Goal: Task Accomplishment & Management: Use online tool/utility

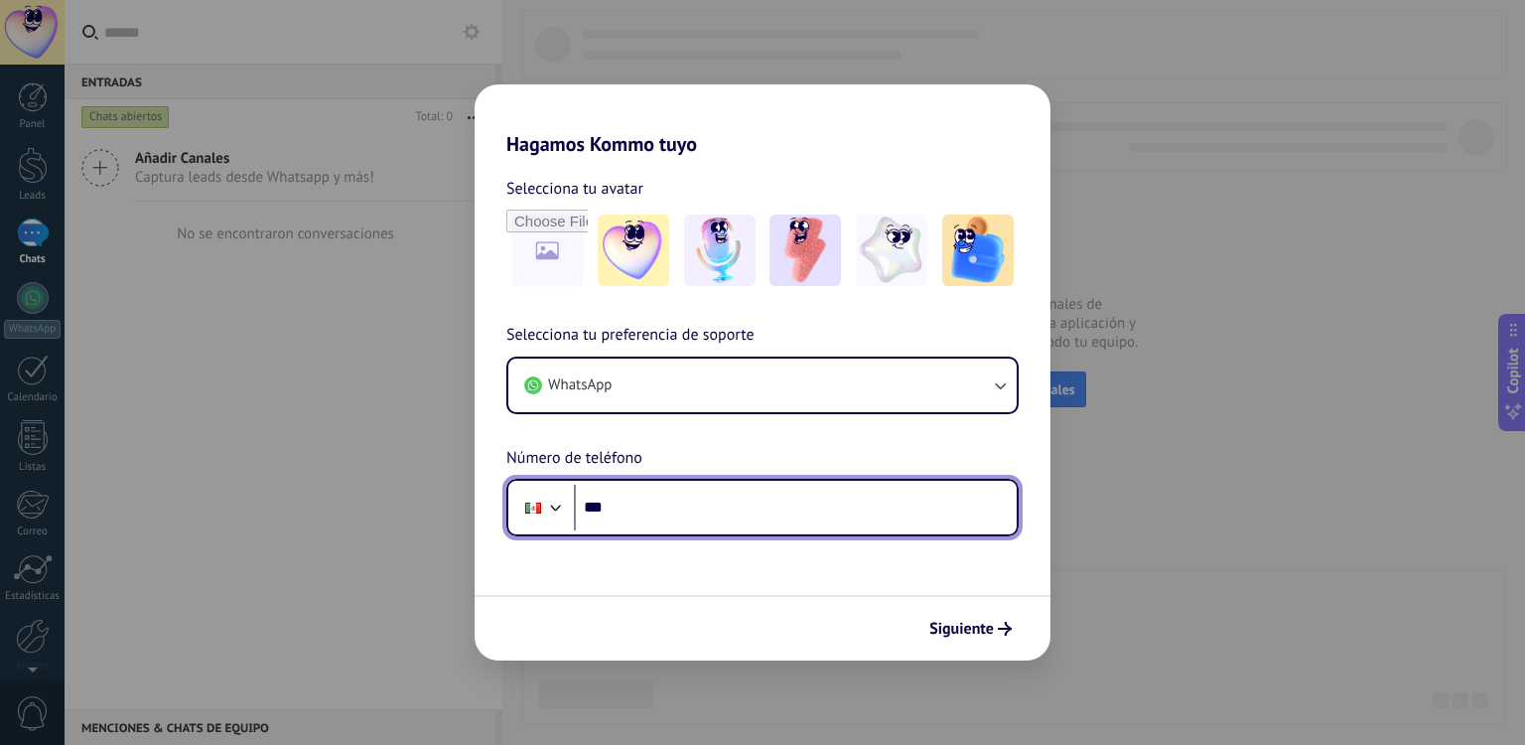
click at [681, 513] on input "***" at bounding box center [795, 508] width 443 height 46
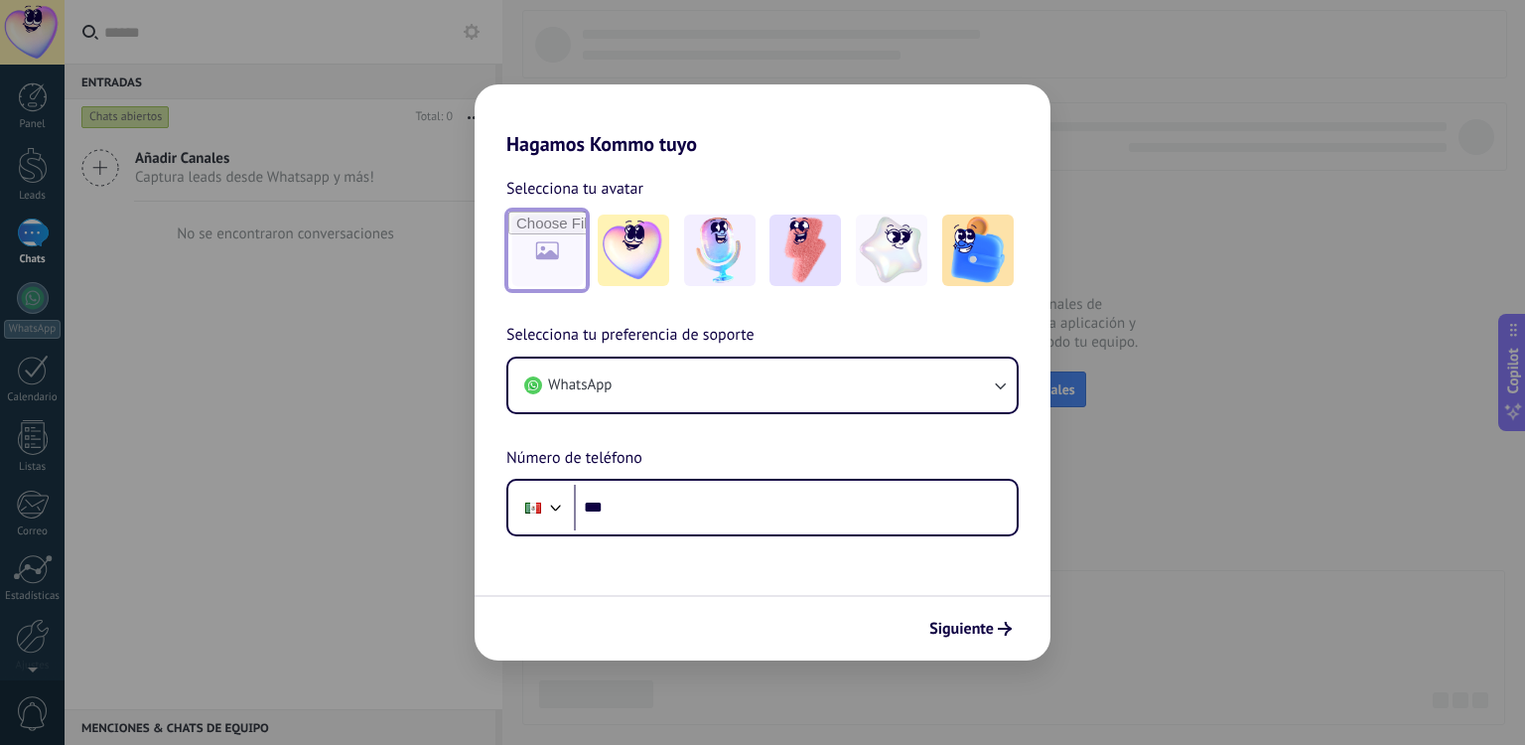
click at [546, 251] on input "file" at bounding box center [546, 249] width 77 height 77
type input "**********"
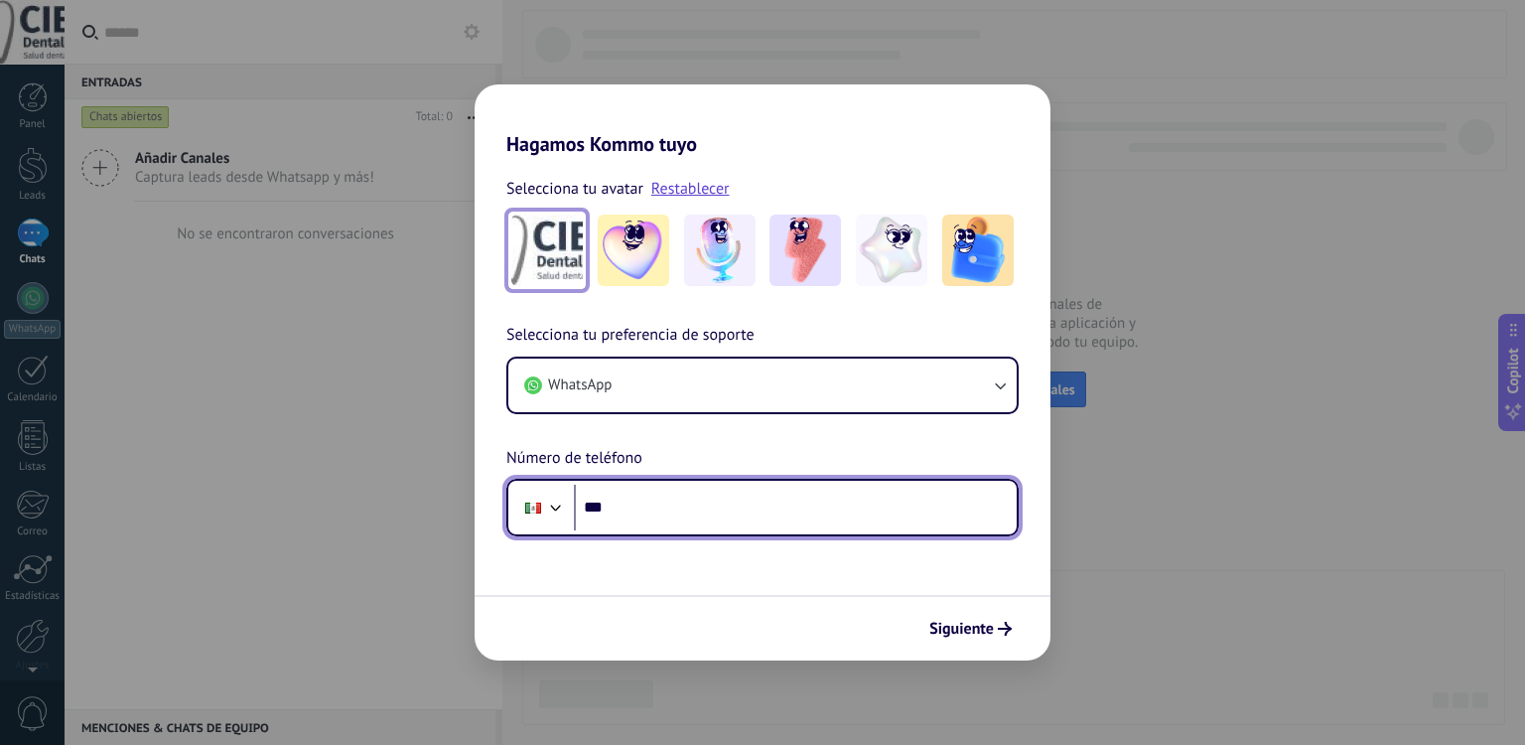
click at [653, 517] on input "***" at bounding box center [795, 508] width 443 height 46
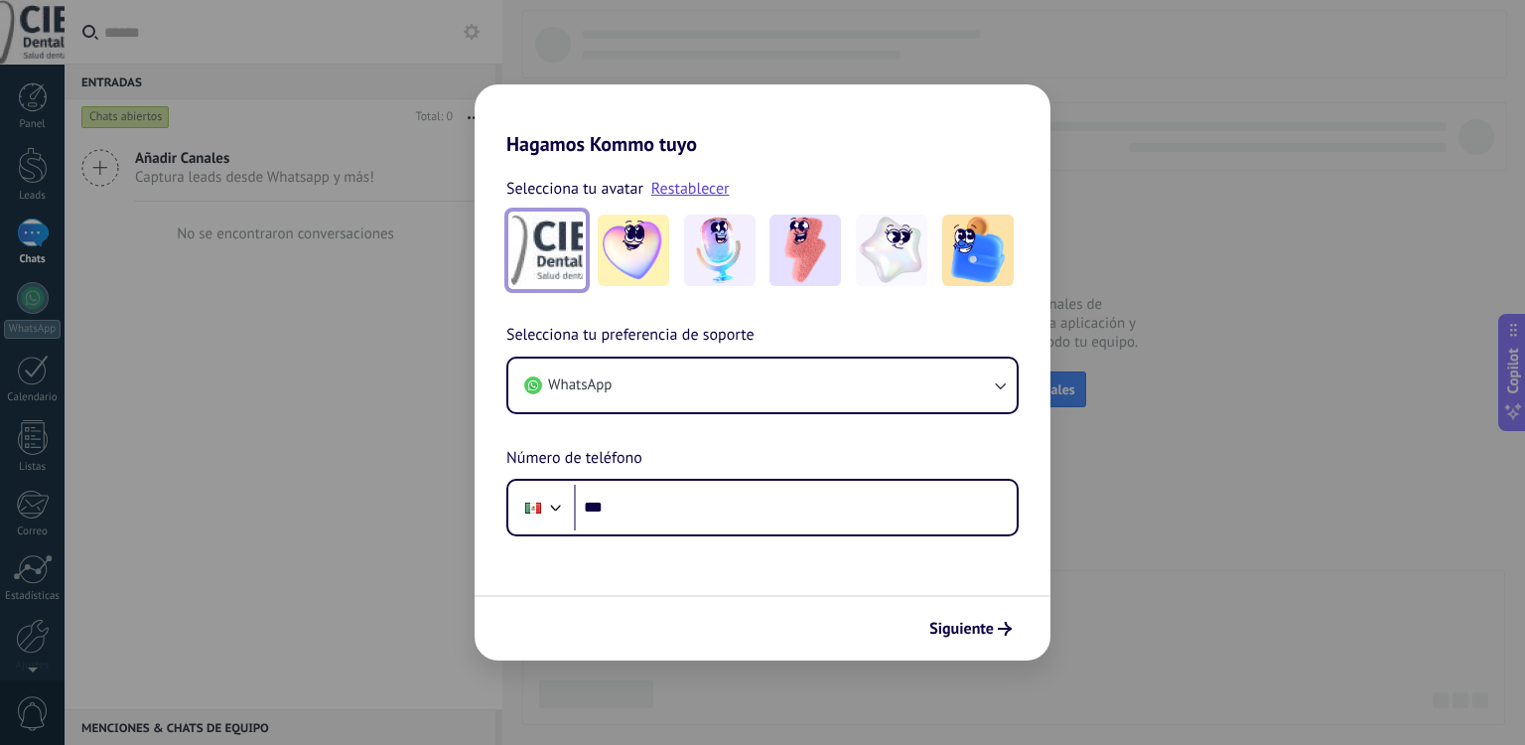
click at [540, 265] on img at bounding box center [546, 249] width 71 height 71
click at [507, 270] on div at bounding box center [546, 250] width 81 height 81
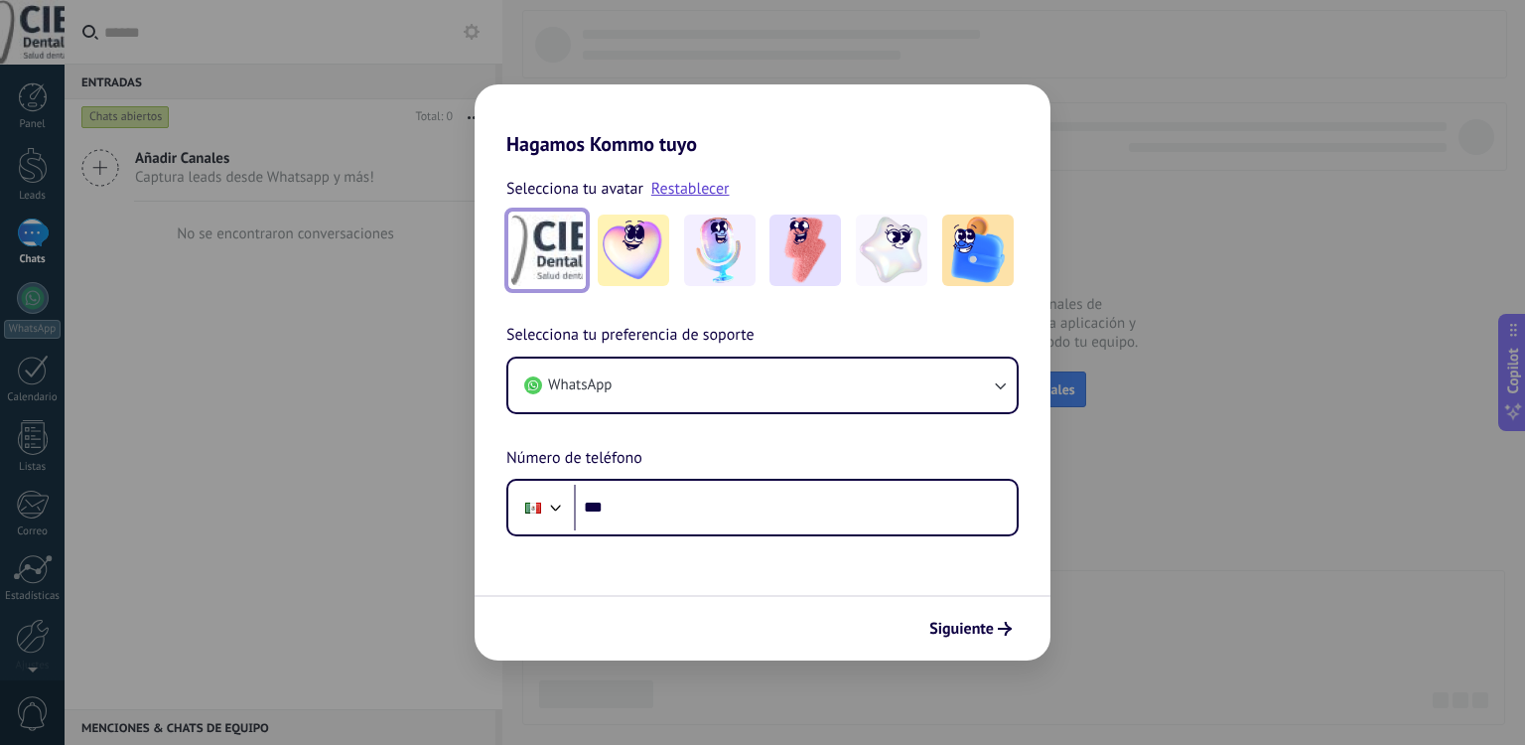
click at [560, 255] on img at bounding box center [546, 249] width 71 height 71
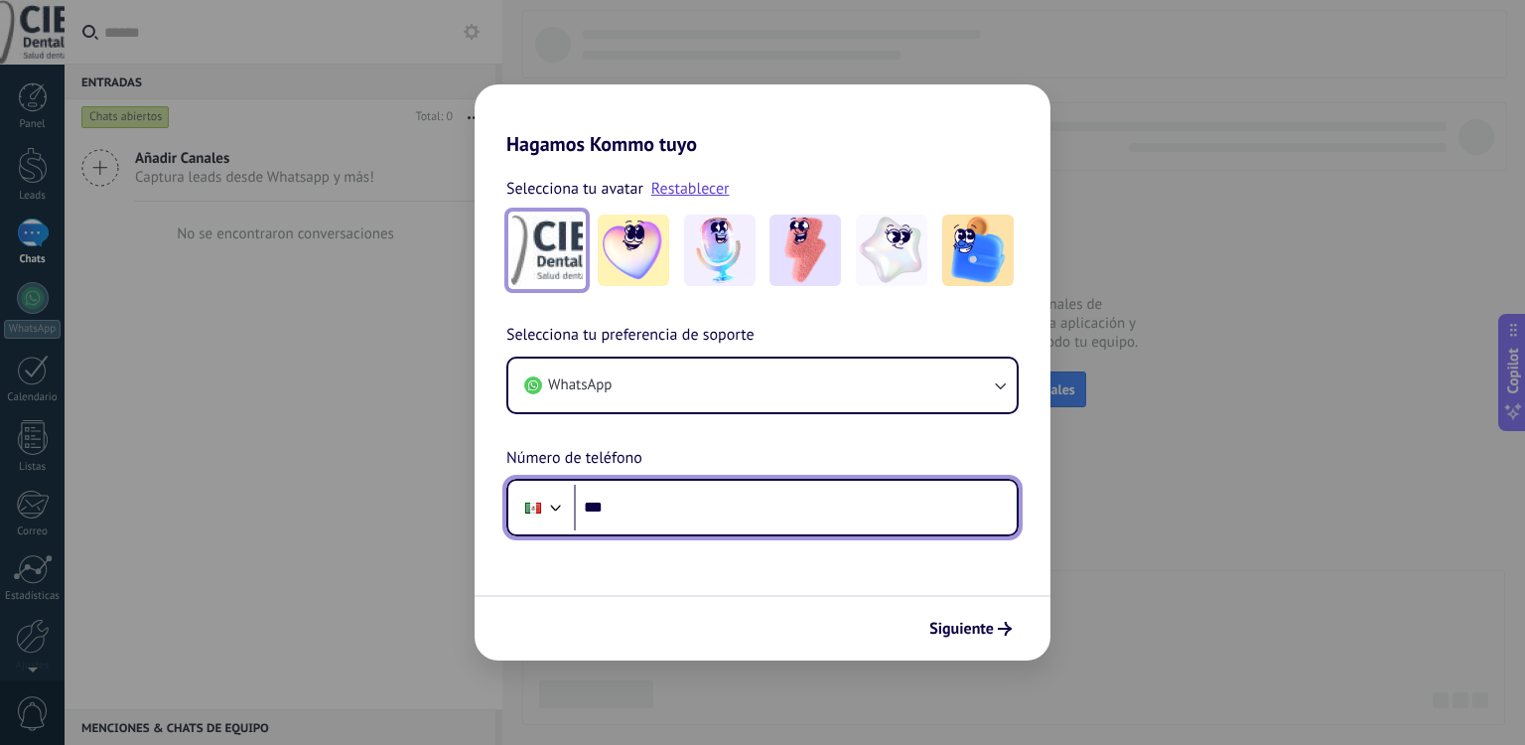
click at [681, 504] on input "***" at bounding box center [795, 508] width 443 height 46
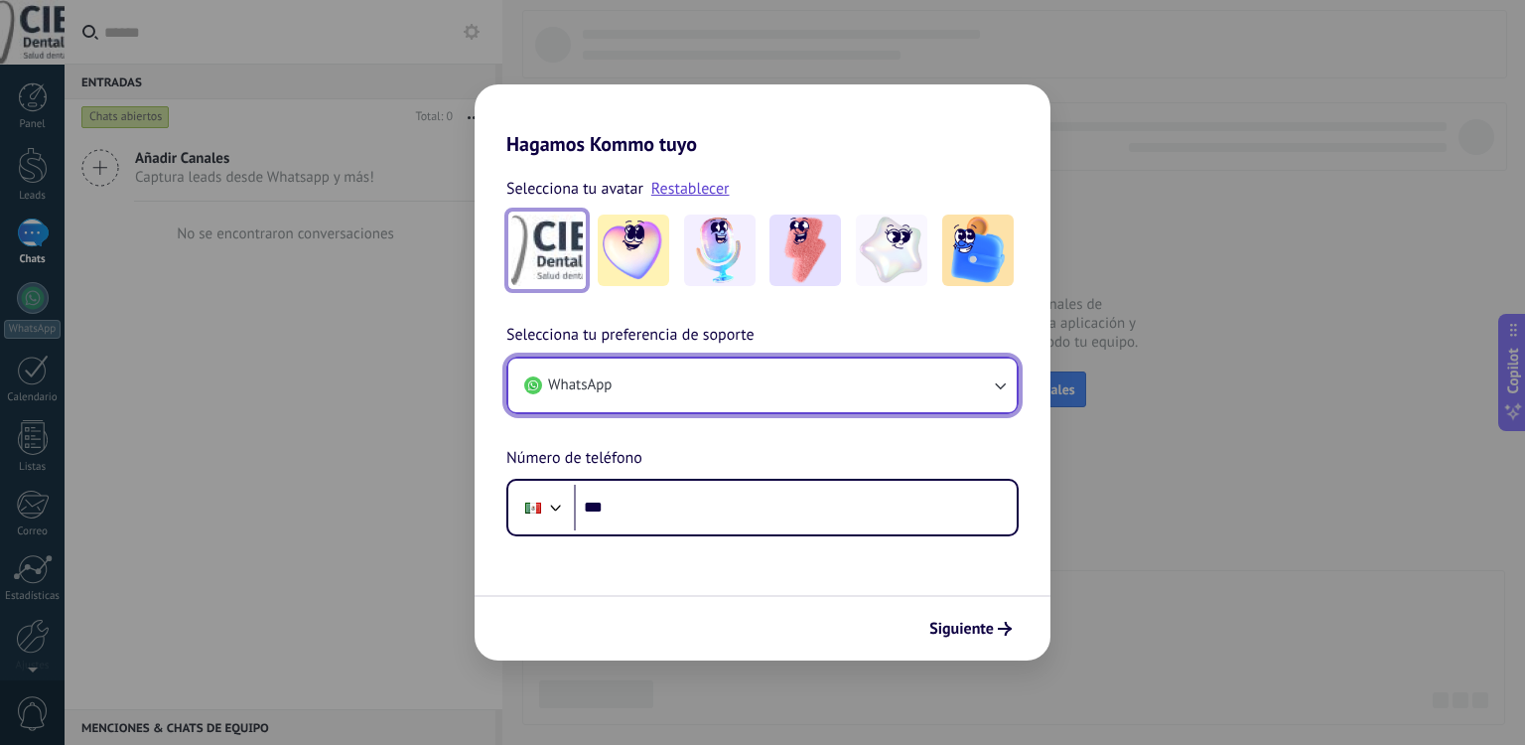
click at [993, 380] on icon "button" at bounding box center [1000, 385] width 20 height 20
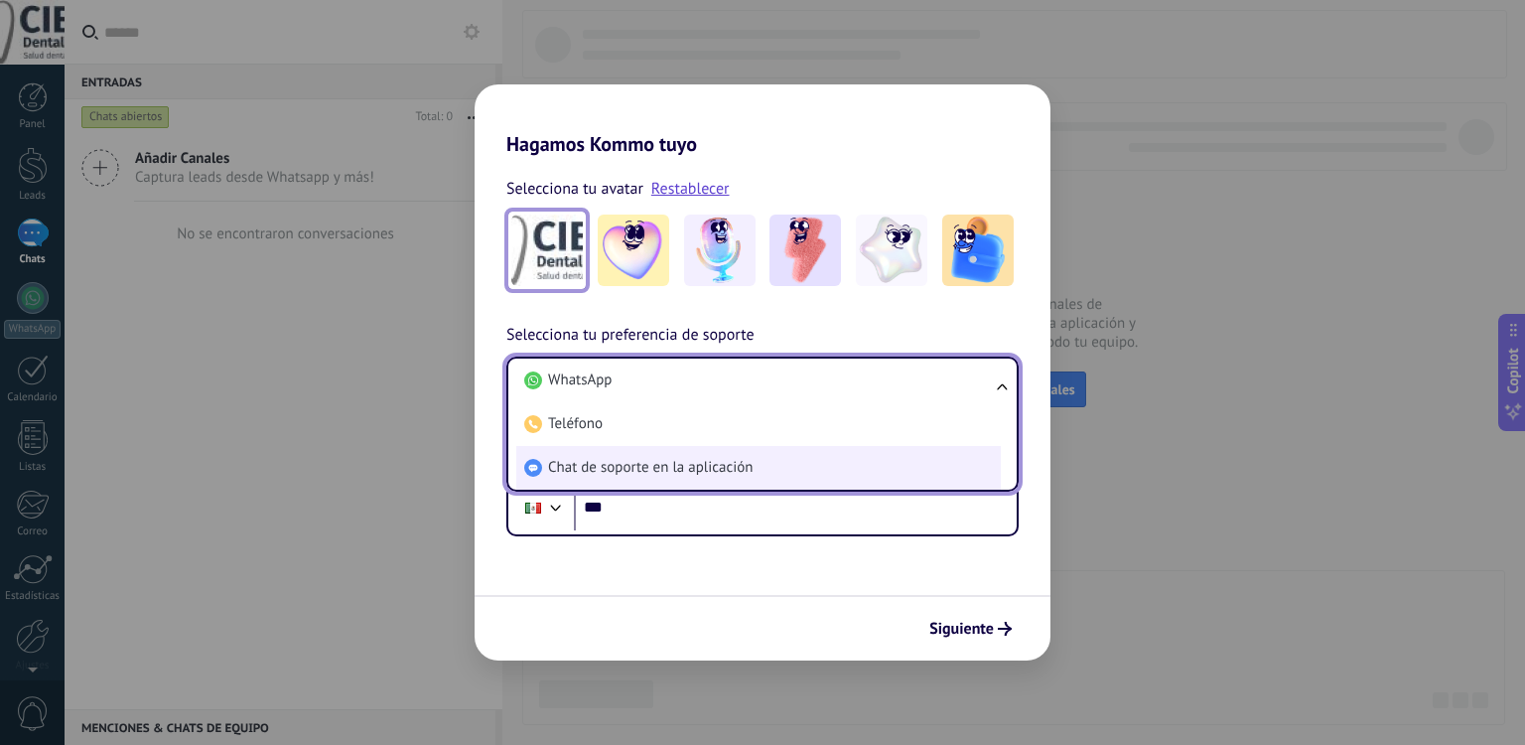
click at [751, 466] on span "Chat de soporte en la aplicación" at bounding box center [650, 468] width 205 height 20
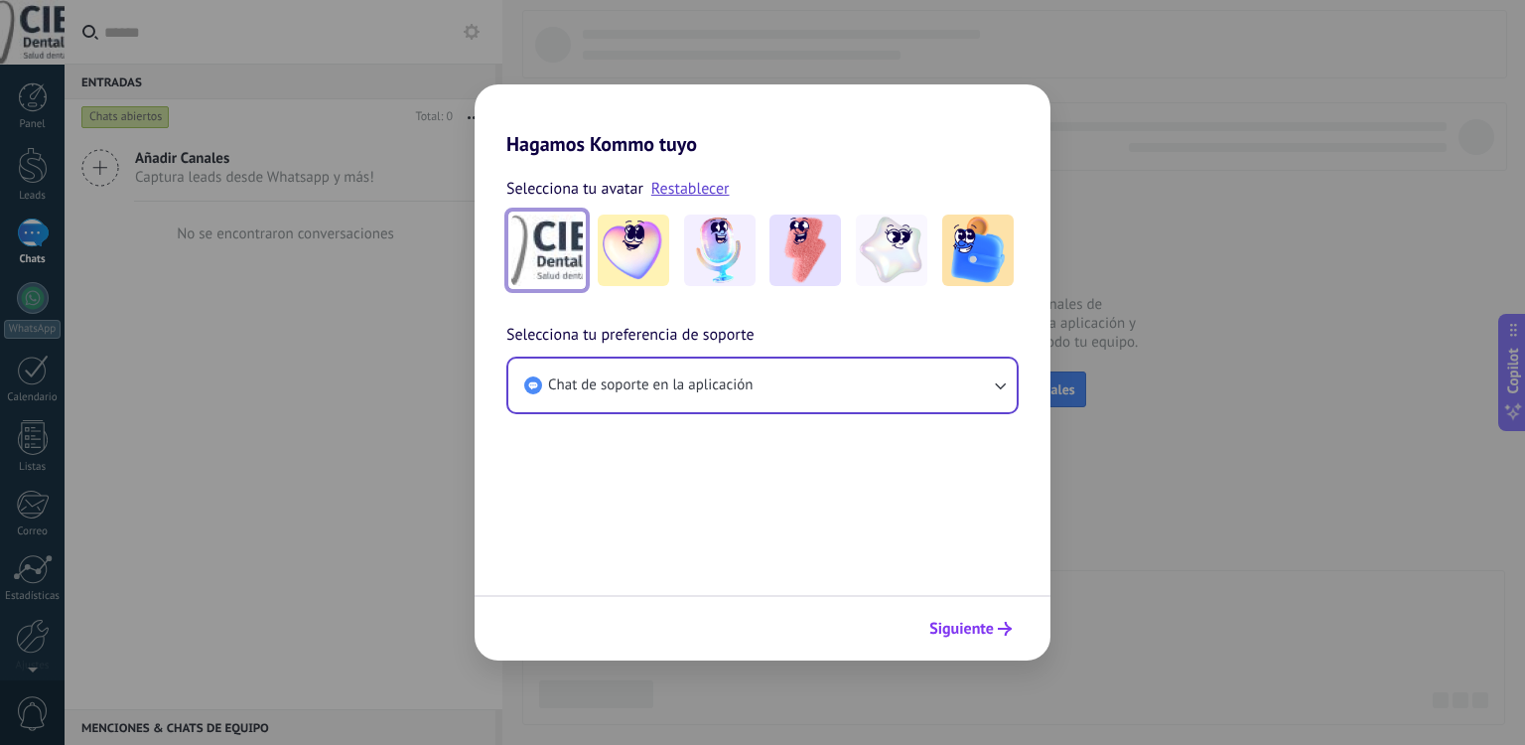
click at [978, 629] on span "Siguiente" at bounding box center [961, 629] width 65 height 14
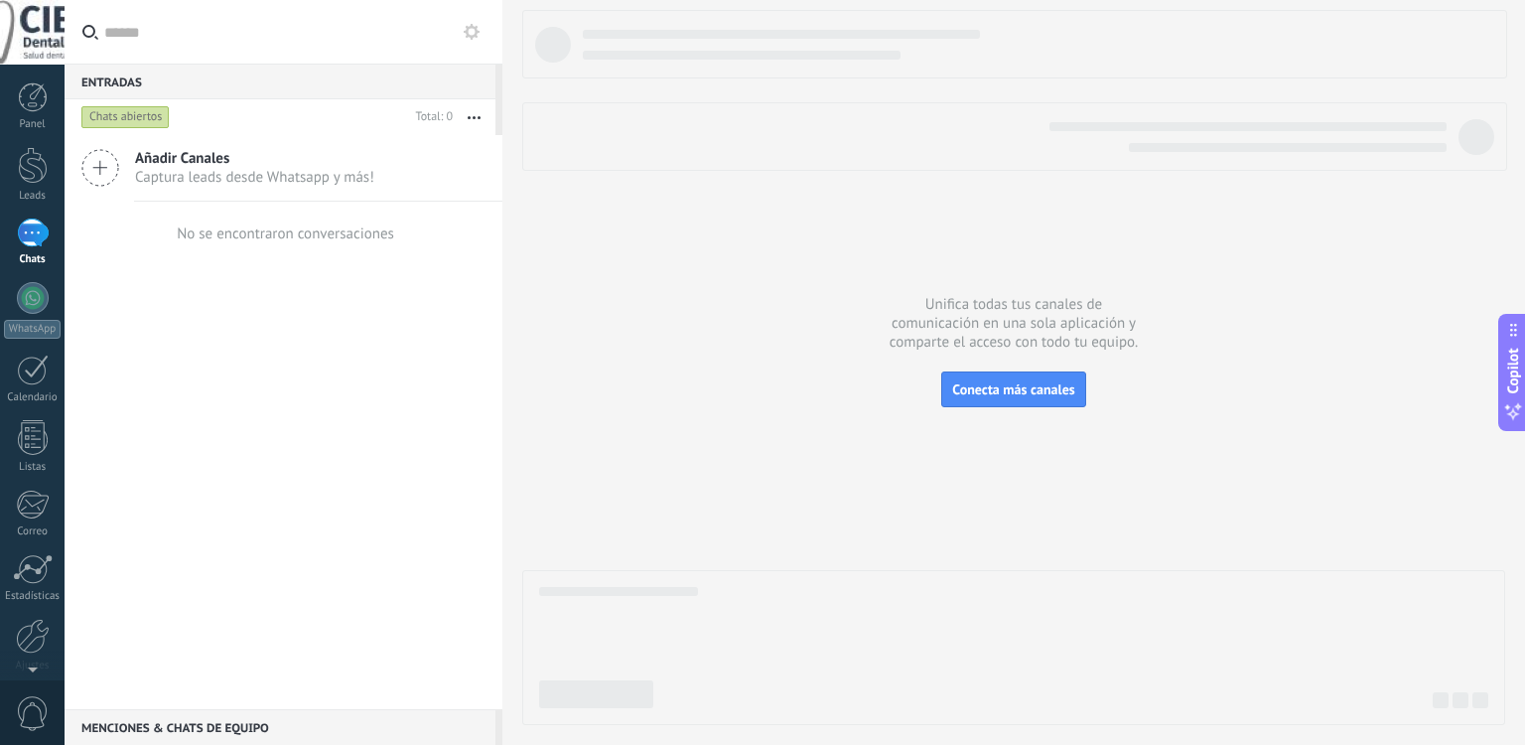
click at [107, 169] on icon at bounding box center [100, 168] width 38 height 38
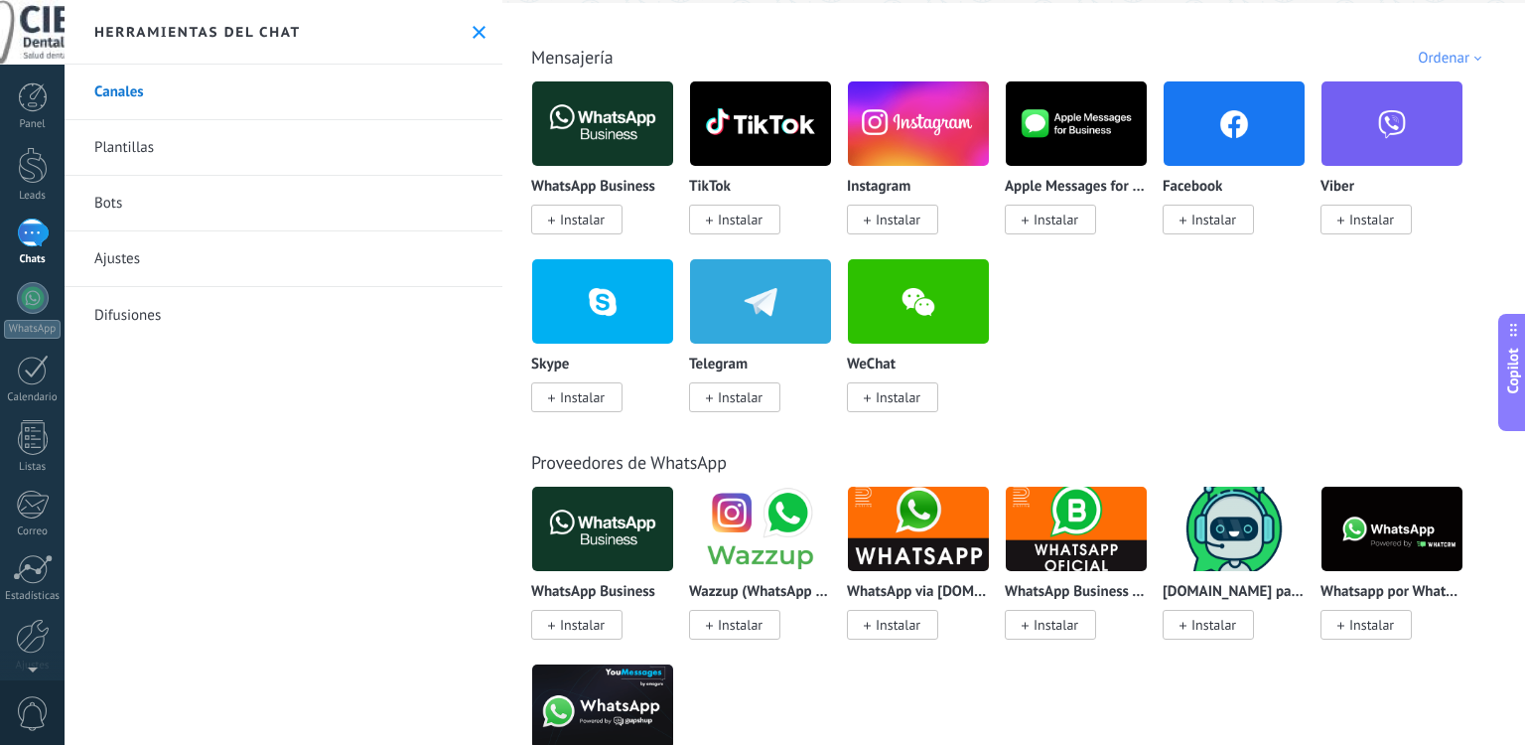
scroll to position [317, 0]
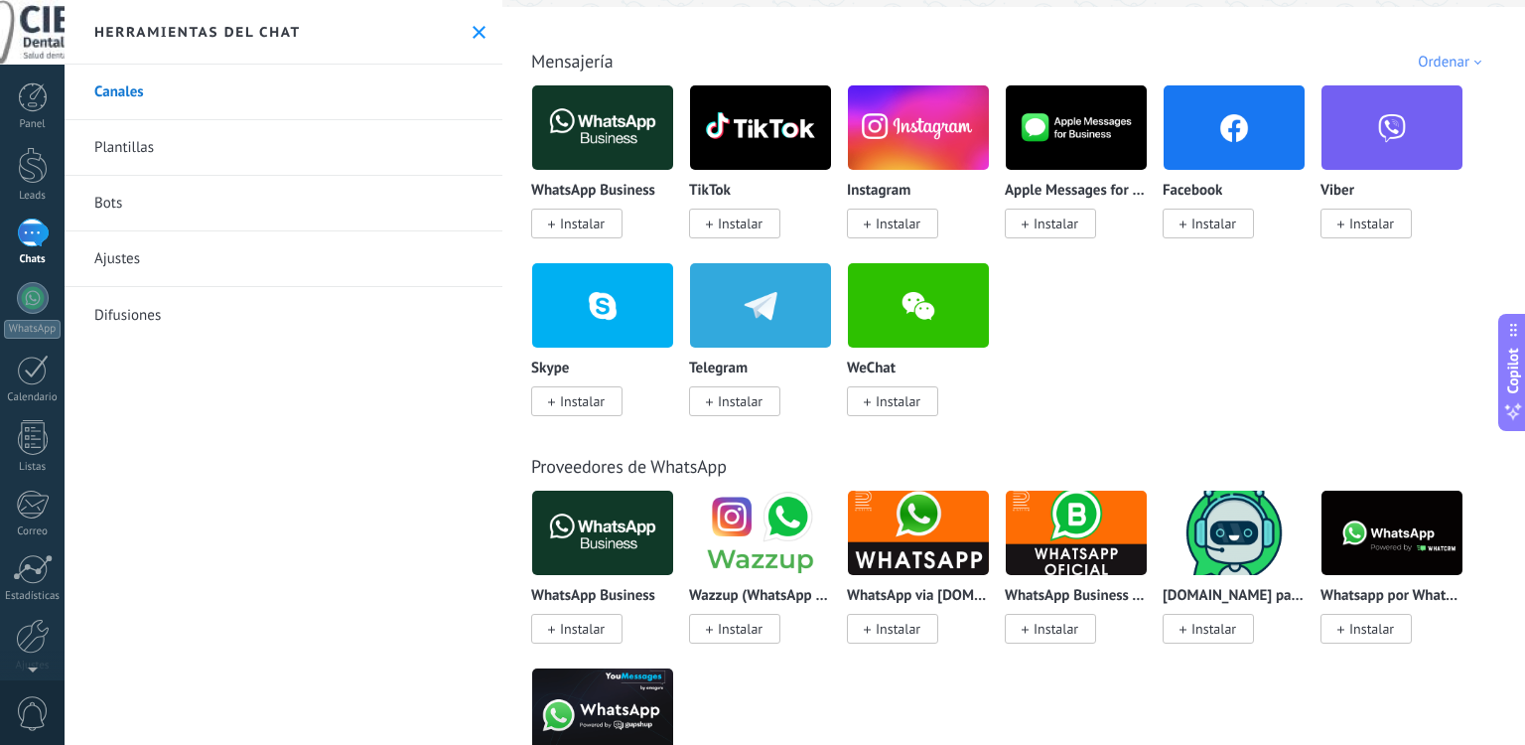
click at [607, 143] on img at bounding box center [602, 127] width 141 height 96
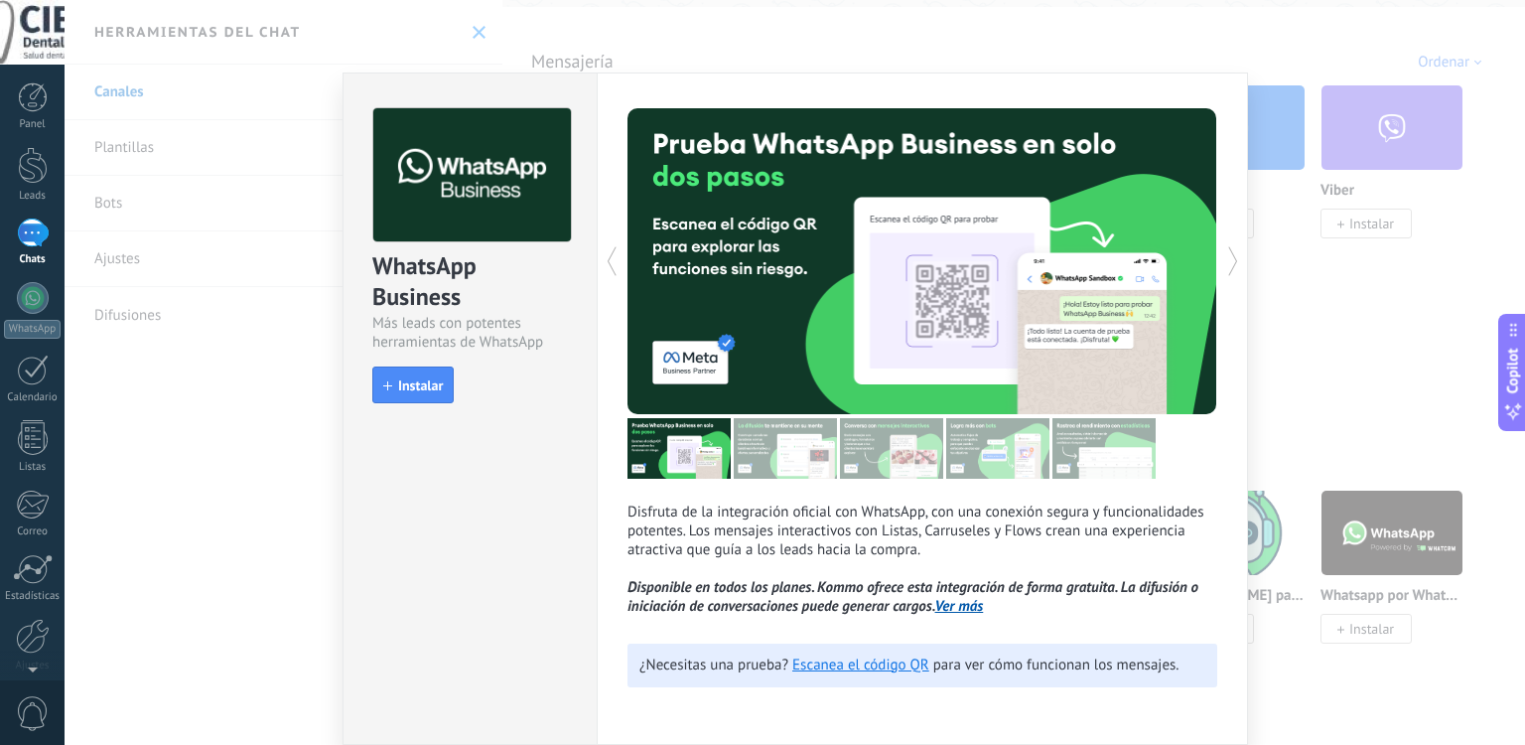
click at [1279, 393] on div "WhatsApp Business Más leads con potentes herramientas de WhatsApp install Insta…" at bounding box center [795, 372] width 1461 height 745
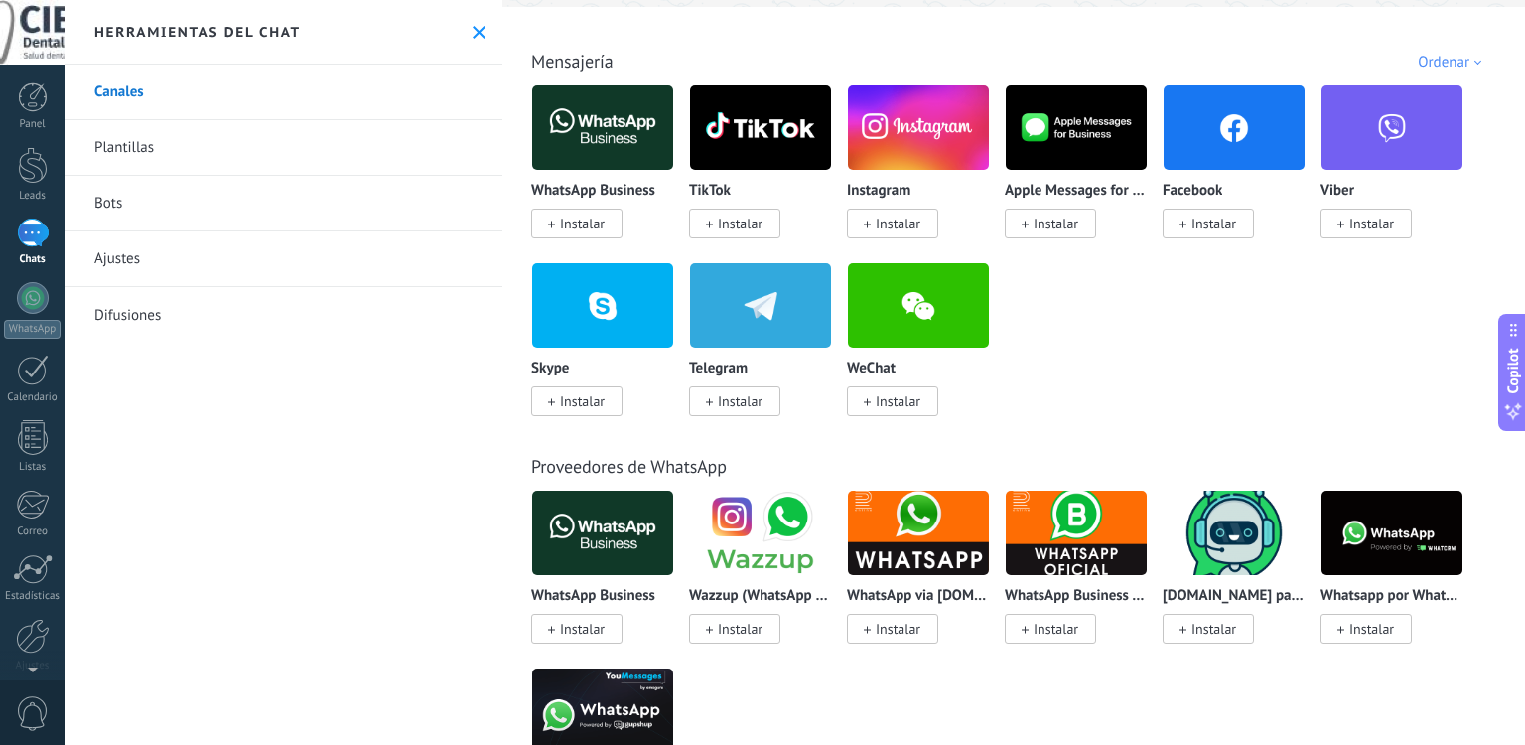
click at [548, 211] on span "Instalar" at bounding box center [576, 224] width 91 height 30
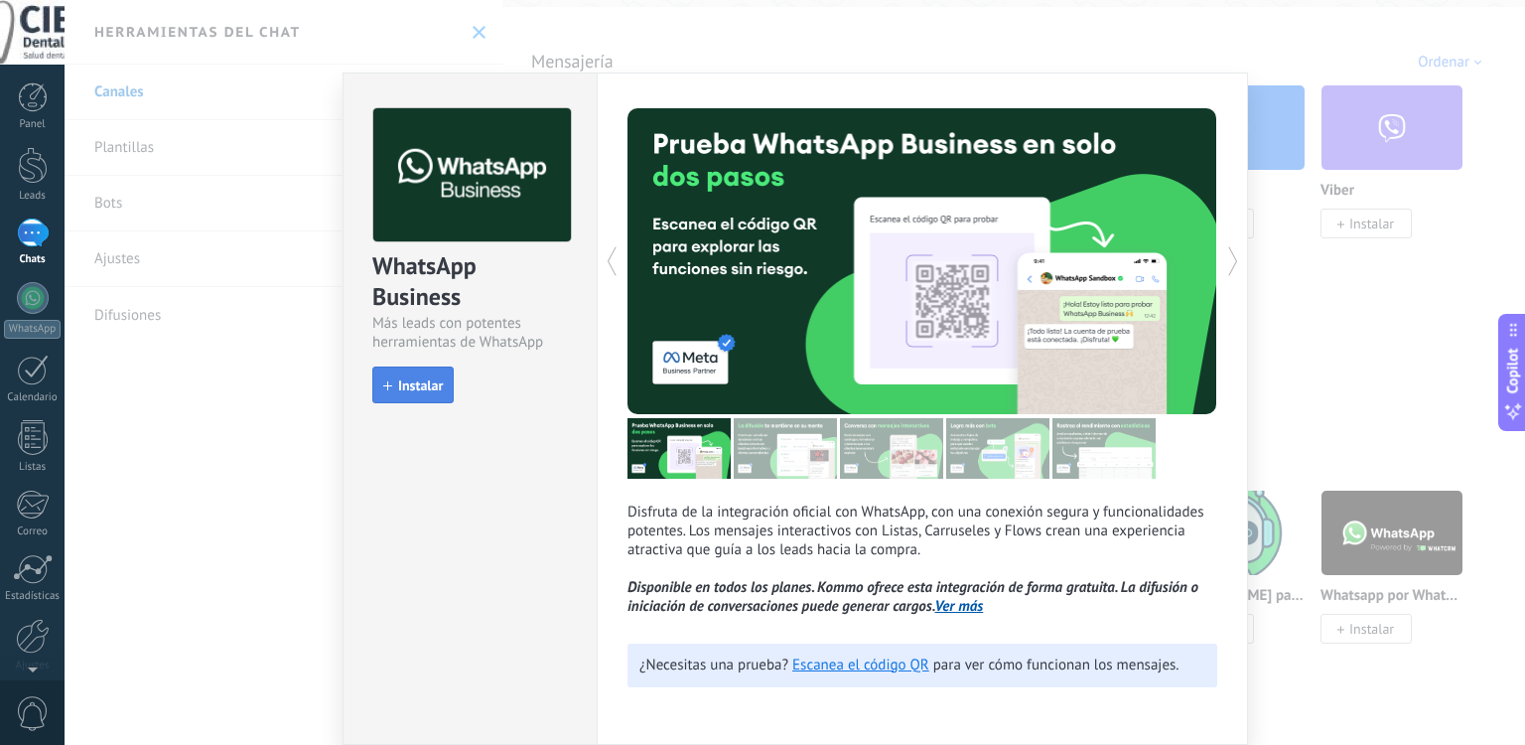
click at [417, 384] on span "Instalar" at bounding box center [420, 385] width 45 height 14
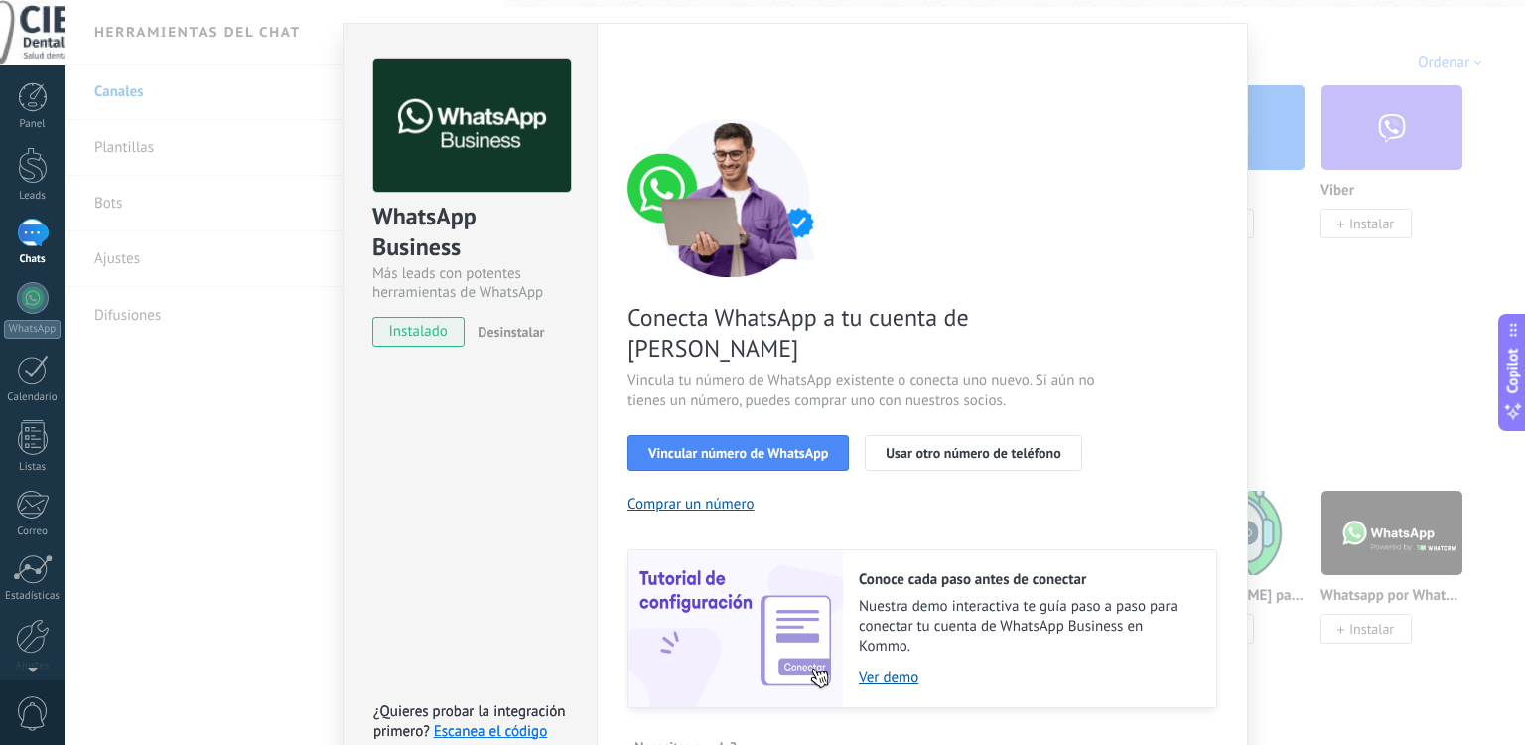
scroll to position [75, 0]
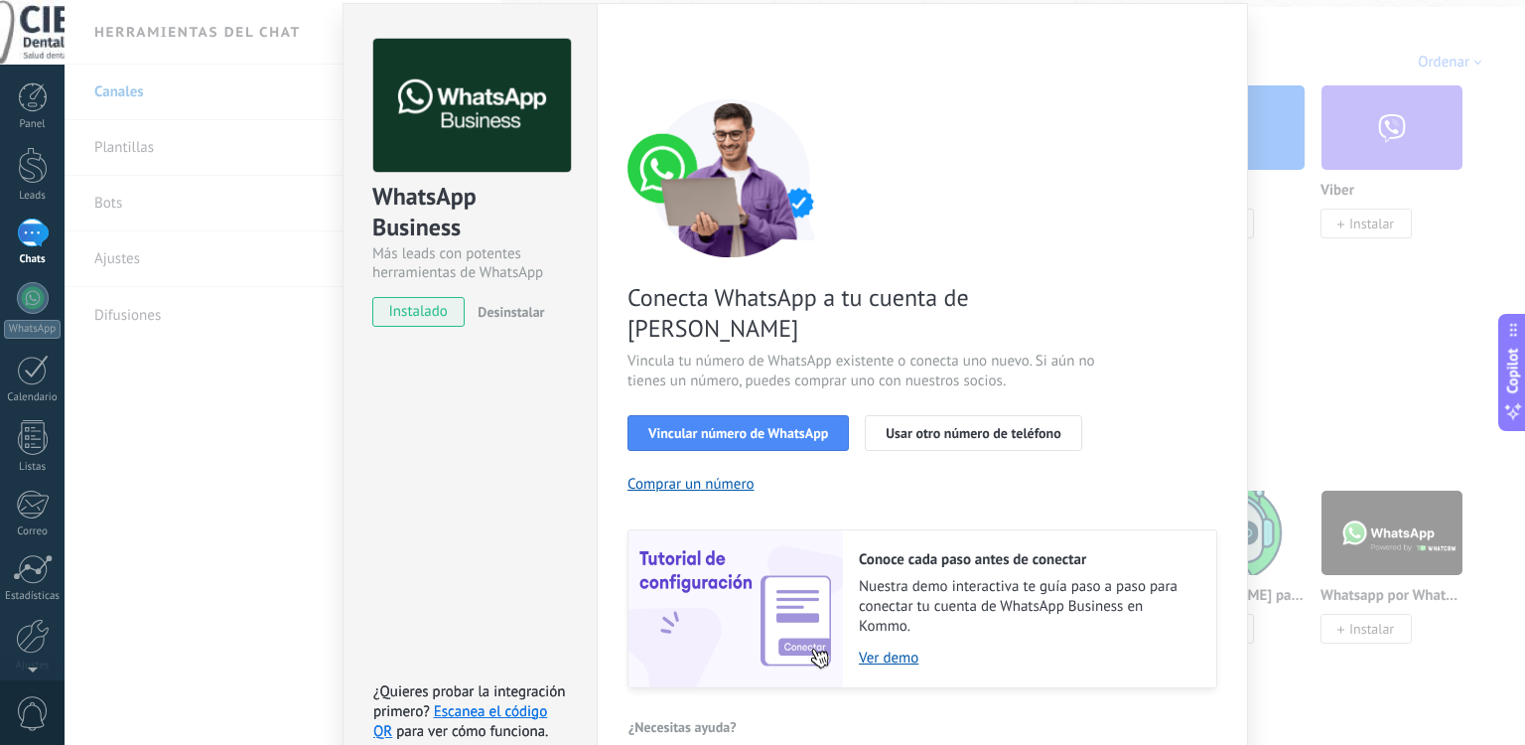
click at [250, 326] on div "WhatsApp Business Más leads con potentes herramientas de WhatsApp instalado Des…" at bounding box center [795, 372] width 1461 height 745
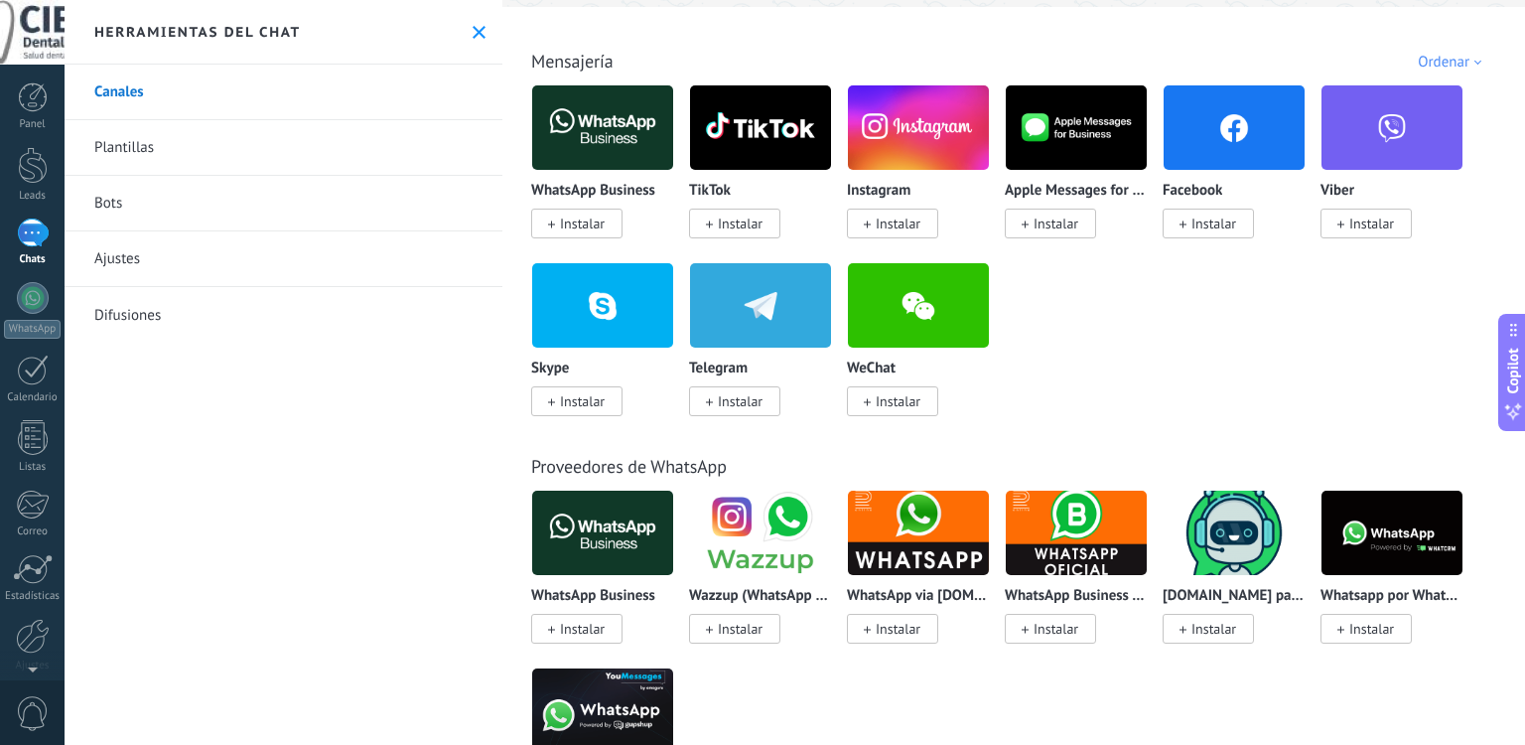
scroll to position [0, 0]
click at [1199, 225] on span "Instalar" at bounding box center [1214, 223] width 45 height 18
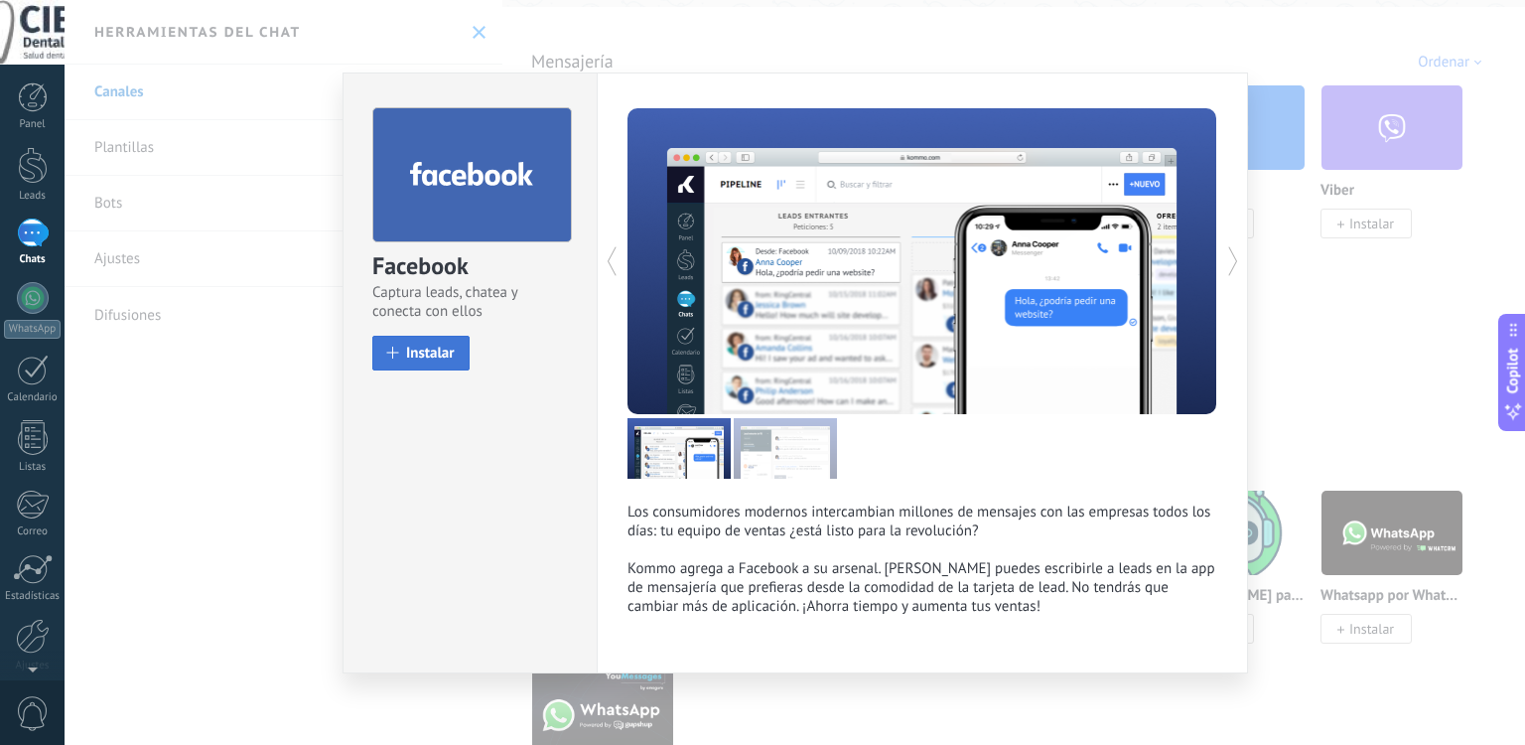
click at [440, 354] on span "Instalar" at bounding box center [430, 353] width 49 height 15
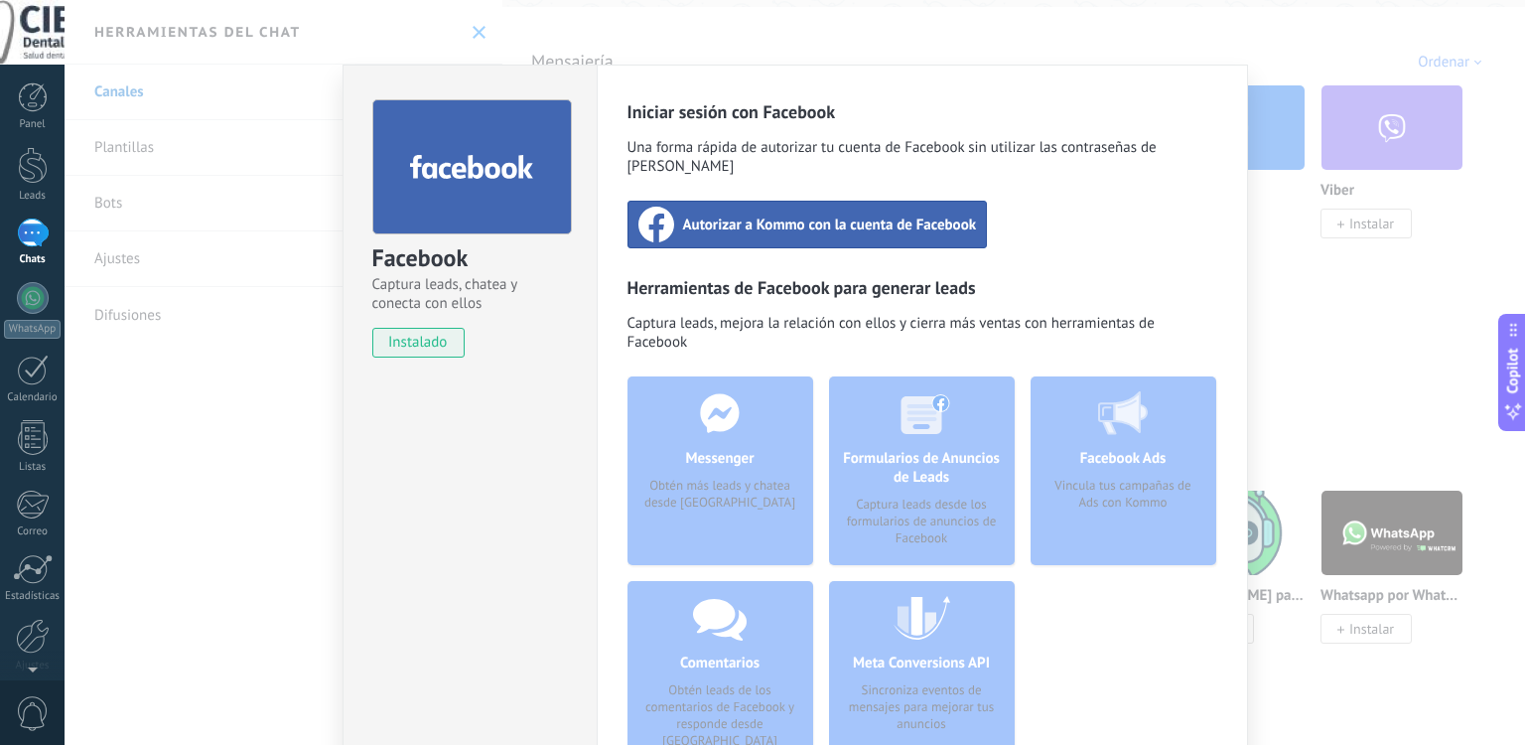
click at [287, 410] on div "Facebook Captura leads, chatea y conecta con ellos instalado Desinstalar Inicia…" at bounding box center [795, 372] width 1461 height 745
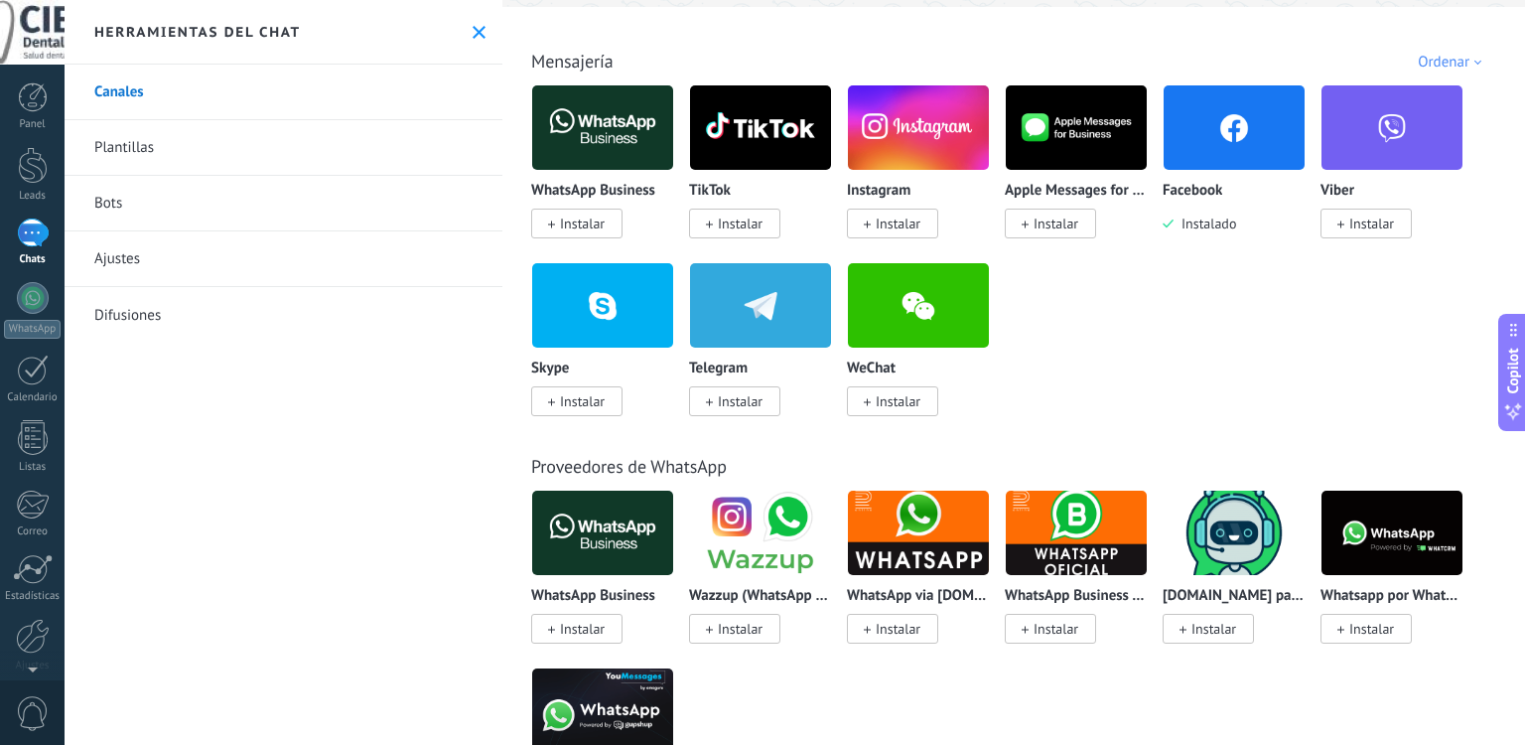
click at [890, 227] on span "Instalar" at bounding box center [898, 223] width 45 height 18
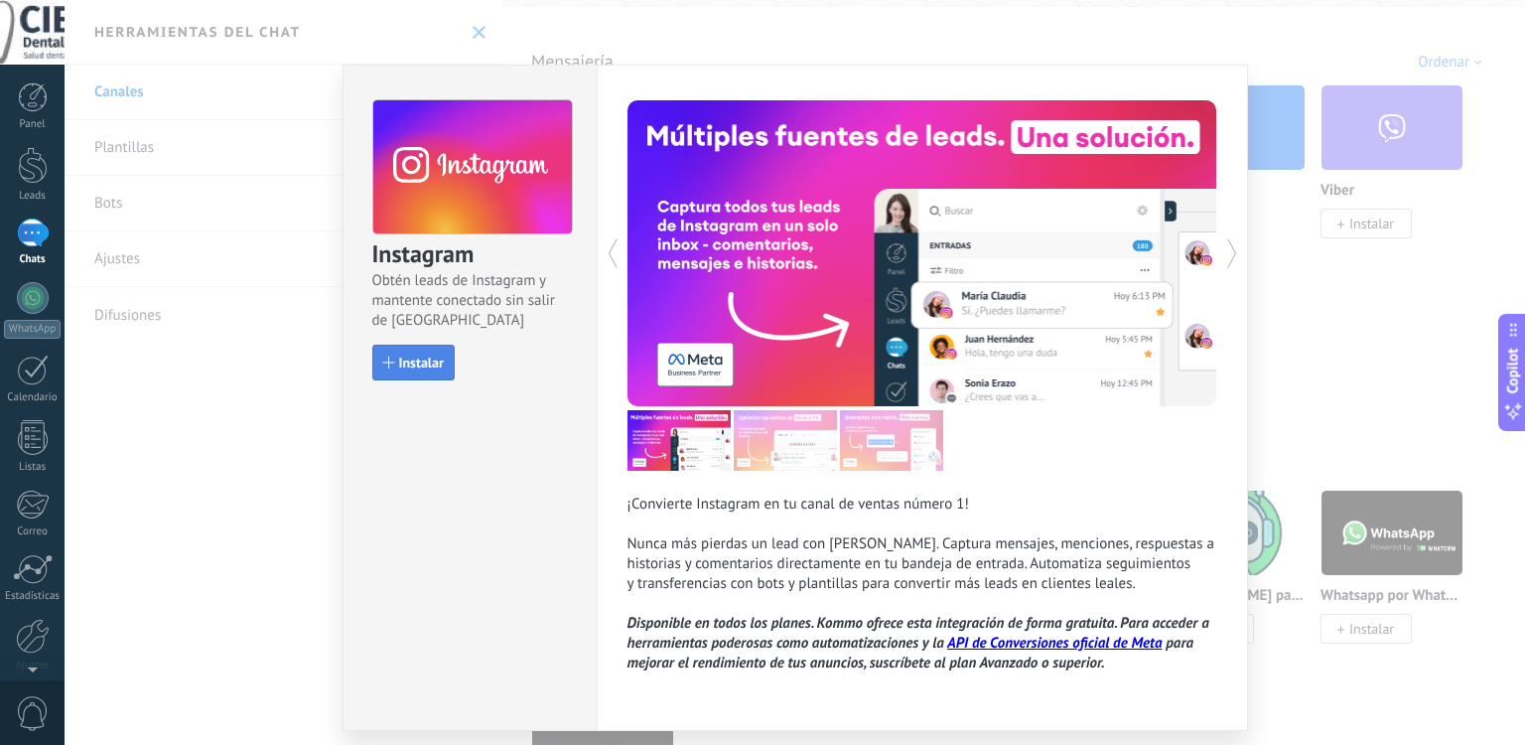
click at [441, 353] on button "Instalar" at bounding box center [413, 363] width 82 height 36
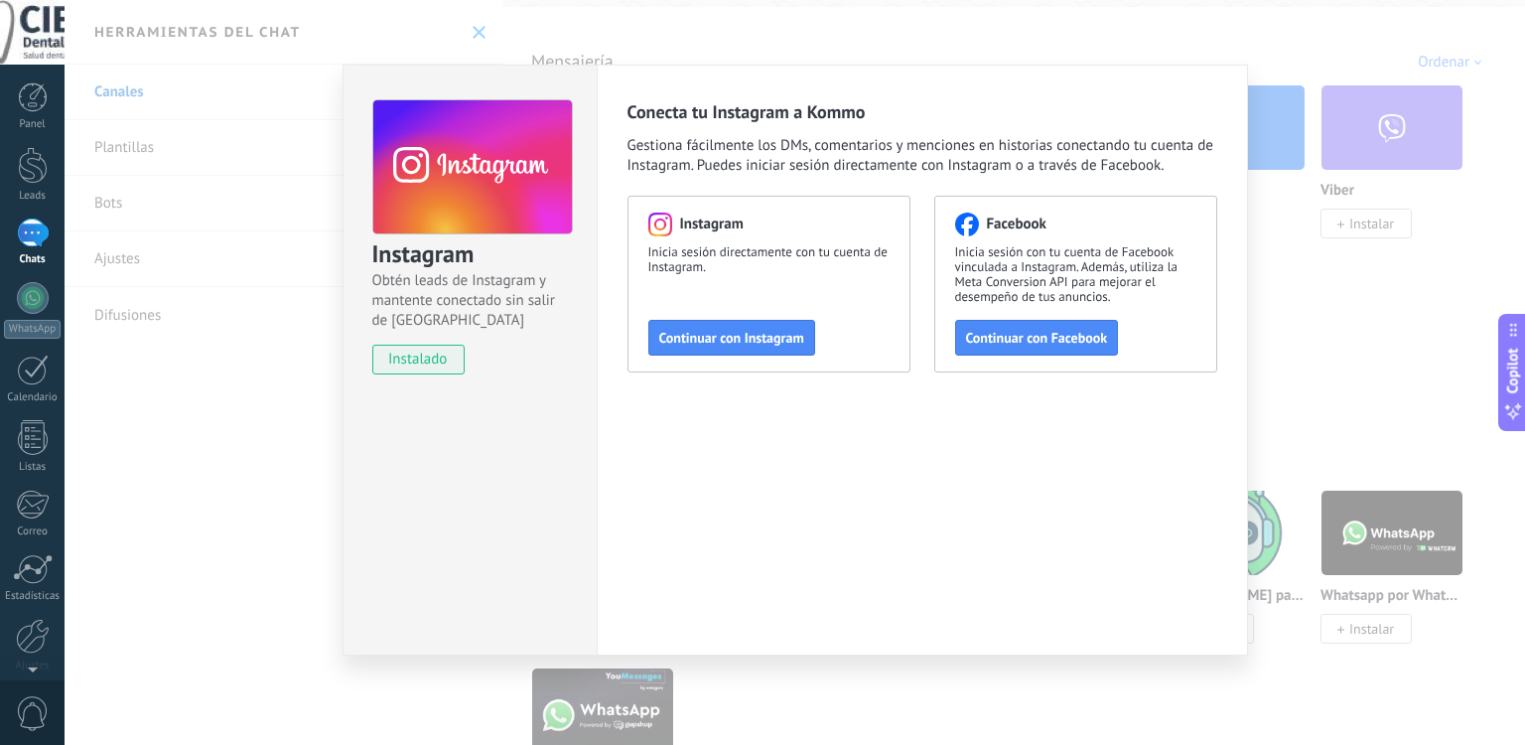
click at [262, 355] on div "Instagram Obtén leads de Instagram y mantente conectado sin salir de Kommo inst…" at bounding box center [795, 372] width 1461 height 745
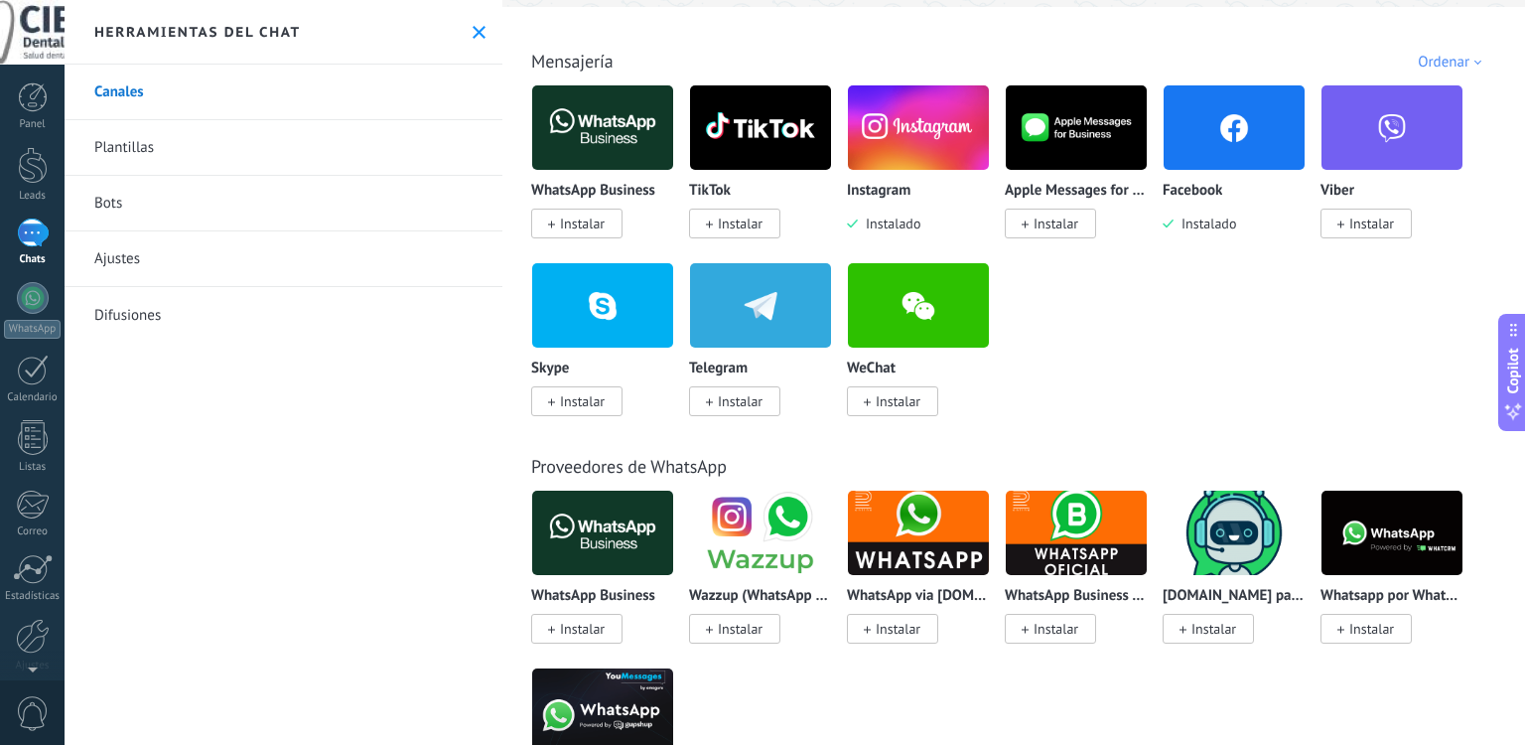
click at [622, 139] on img at bounding box center [602, 127] width 141 height 96
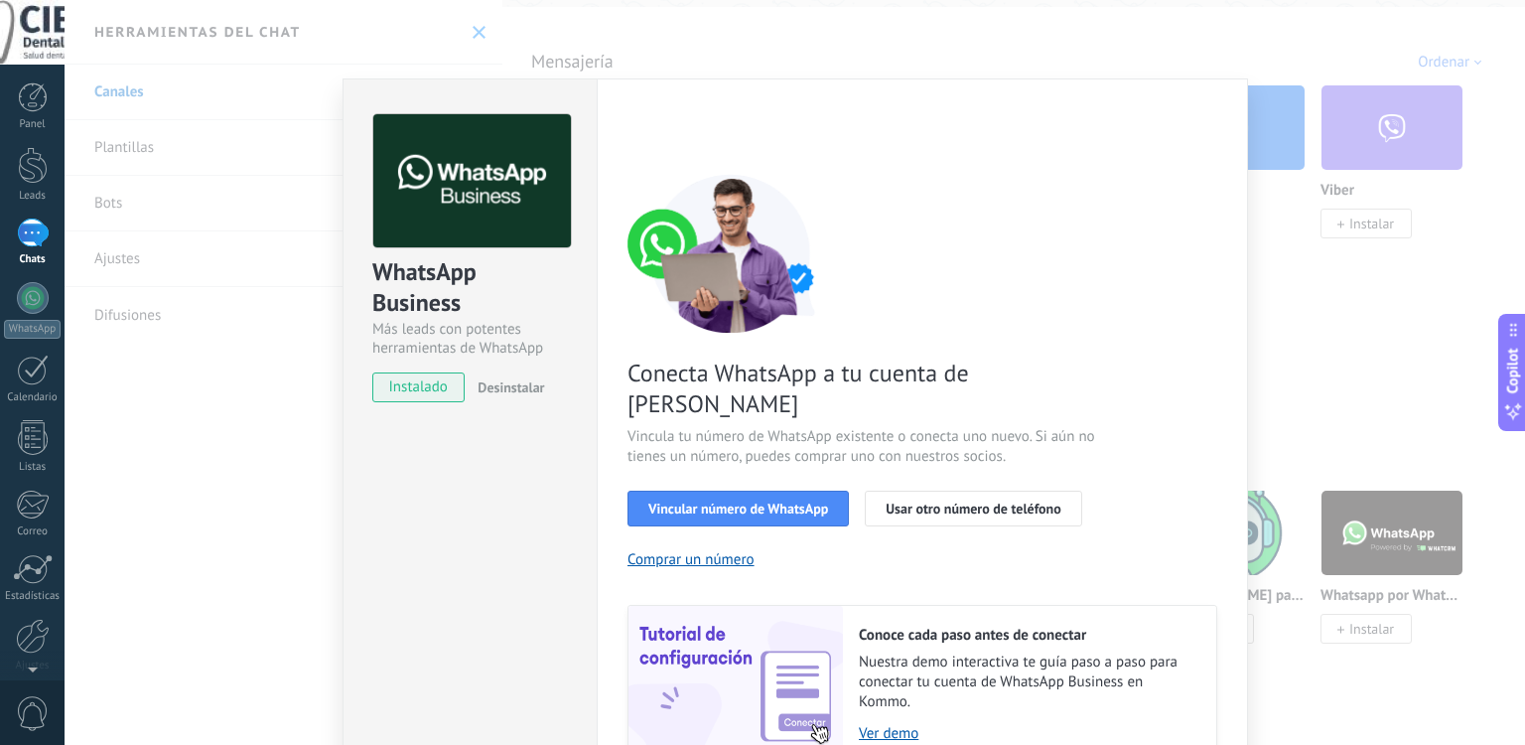
click at [309, 400] on div "WhatsApp Business Más leads con potentes herramientas de WhatsApp instalado Des…" at bounding box center [795, 372] width 1461 height 745
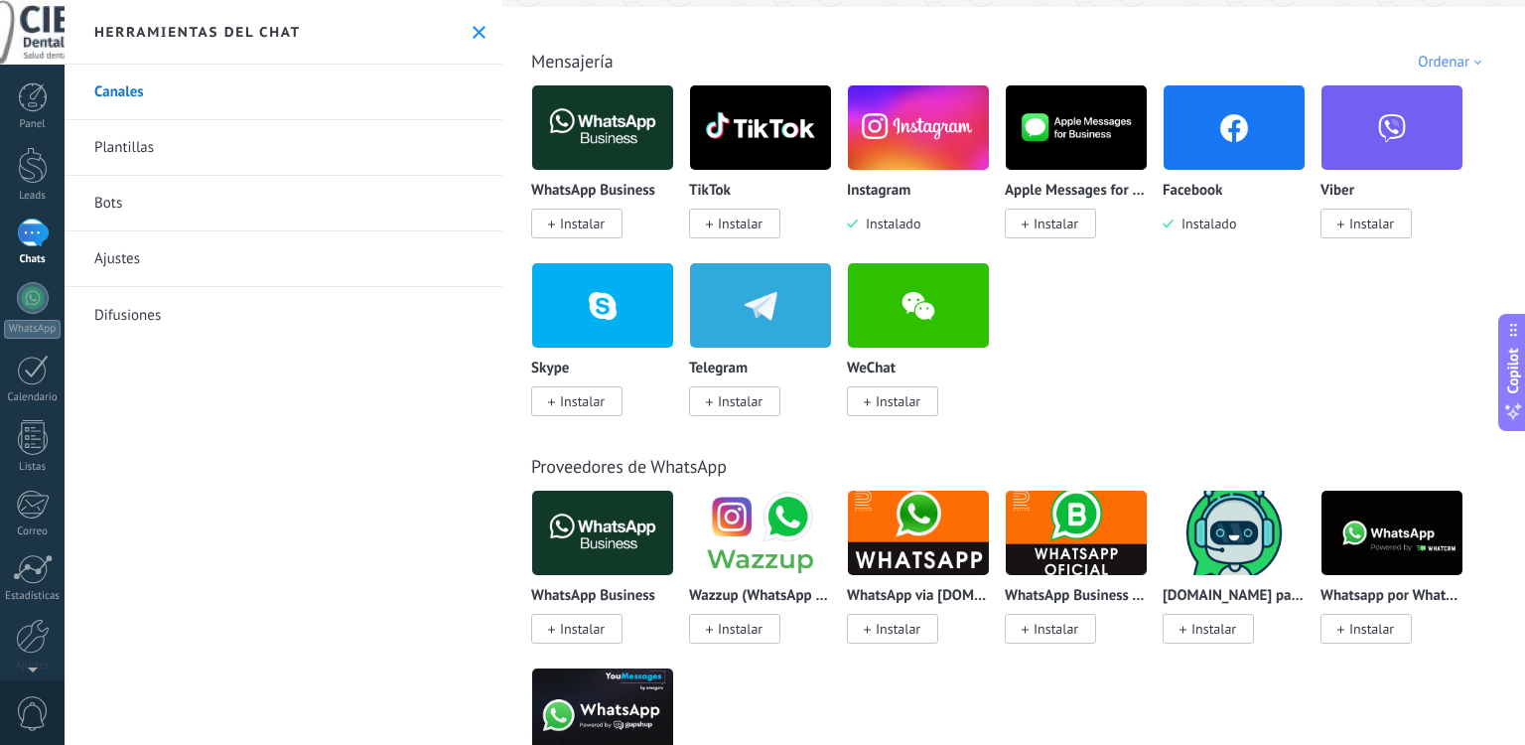
click at [591, 120] on img at bounding box center [602, 127] width 141 height 96
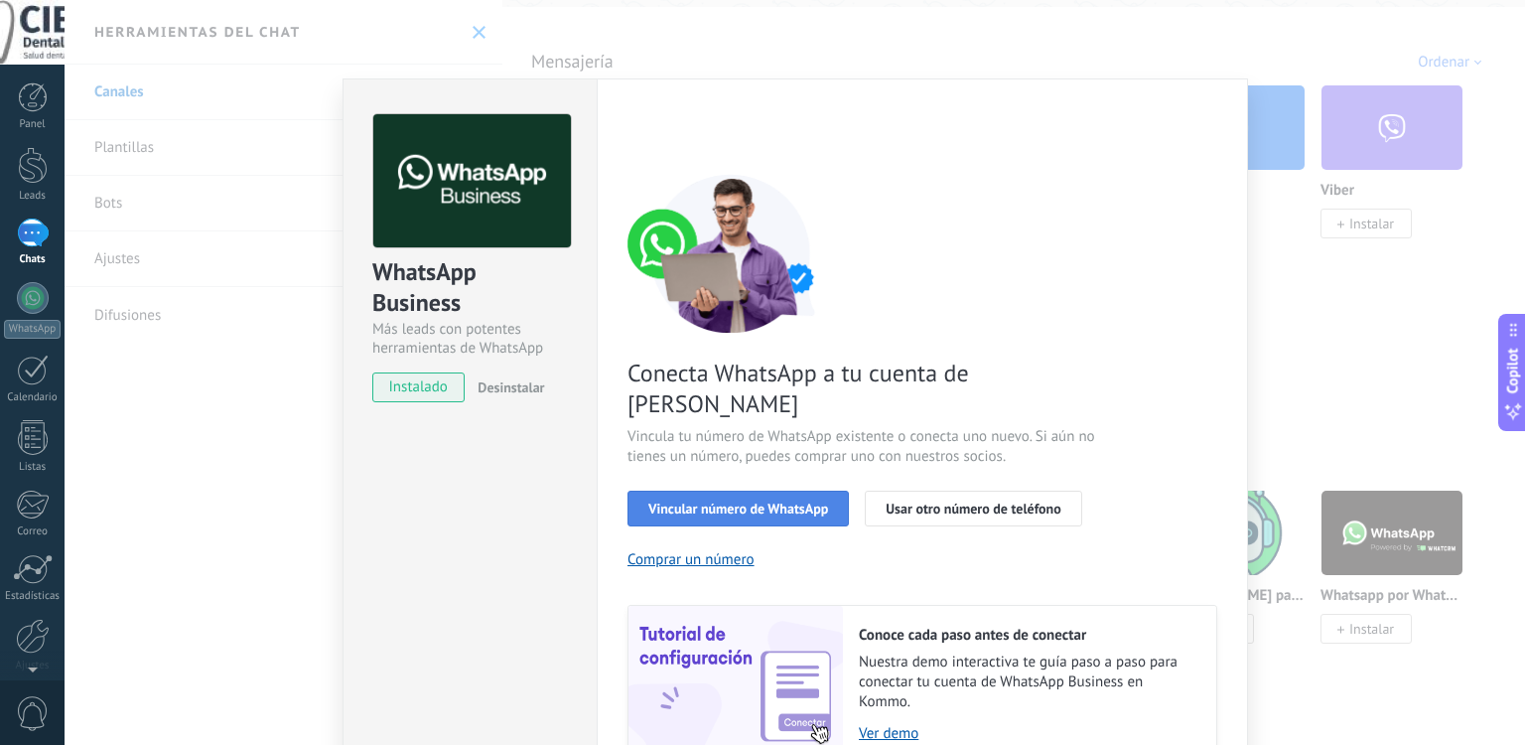
click at [743, 501] on span "Vincular número de WhatsApp" at bounding box center [738, 508] width 180 height 14
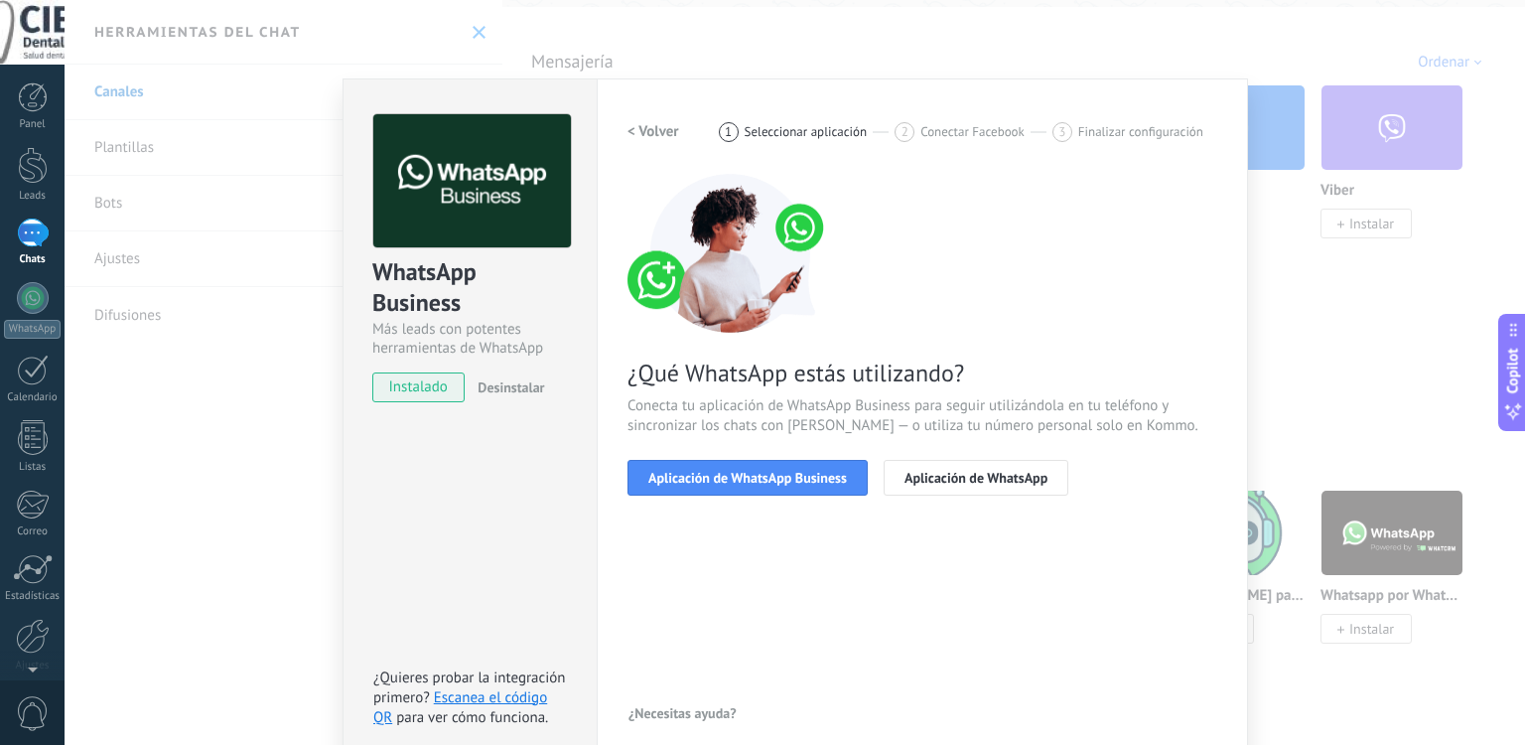
scroll to position [18, 0]
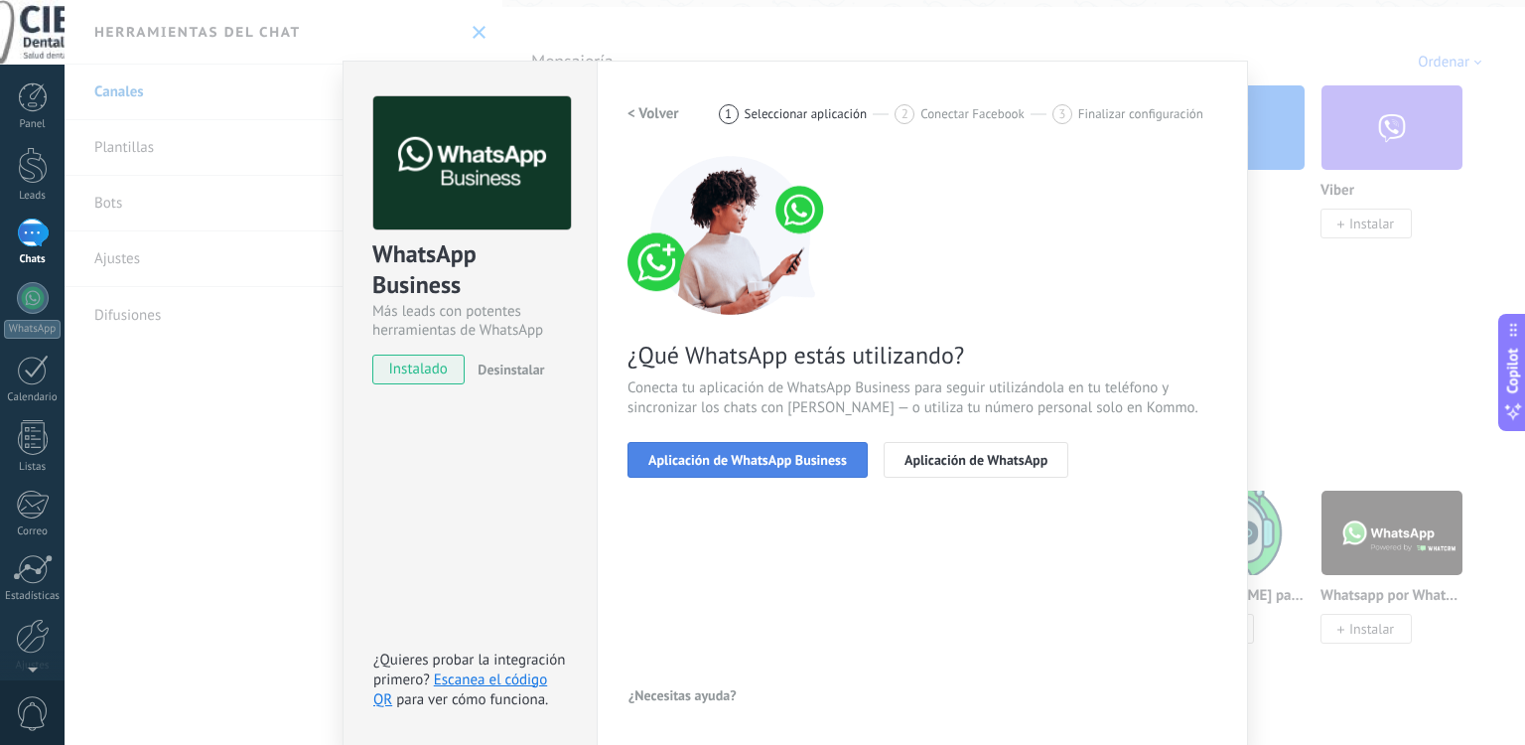
click at [772, 468] on button "Aplicación de WhatsApp Business" at bounding box center [748, 460] width 240 height 36
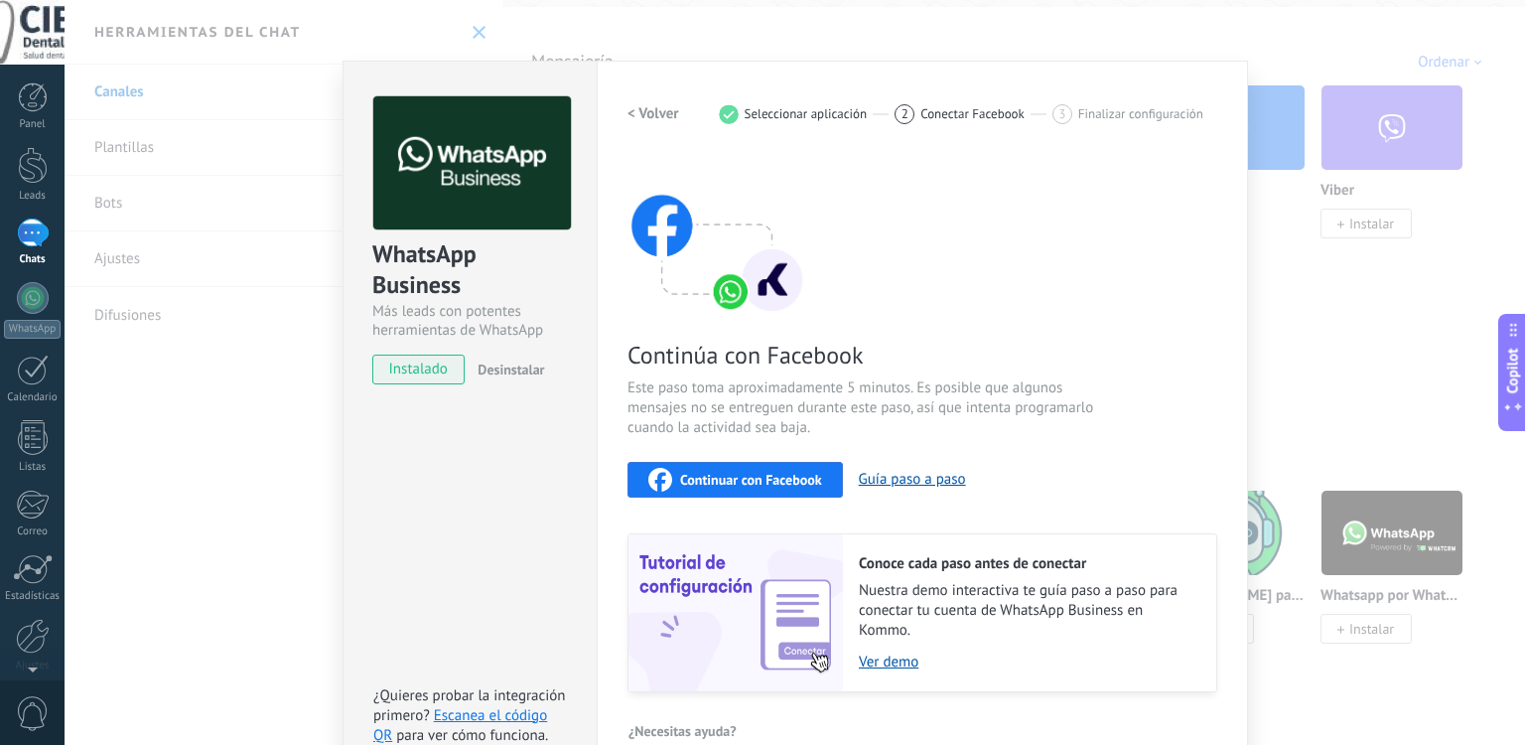
click at [760, 486] on span "Continuar con Facebook" at bounding box center [751, 480] width 142 height 14
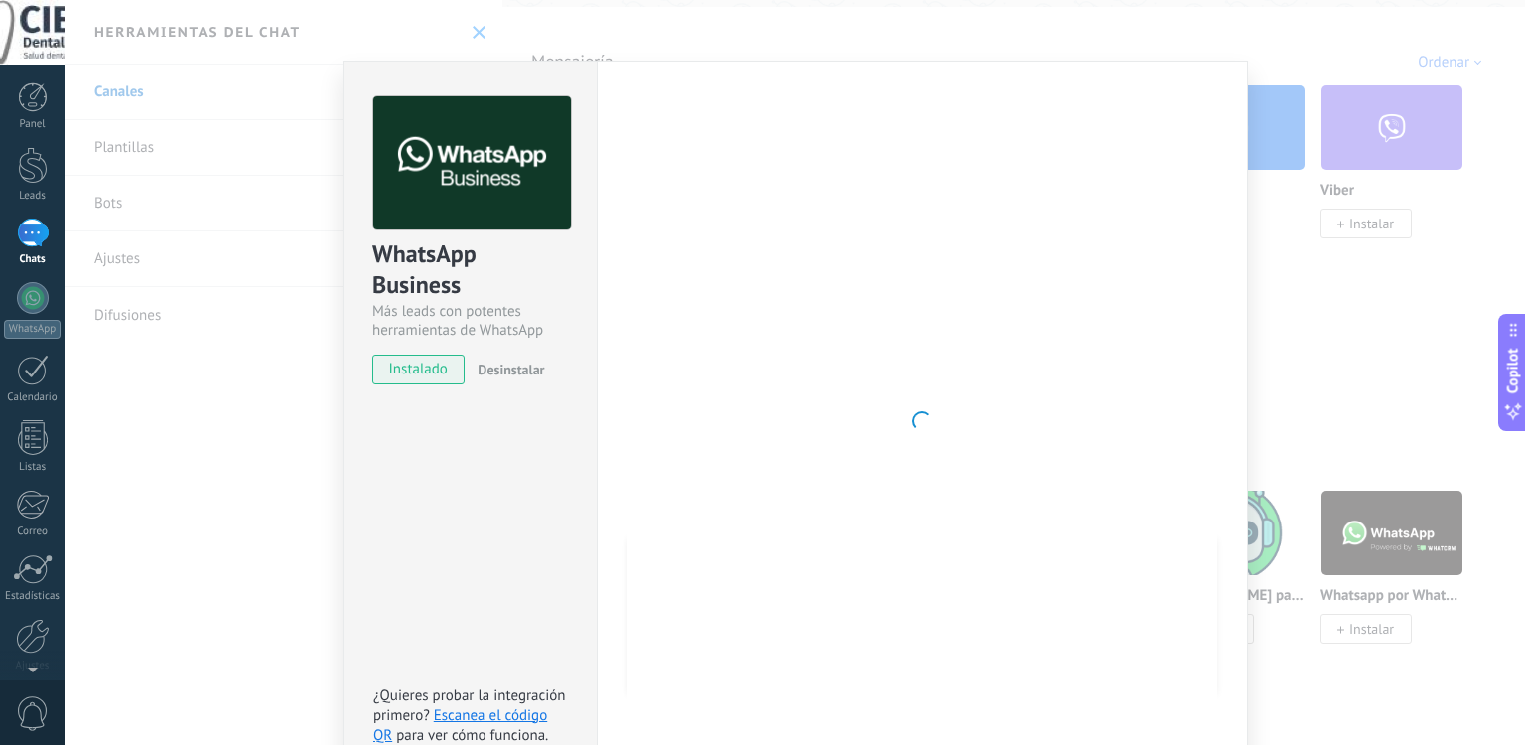
click at [1263, 245] on div "WhatsApp Business Más leads con potentes herramientas de WhatsApp instalado Des…" at bounding box center [795, 372] width 1461 height 745
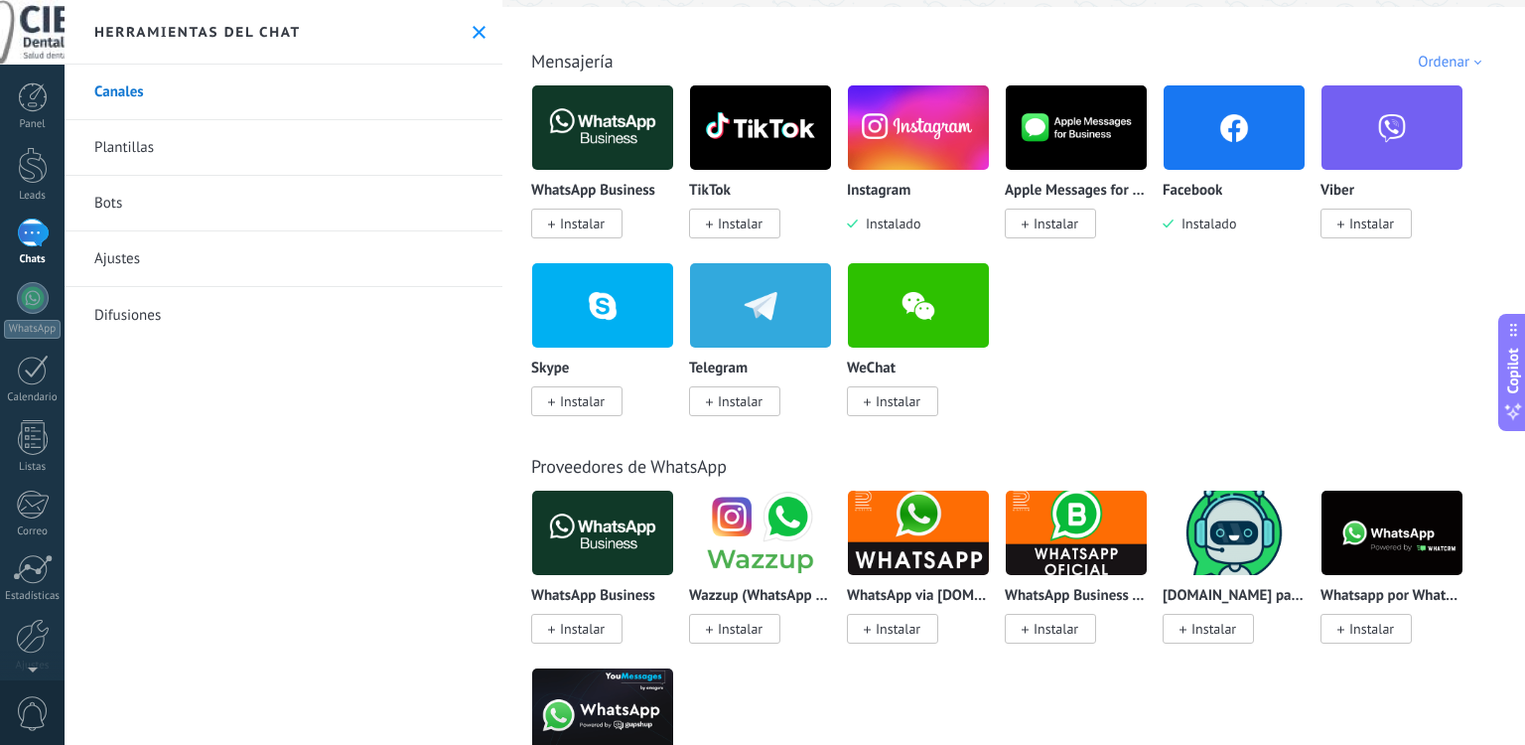
click at [1266, 129] on img at bounding box center [1234, 127] width 141 height 96
click at [600, 145] on img at bounding box center [602, 127] width 141 height 96
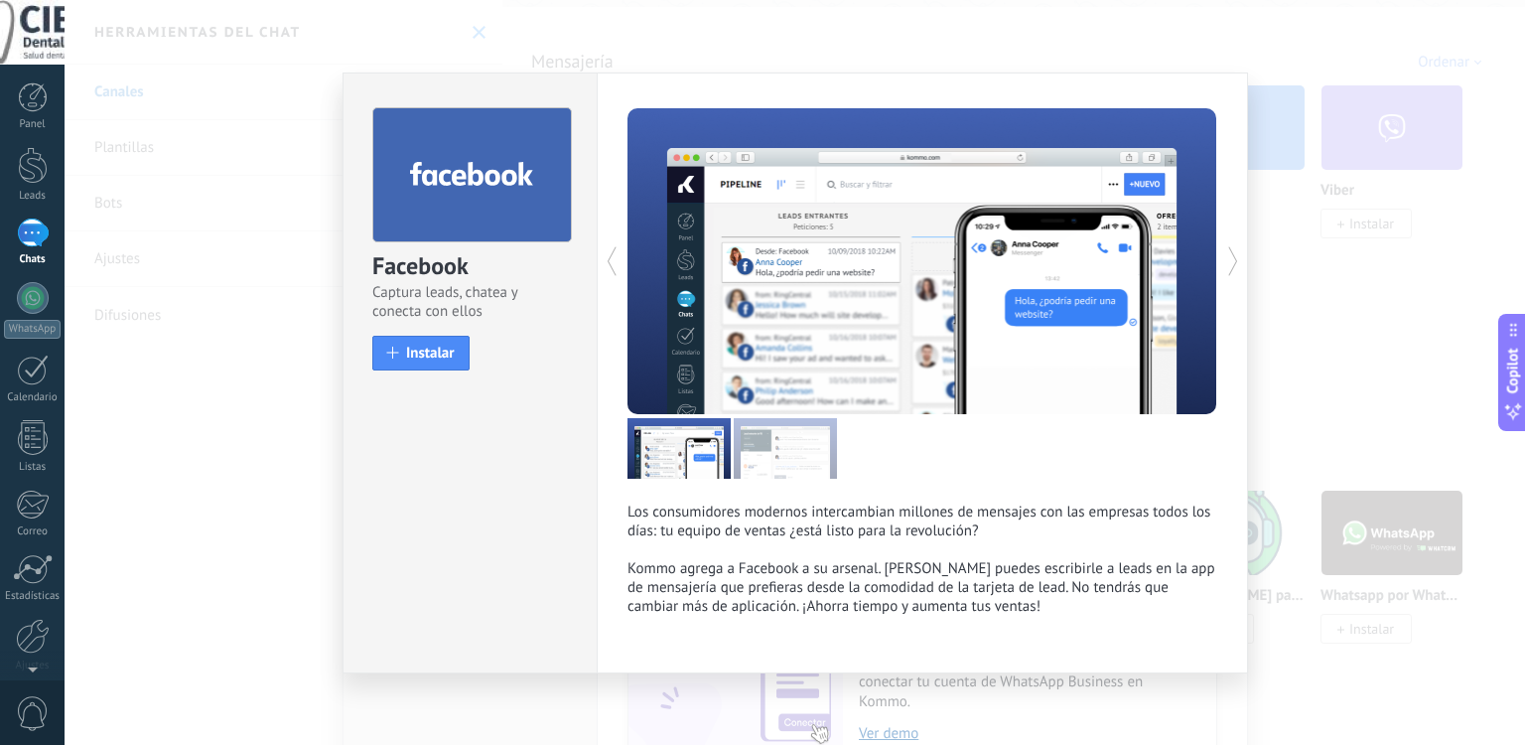
click at [1281, 209] on div "Facebook Captura leads, chatea y conecta con ellos install Instalar Los consumi…" at bounding box center [795, 372] width 1461 height 745
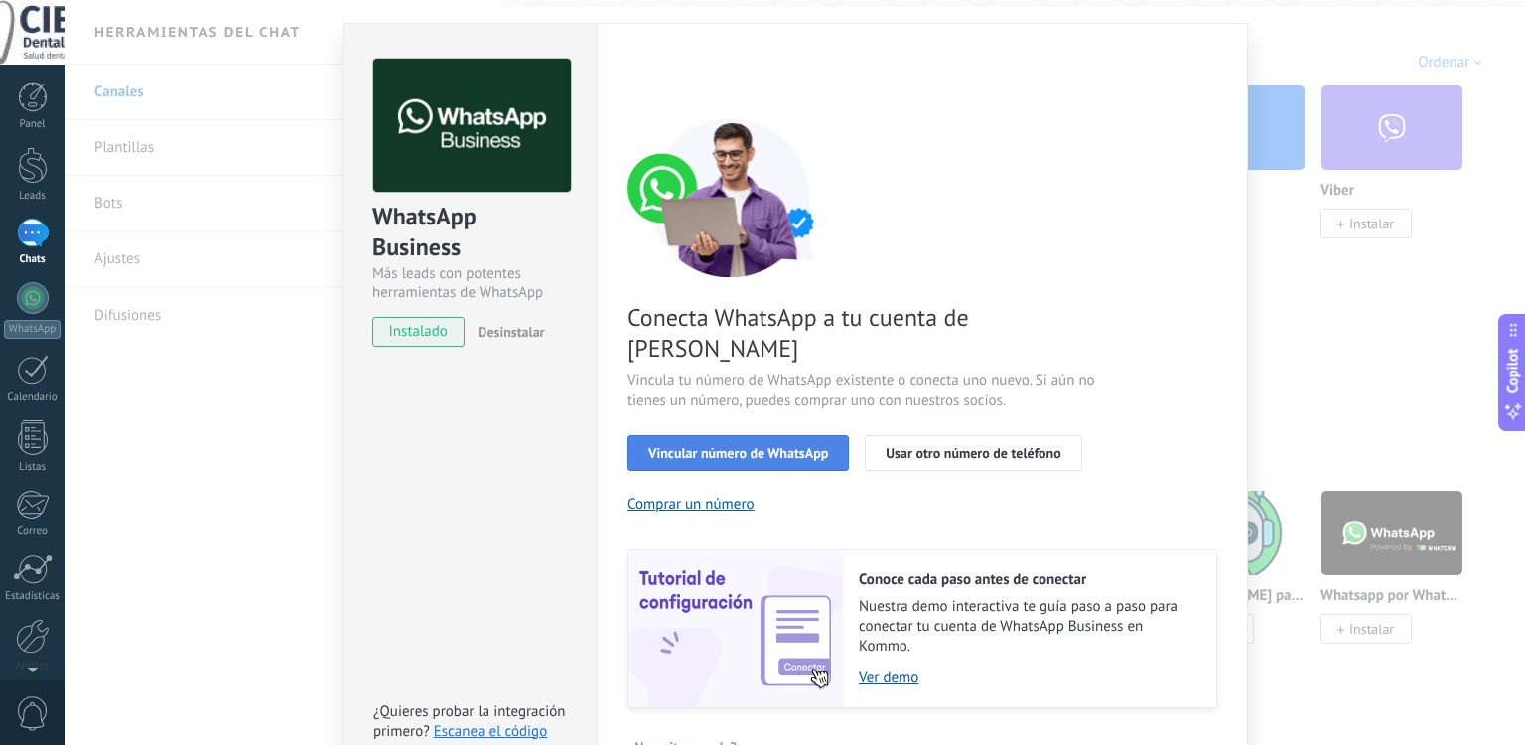
scroll to position [64, 0]
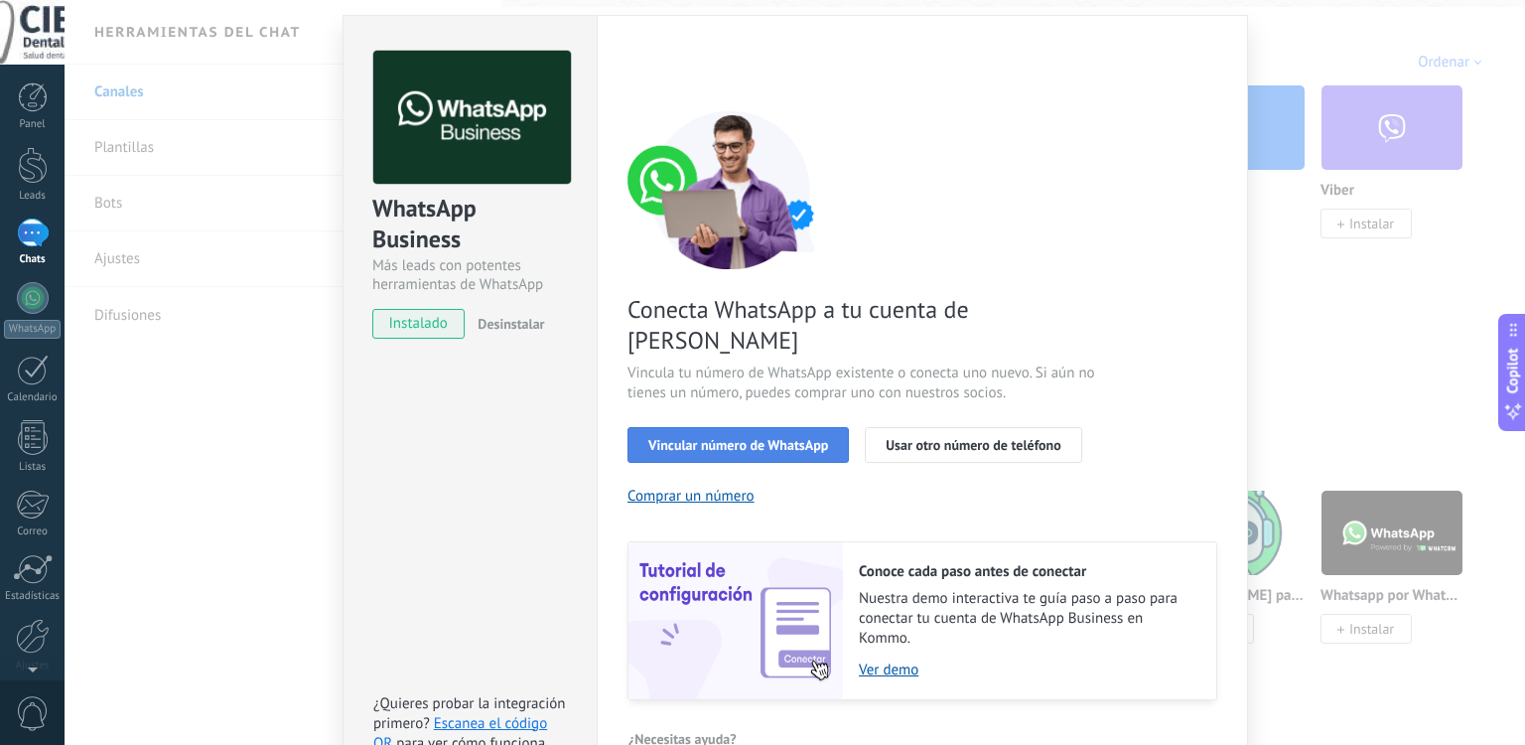
click at [749, 438] on span "Vincular número de WhatsApp" at bounding box center [738, 445] width 180 height 14
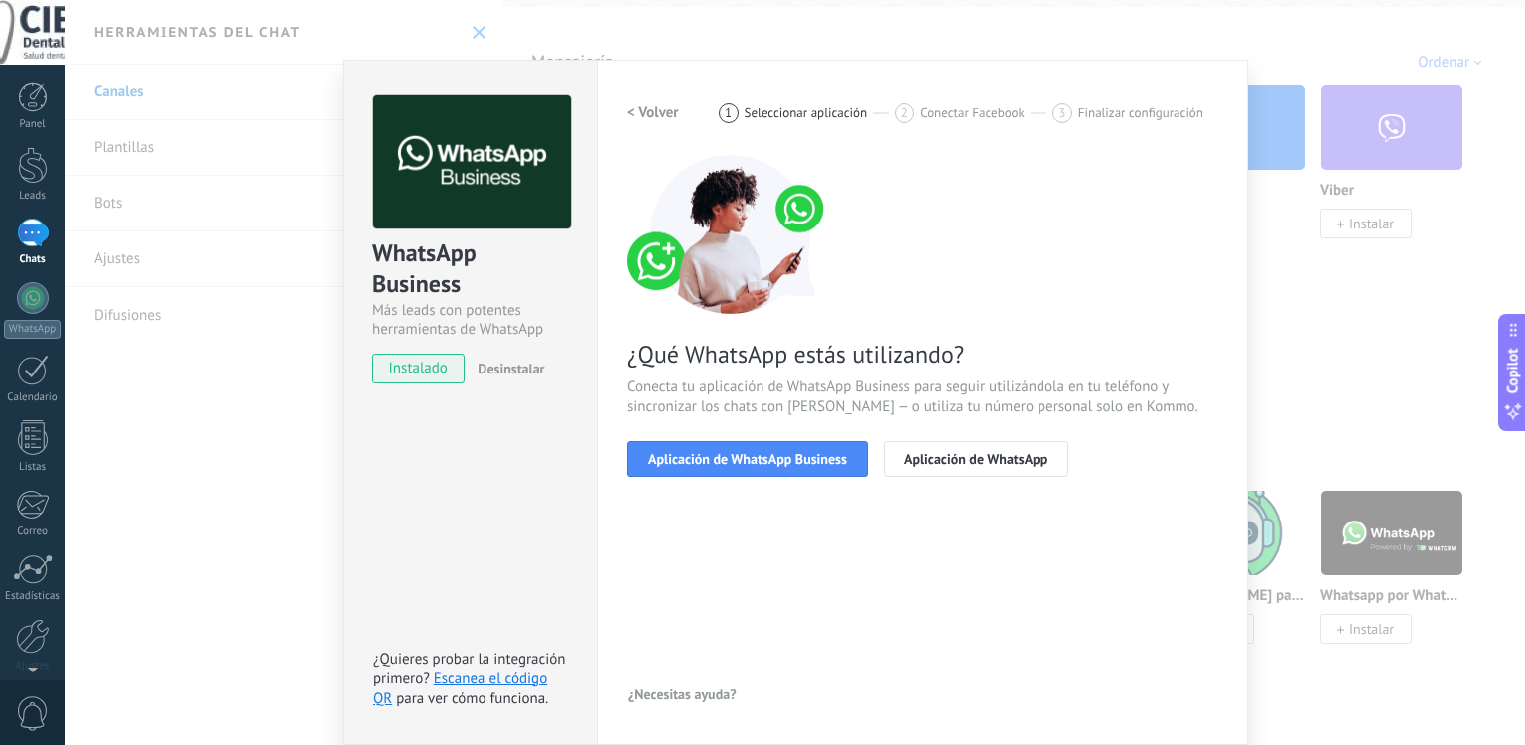
scroll to position [18, 0]
click at [745, 458] on span "Aplicación de WhatsApp Business" at bounding box center [747, 460] width 199 height 14
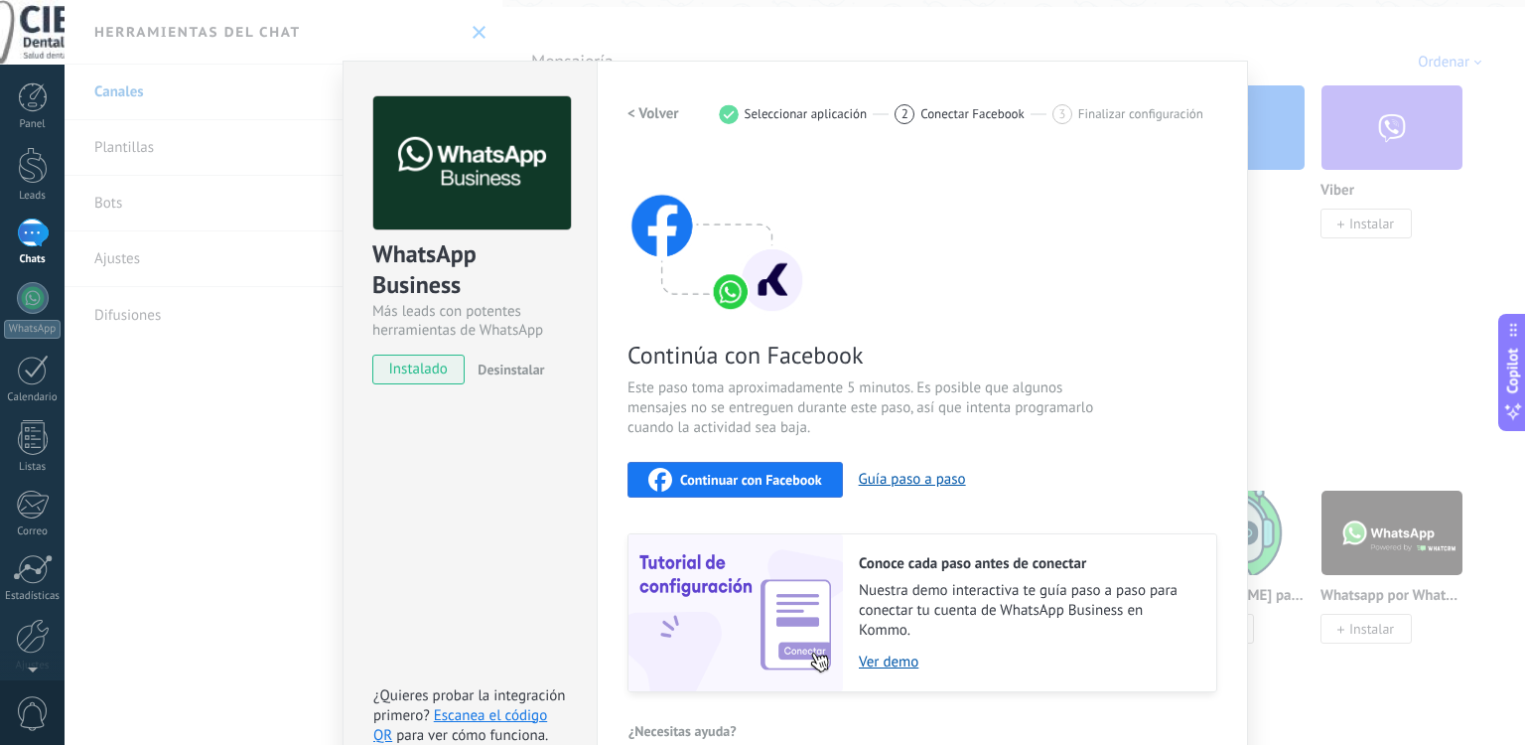
click at [748, 474] on span "Continuar con Facebook" at bounding box center [751, 480] width 142 height 14
click at [769, 486] on span "Continuar con Facebook" at bounding box center [751, 480] width 142 height 14
click at [813, 473] on span "Continuar con Facebook" at bounding box center [751, 480] width 142 height 14
click at [1282, 295] on div "WhatsApp Business Más leads con potentes herramientas de WhatsApp instalado Des…" at bounding box center [795, 372] width 1461 height 745
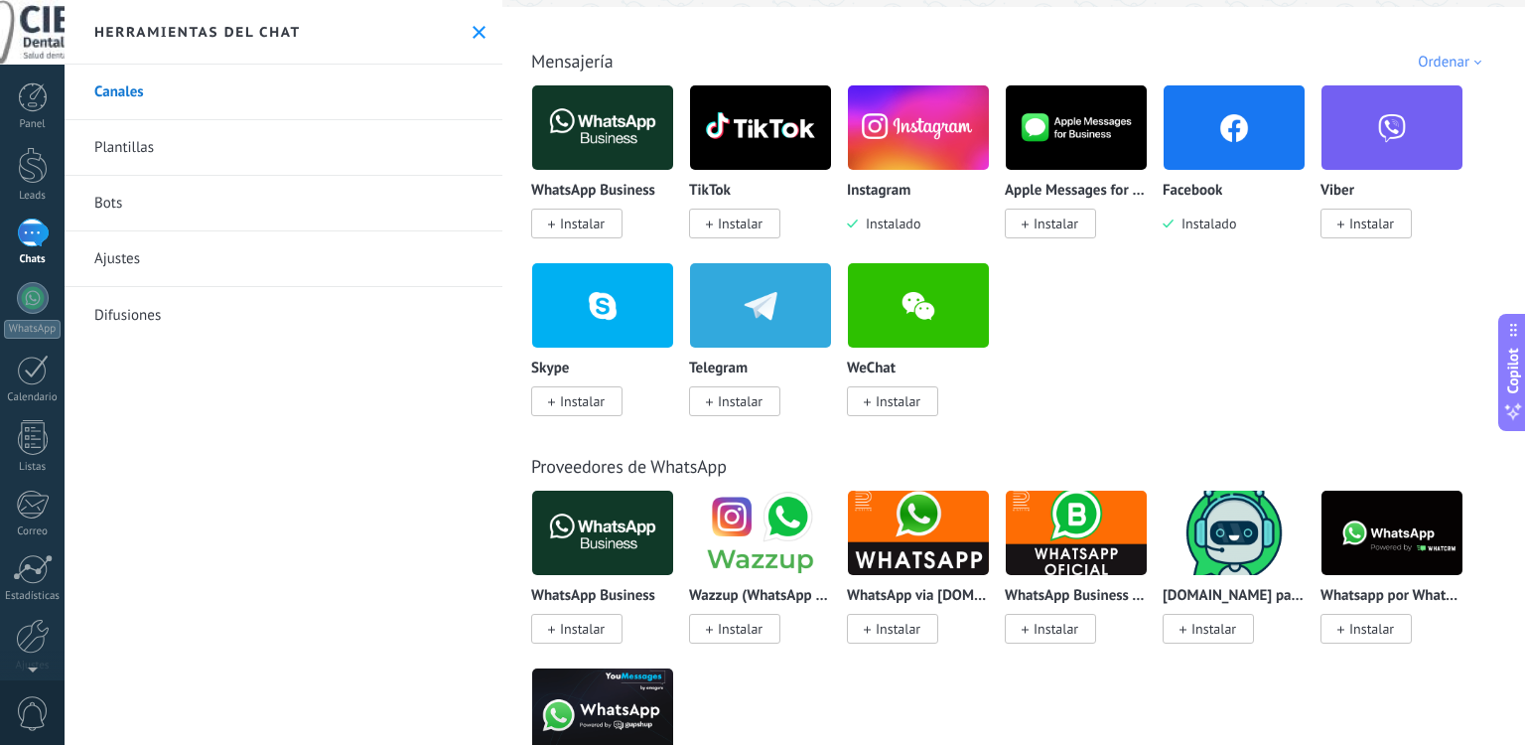
click at [615, 145] on img at bounding box center [602, 127] width 141 height 96
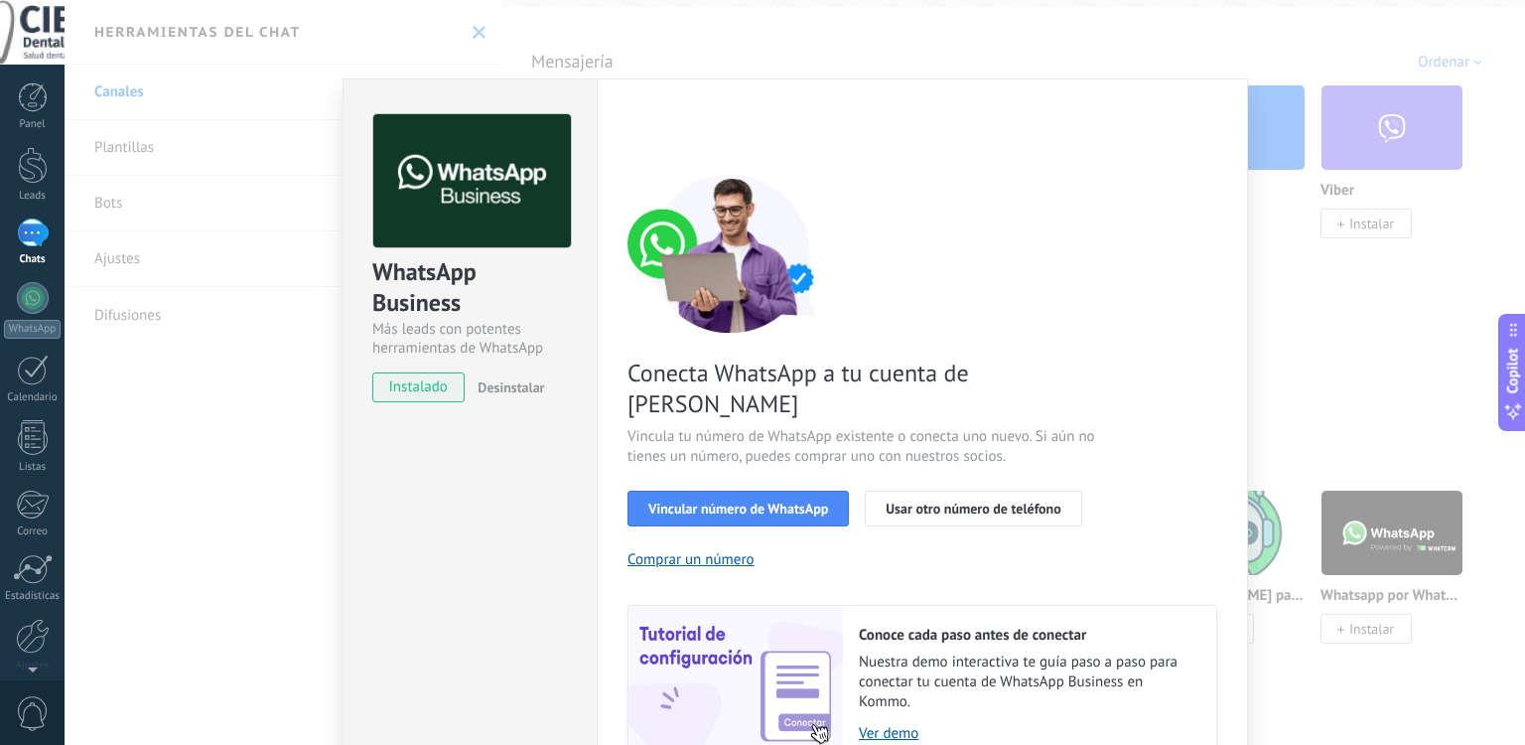
click at [447, 394] on span "instalado" at bounding box center [418, 387] width 90 height 30
click at [316, 385] on div "WhatsApp Business Más leads con potentes herramientas de WhatsApp instalado Des…" at bounding box center [795, 372] width 1461 height 745
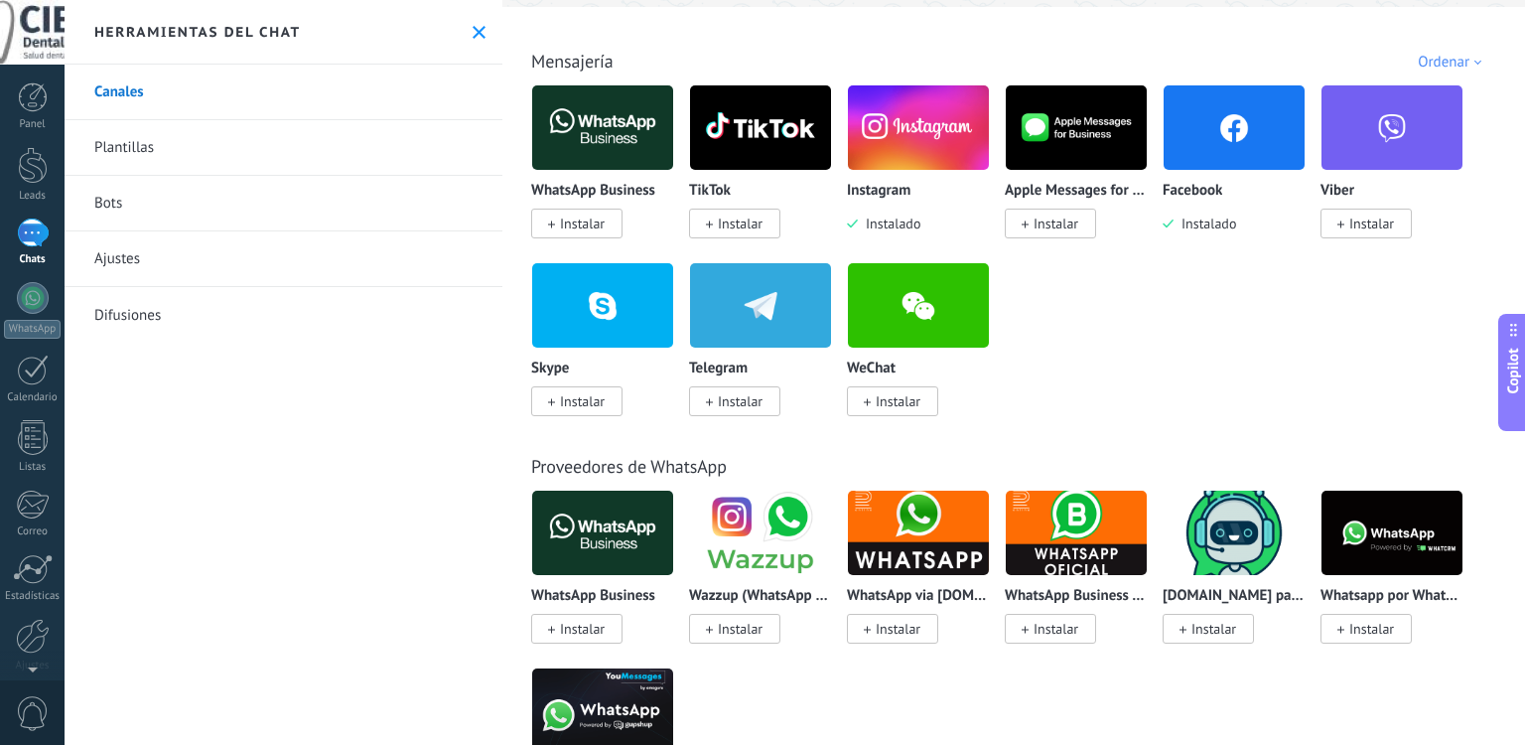
click at [598, 122] on img at bounding box center [602, 127] width 141 height 96
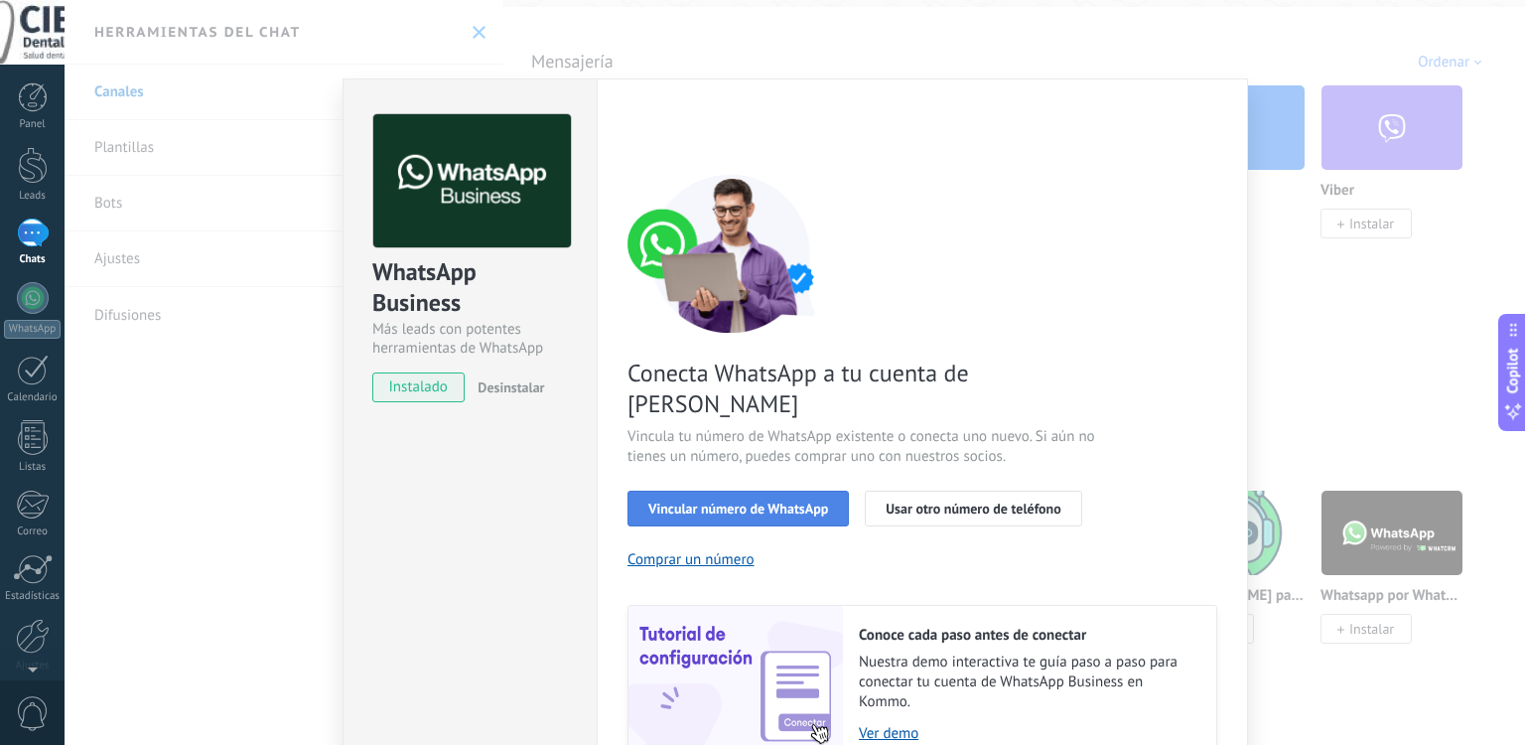
click at [795, 501] on span "Vincular número de WhatsApp" at bounding box center [738, 508] width 180 height 14
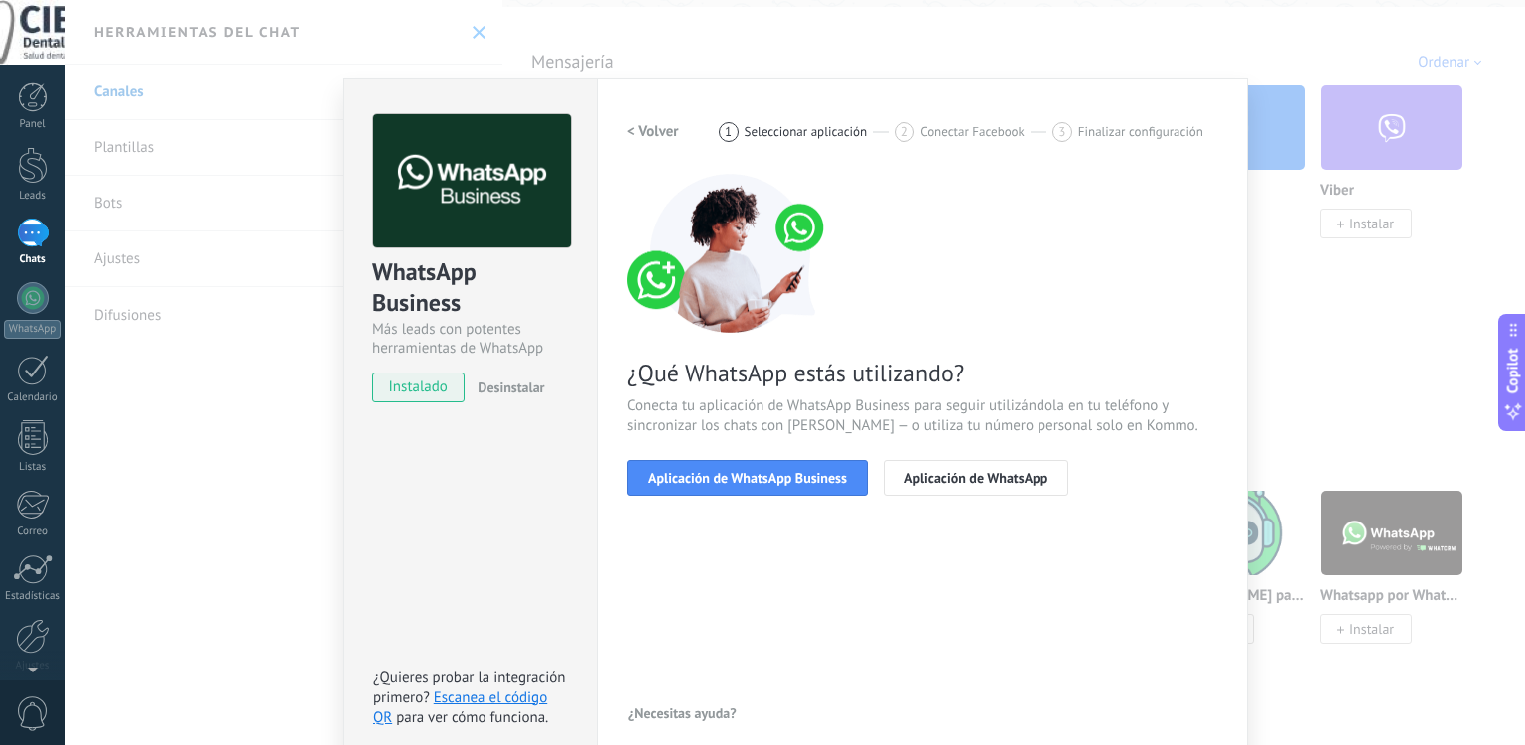
click at [795, 477] on span "Aplicación de WhatsApp Business" at bounding box center [747, 478] width 199 height 14
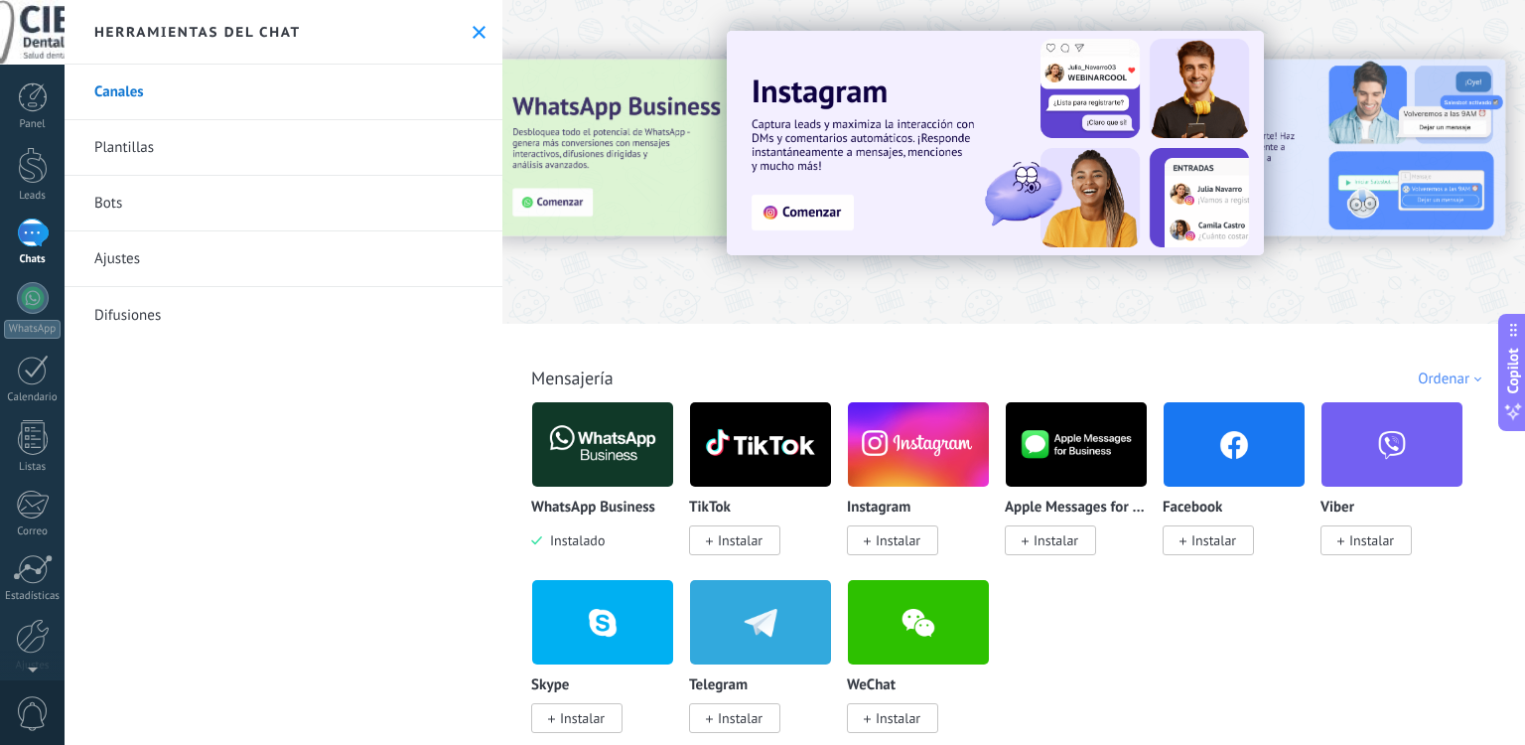
click at [620, 460] on img at bounding box center [602, 444] width 141 height 96
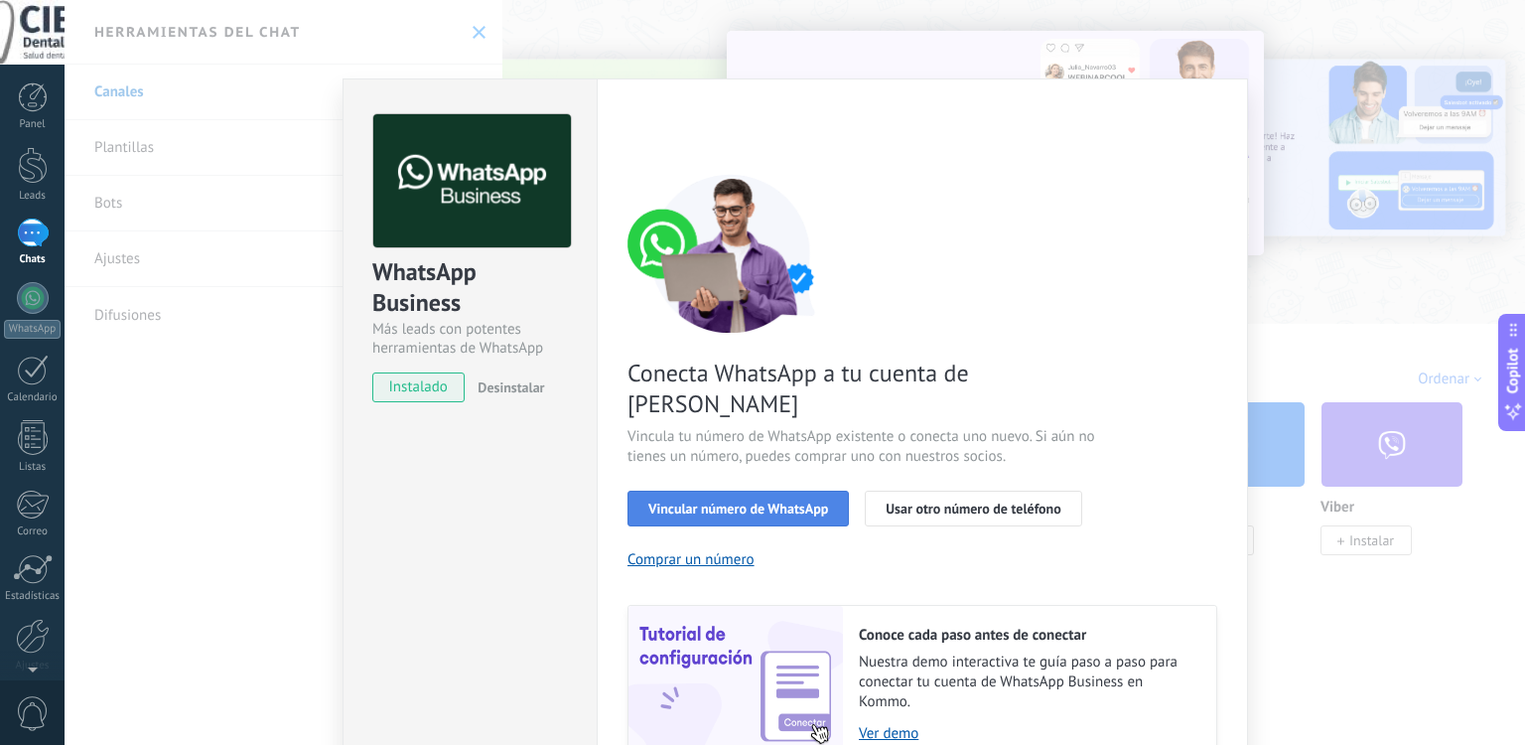
click at [756, 501] on span "Vincular número de WhatsApp" at bounding box center [738, 508] width 180 height 14
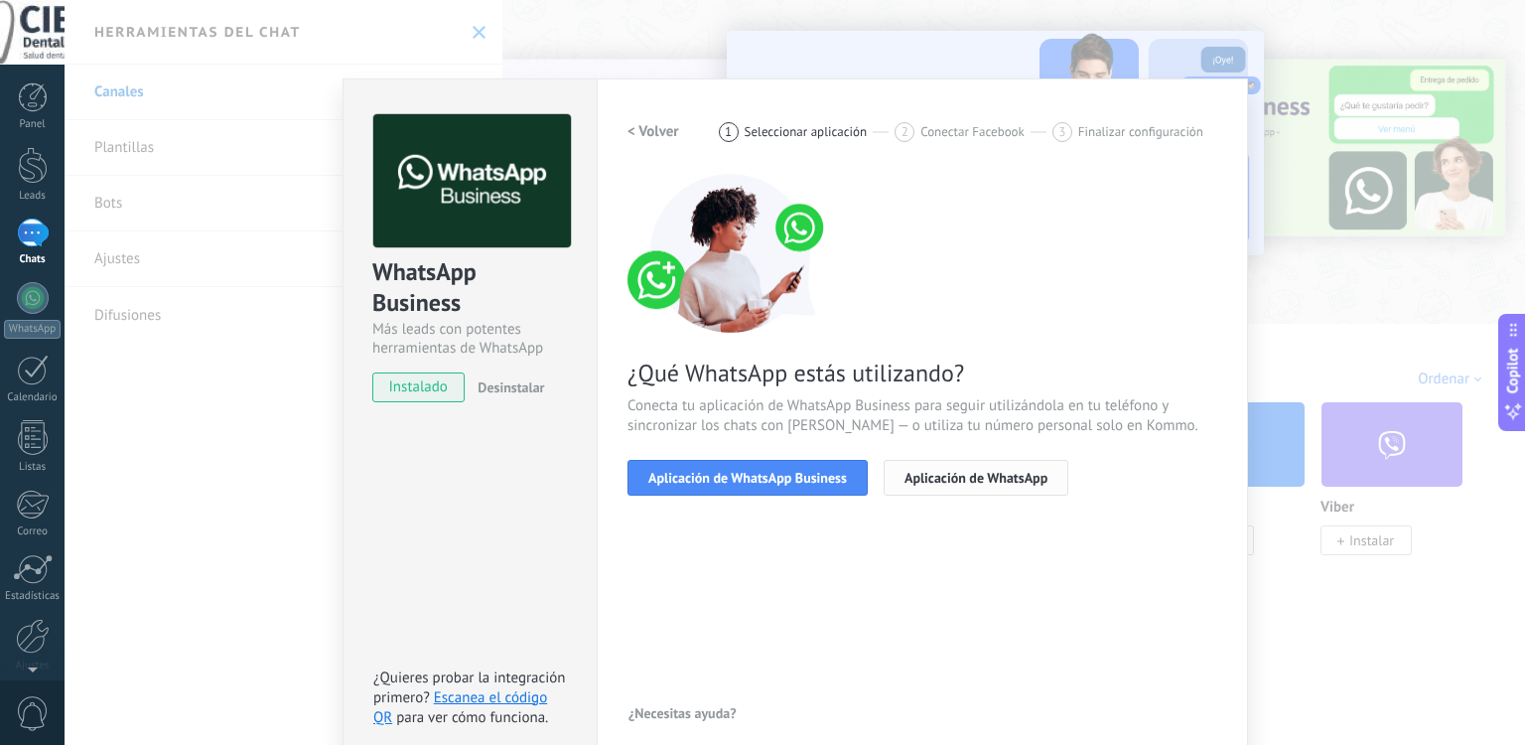
click at [950, 474] on span "Aplicación de WhatsApp" at bounding box center [976, 478] width 143 height 14
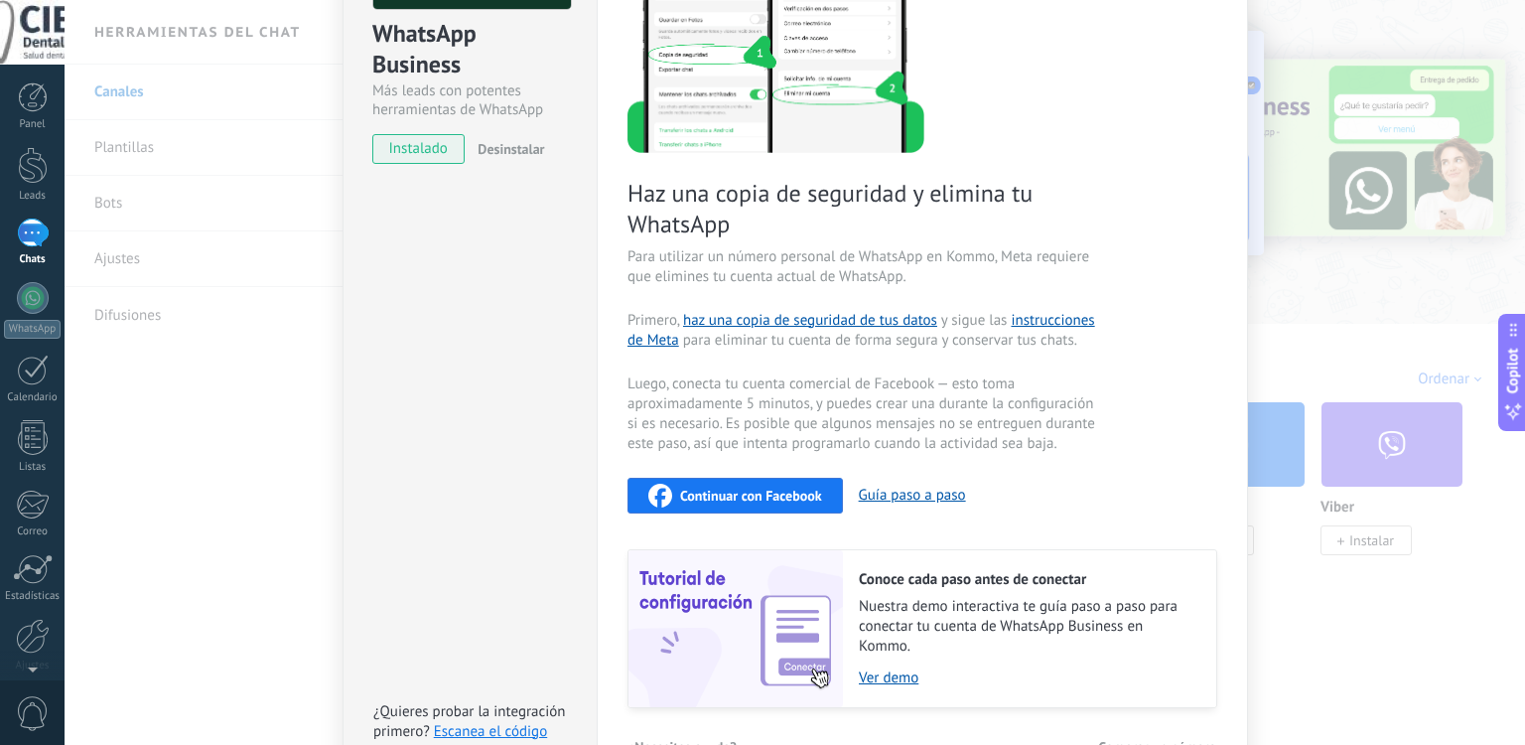
scroll to position [229, 0]
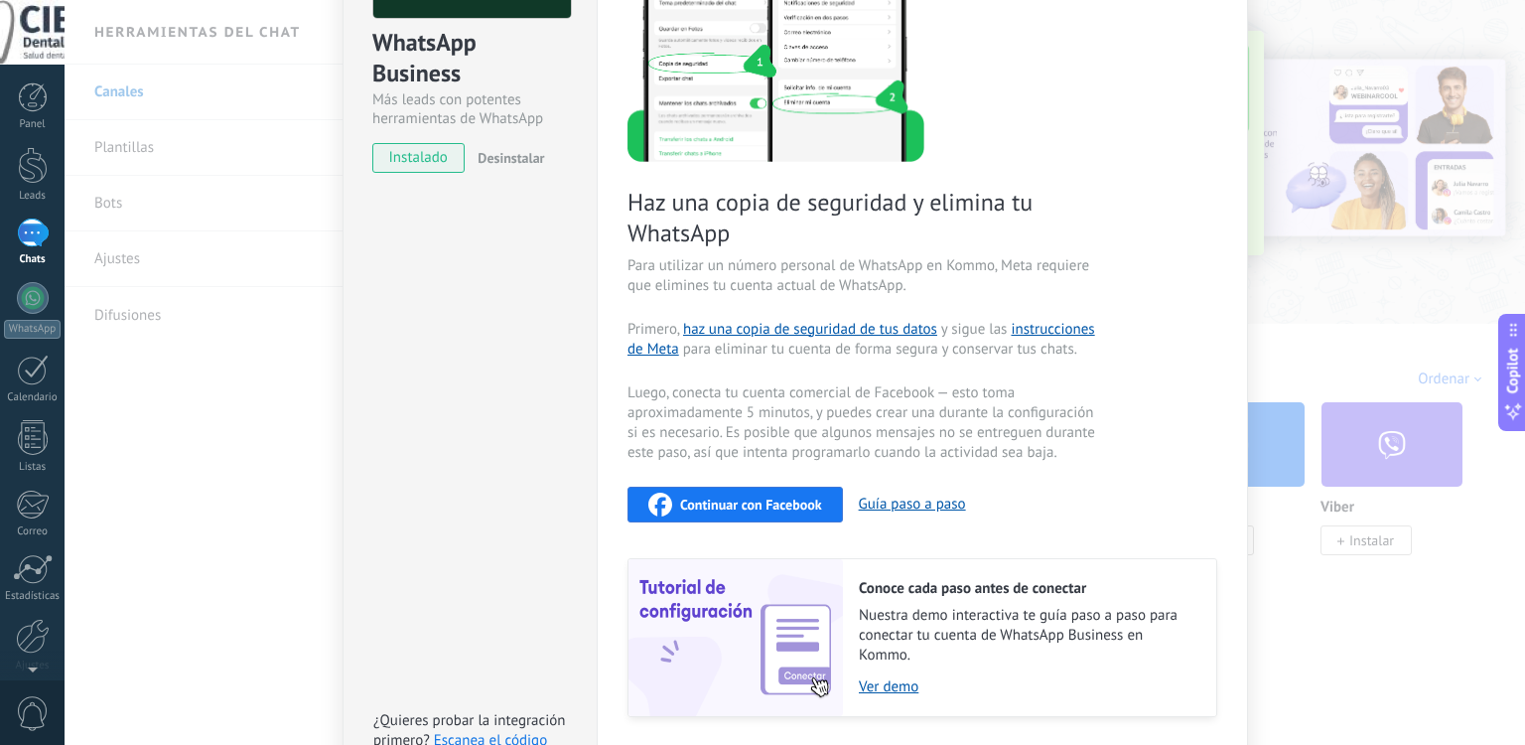
click at [1268, 208] on div "WhatsApp Business Más leads con potentes herramientas de WhatsApp instalado Des…" at bounding box center [795, 372] width 1461 height 745
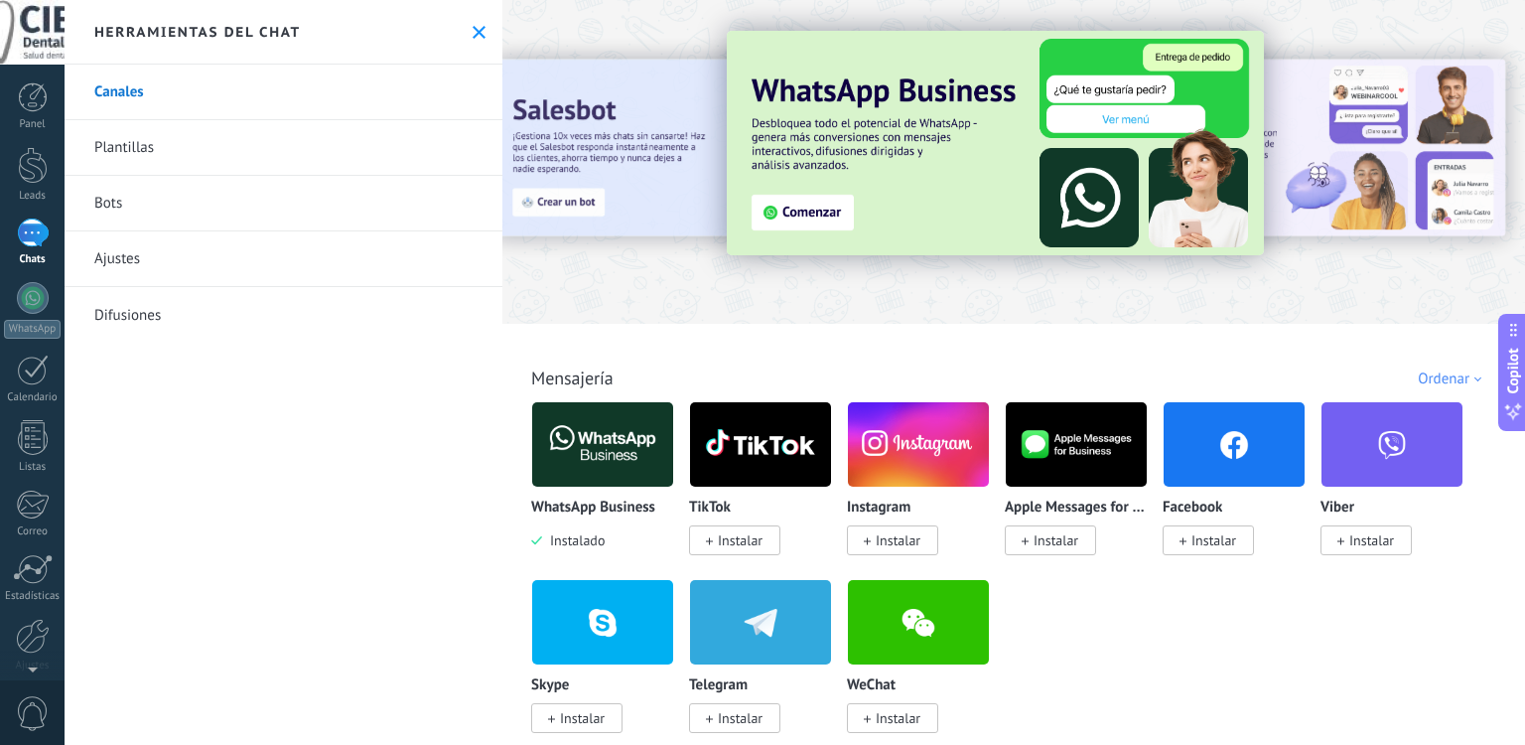
scroll to position [0, 0]
click at [1251, 464] on img at bounding box center [1234, 444] width 141 height 96
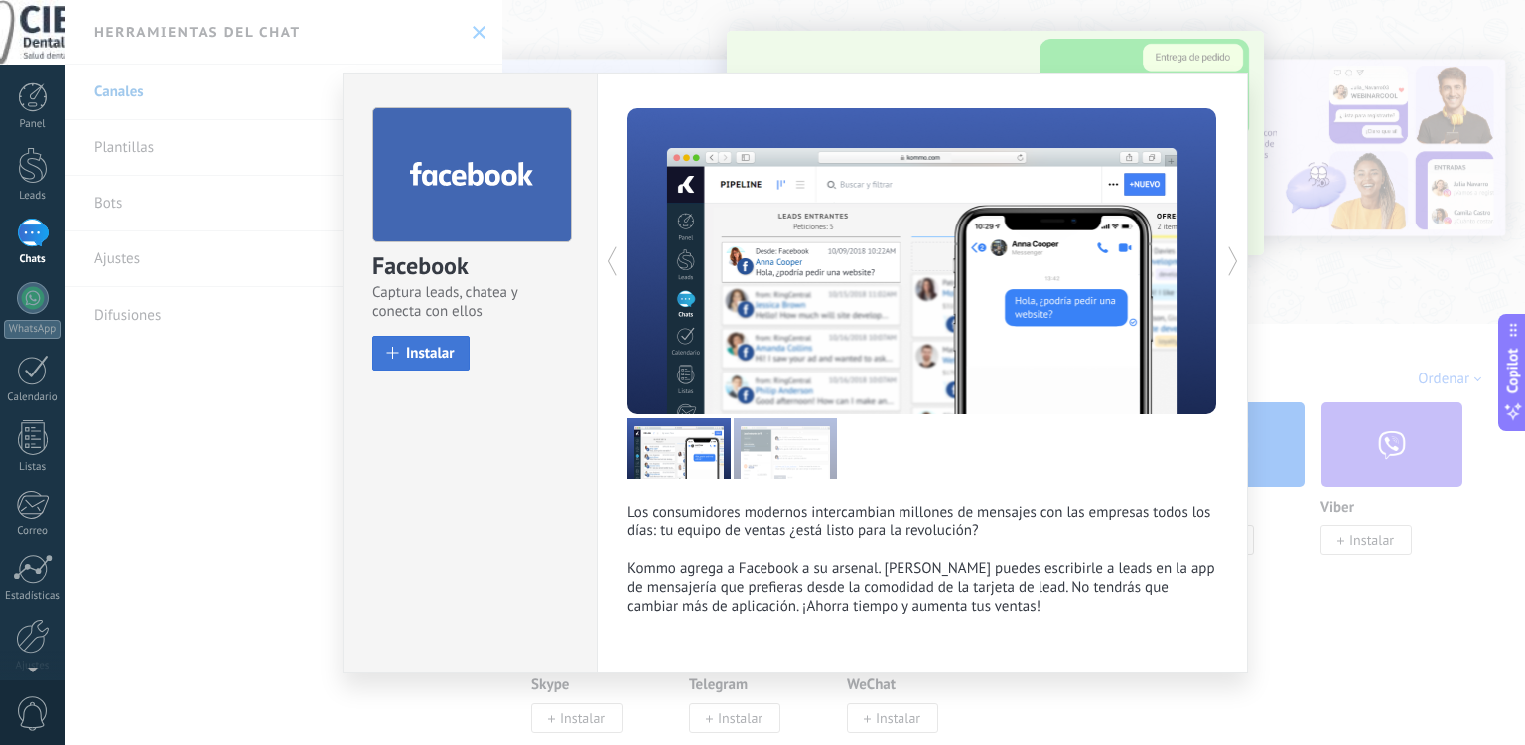
click at [419, 359] on span "Instalar" at bounding box center [430, 353] width 49 height 15
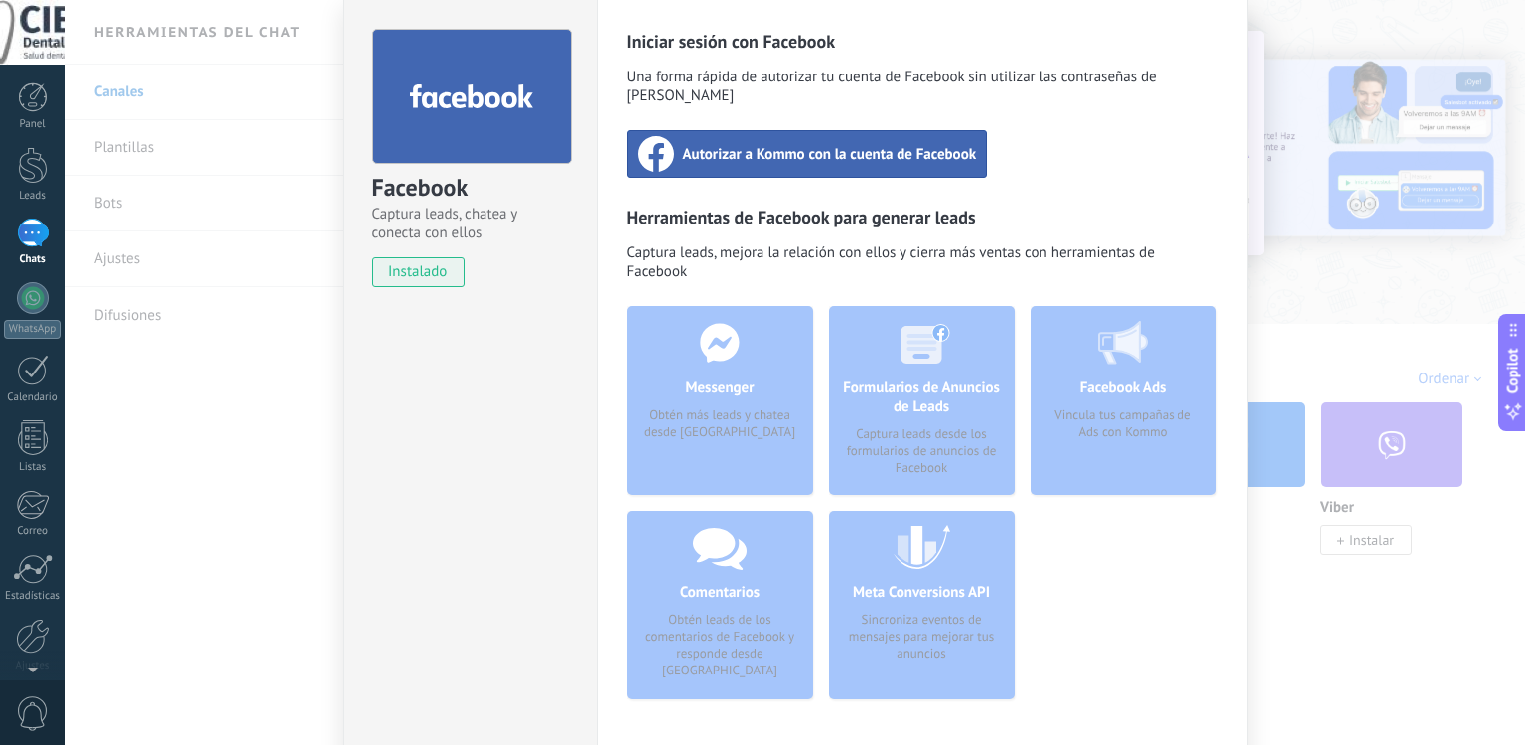
scroll to position [79, 0]
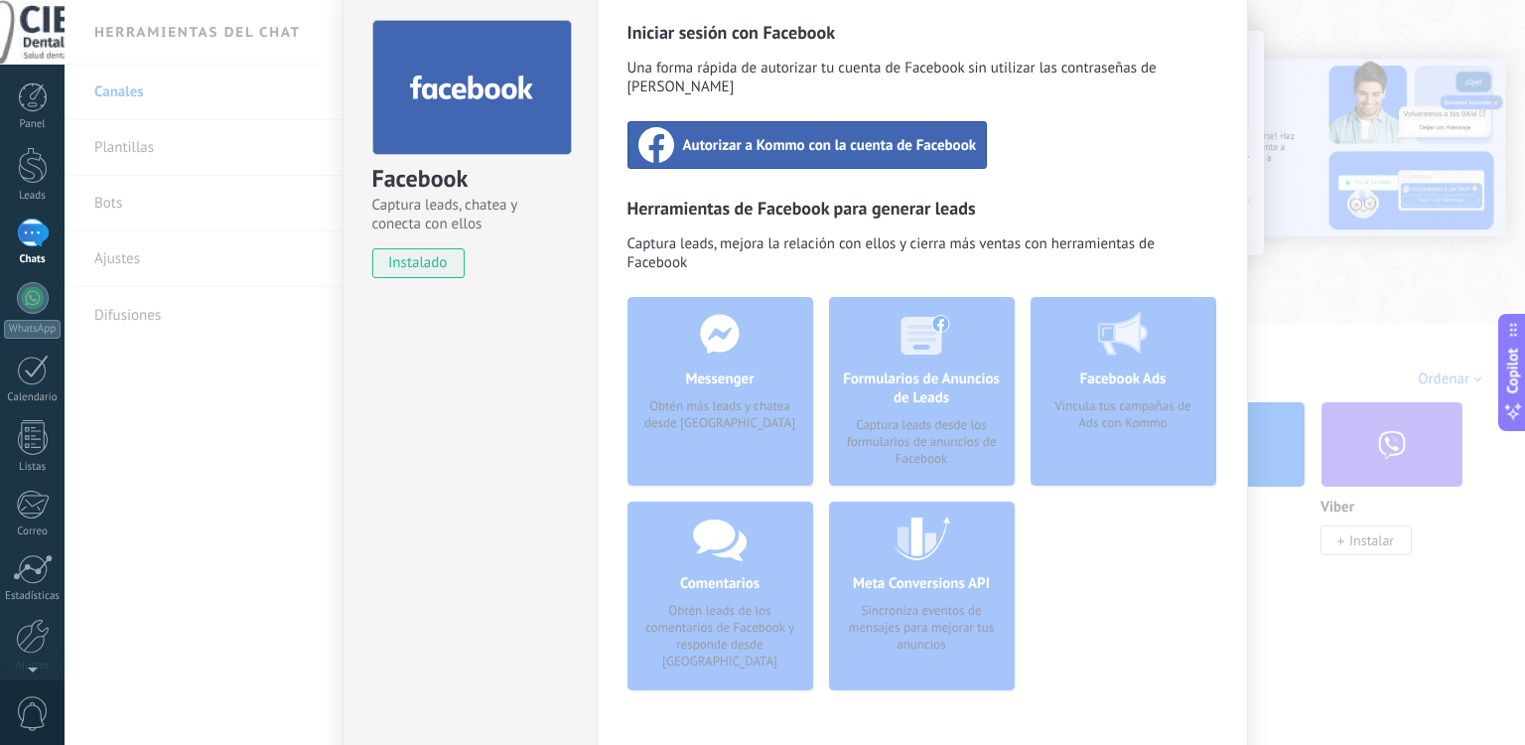
click at [831, 135] on span "Autorizar a Kommo con la cuenta de Facebook" at bounding box center [830, 145] width 294 height 20
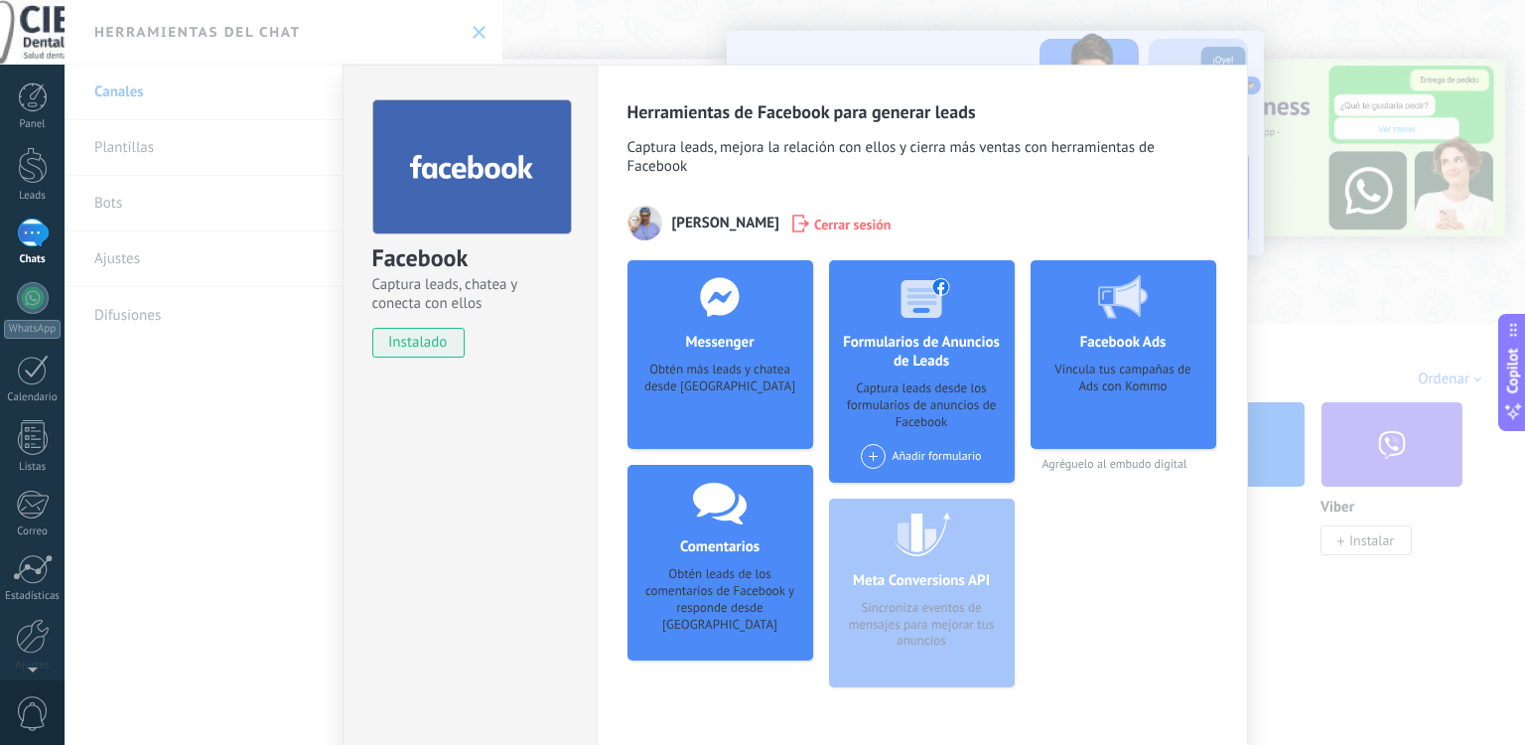
scroll to position [0, 0]
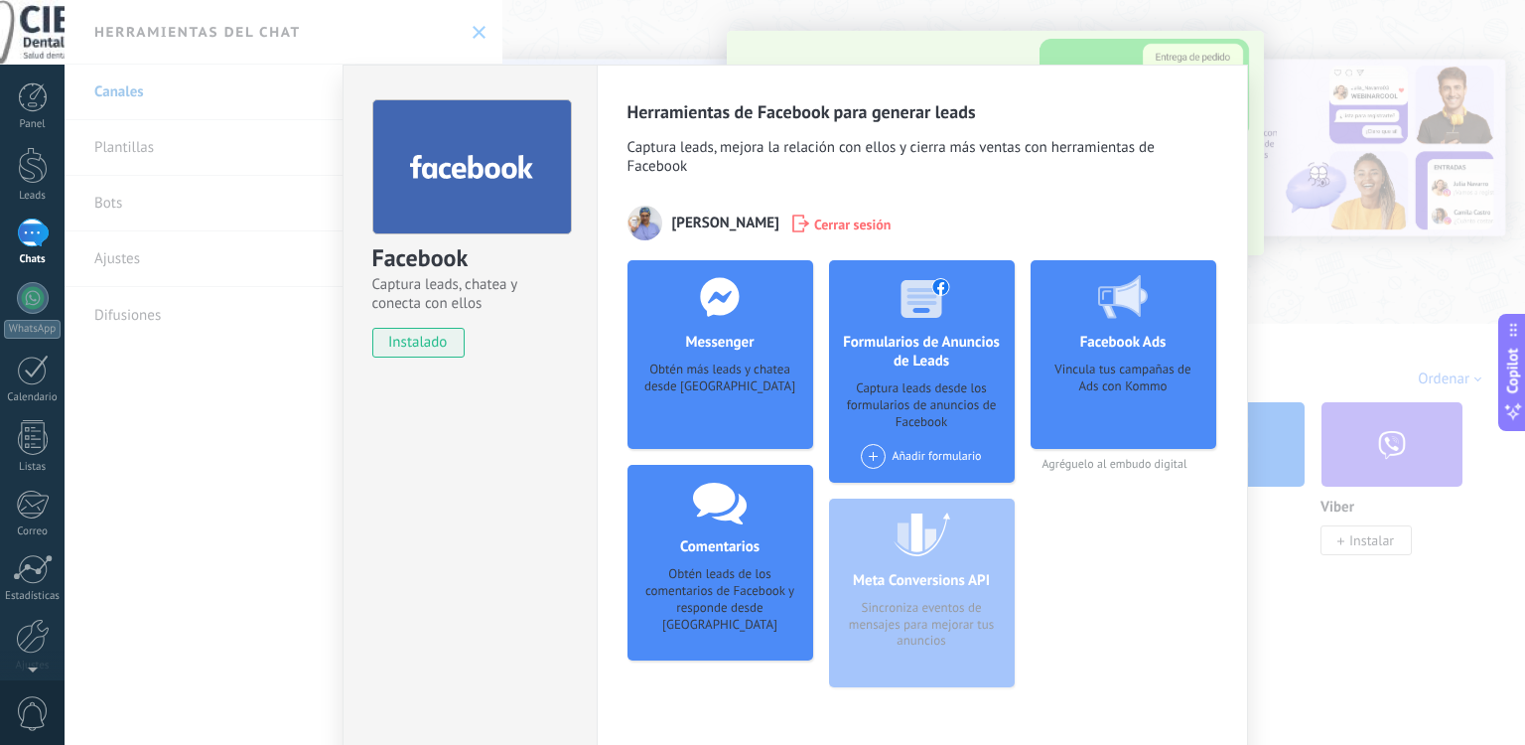
click at [1249, 115] on div "Facebook Captura leads, chatea y conecta con ellos instalado Desinstalar Herram…" at bounding box center [795, 372] width 1461 height 745
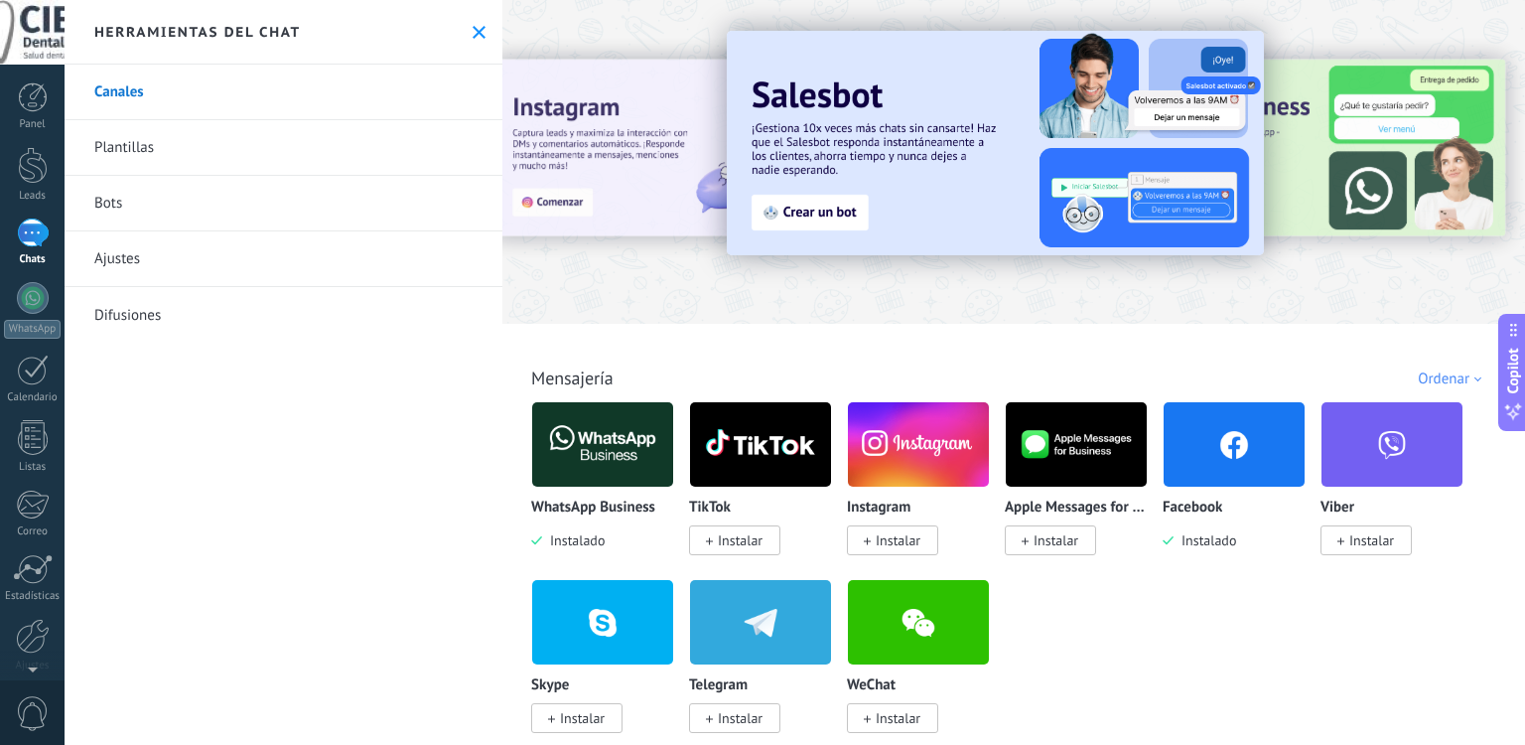
click at [475, 33] on use at bounding box center [479, 32] width 13 height 13
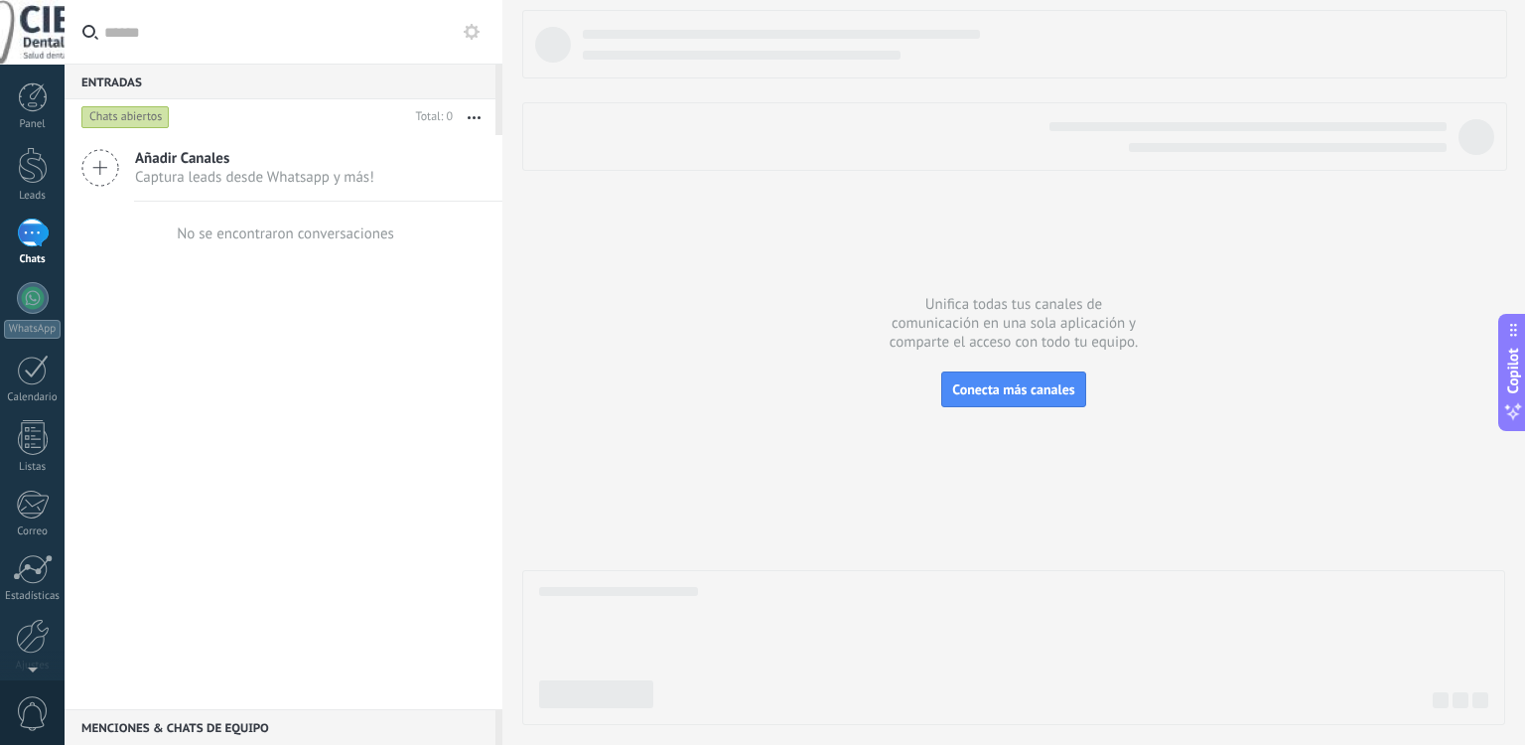
click at [125, 114] on div "Chats abiertos" at bounding box center [125, 117] width 88 height 24
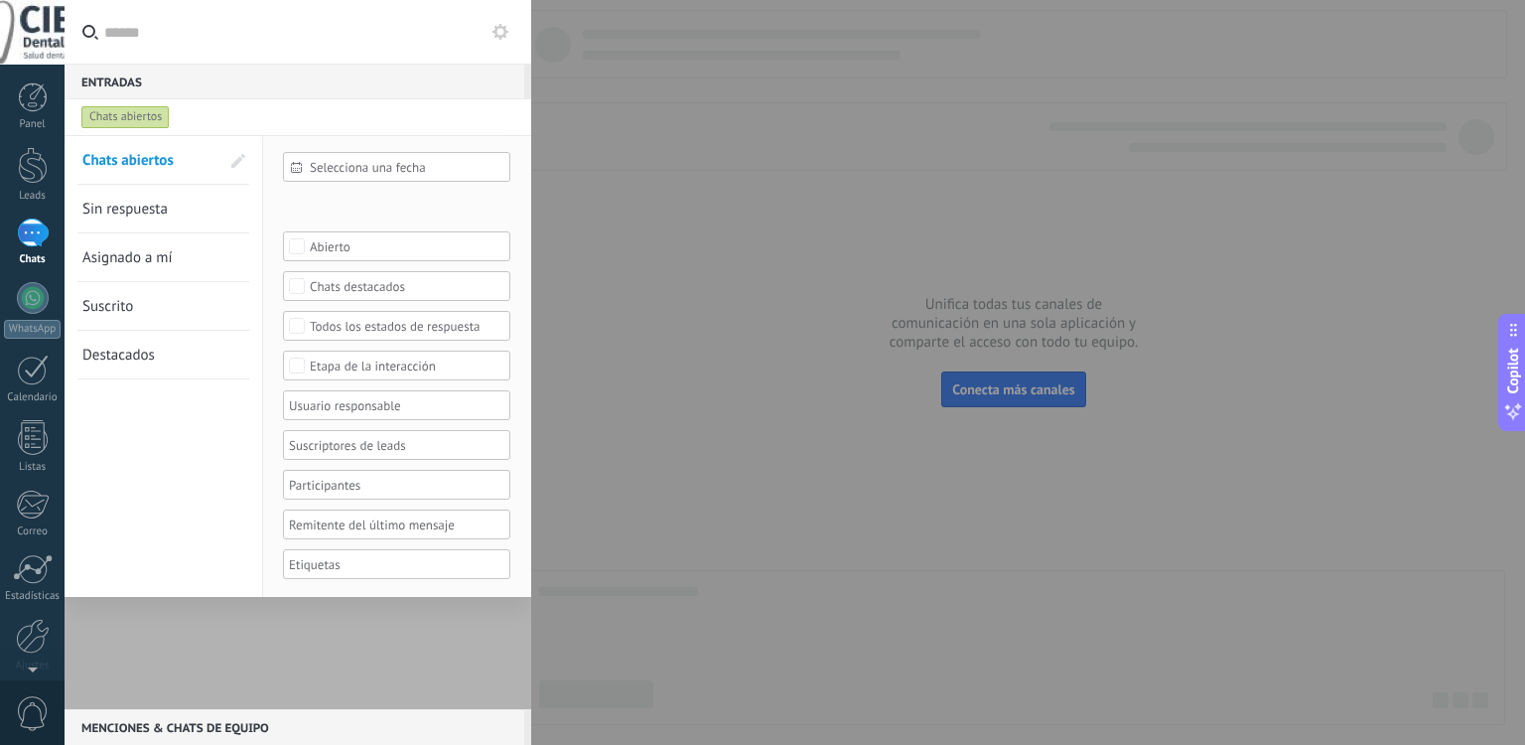
click at [125, 114] on div "Chats abiertos" at bounding box center [125, 117] width 88 height 24
click at [641, 131] on div at bounding box center [762, 372] width 1525 height 745
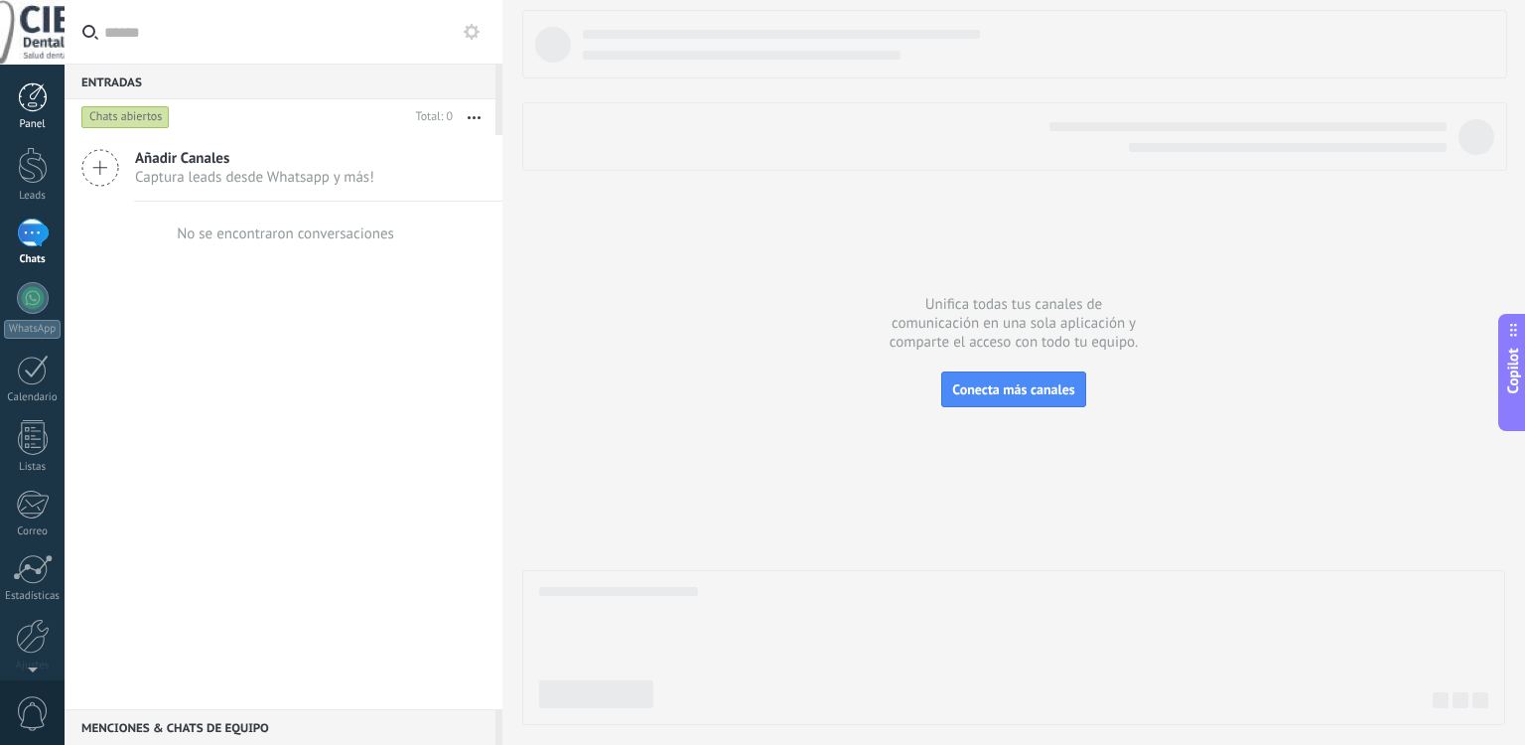
click at [33, 100] on div at bounding box center [33, 97] width 30 height 30
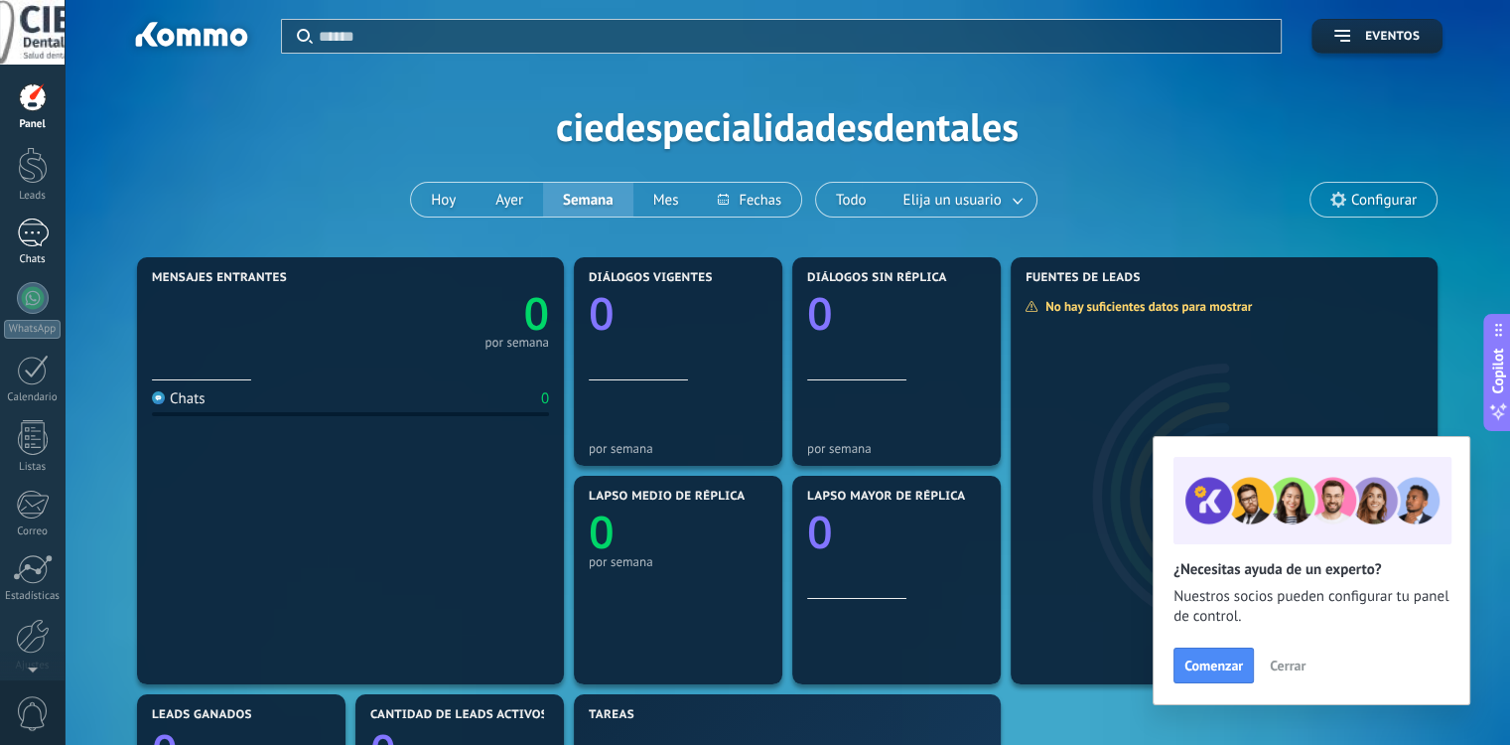
click at [36, 238] on div at bounding box center [33, 232] width 32 height 29
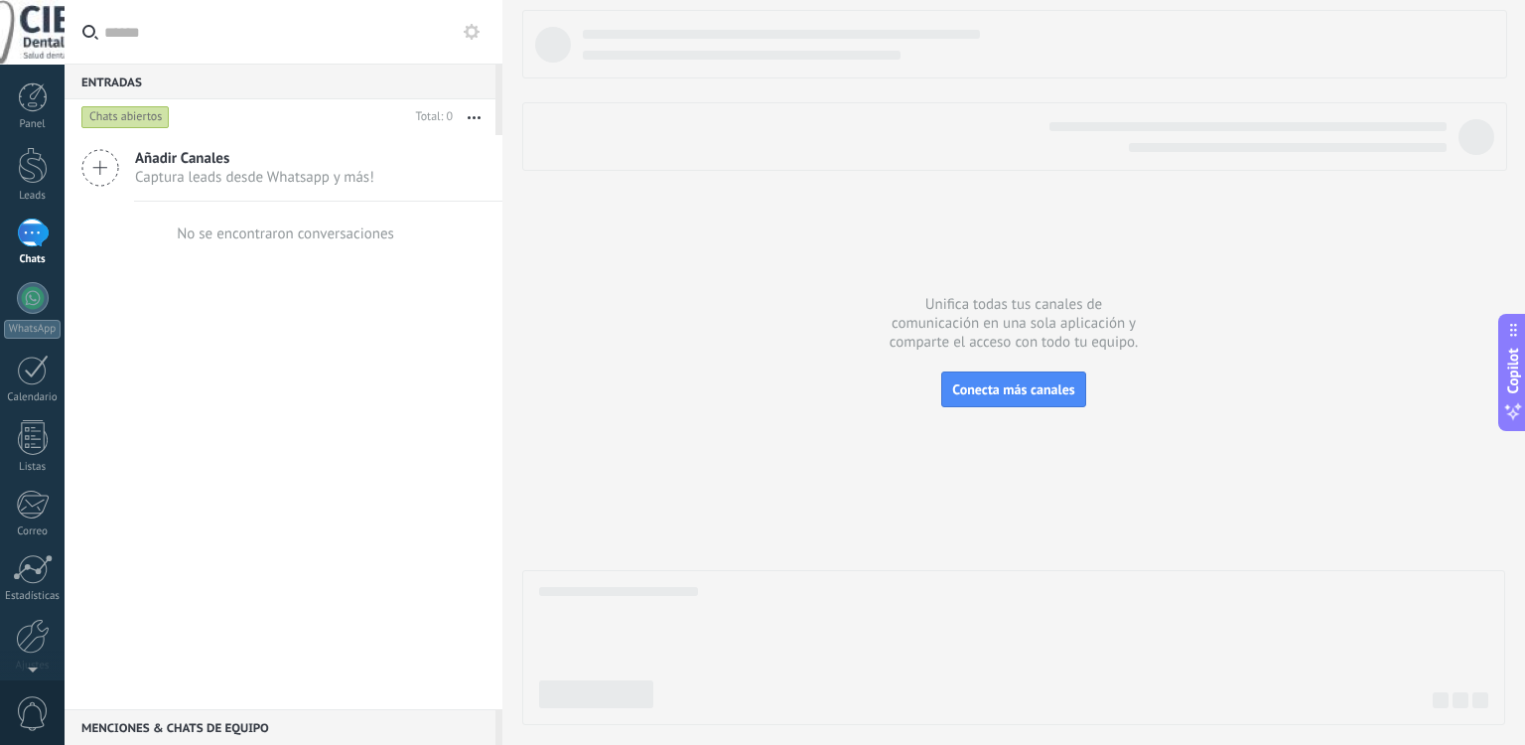
click at [36, 238] on div at bounding box center [33, 232] width 32 height 29
click at [40, 242] on div at bounding box center [33, 232] width 32 height 29
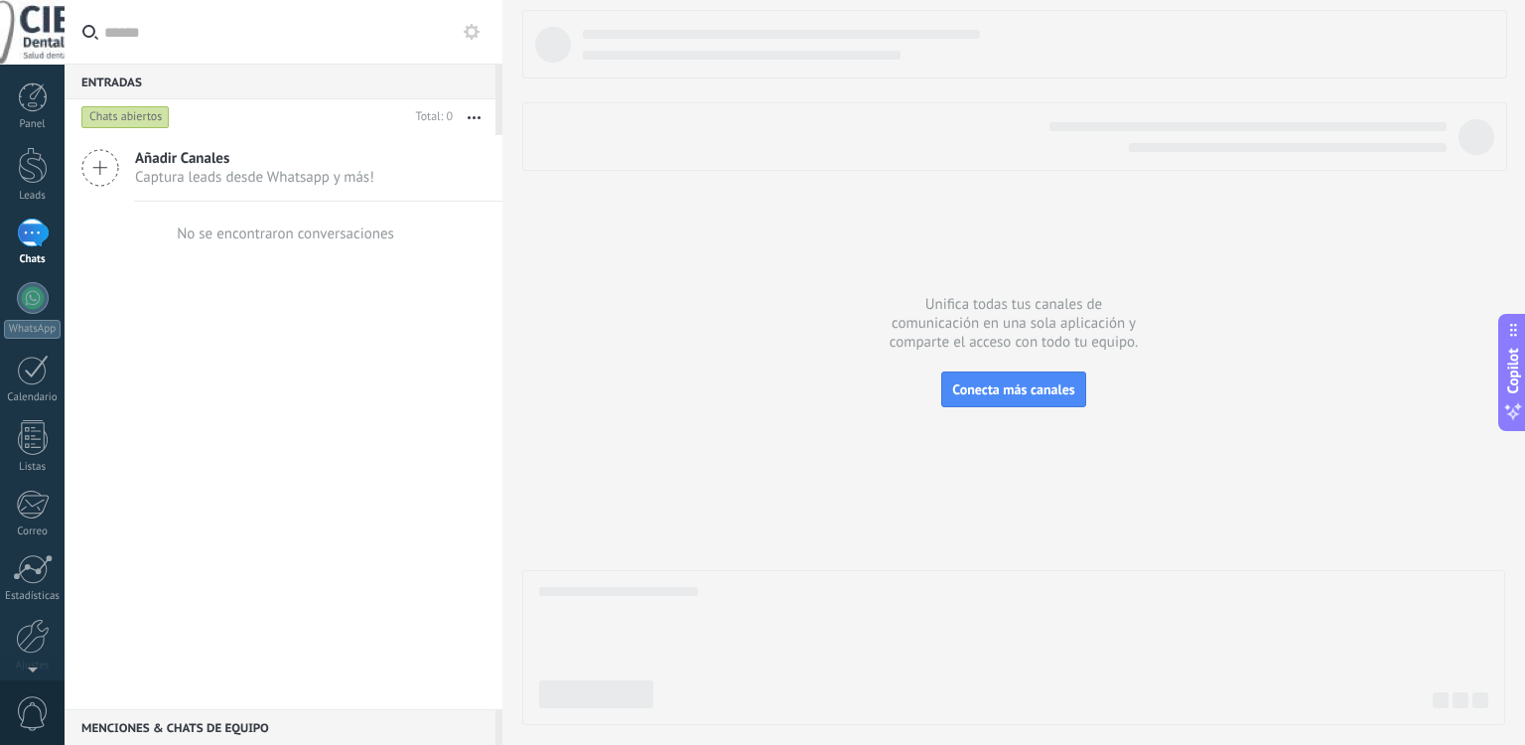
click at [187, 152] on span "Añadir Canales" at bounding box center [254, 158] width 239 height 19
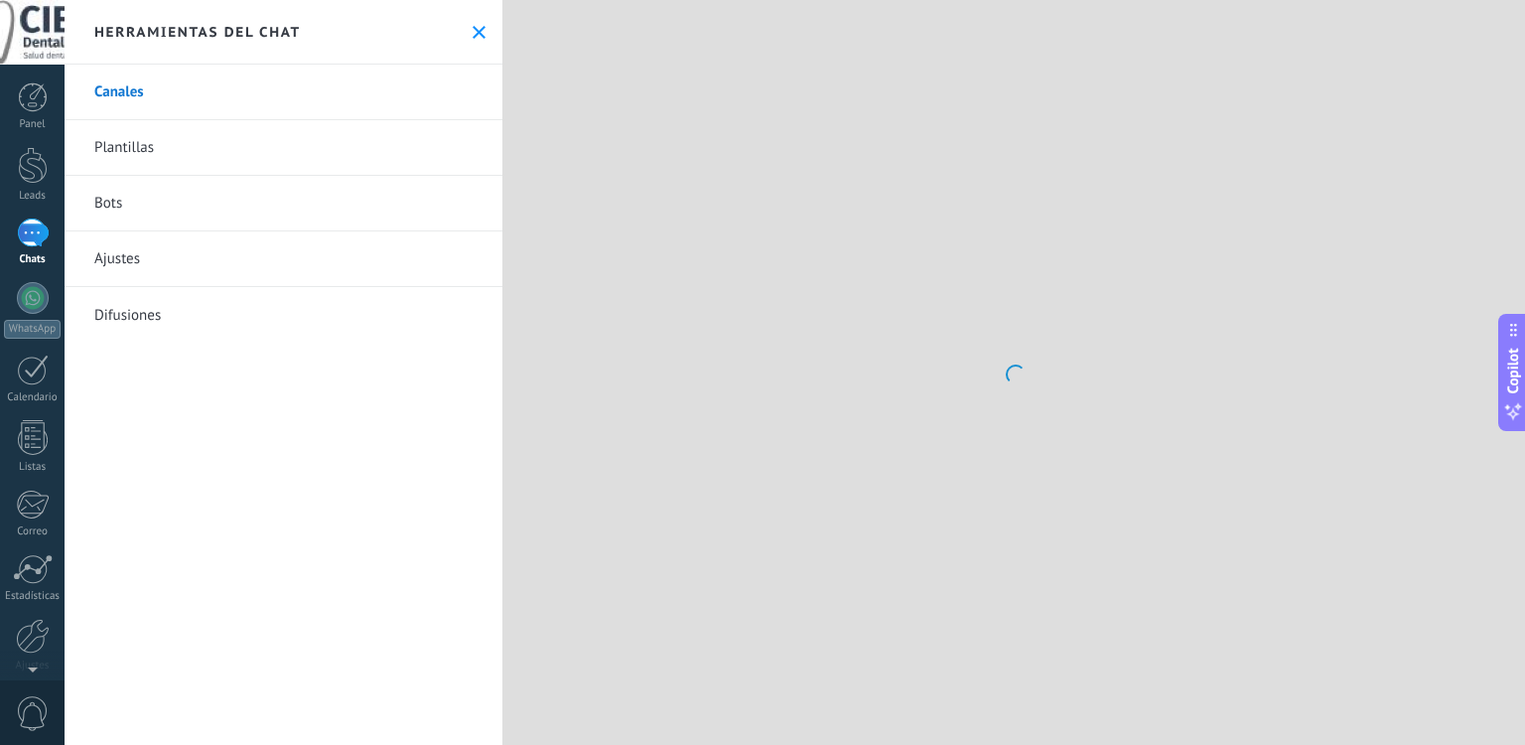
click at [95, 163] on link "Plantillas" at bounding box center [284, 148] width 438 height 56
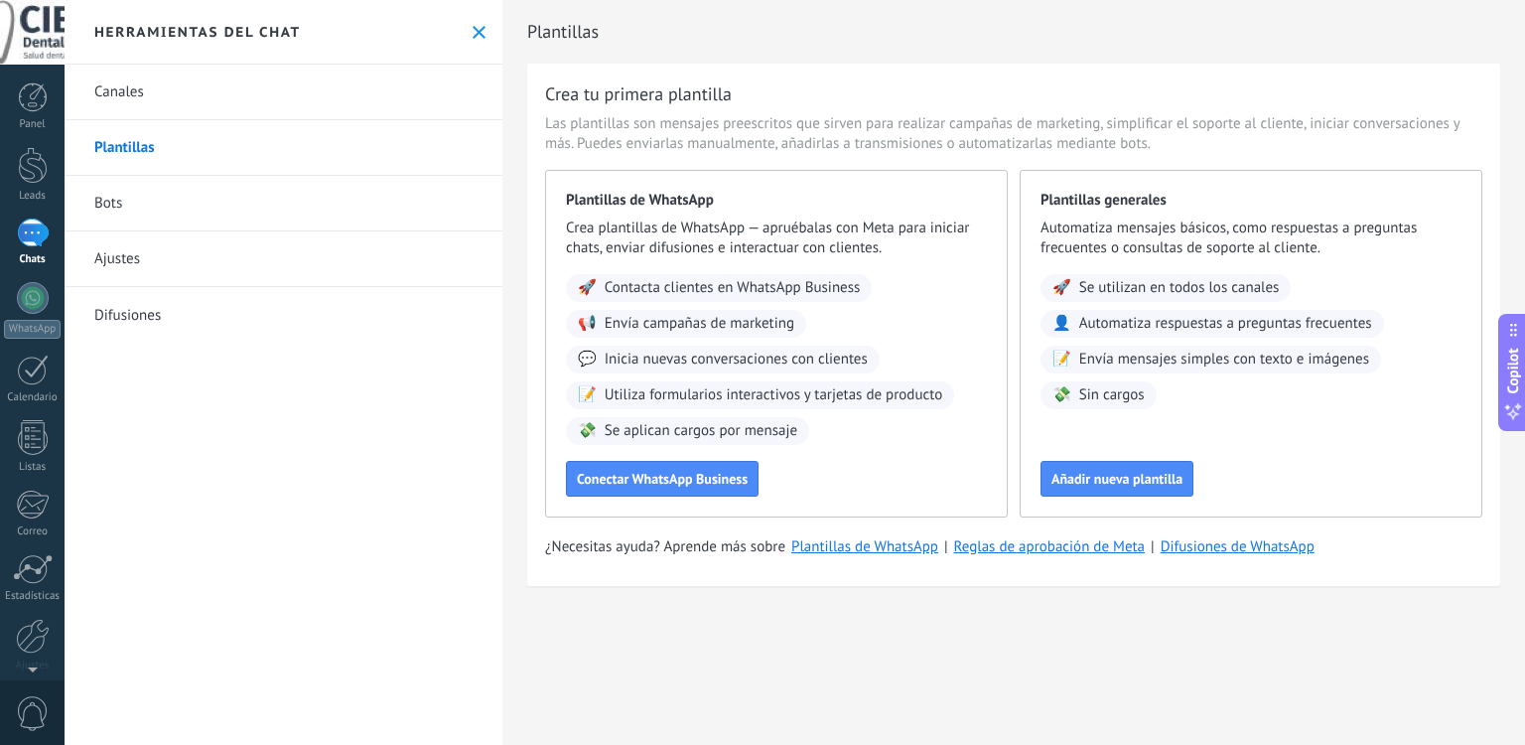
click at [146, 72] on link "Canales" at bounding box center [284, 93] width 438 height 56
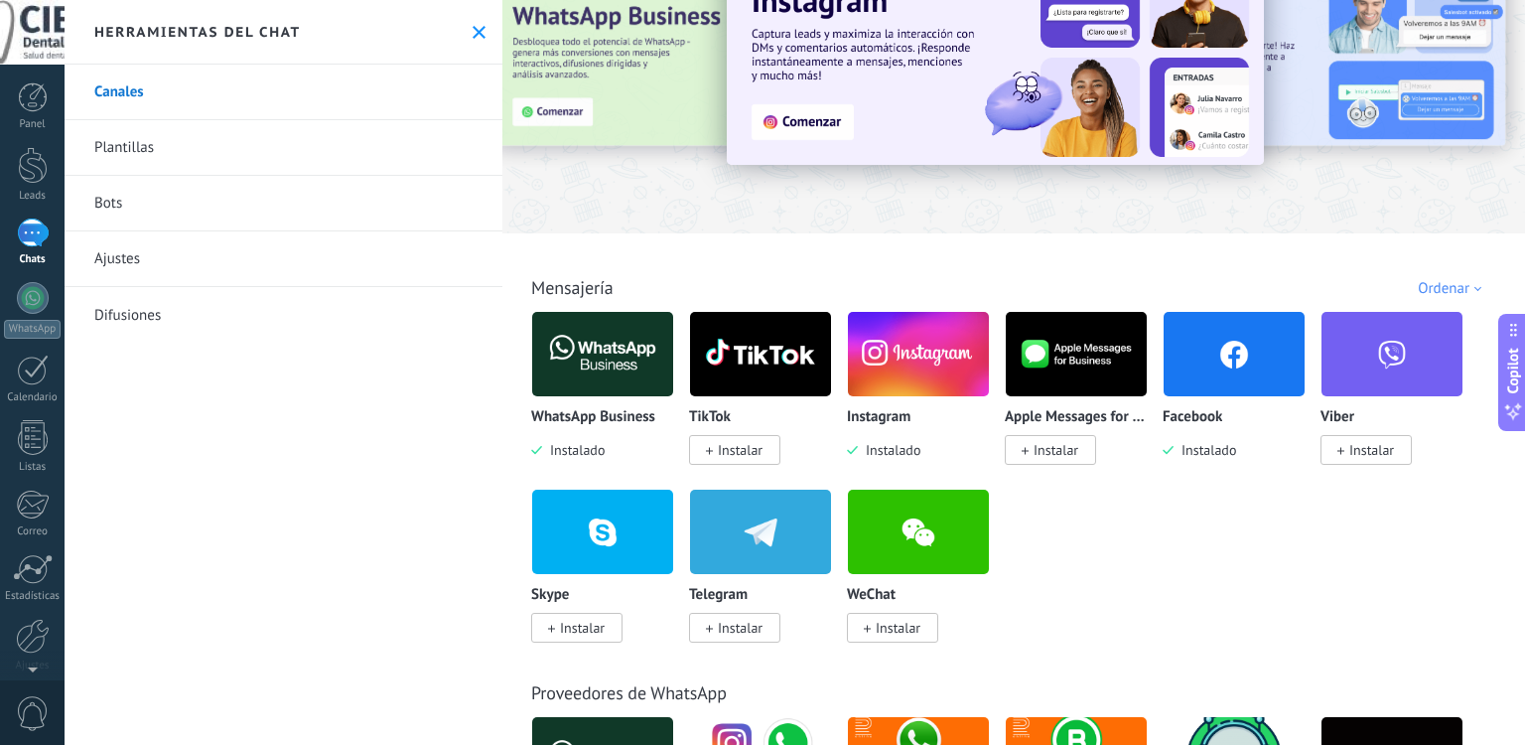
scroll to position [99, 0]
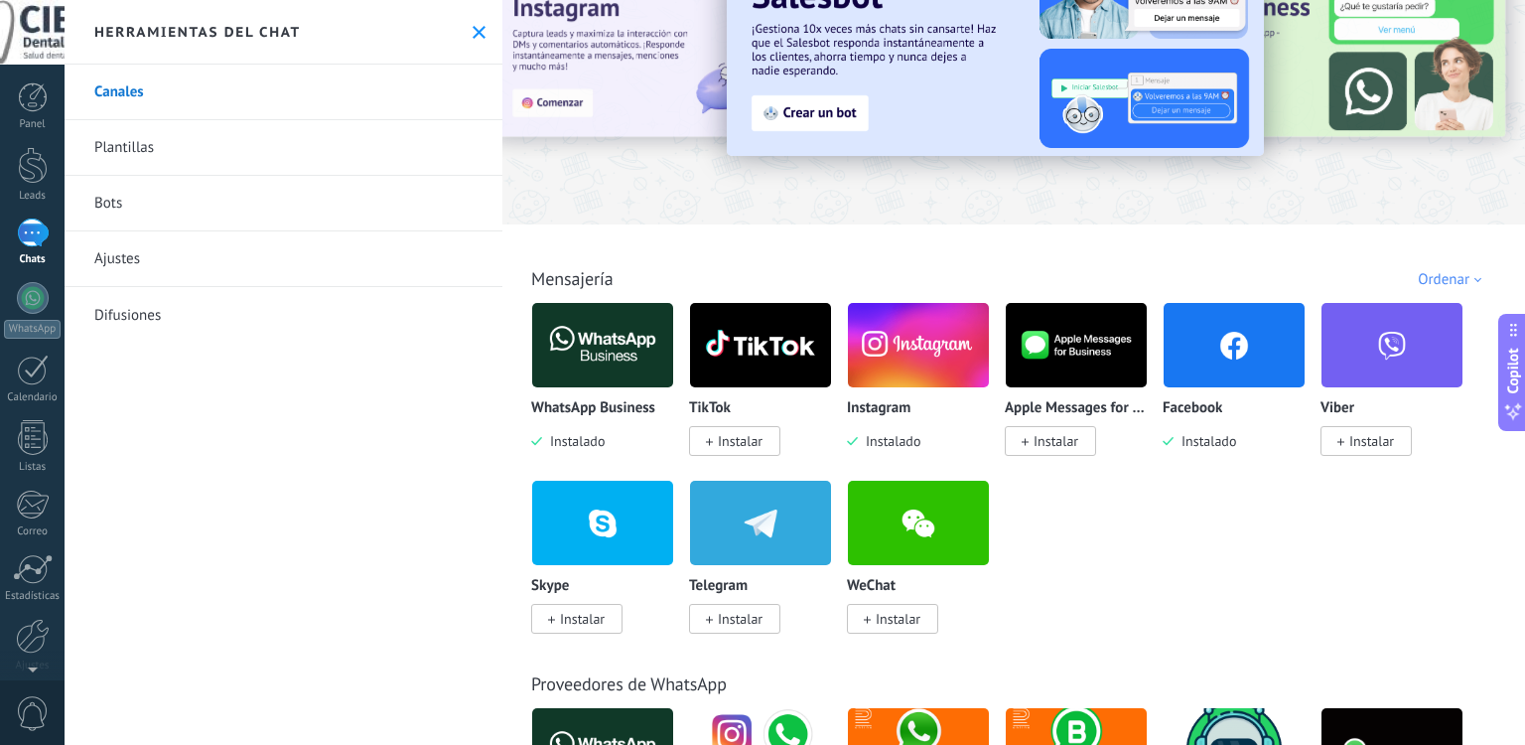
click at [1199, 347] on img at bounding box center [1234, 345] width 141 height 96
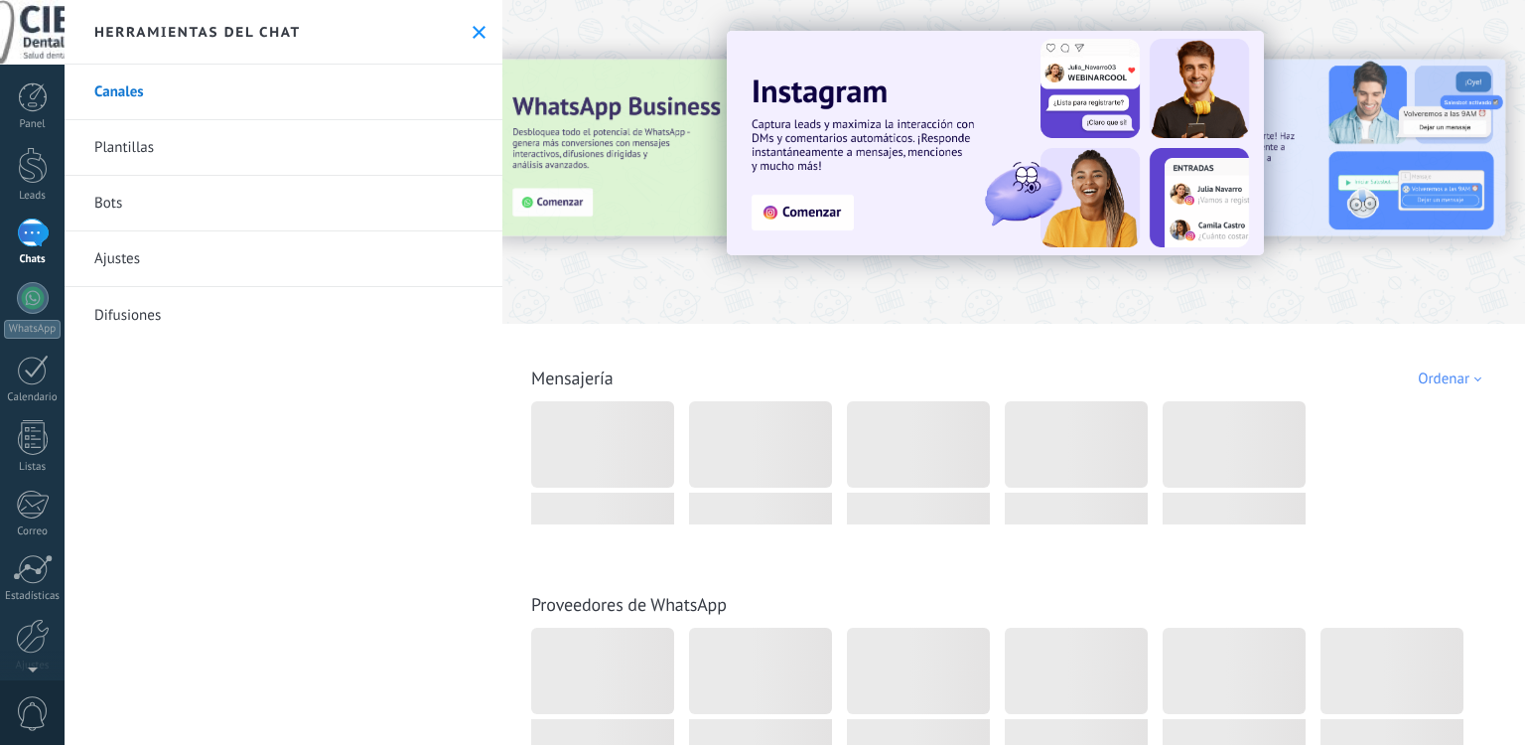
click at [29, 241] on div at bounding box center [33, 232] width 32 height 29
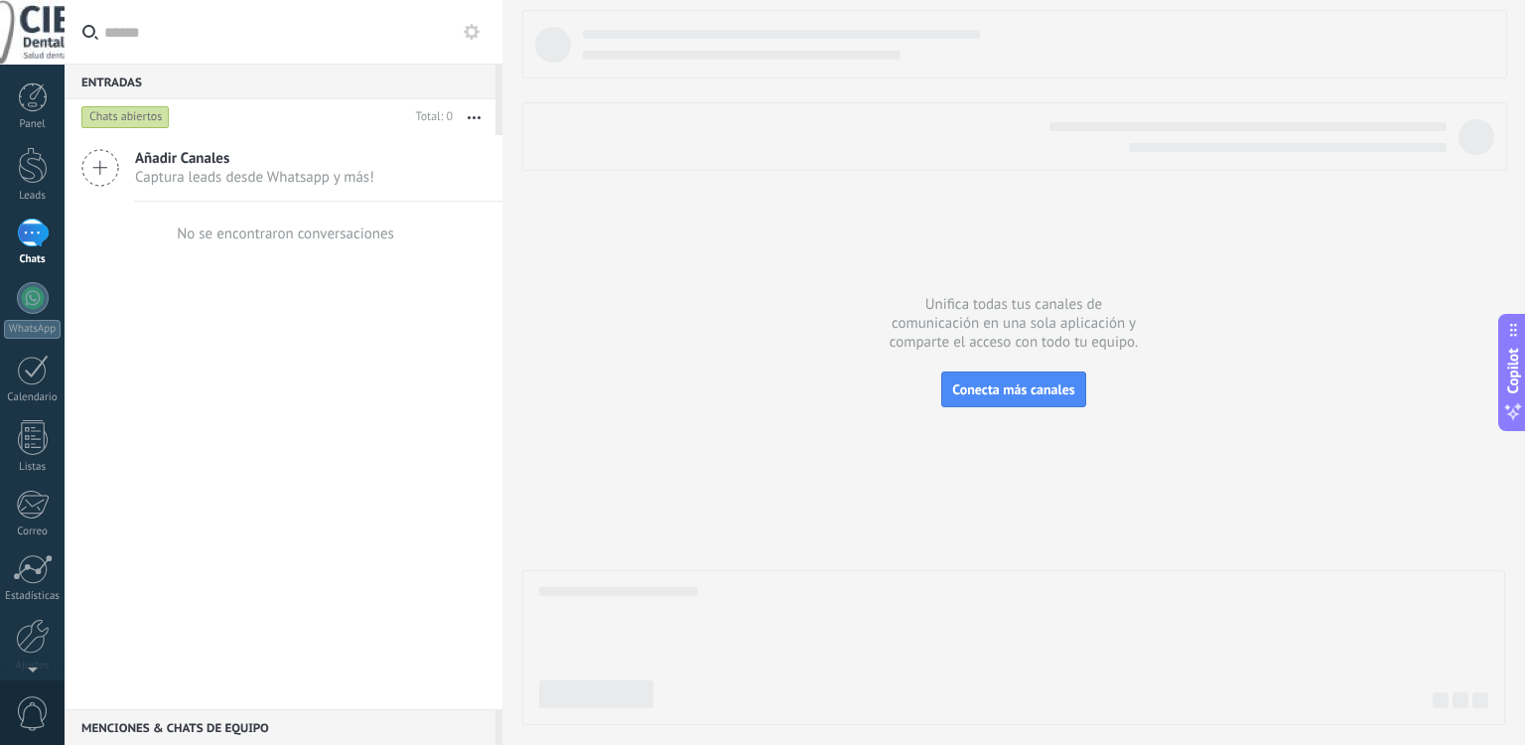
click at [97, 166] on icon at bounding box center [100, 168] width 38 height 38
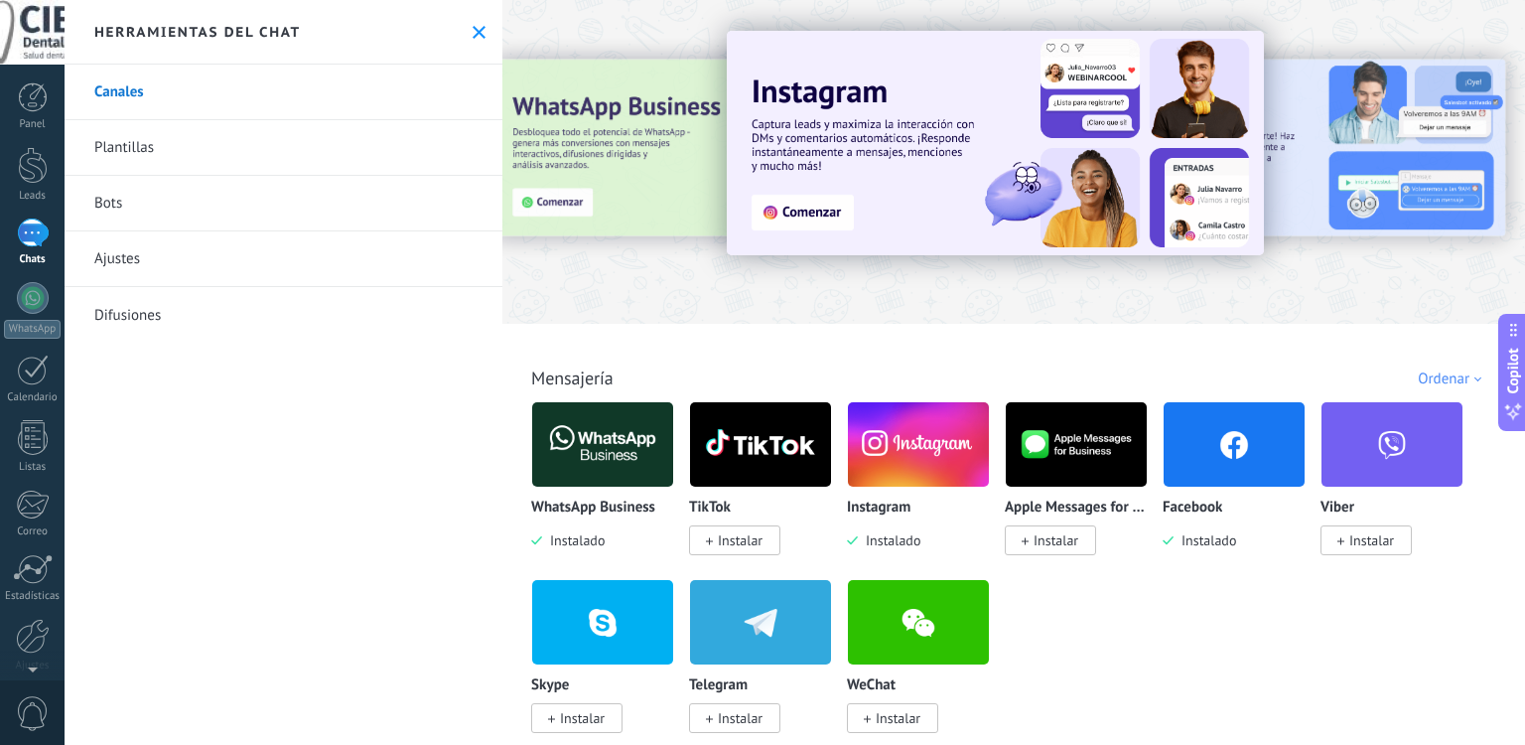
click at [909, 445] on img at bounding box center [918, 444] width 141 height 96
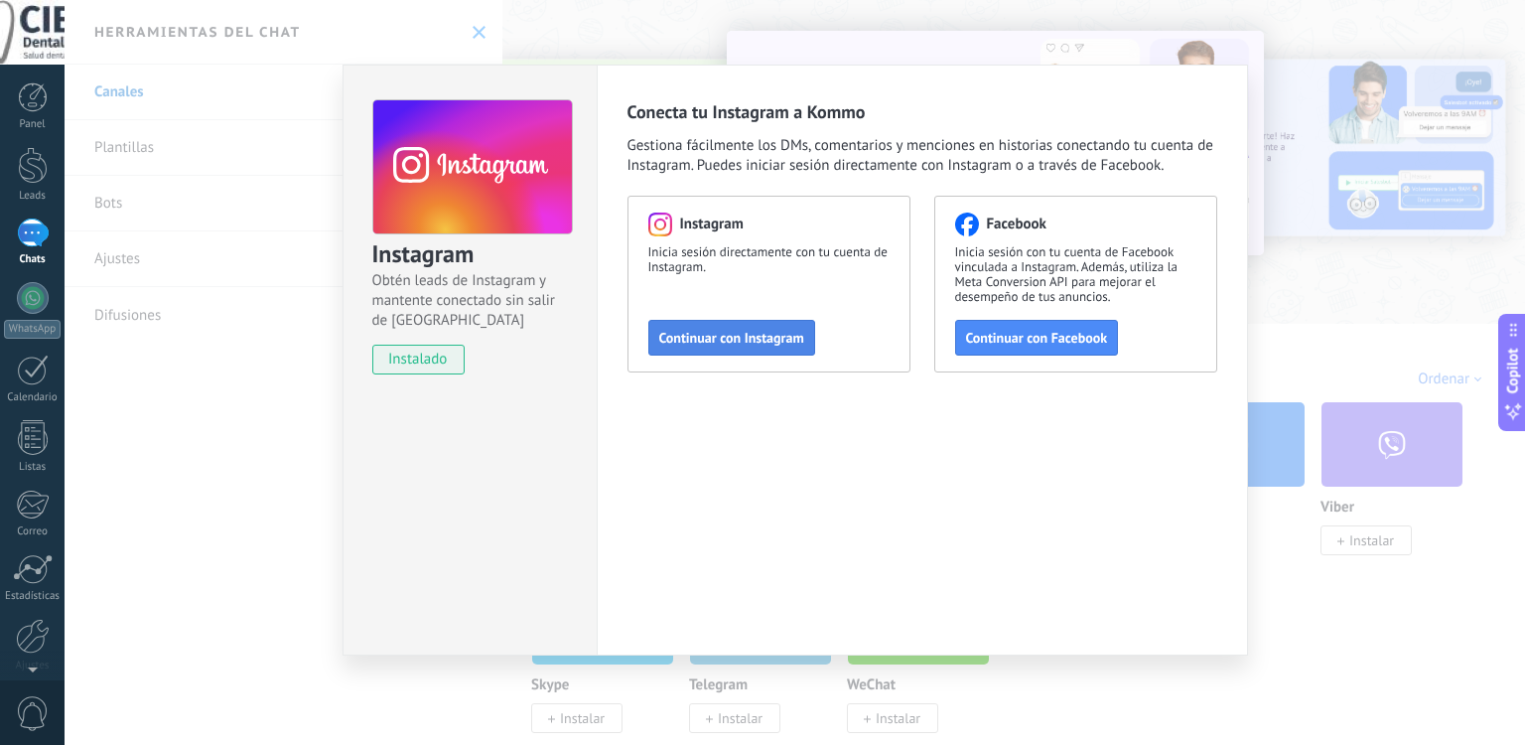
click at [730, 342] on span "Continuar con Instagram" at bounding box center [731, 338] width 145 height 14
click at [1069, 339] on span "Continuar con Facebook" at bounding box center [1037, 338] width 142 height 14
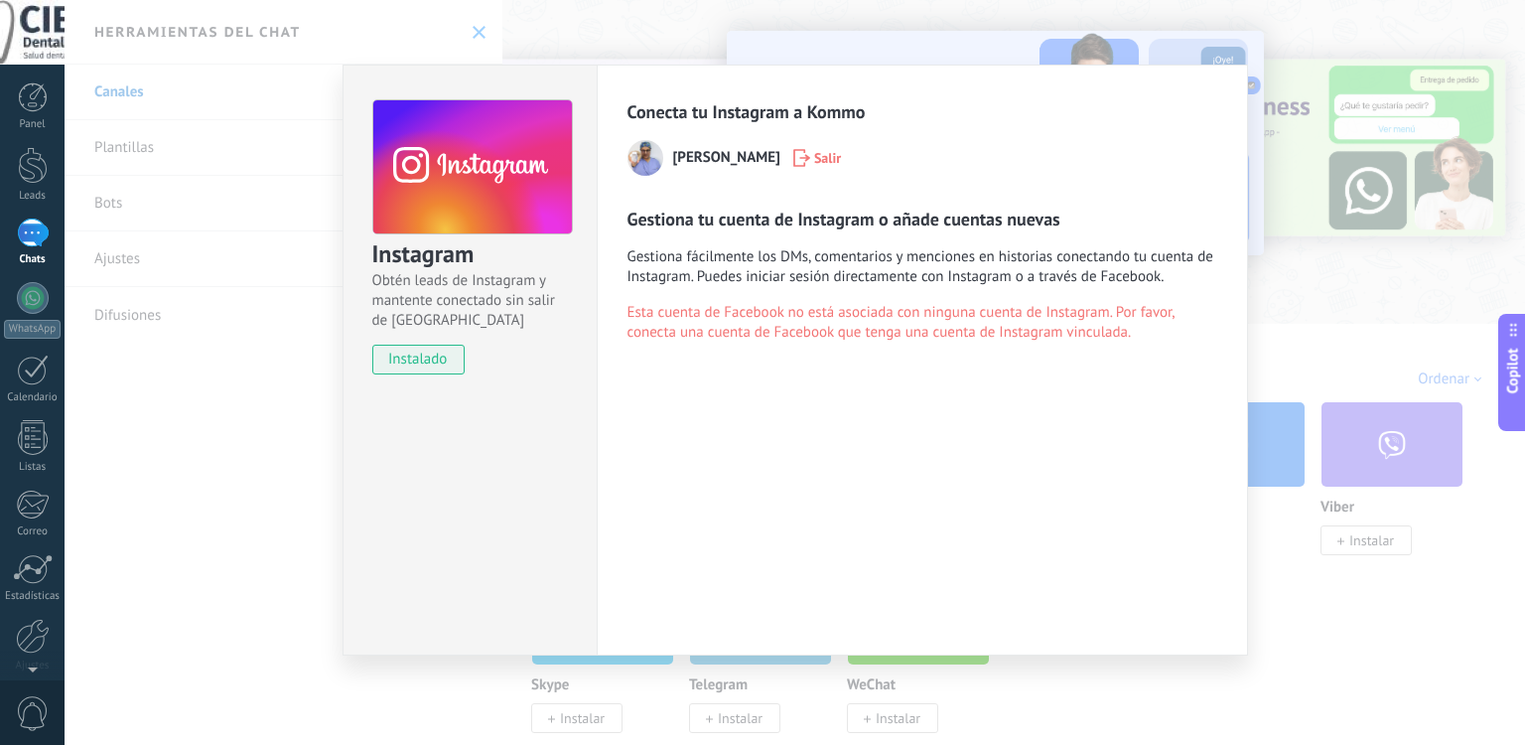
click at [841, 155] on span "Salir" at bounding box center [827, 158] width 27 height 14
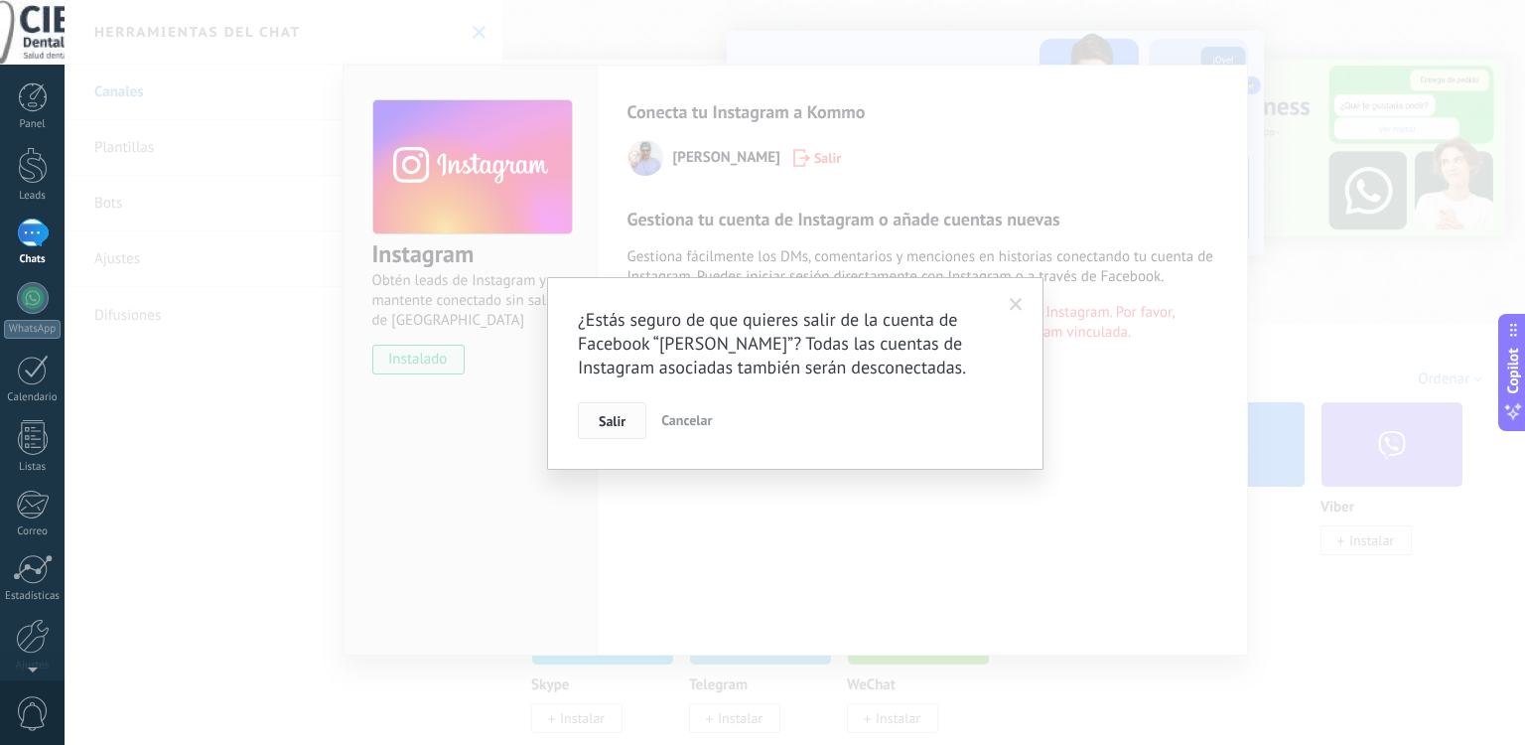
click at [612, 418] on span "Salir" at bounding box center [612, 421] width 27 height 14
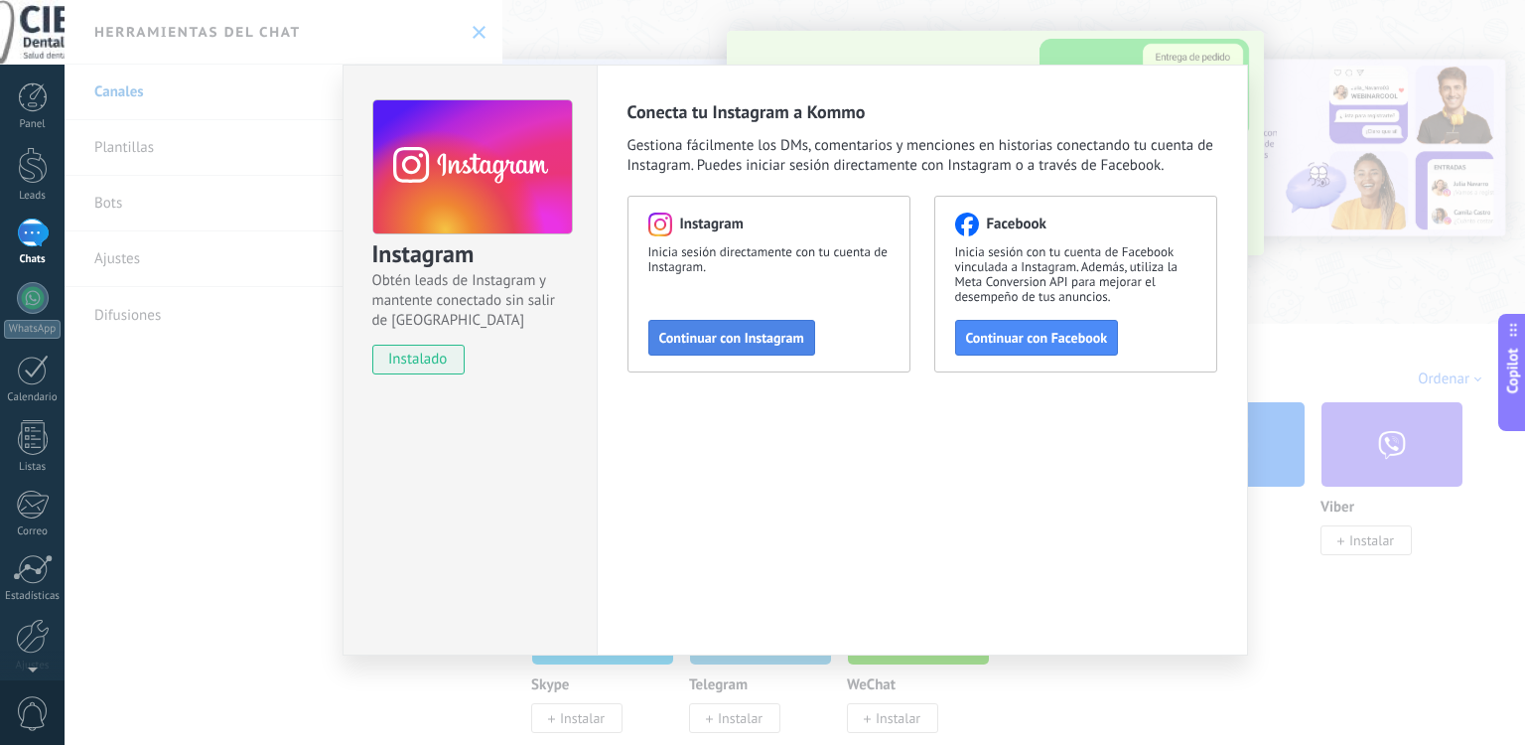
click at [767, 345] on span "Continuar con Instagram" at bounding box center [731, 338] width 145 height 14
click at [228, 347] on div "Instagram Obtén leads de Instagram y mantente conectado sin salir de Kommo inst…" at bounding box center [795, 372] width 1461 height 745
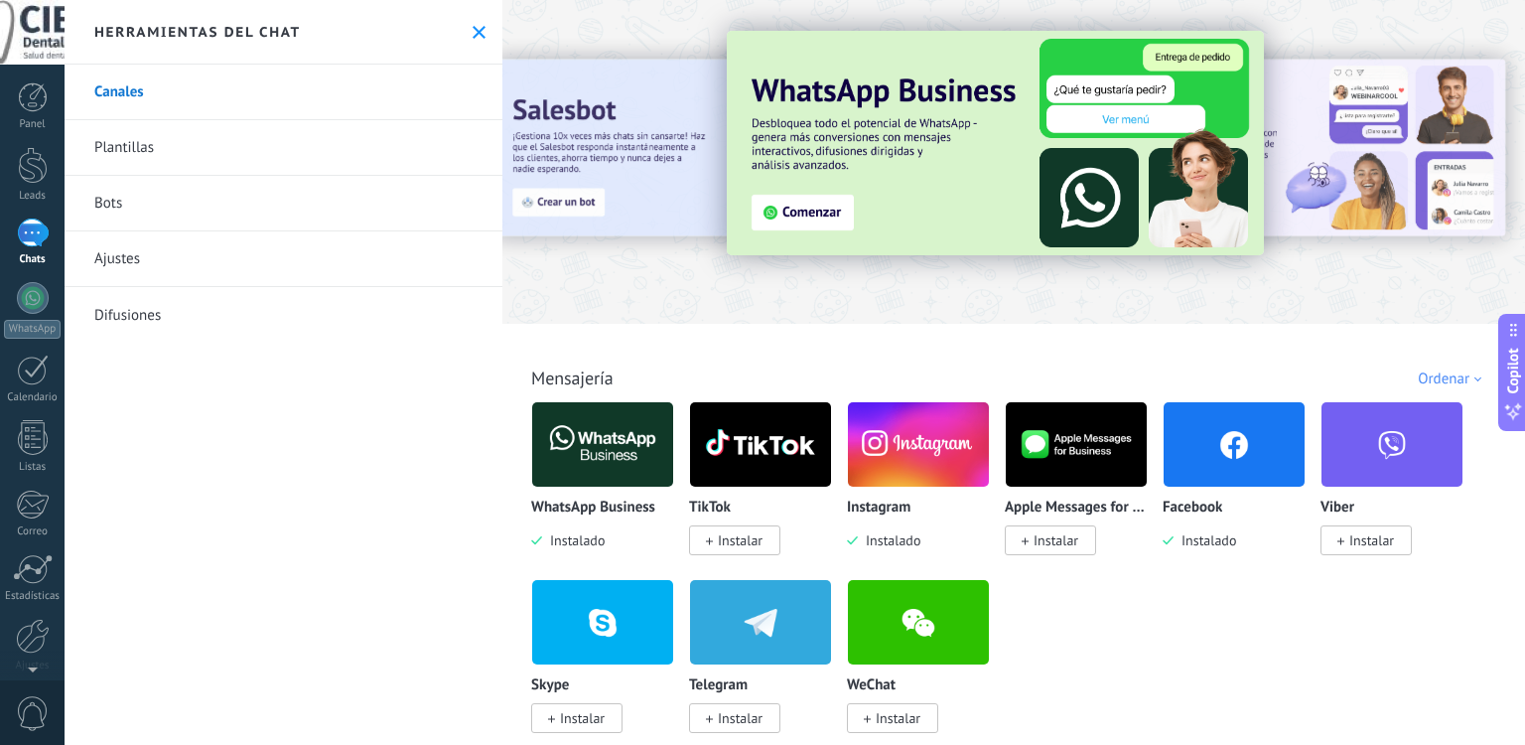
click at [28, 231] on div at bounding box center [33, 232] width 32 height 29
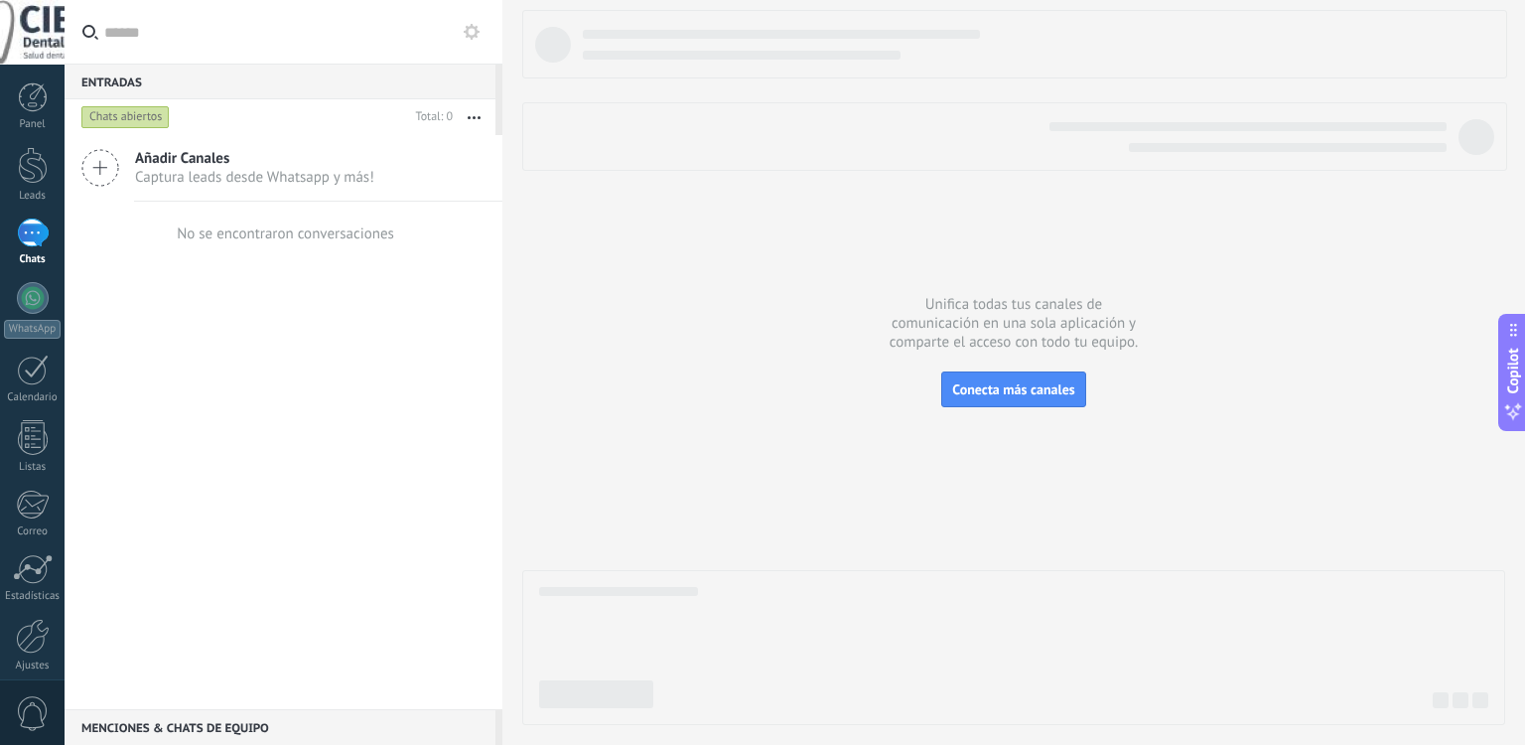
click at [109, 162] on icon at bounding box center [100, 168] width 38 height 38
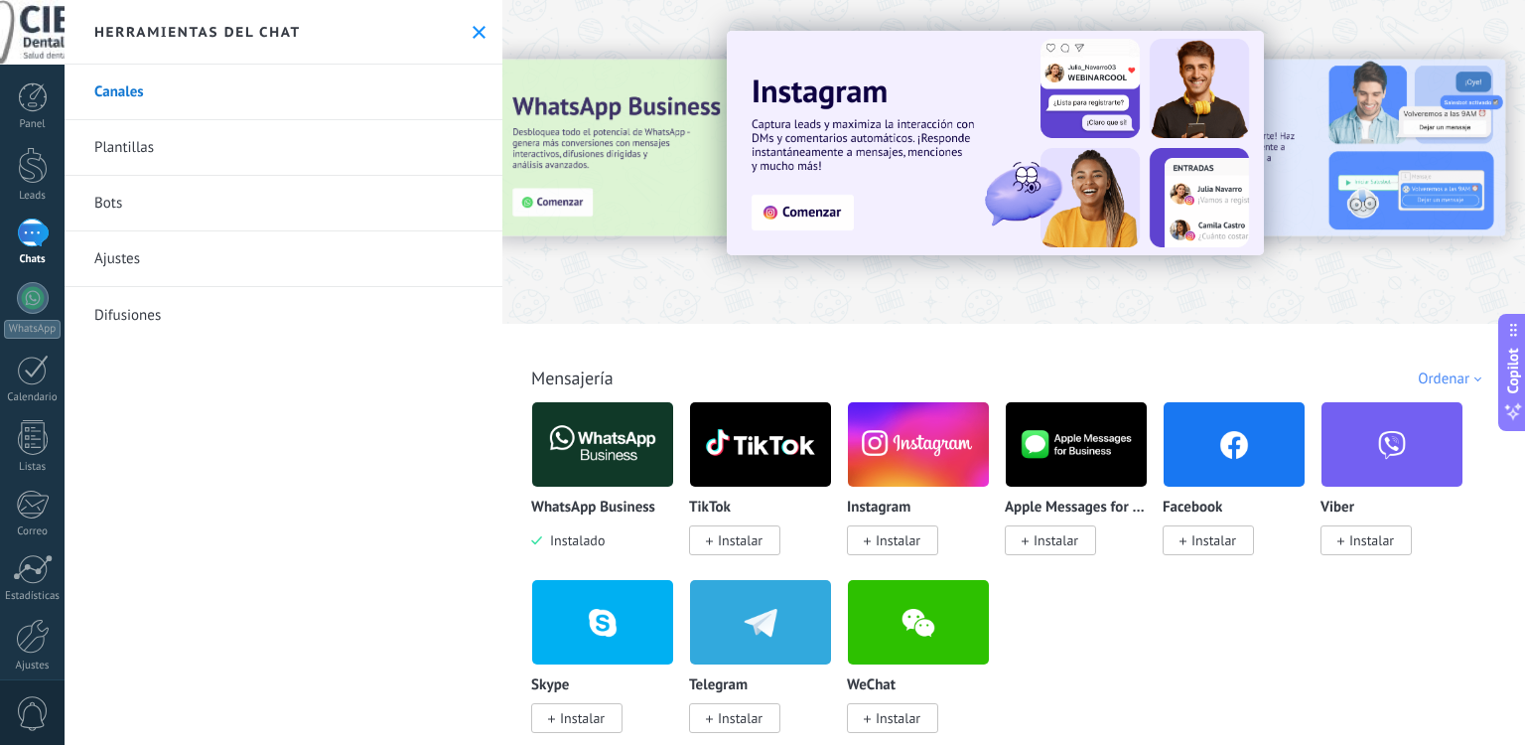
click at [861, 459] on img at bounding box center [918, 444] width 141 height 96
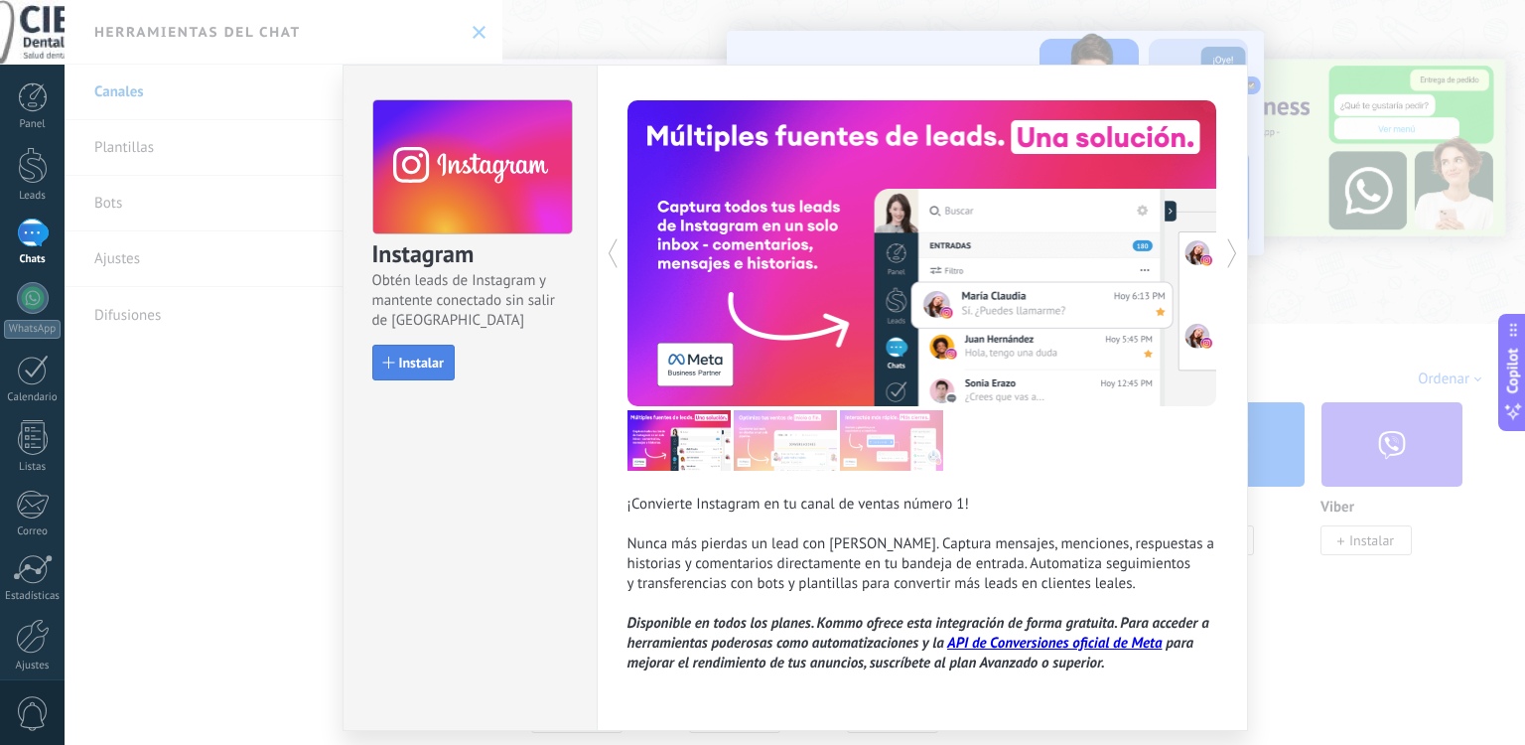
click at [405, 365] on span "Instalar" at bounding box center [421, 362] width 45 height 14
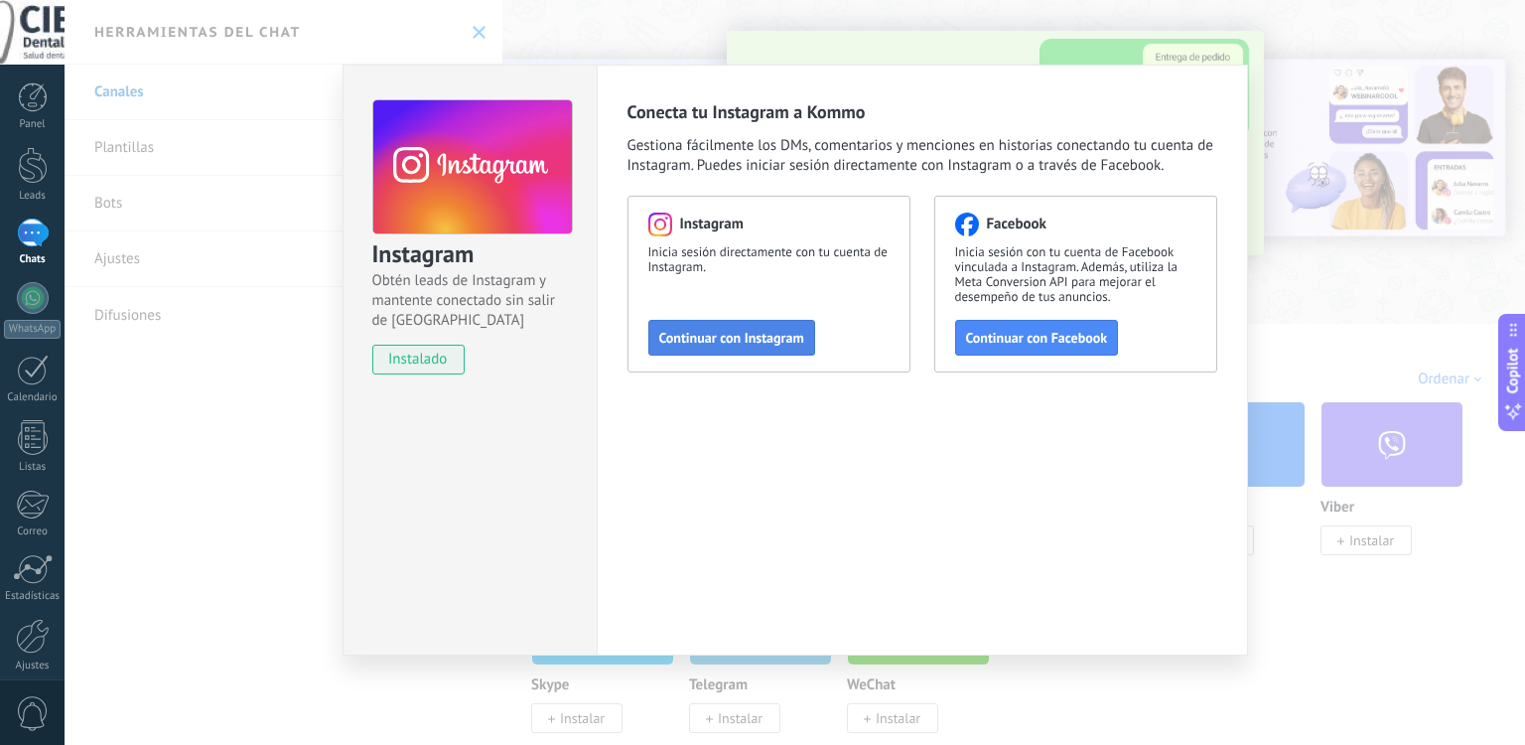
click at [742, 342] on span "Continuar con Instagram" at bounding box center [731, 338] width 145 height 14
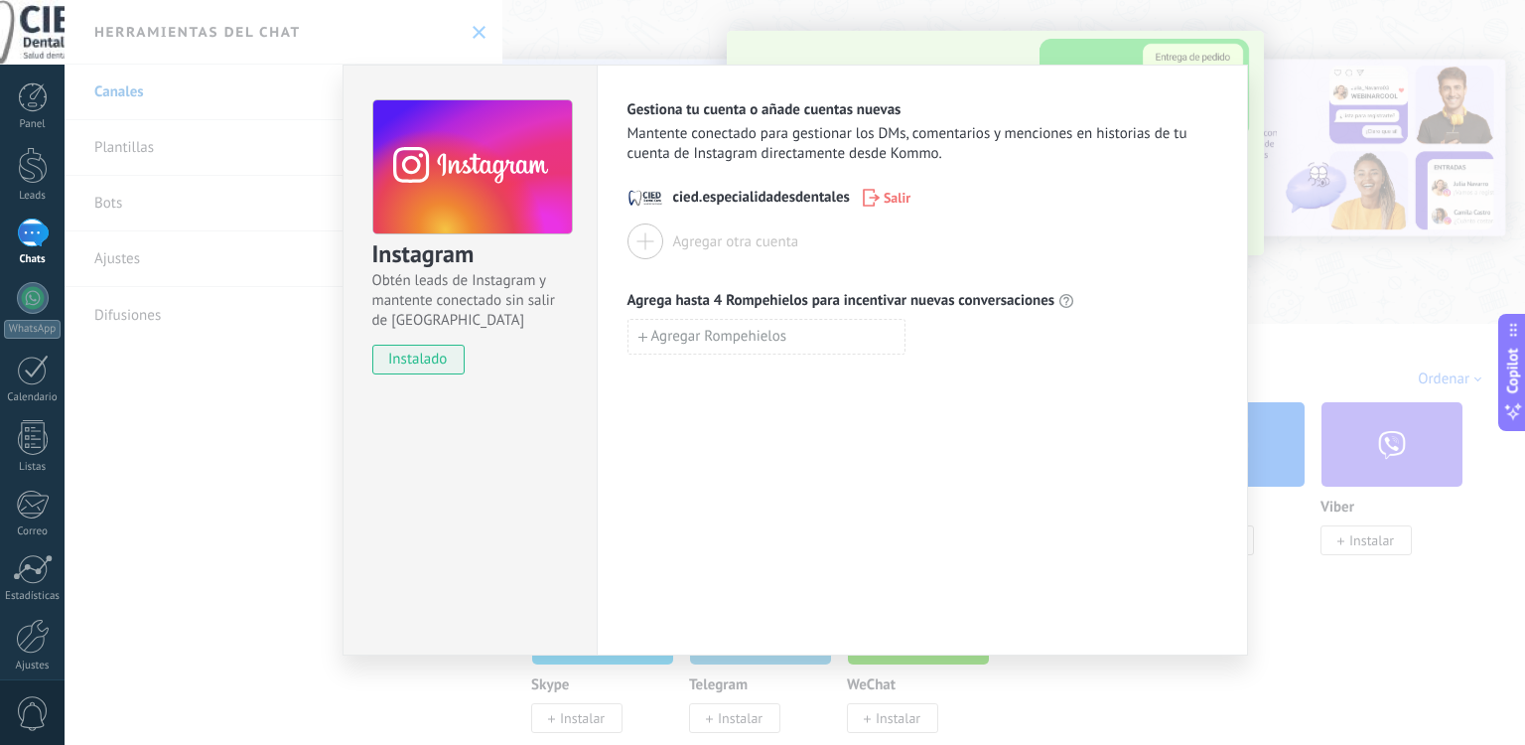
click at [1258, 360] on div "Instagram Obtén leads de Instagram y mantente conectado sin salir de Kommo inst…" at bounding box center [795, 372] width 1461 height 745
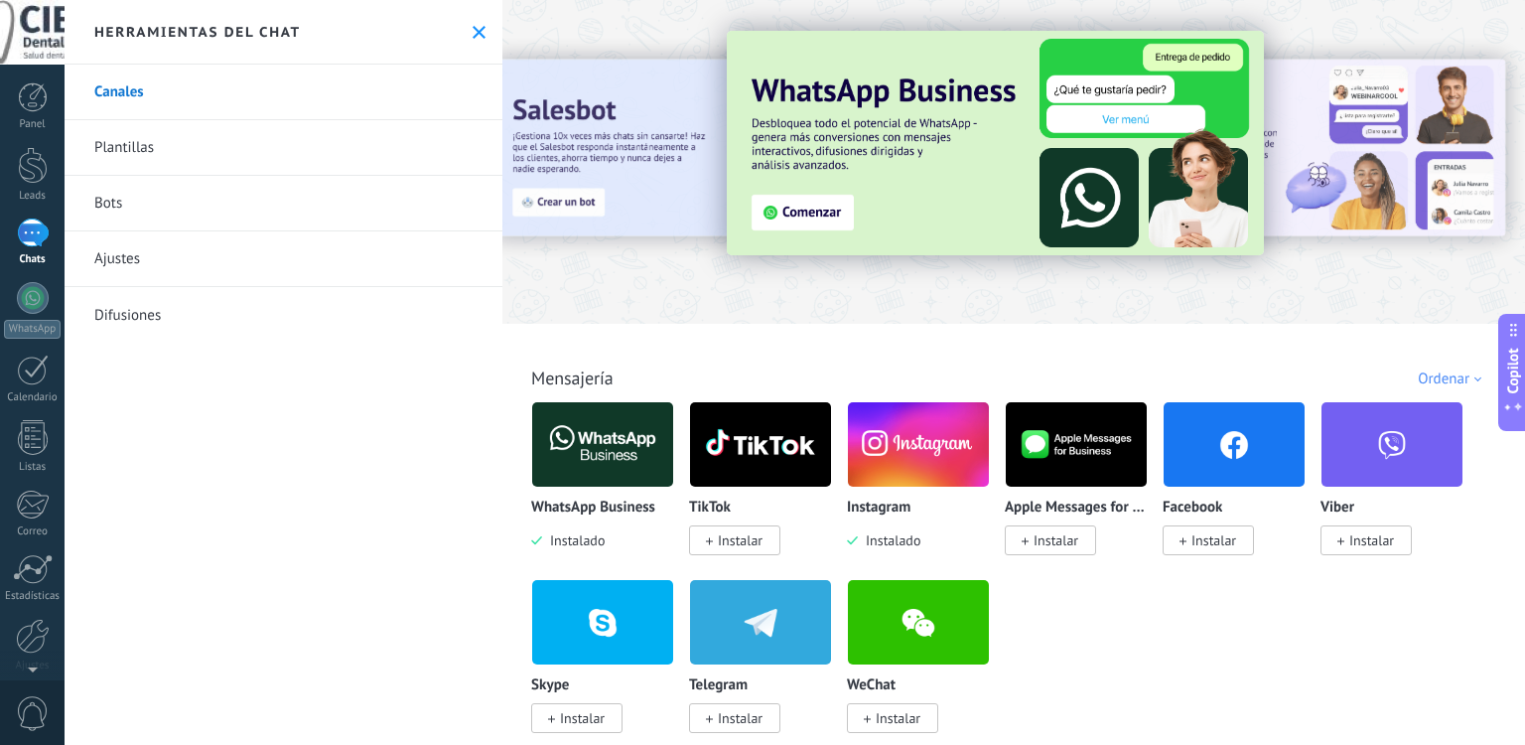
click at [38, 235] on div at bounding box center [33, 232] width 32 height 29
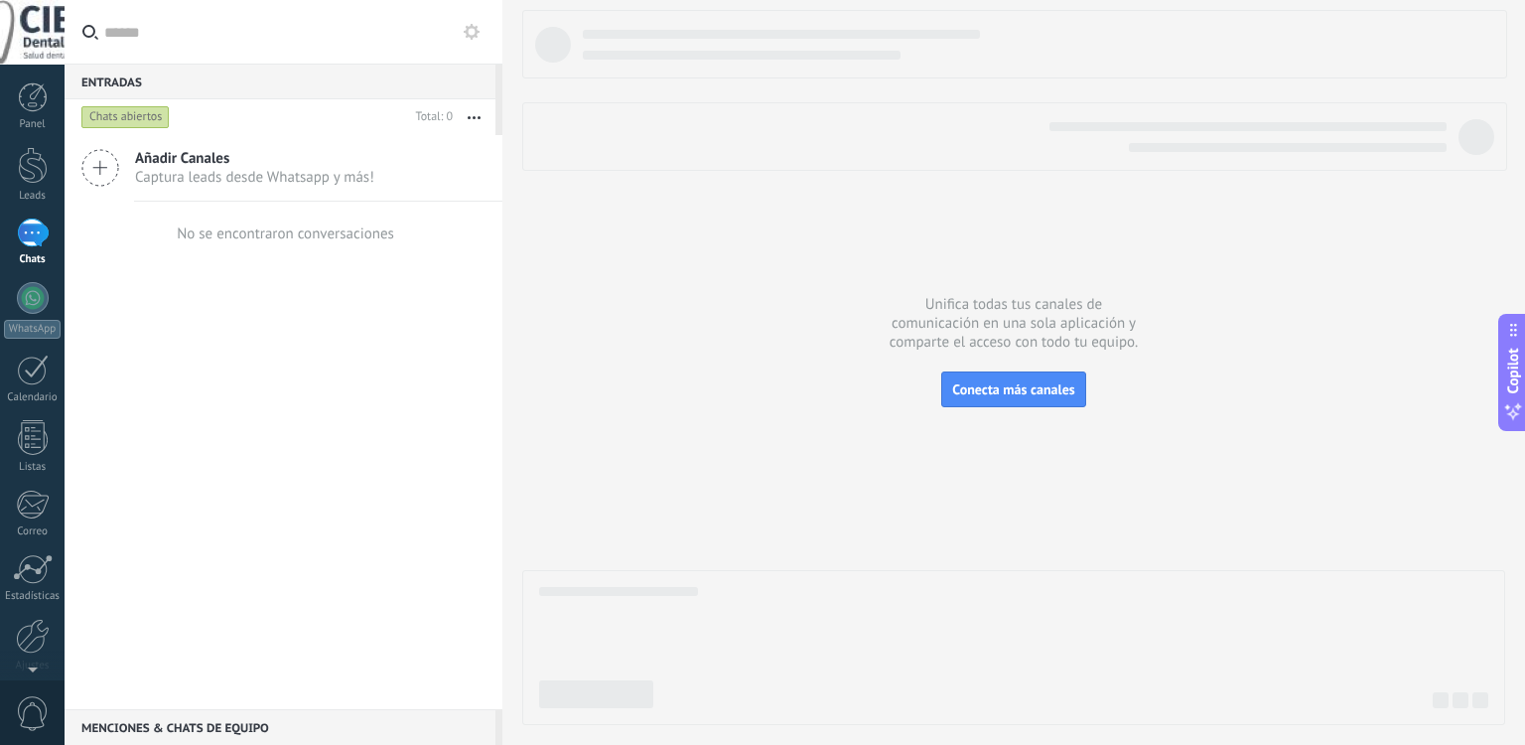
click at [97, 182] on icon at bounding box center [100, 168] width 38 height 38
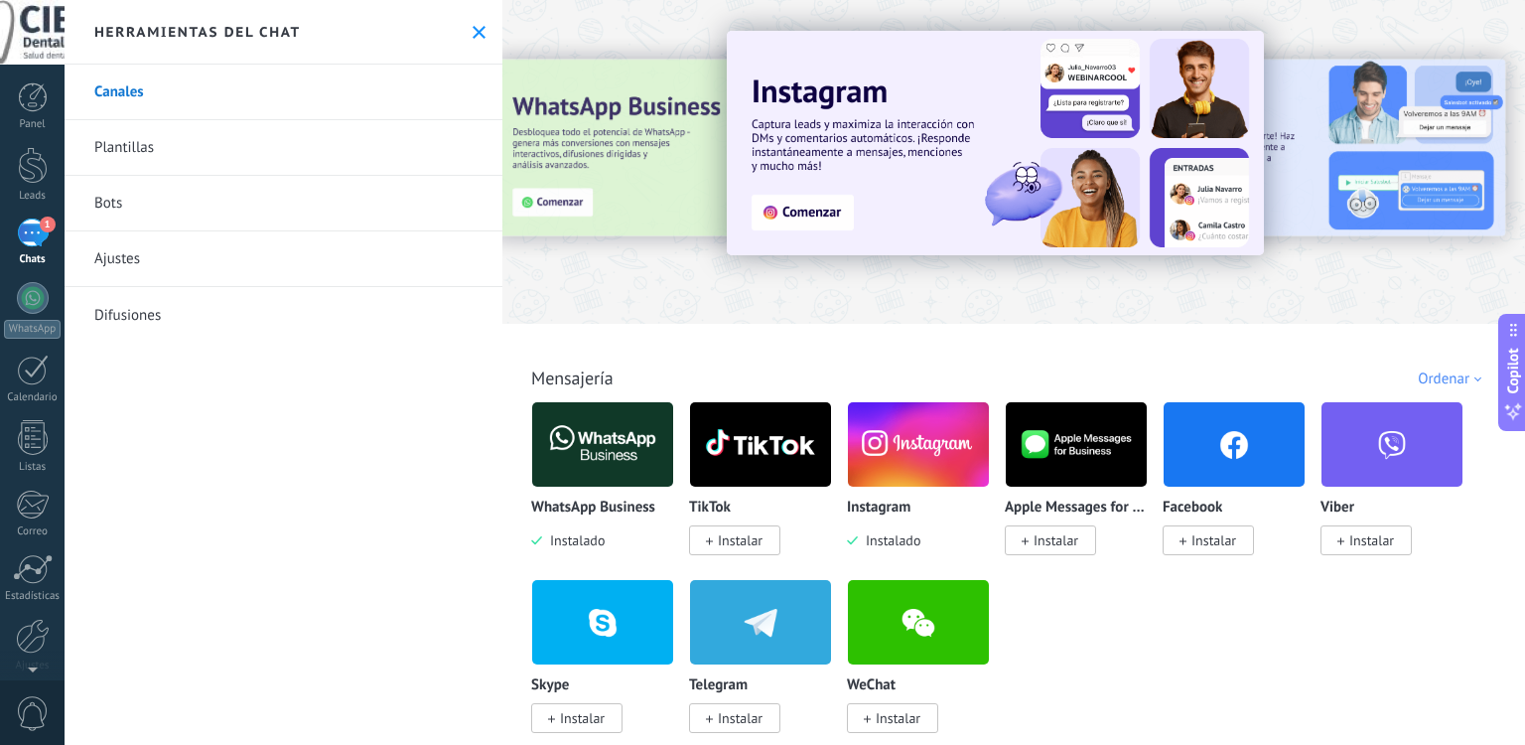
click at [43, 224] on span "1" at bounding box center [48, 224] width 16 height 16
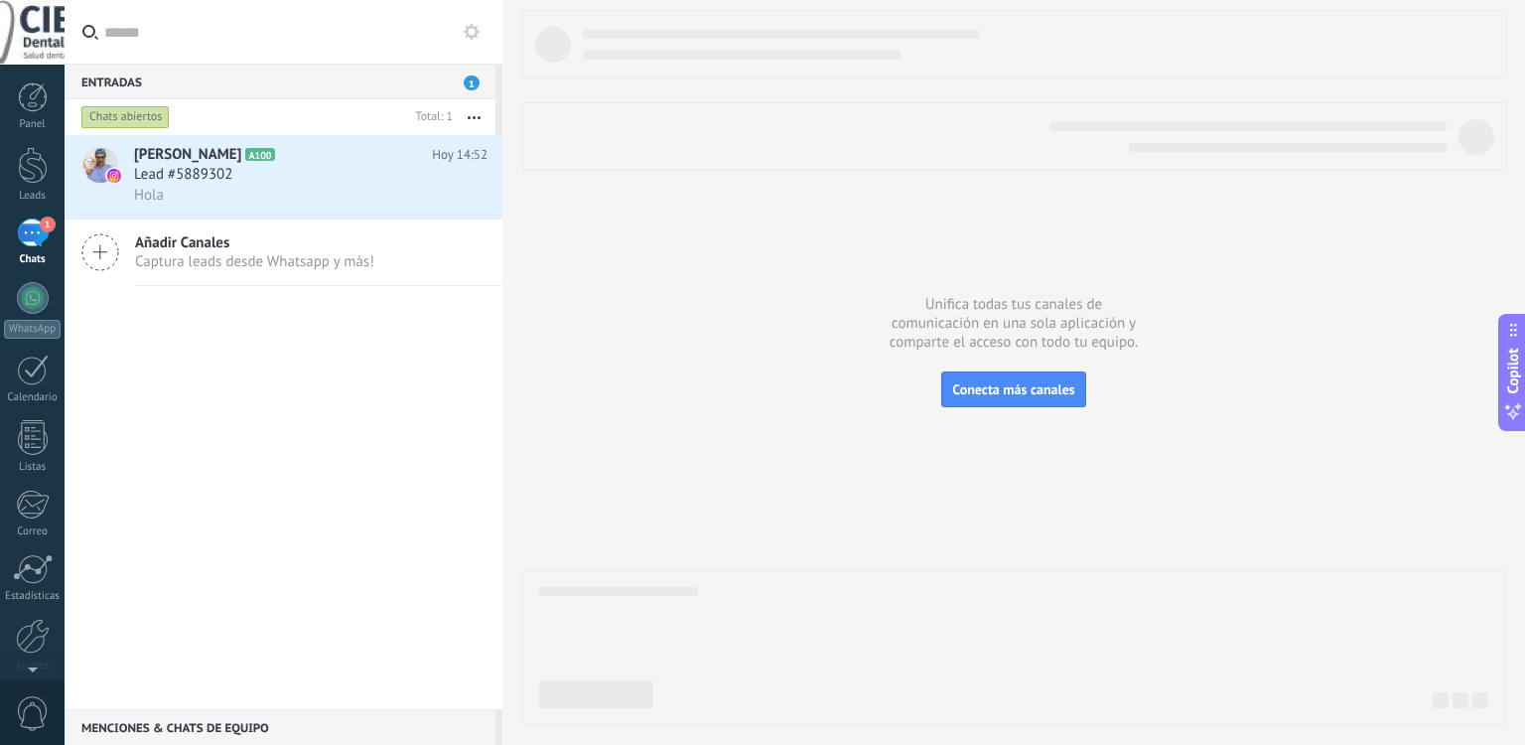
click at [102, 255] on icon at bounding box center [100, 252] width 38 height 38
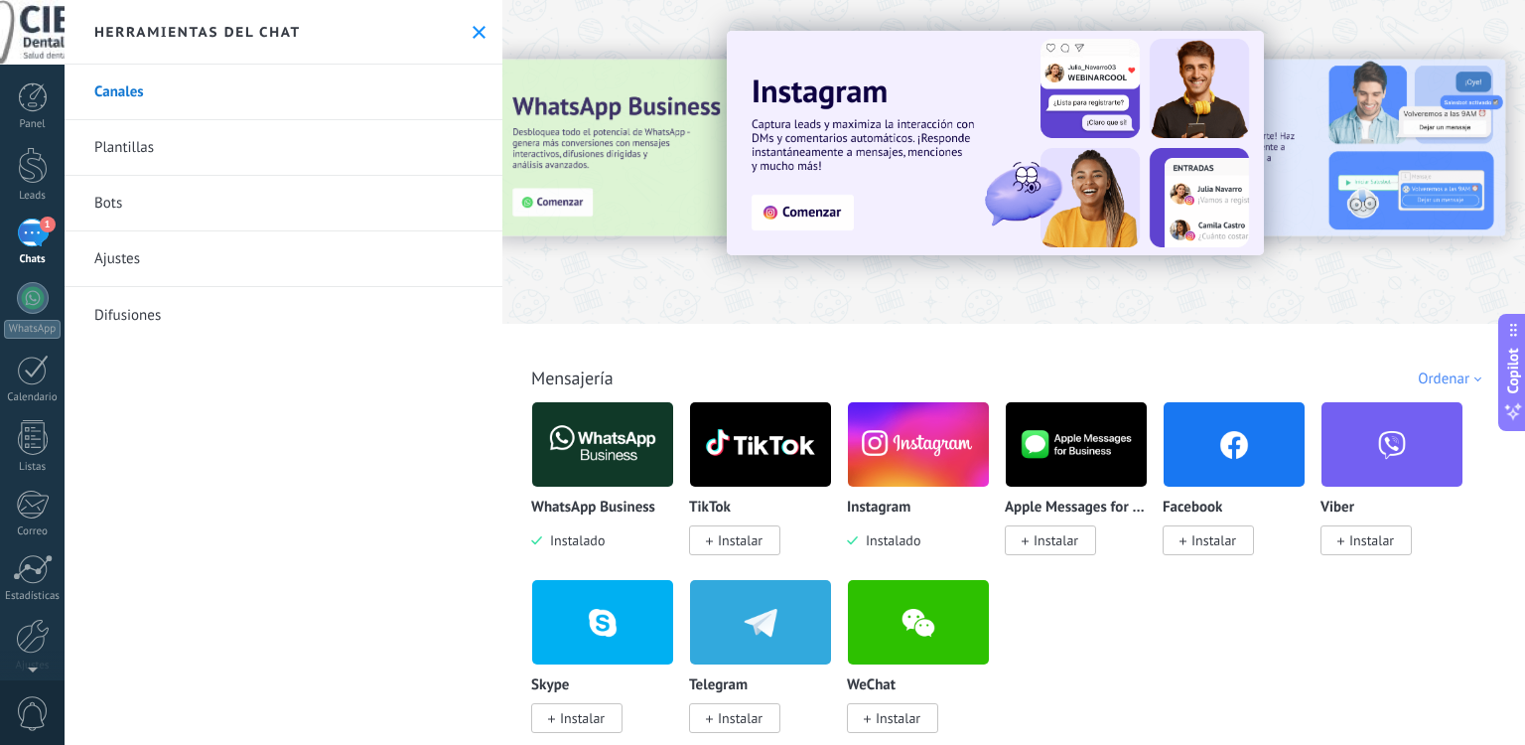
click at [1251, 453] on img at bounding box center [1234, 444] width 141 height 96
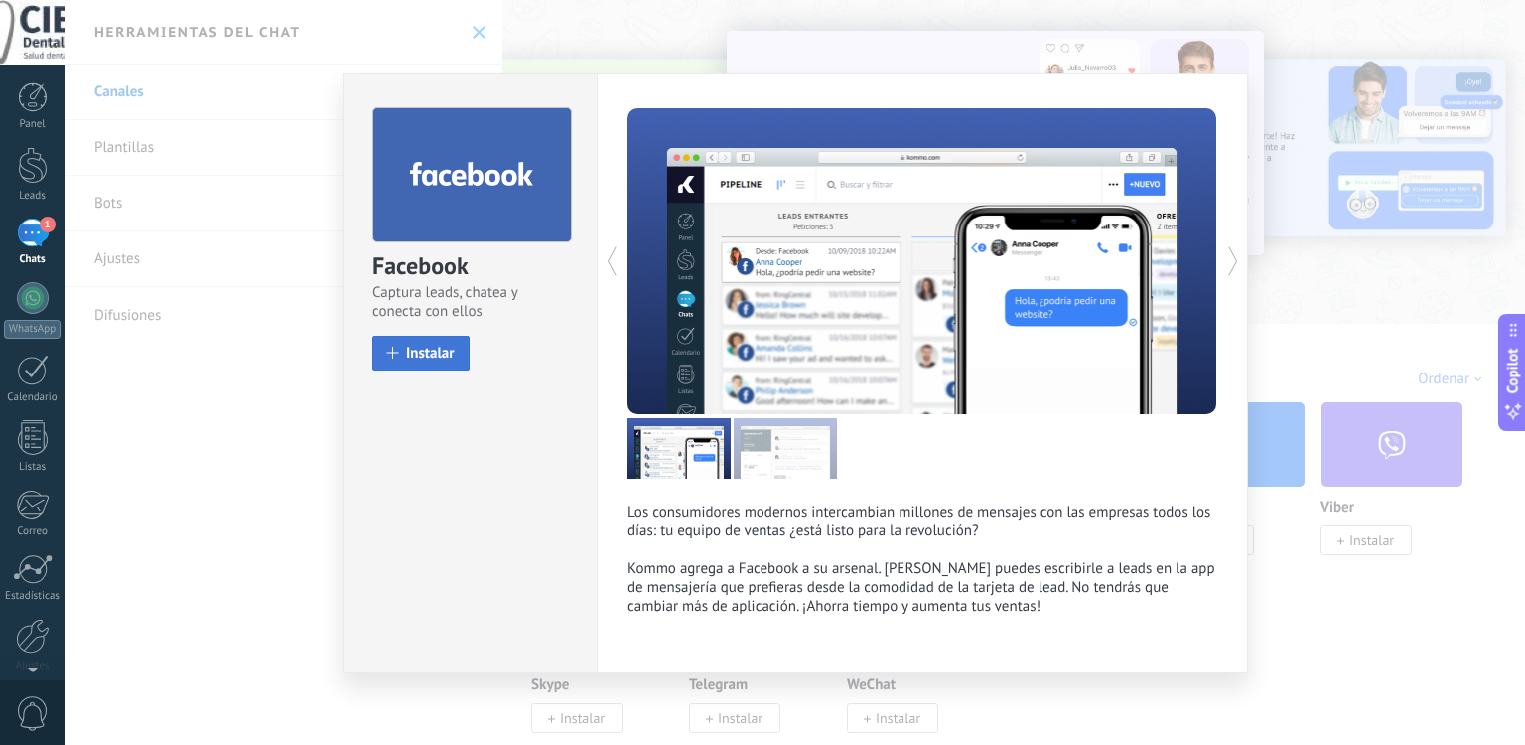
click at [430, 340] on button "Instalar" at bounding box center [420, 353] width 97 height 35
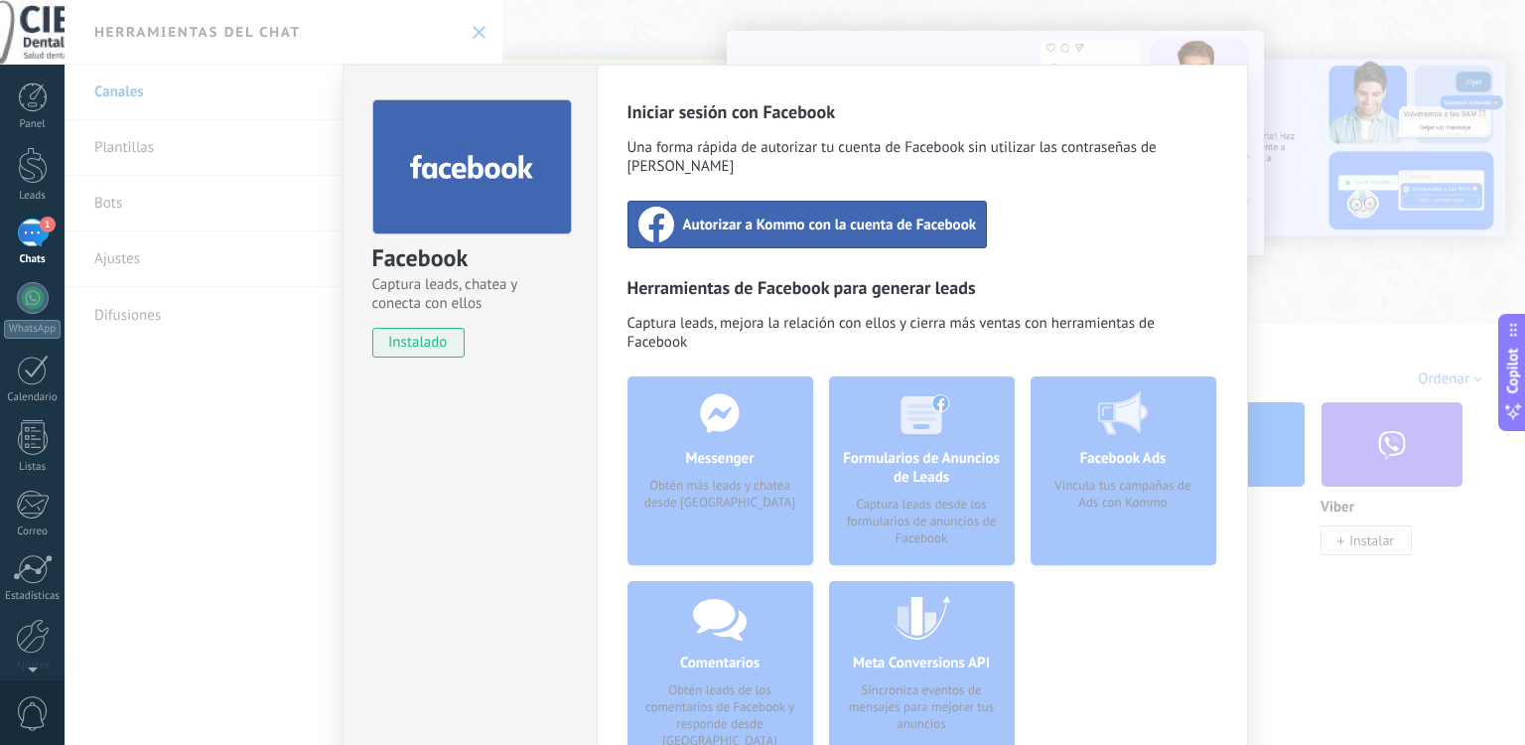
click at [850, 215] on span "Autorizar a Kommo con la cuenta de Facebook" at bounding box center [830, 224] width 294 height 20
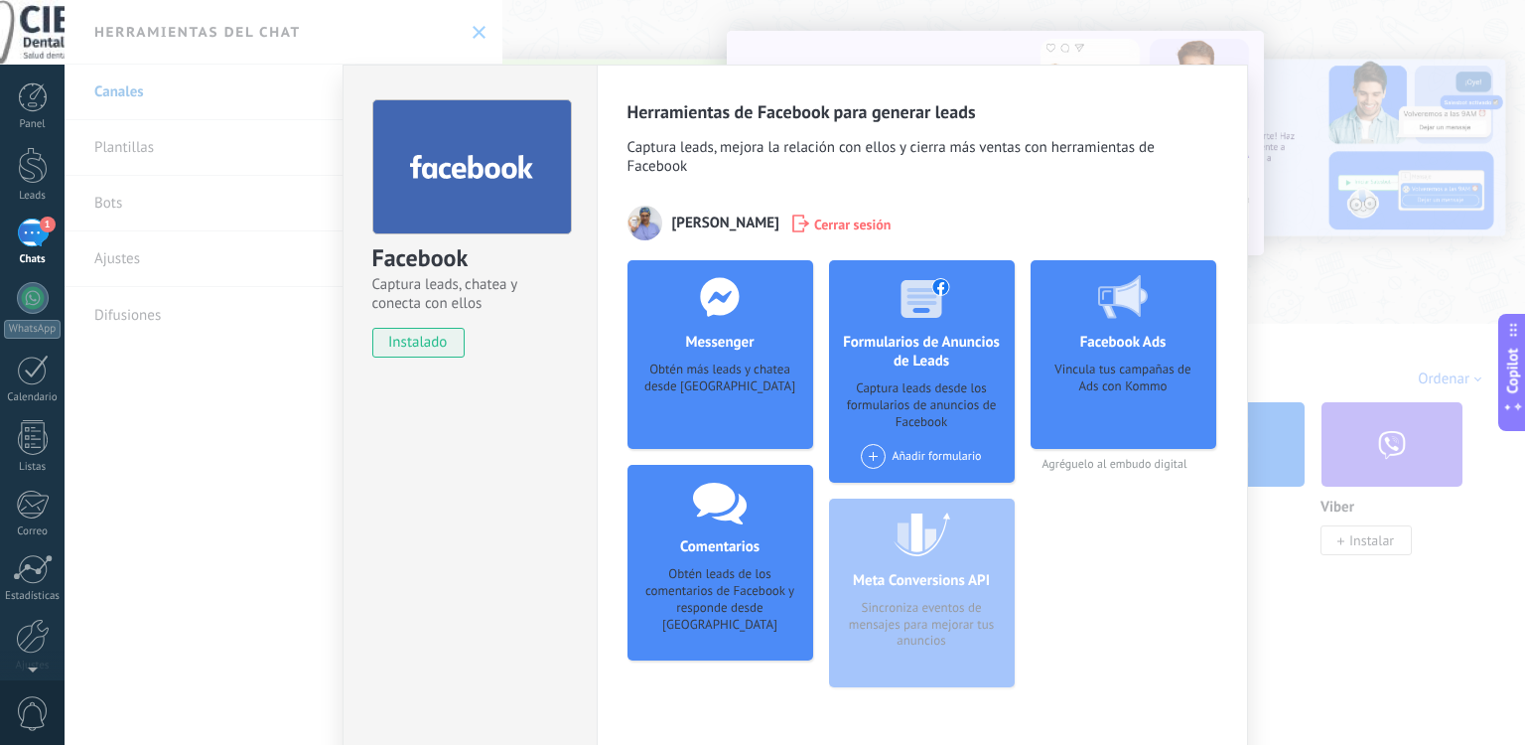
click at [213, 311] on div "Facebook Captura leads, chatea y conecta con ellos instalado Desinstalar Herram…" at bounding box center [795, 372] width 1461 height 745
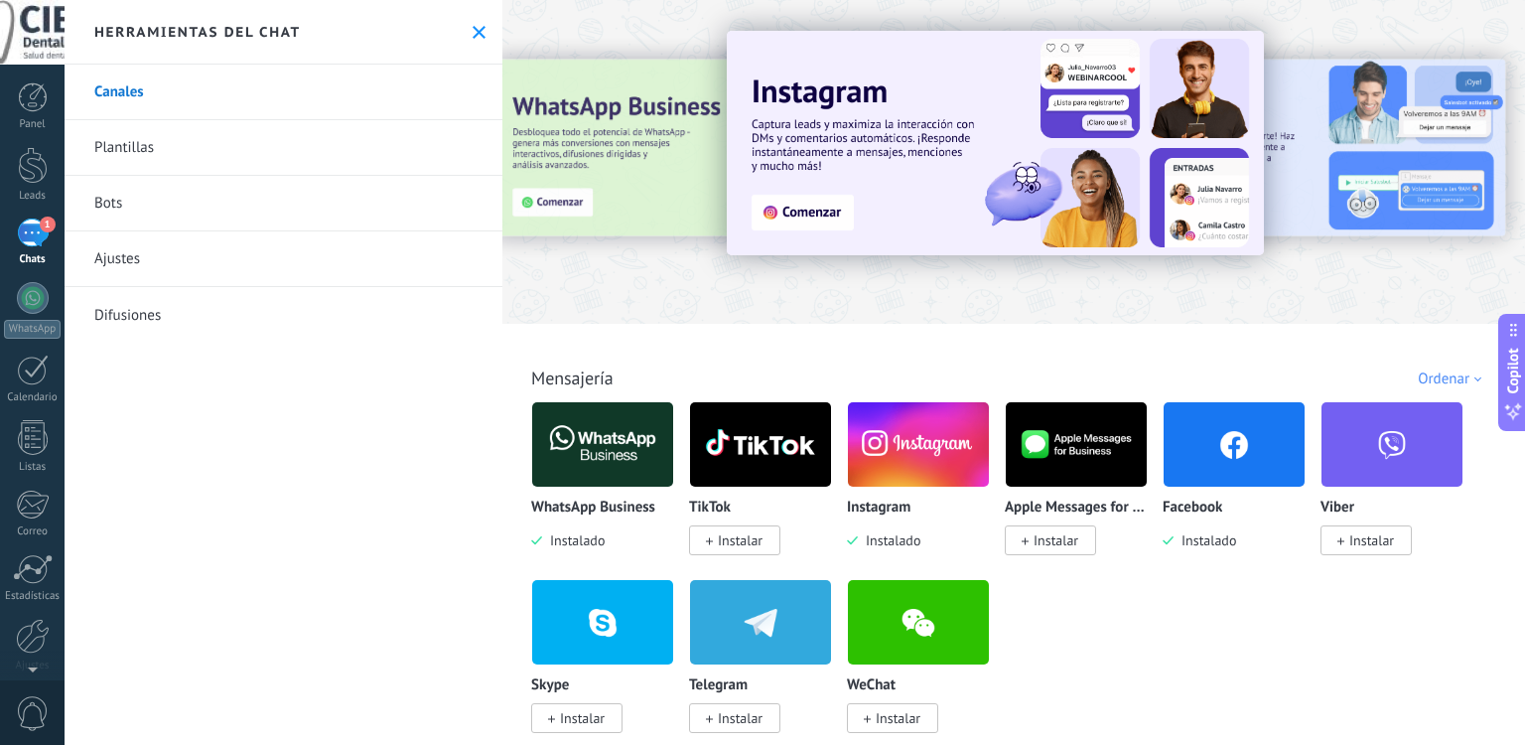
click at [9, 237] on link "1 Chats" at bounding box center [32, 242] width 65 height 48
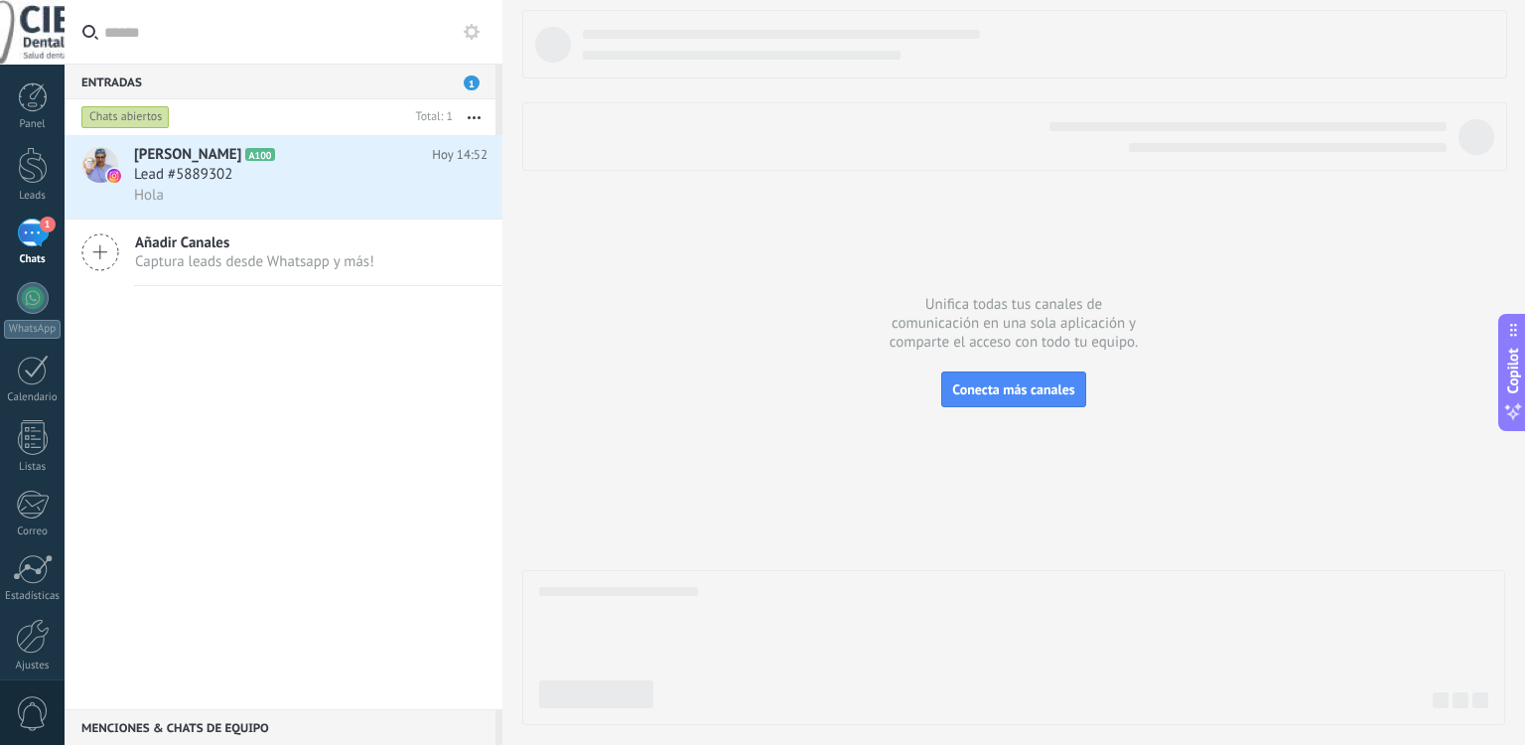
click at [105, 252] on icon at bounding box center [100, 252] width 38 height 38
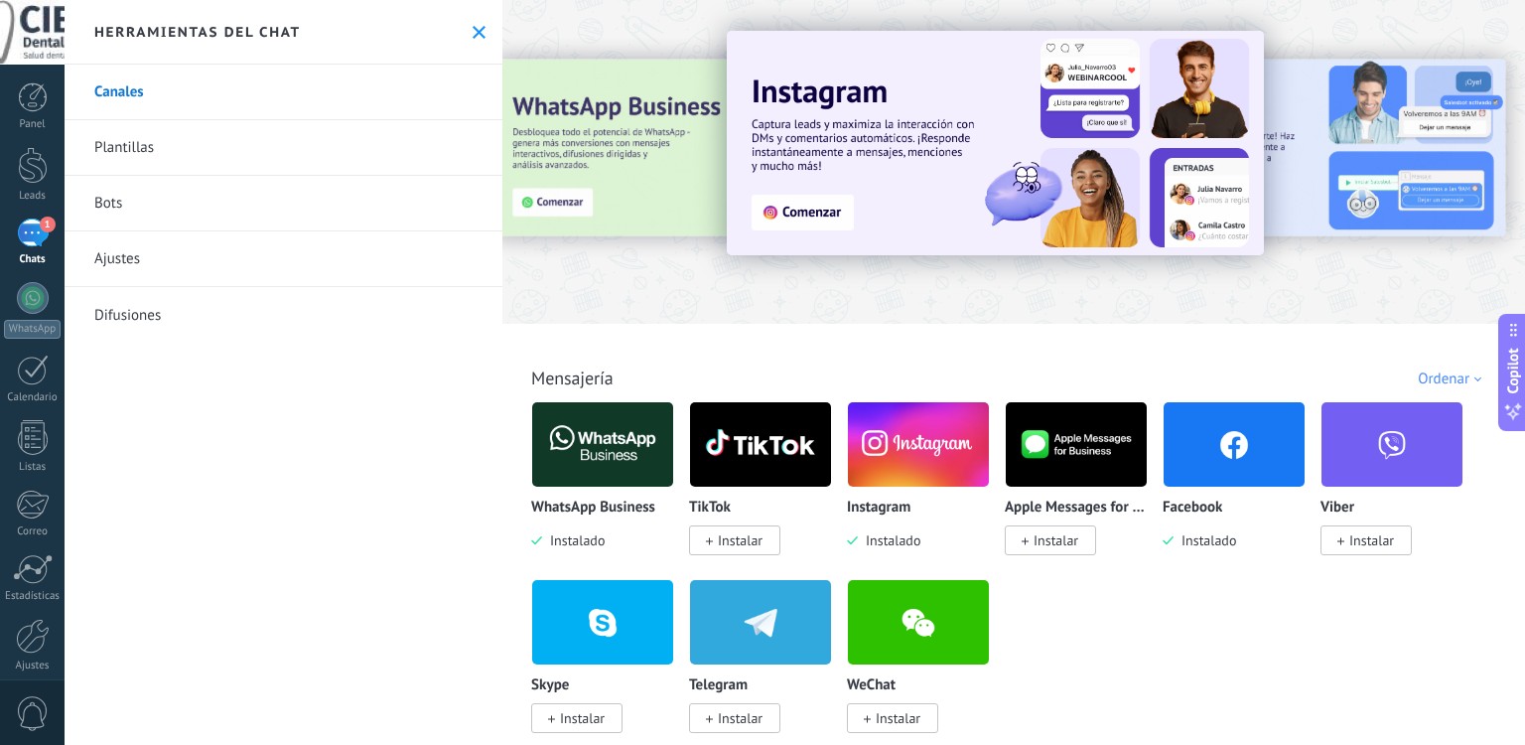
click at [1208, 442] on img at bounding box center [1234, 444] width 141 height 96
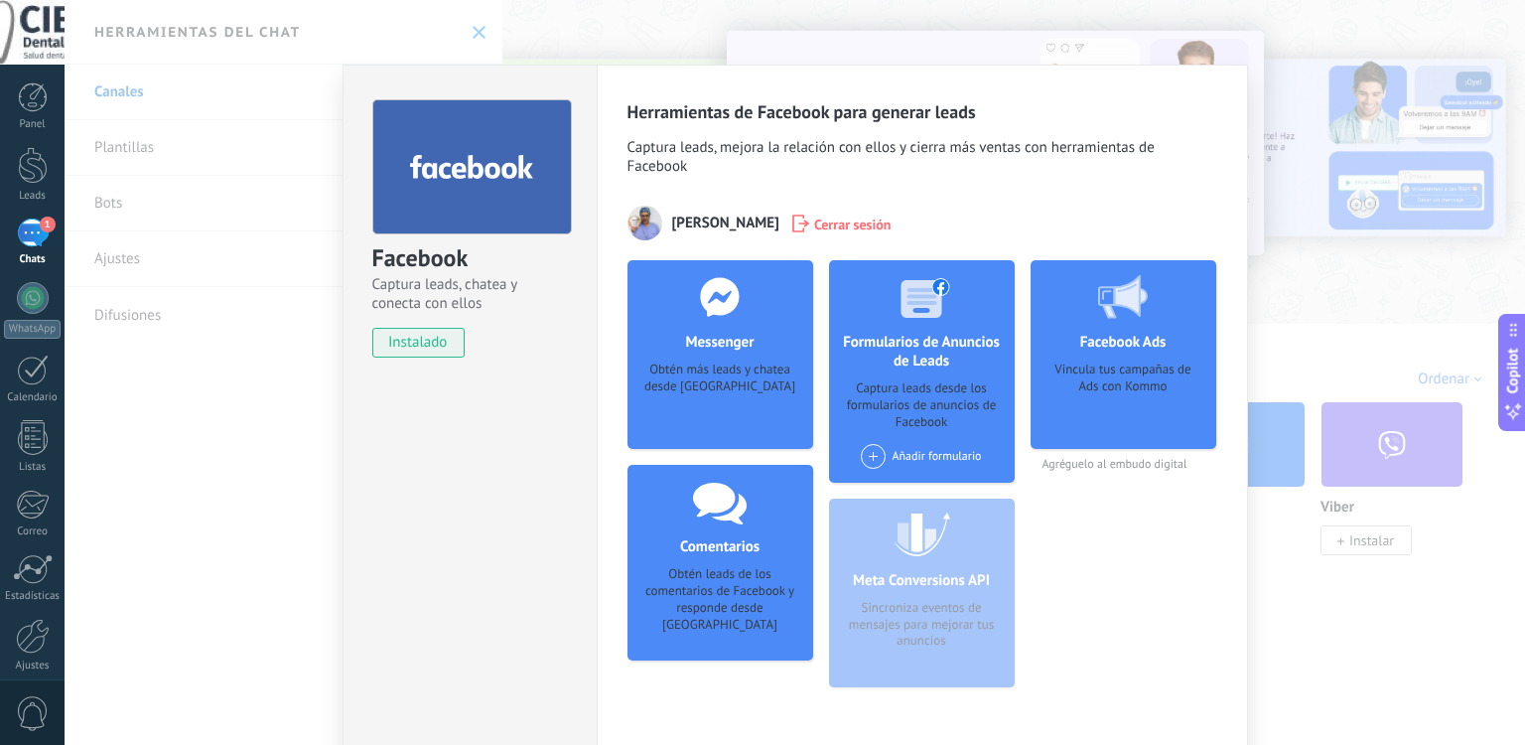
click at [873, 230] on span "Cerrar sesión" at bounding box center [852, 223] width 77 height 20
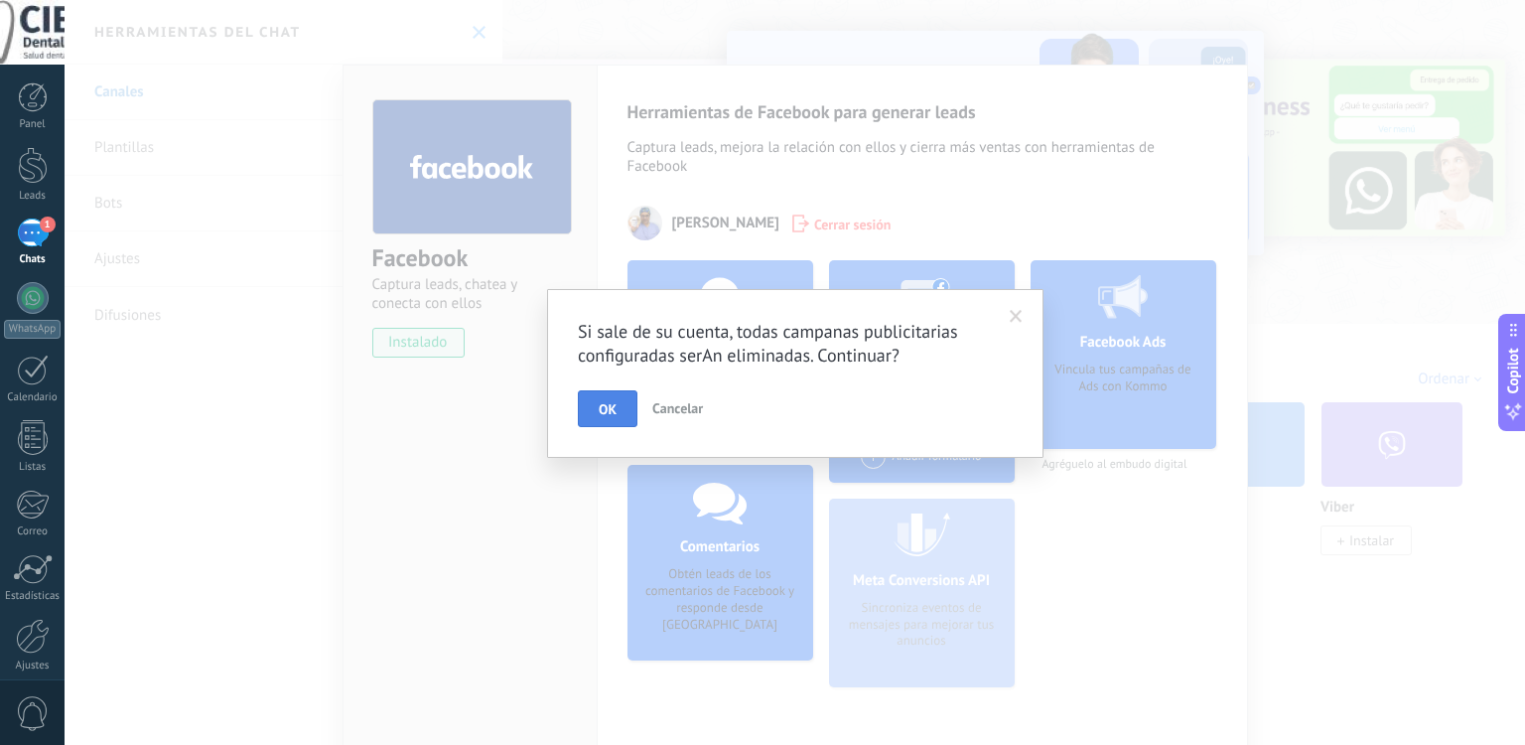
click at [602, 397] on button "OK" at bounding box center [608, 409] width 60 height 38
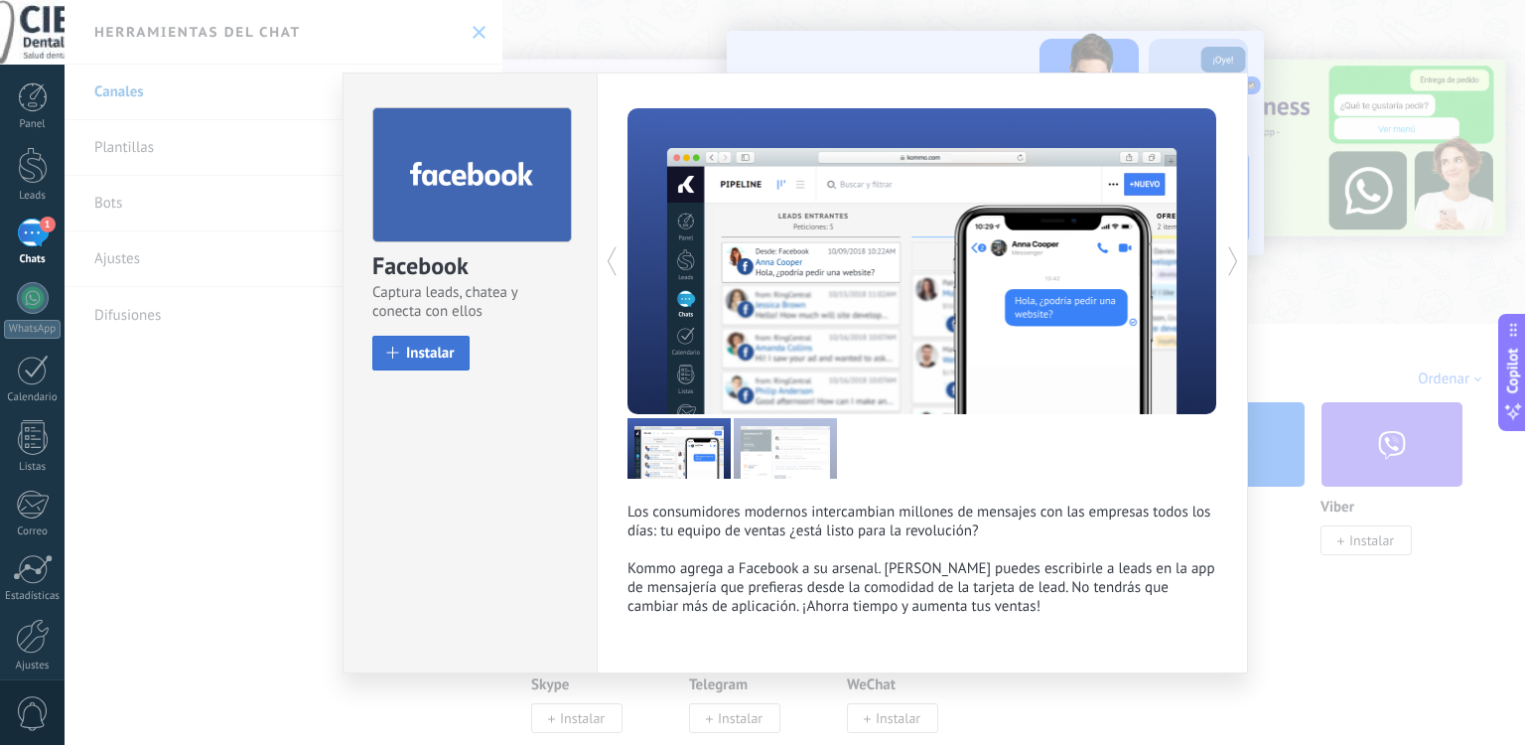
click at [446, 352] on span "Instalar" at bounding box center [430, 353] width 49 height 15
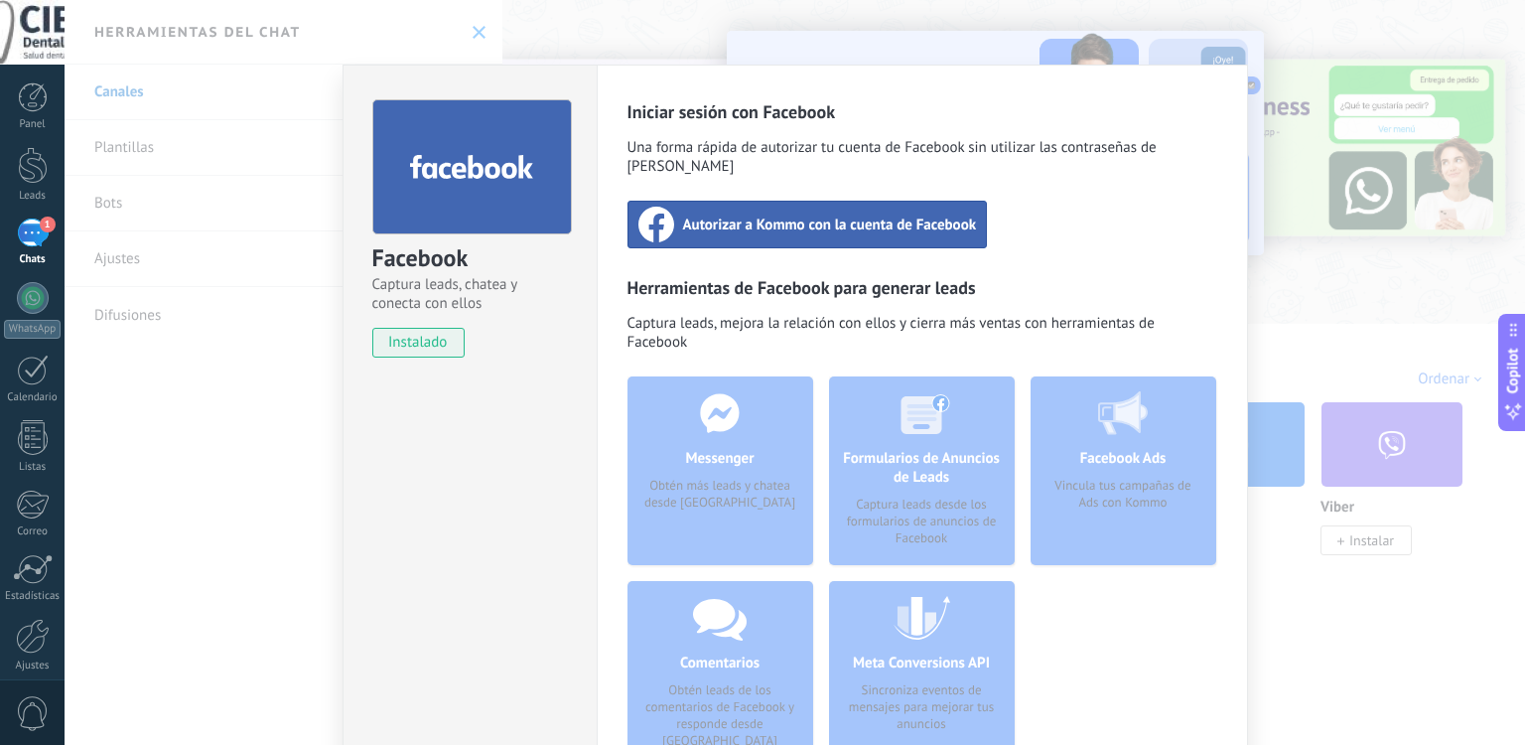
scroll to position [155, 0]
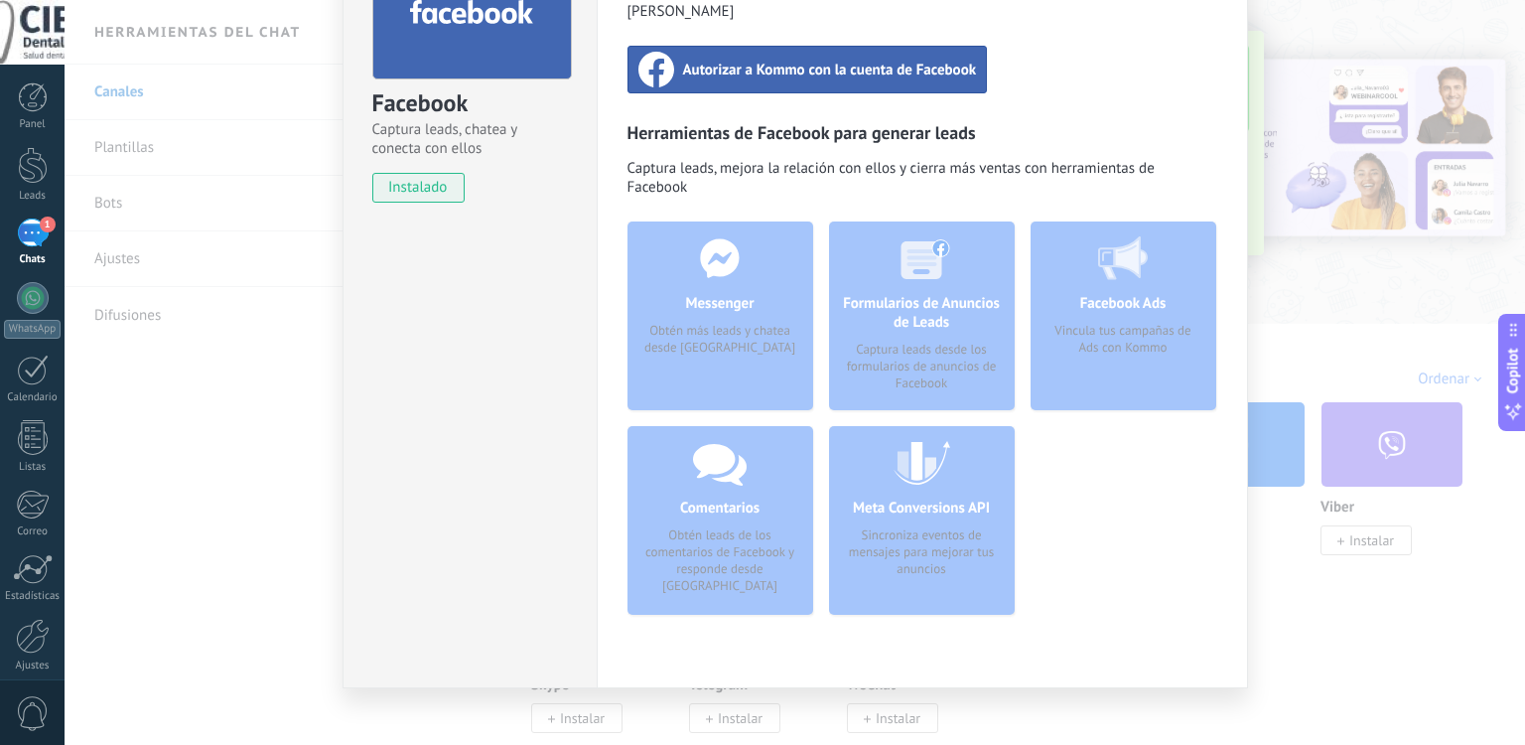
click at [760, 60] on span "Autorizar a Kommo con la cuenta de Facebook" at bounding box center [830, 70] width 294 height 20
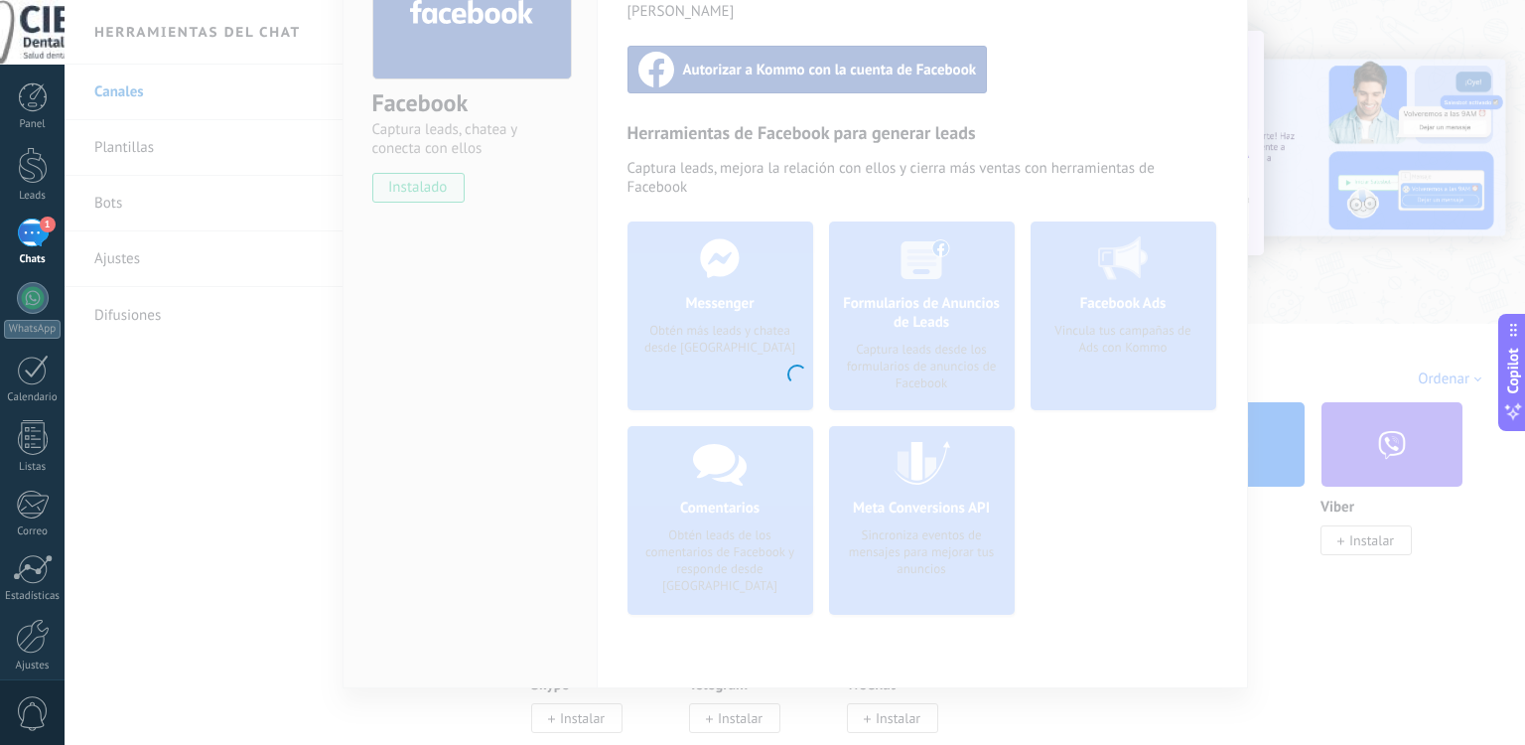
click at [193, 201] on div at bounding box center [795, 372] width 1461 height 745
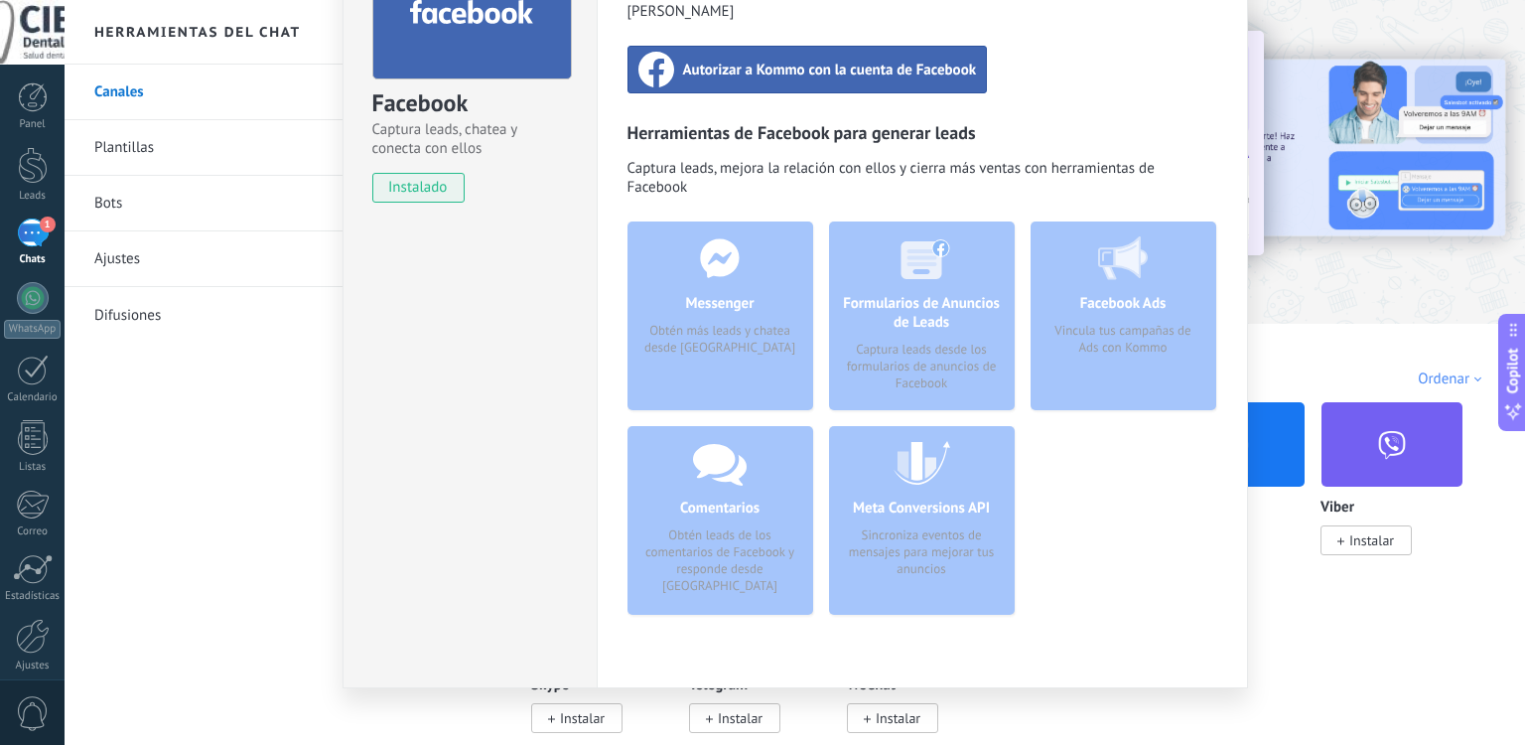
click at [1330, 77] on div "Facebook Captura leads, chatea y conecta con ellos instalado Desinstalar Inicia…" at bounding box center [795, 372] width 1461 height 745
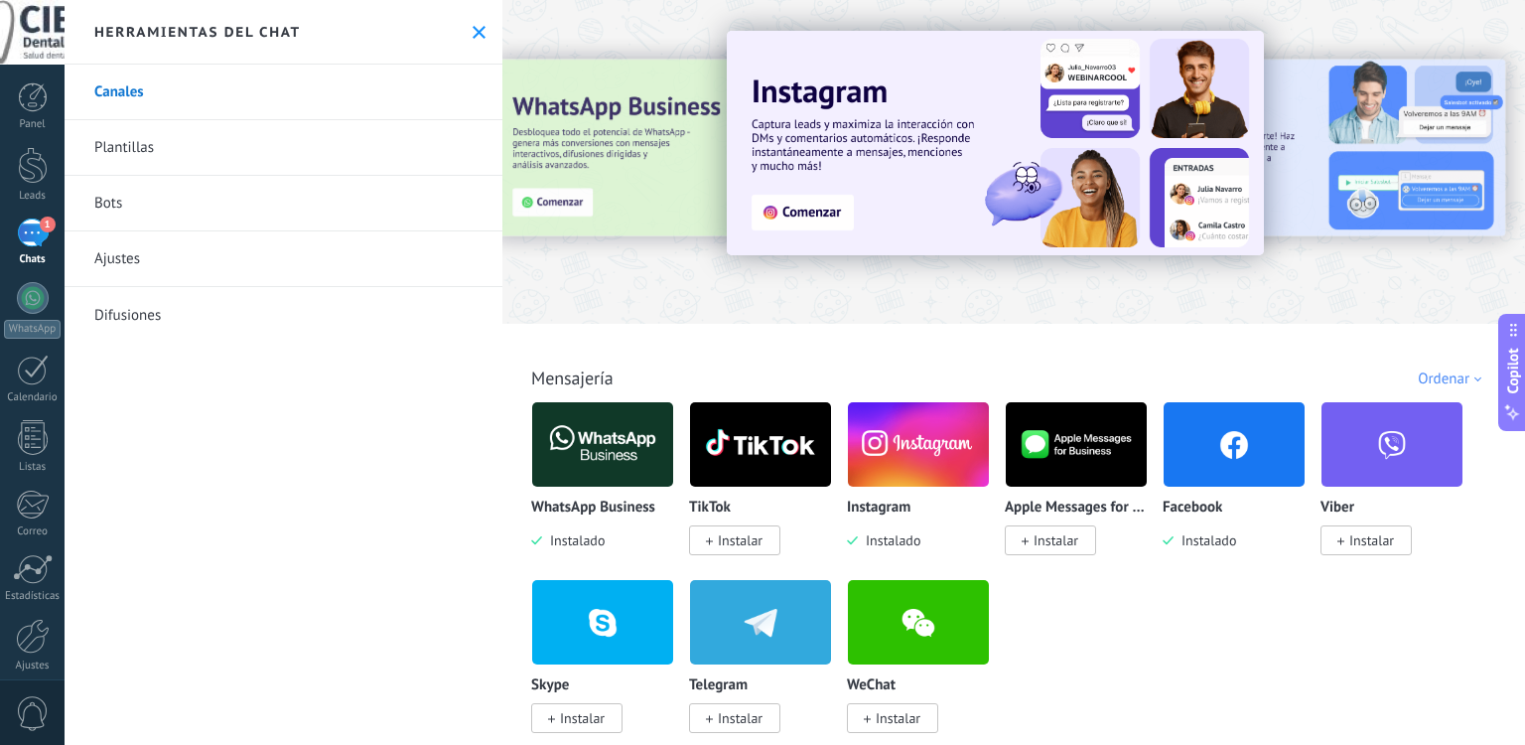
click at [592, 462] on img at bounding box center [602, 444] width 141 height 96
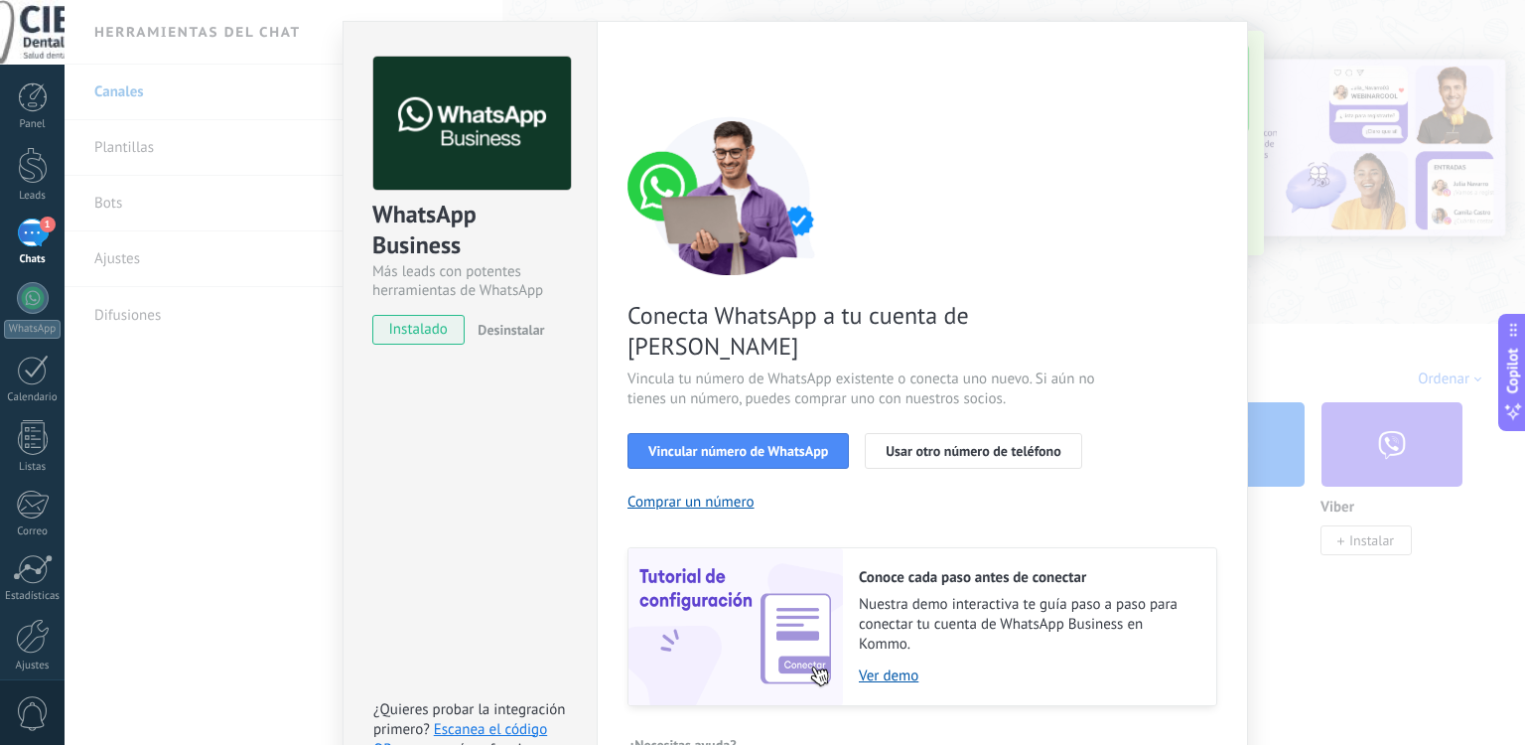
scroll to position [75, 0]
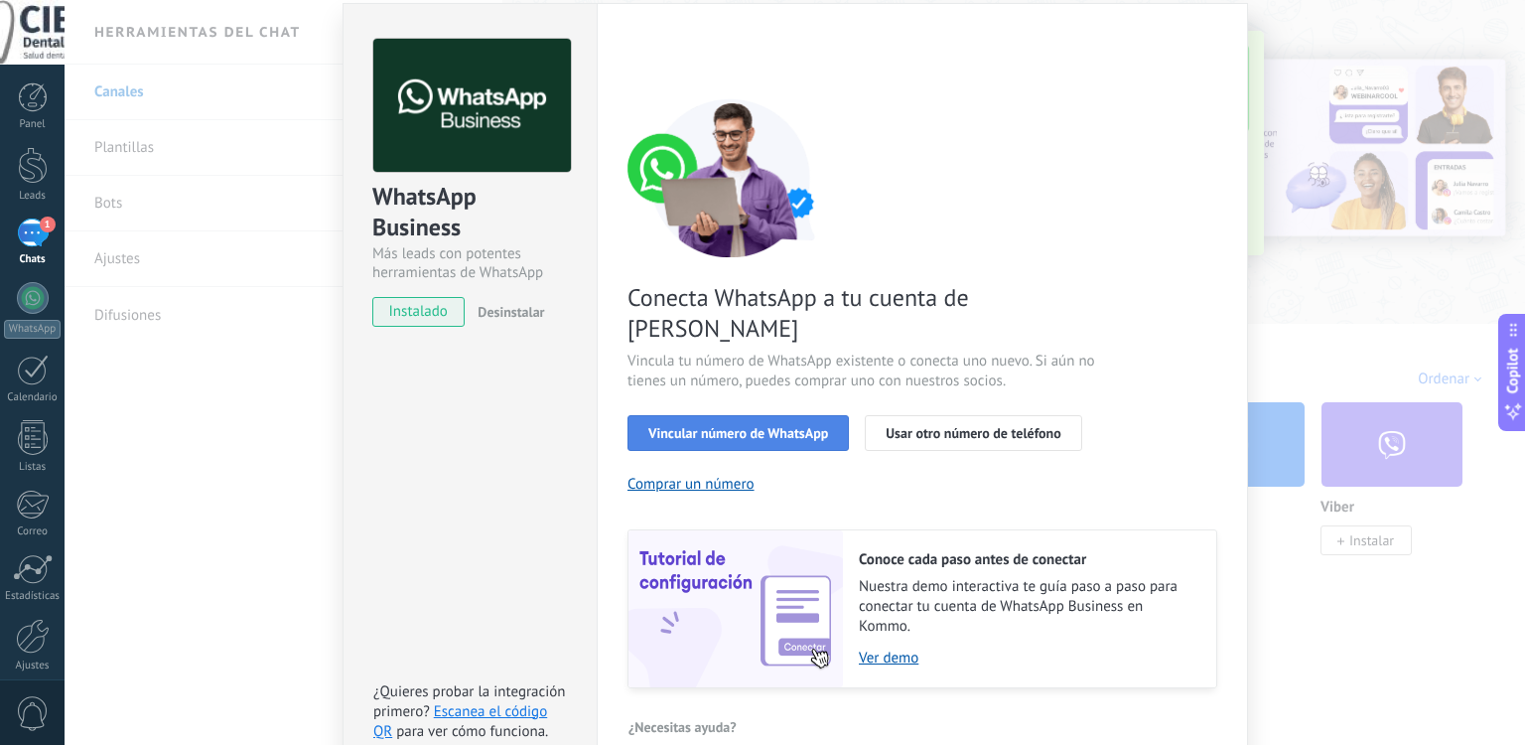
click at [751, 426] on span "Vincular número de WhatsApp" at bounding box center [738, 433] width 180 height 14
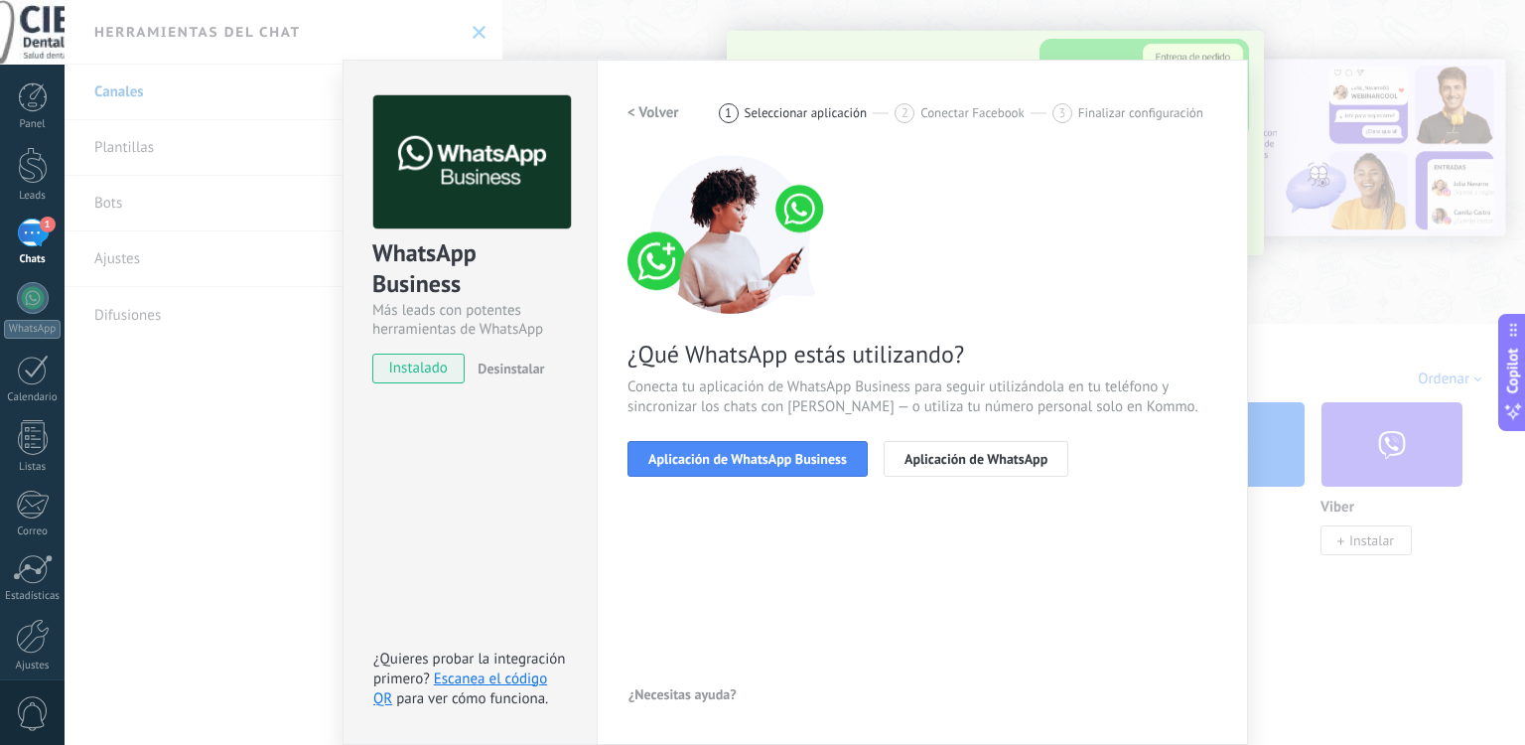
scroll to position [18, 0]
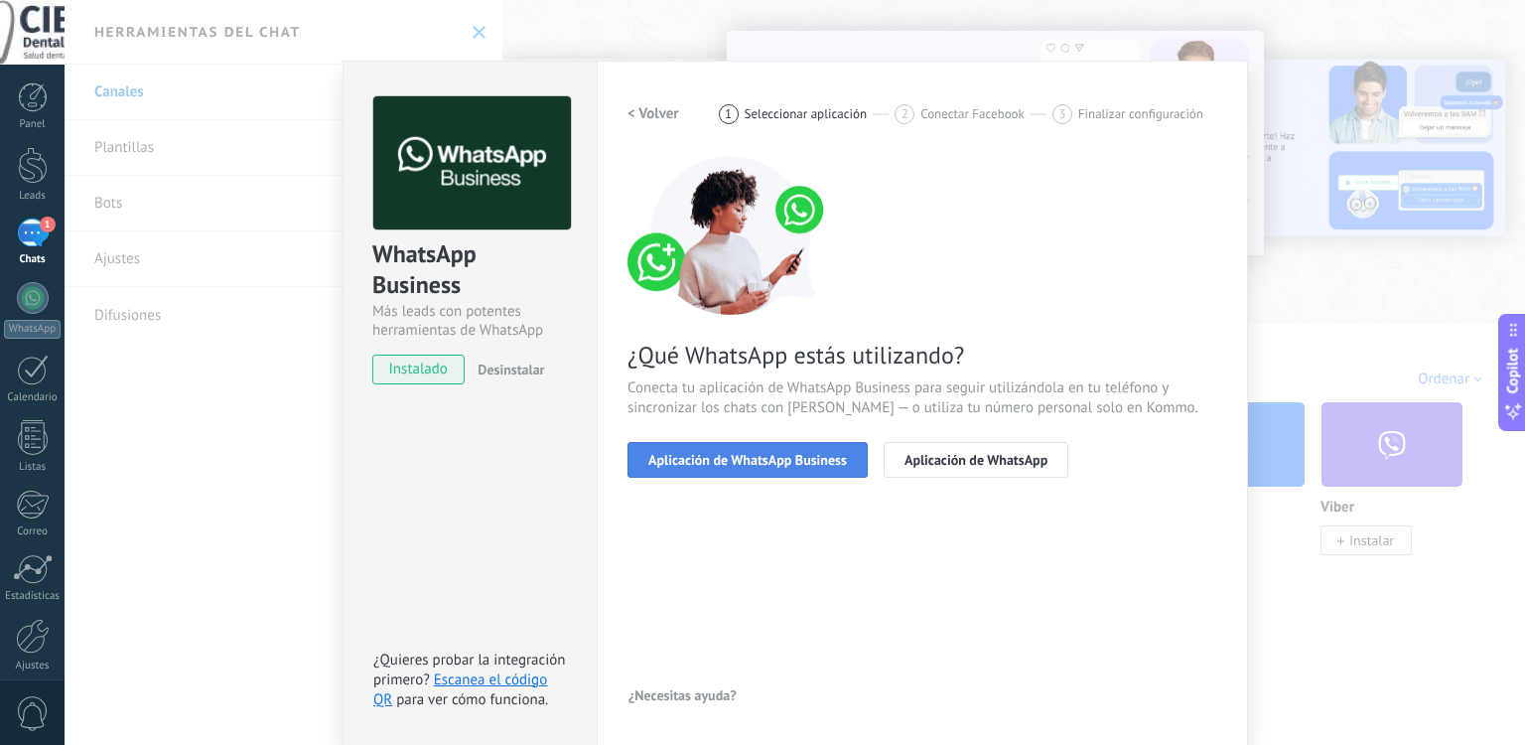
click at [719, 468] on button "Aplicación de WhatsApp Business" at bounding box center [748, 460] width 240 height 36
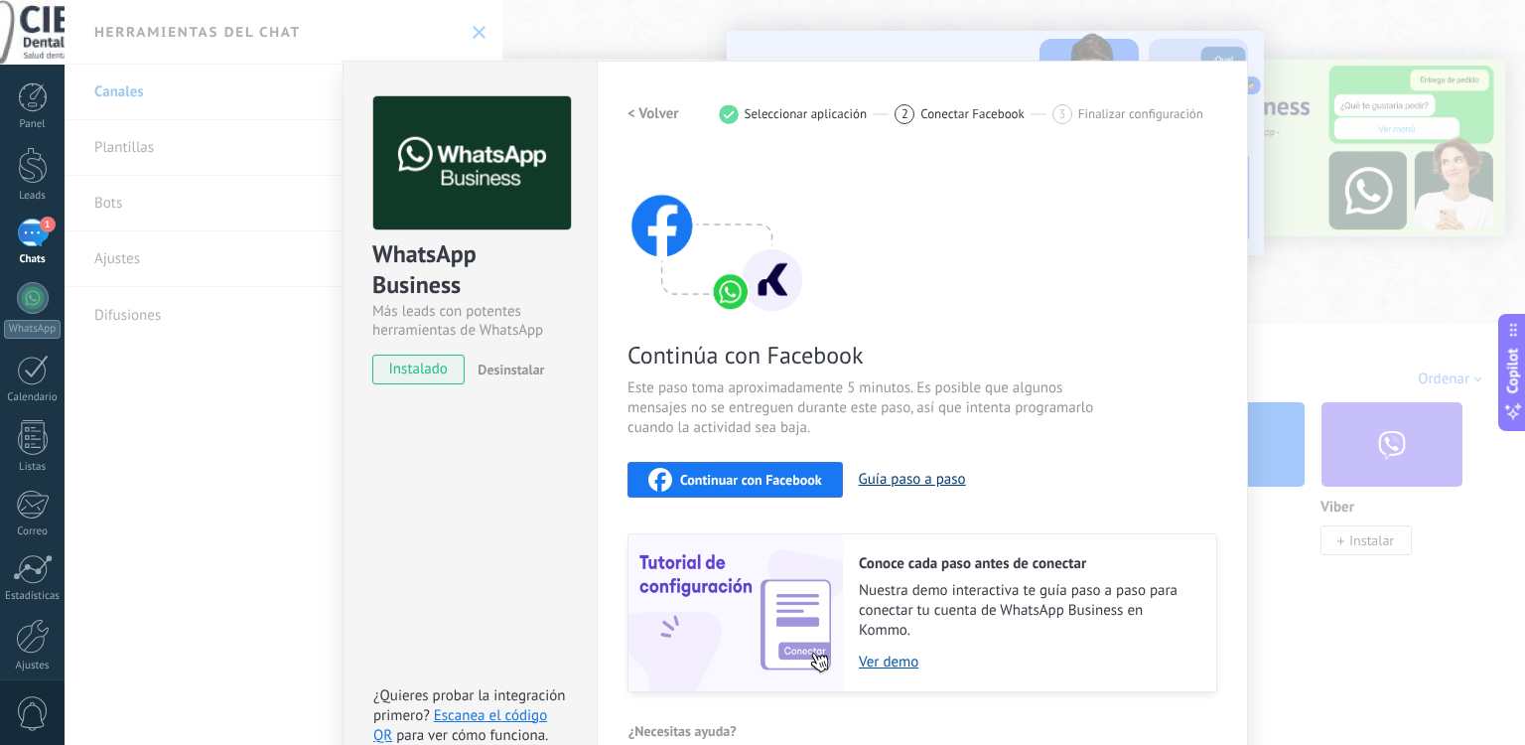
click at [867, 474] on button "Guía paso a paso" at bounding box center [912, 479] width 107 height 19
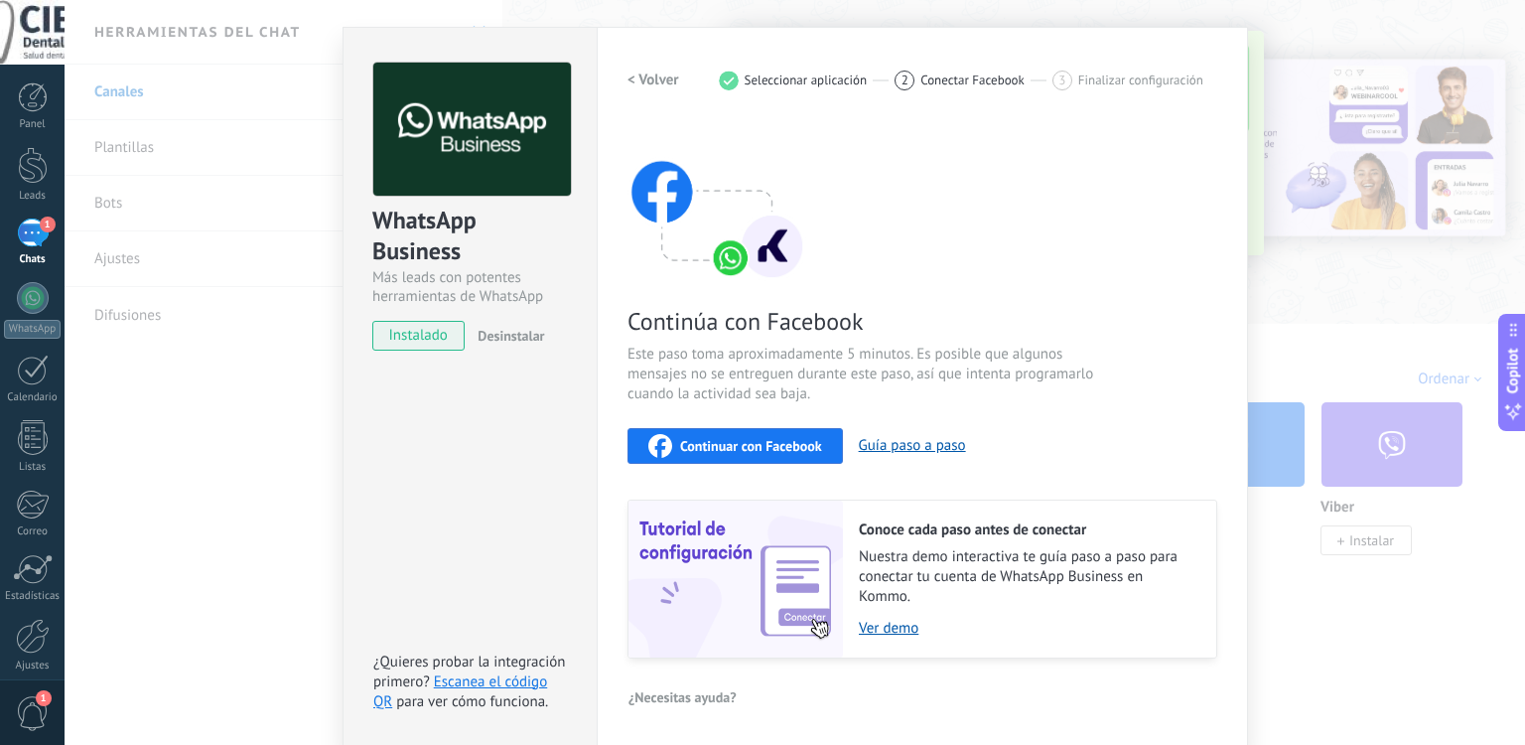
click at [223, 217] on div "WhatsApp Business Más leads con potentes herramientas de WhatsApp instalado Des…" at bounding box center [795, 372] width 1461 height 745
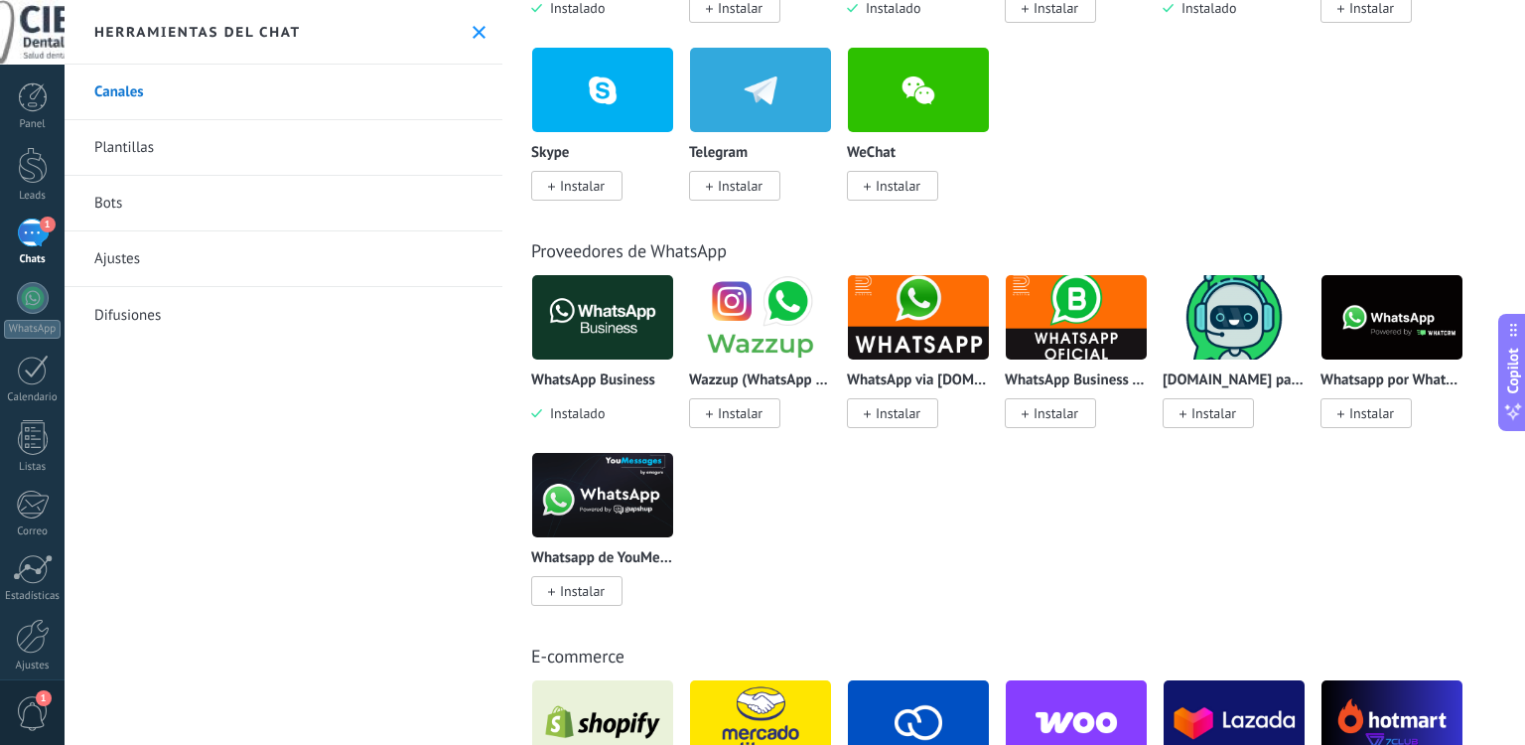
scroll to position [532, 0]
click at [1075, 288] on img at bounding box center [1076, 317] width 141 height 96
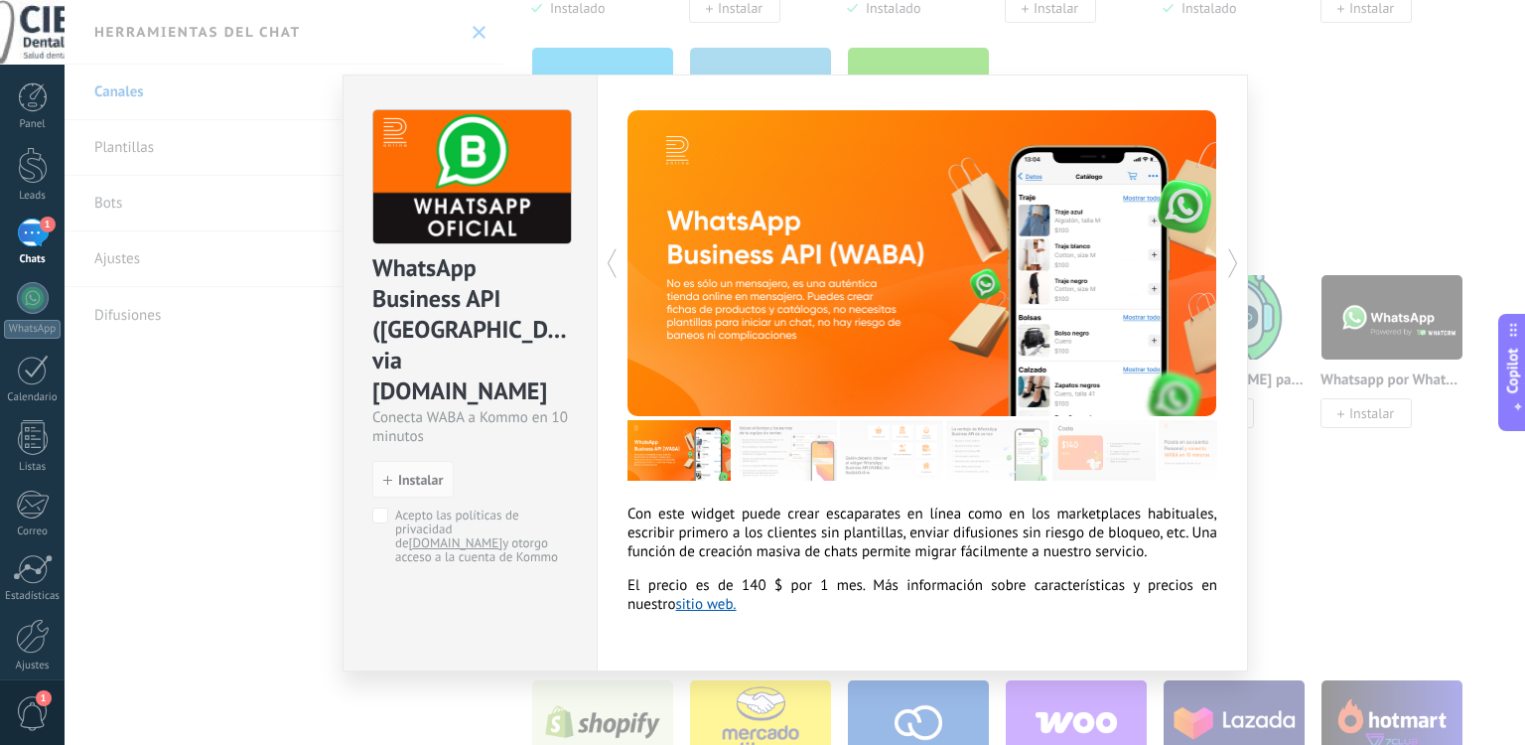
click at [1319, 51] on div "WhatsApp Business API ([GEOGRAPHIC_DATA]) via [DOMAIN_NAME] Conecta WABA a Komm…" at bounding box center [795, 372] width 1461 height 745
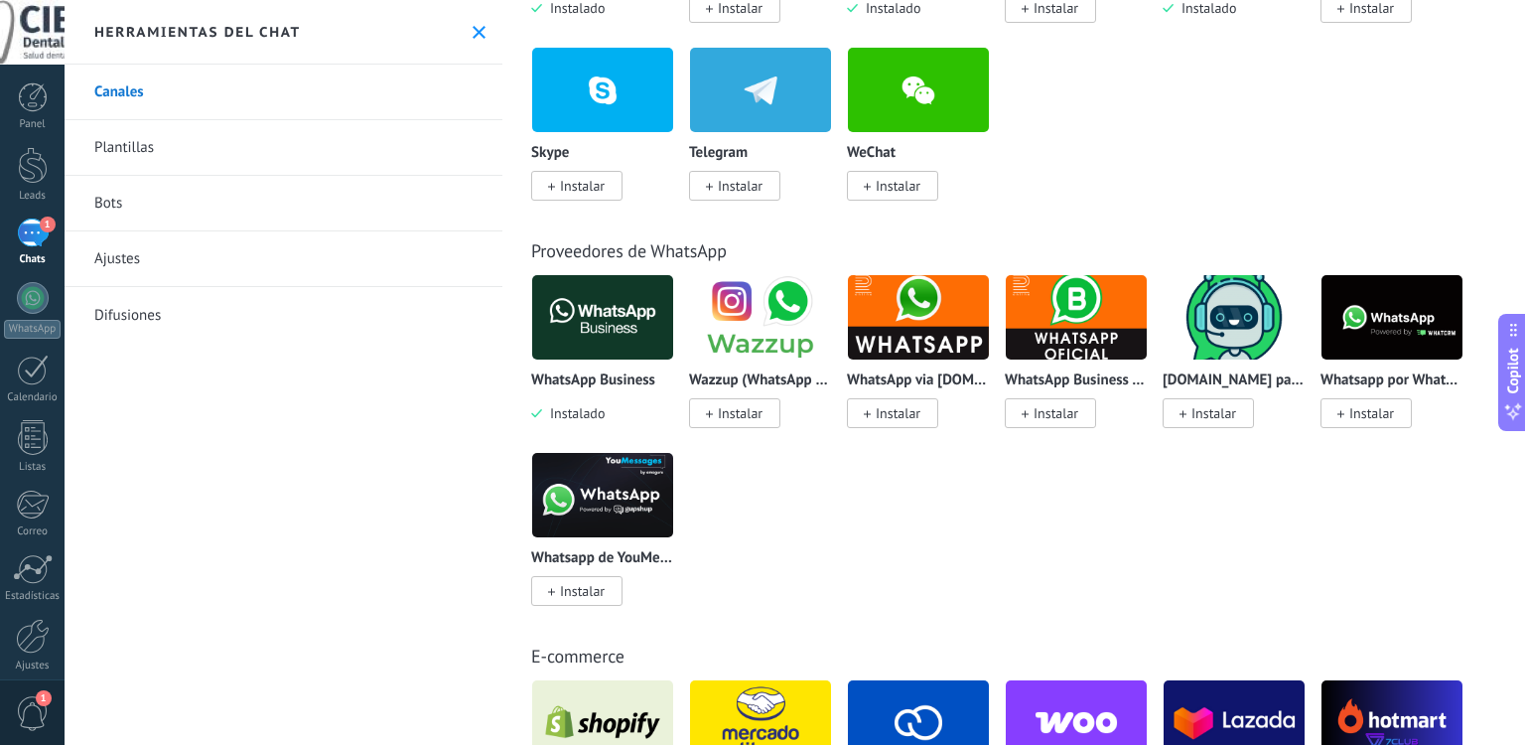
click at [916, 354] on img at bounding box center [918, 317] width 141 height 96
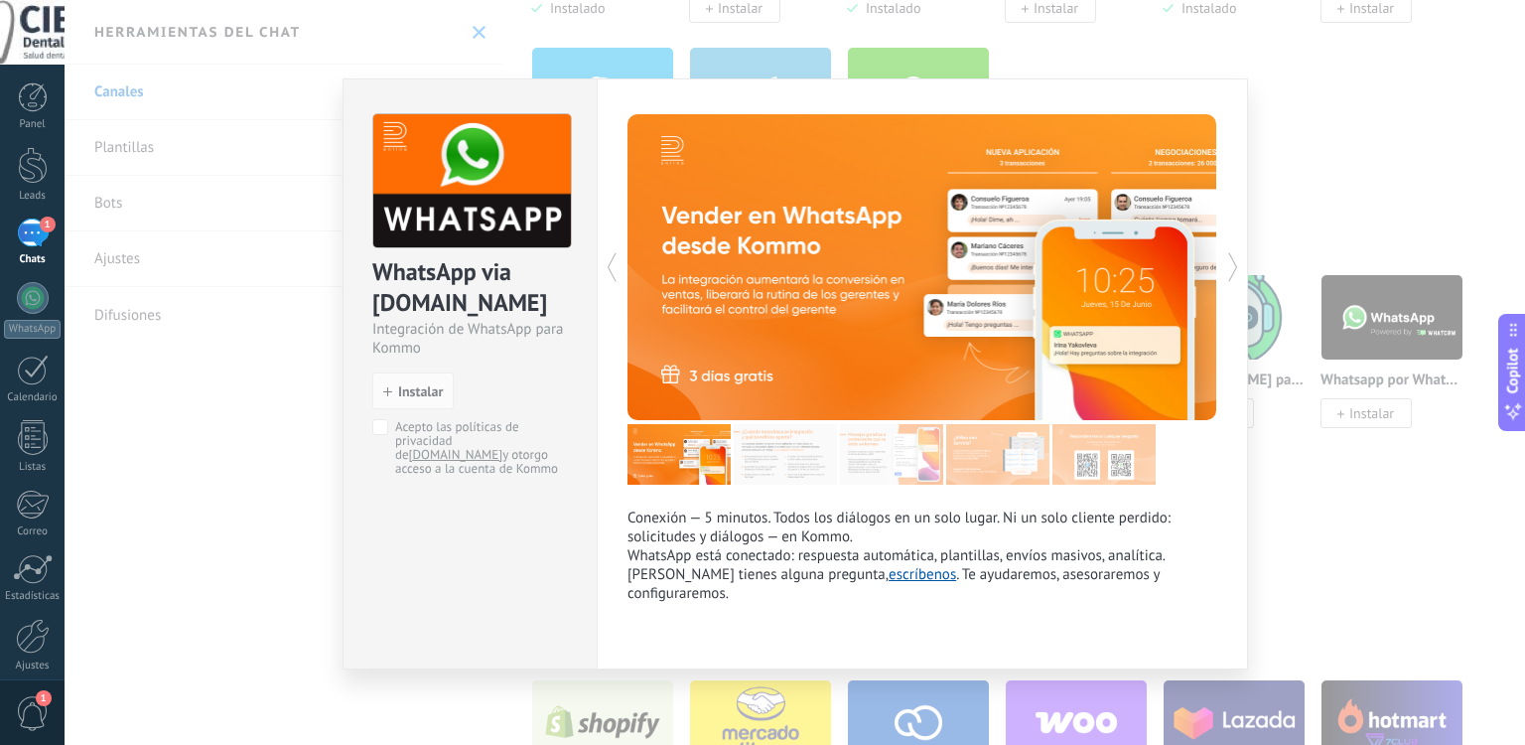
drag, startPoint x: 1353, startPoint y: 77, endPoint x: 1333, endPoint y: 134, distance: 60.0
click at [1333, 134] on div "WhatsApp via [DOMAIN_NAME] Integración de WhatsApp para Kommo install Instalar …" at bounding box center [795, 372] width 1461 height 745
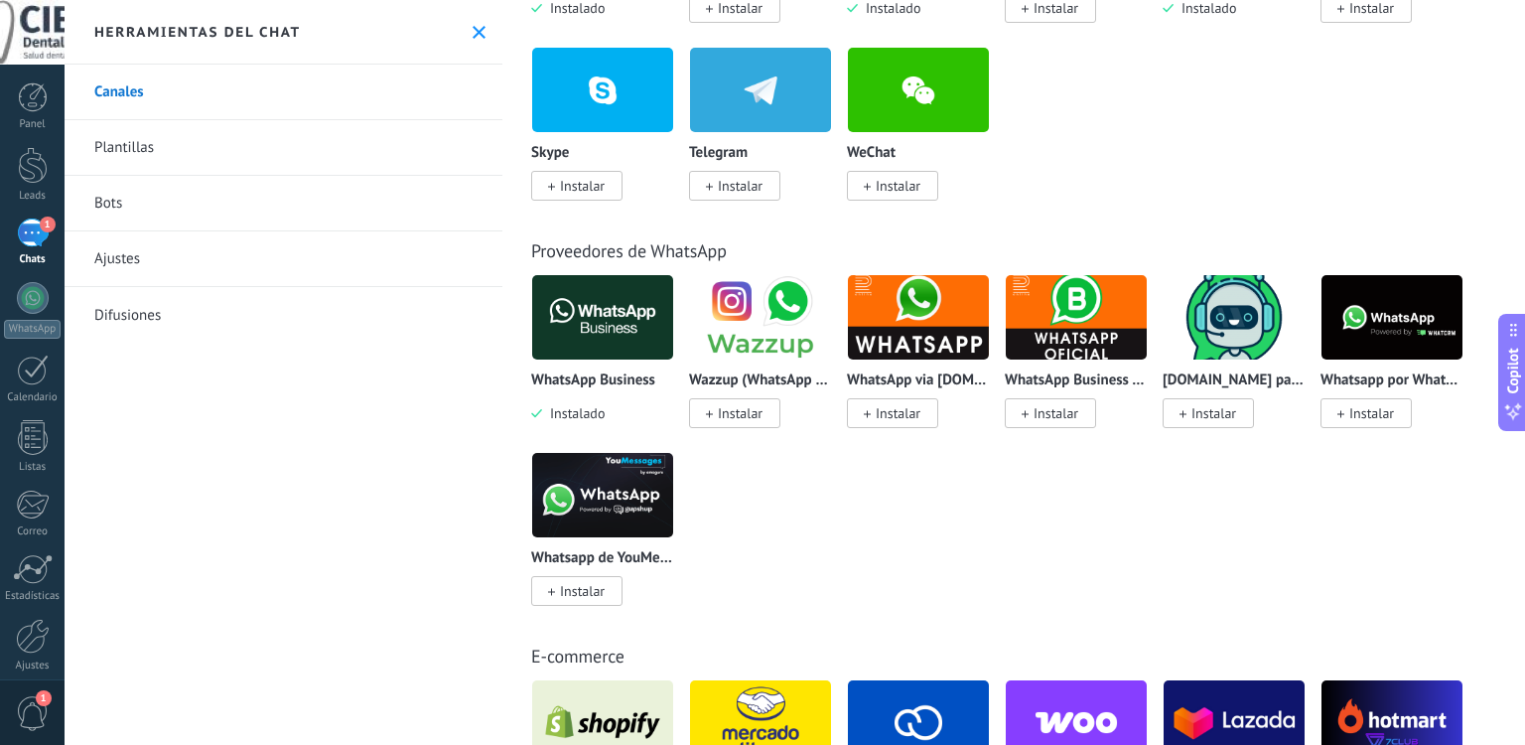
click at [1333, 134] on div "WhatsApp Business Instalado TikTok Instalar Instagram Instalado Apple Messages …" at bounding box center [1024, 46] width 986 height 355
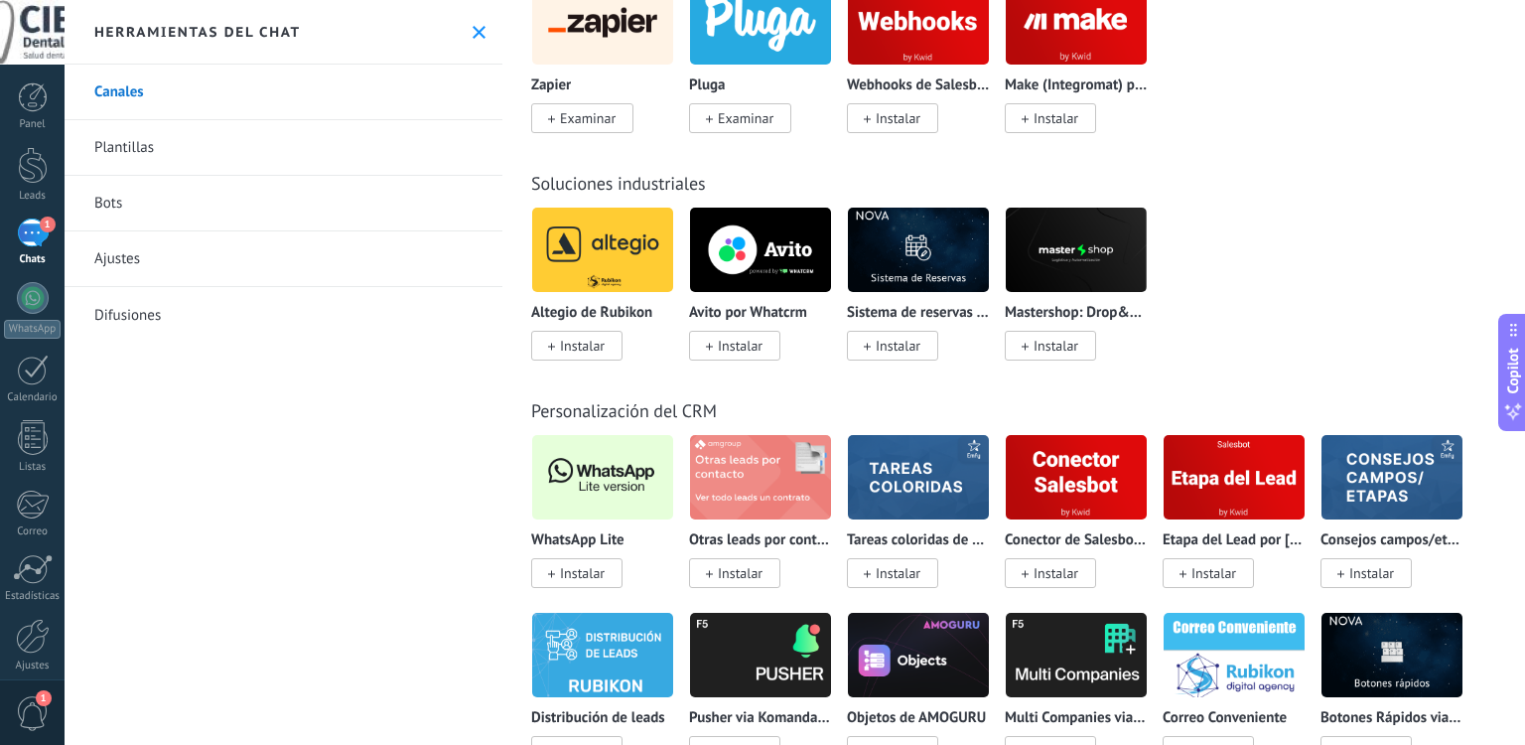
scroll to position [4625, 0]
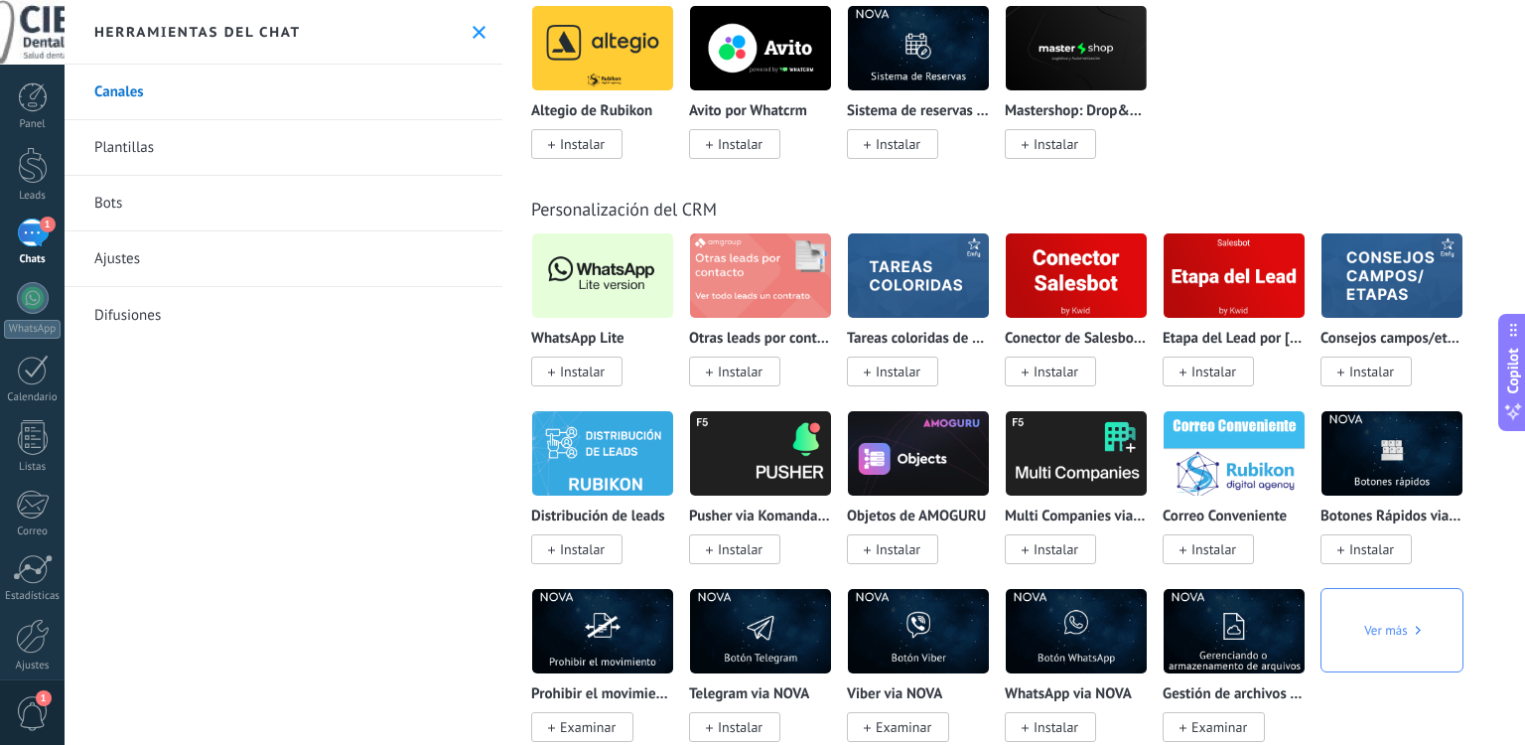
click at [608, 309] on img at bounding box center [602, 275] width 141 height 96
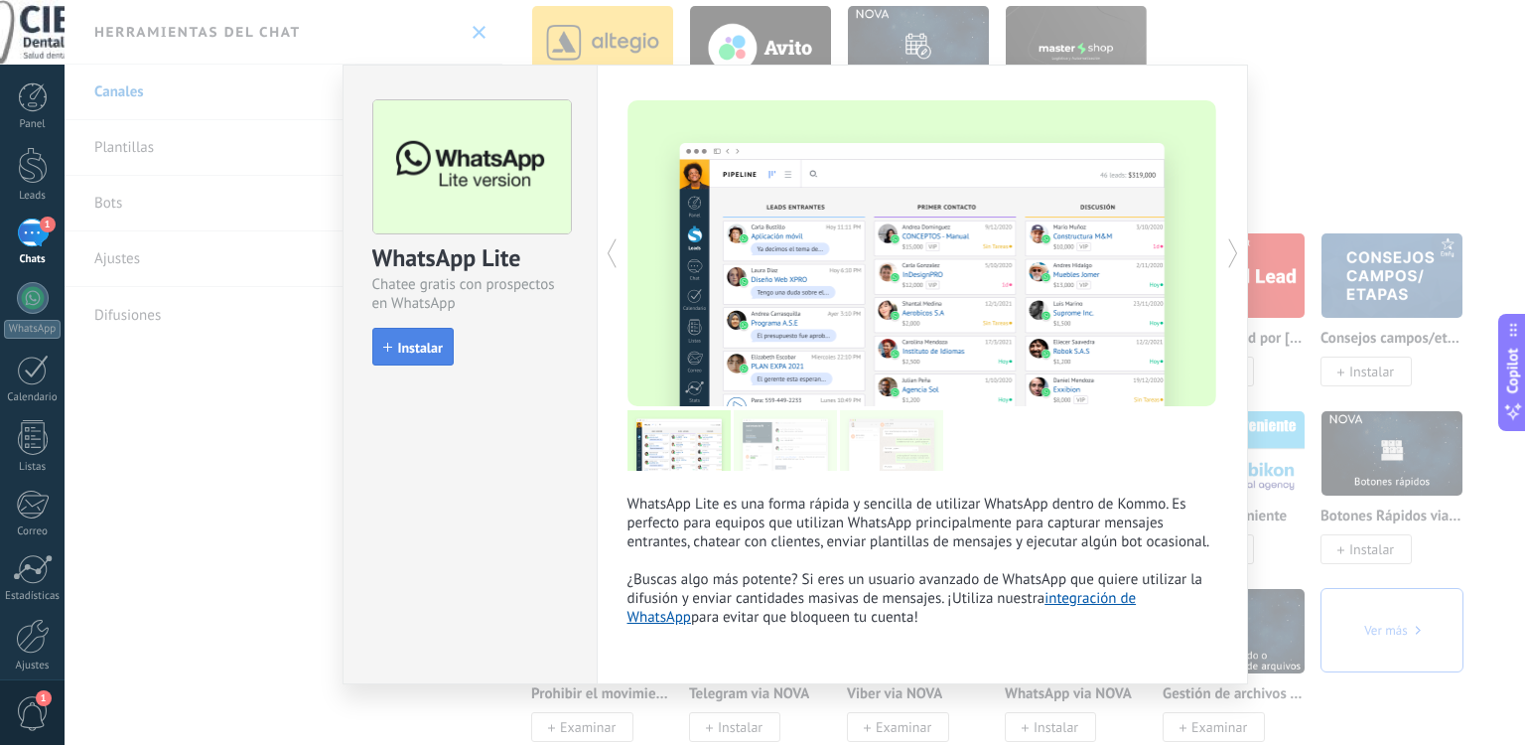
click at [423, 343] on span "Instalar" at bounding box center [420, 348] width 45 height 14
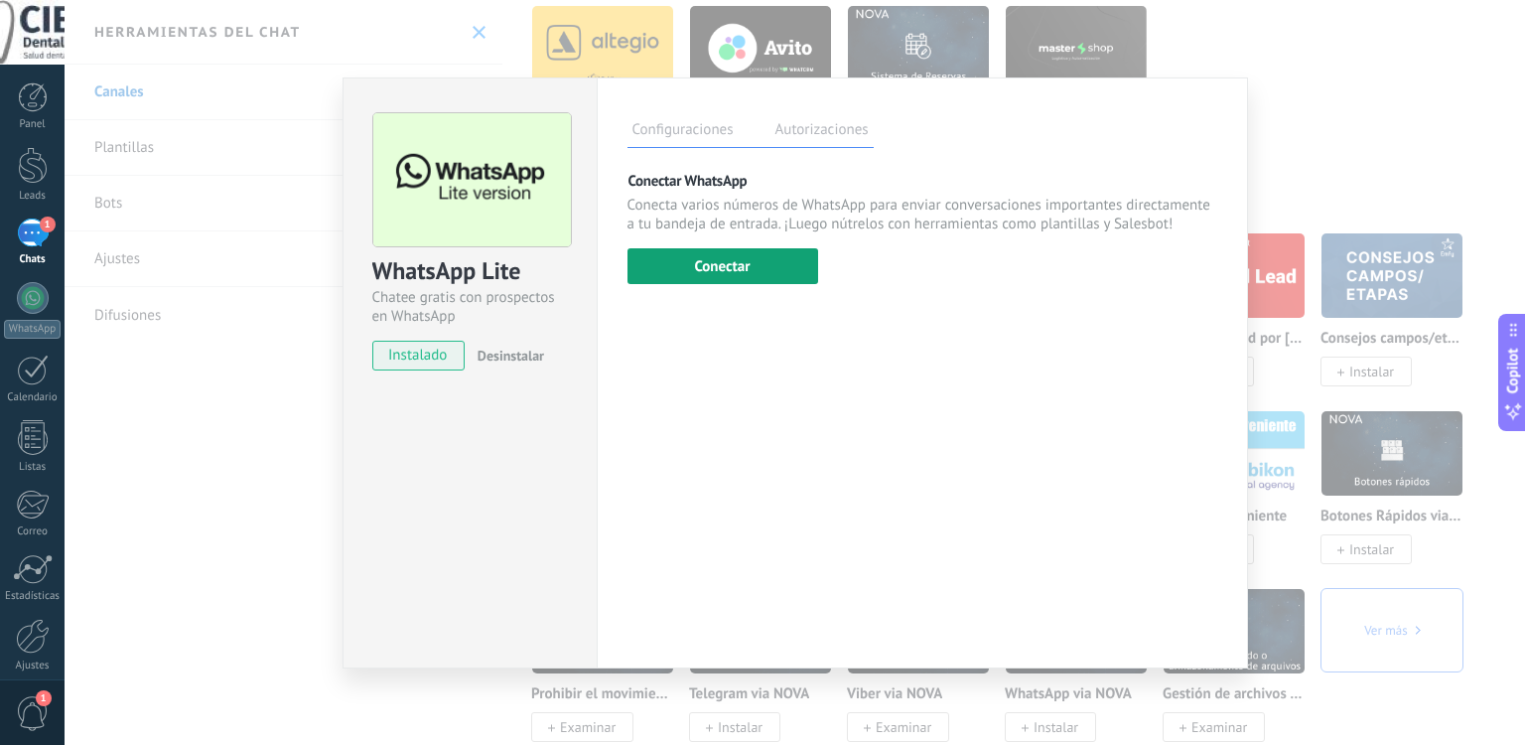
click at [717, 272] on button "Conectar" at bounding box center [723, 266] width 191 height 36
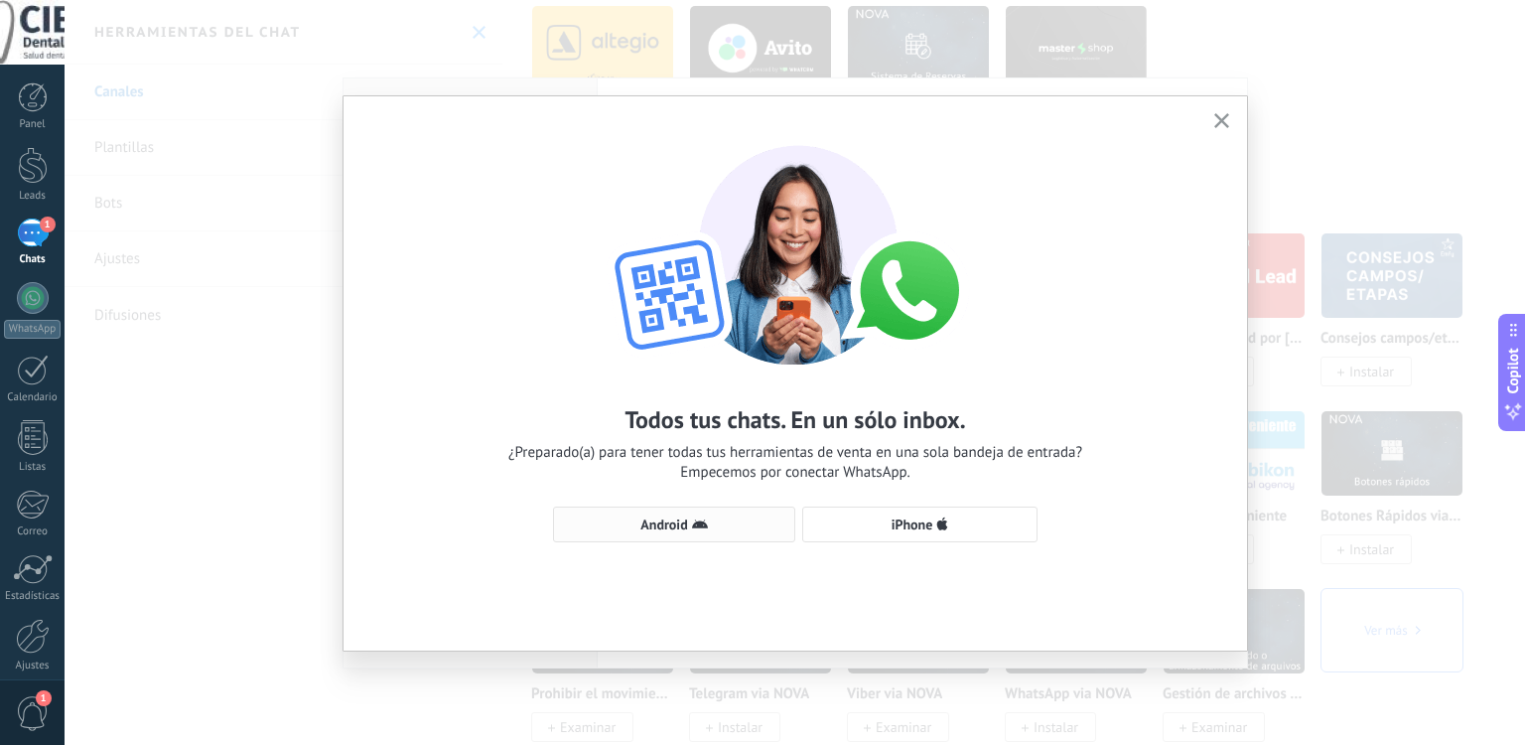
click at [683, 509] on button "Android" at bounding box center [674, 524] width 242 height 36
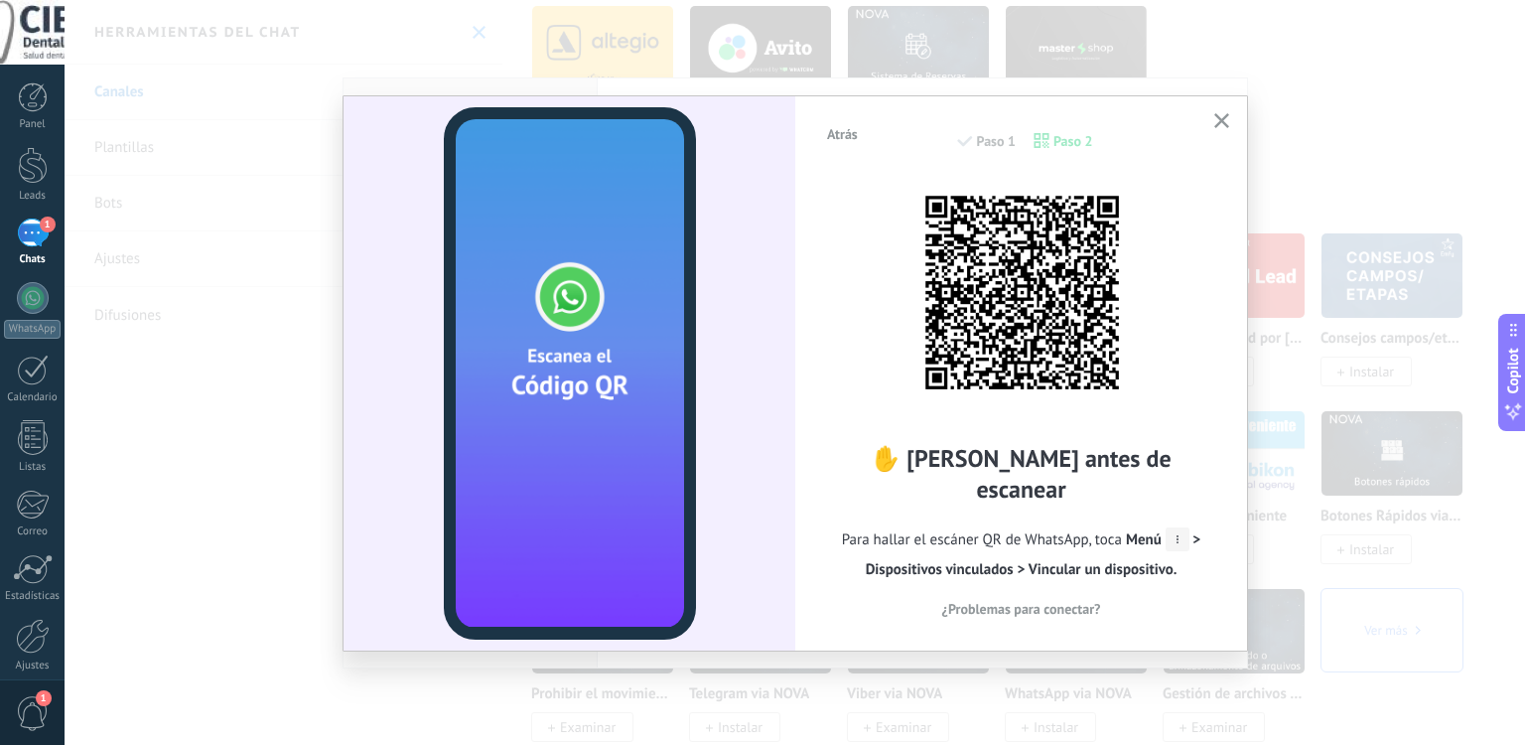
click at [1215, 124] on icon "button" at bounding box center [1221, 120] width 15 height 15
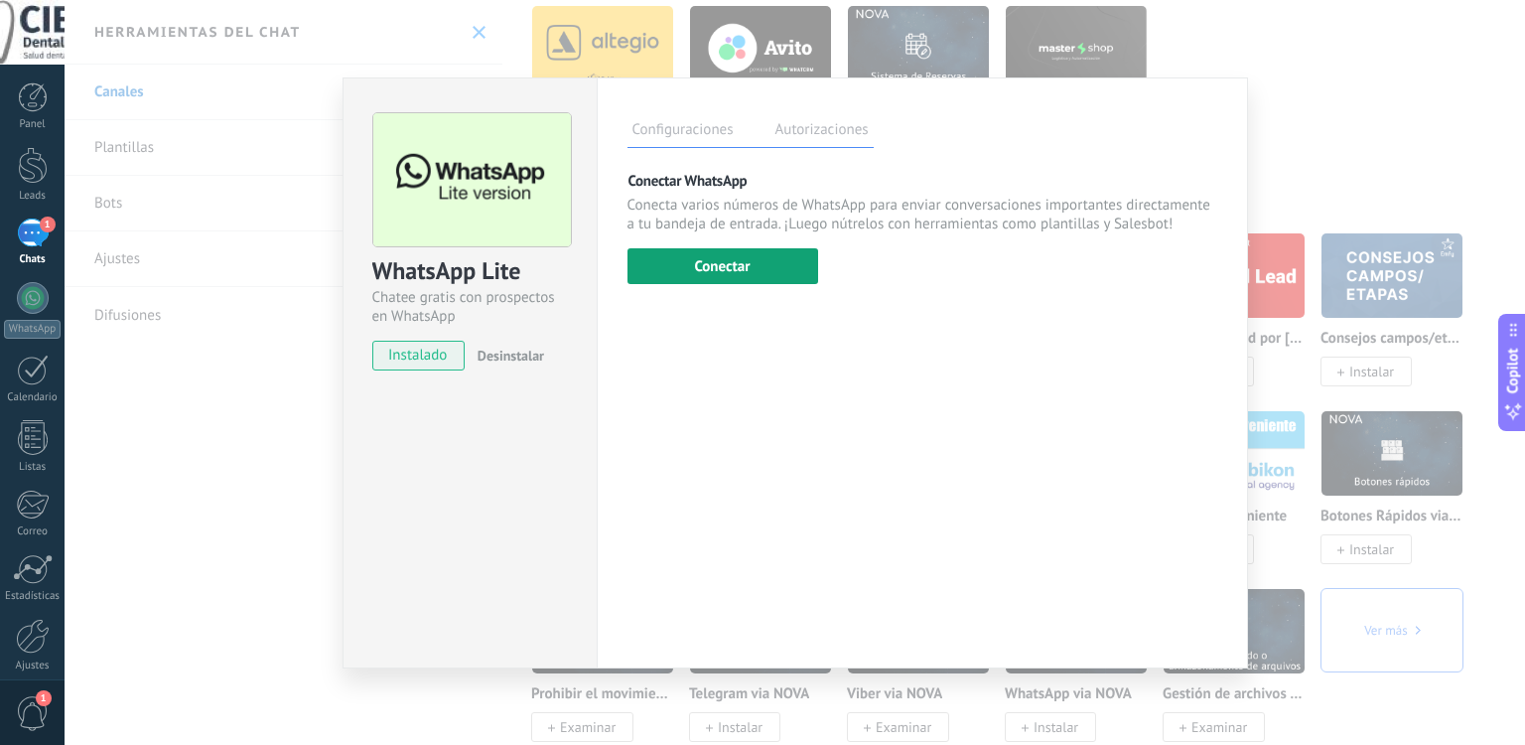
click at [778, 278] on button "Conectar" at bounding box center [723, 266] width 191 height 36
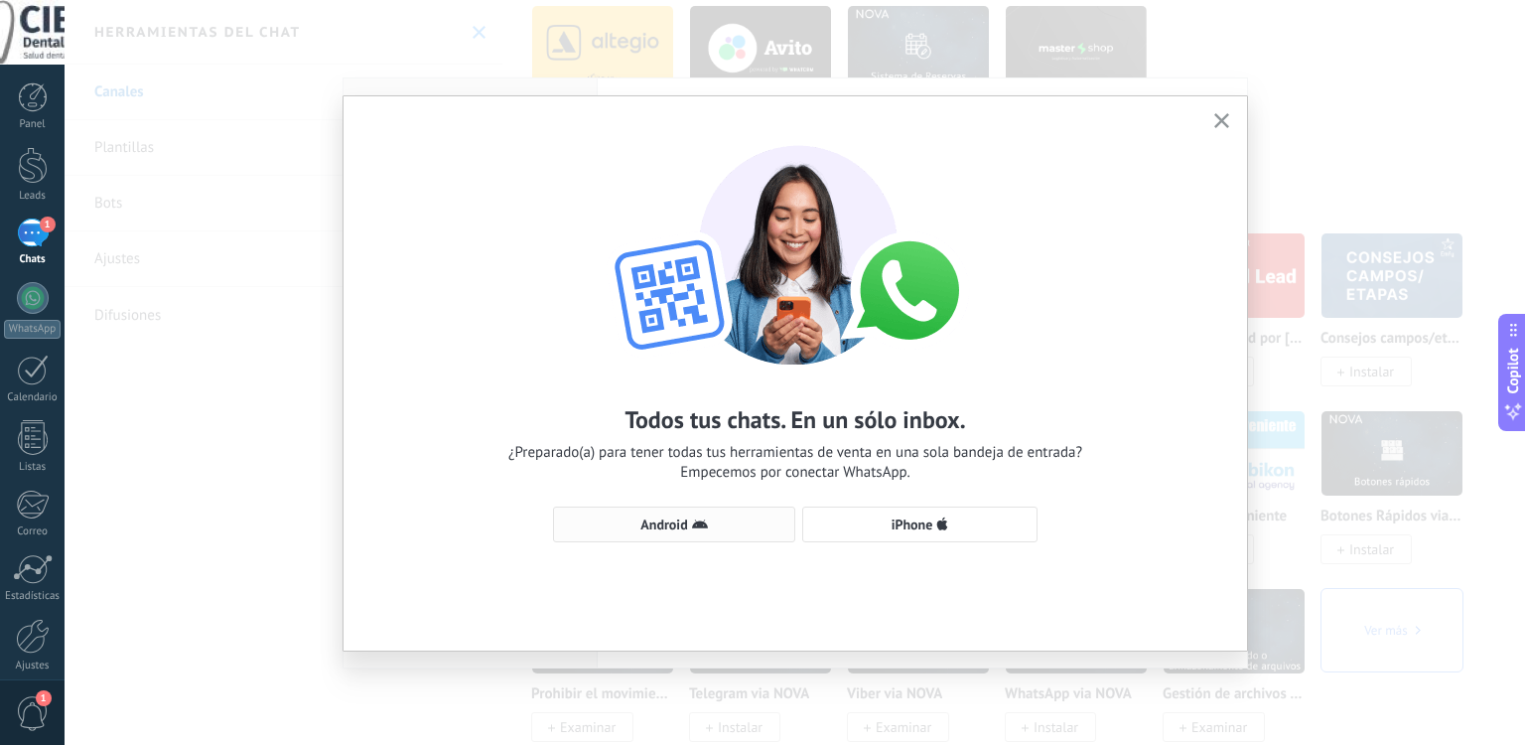
click at [724, 511] on button "Android" at bounding box center [674, 524] width 242 height 36
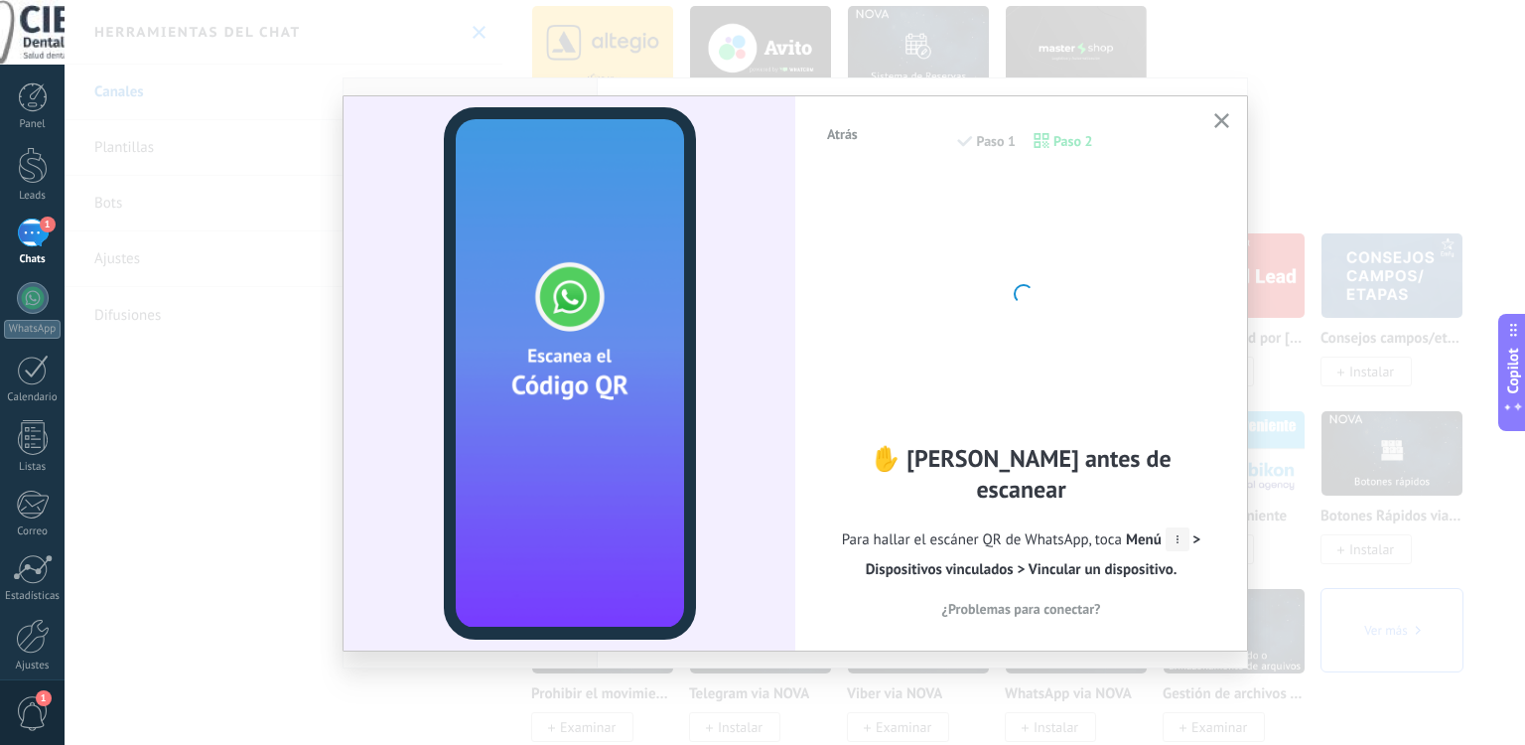
click at [724, 511] on div at bounding box center [570, 373] width 452 height 554
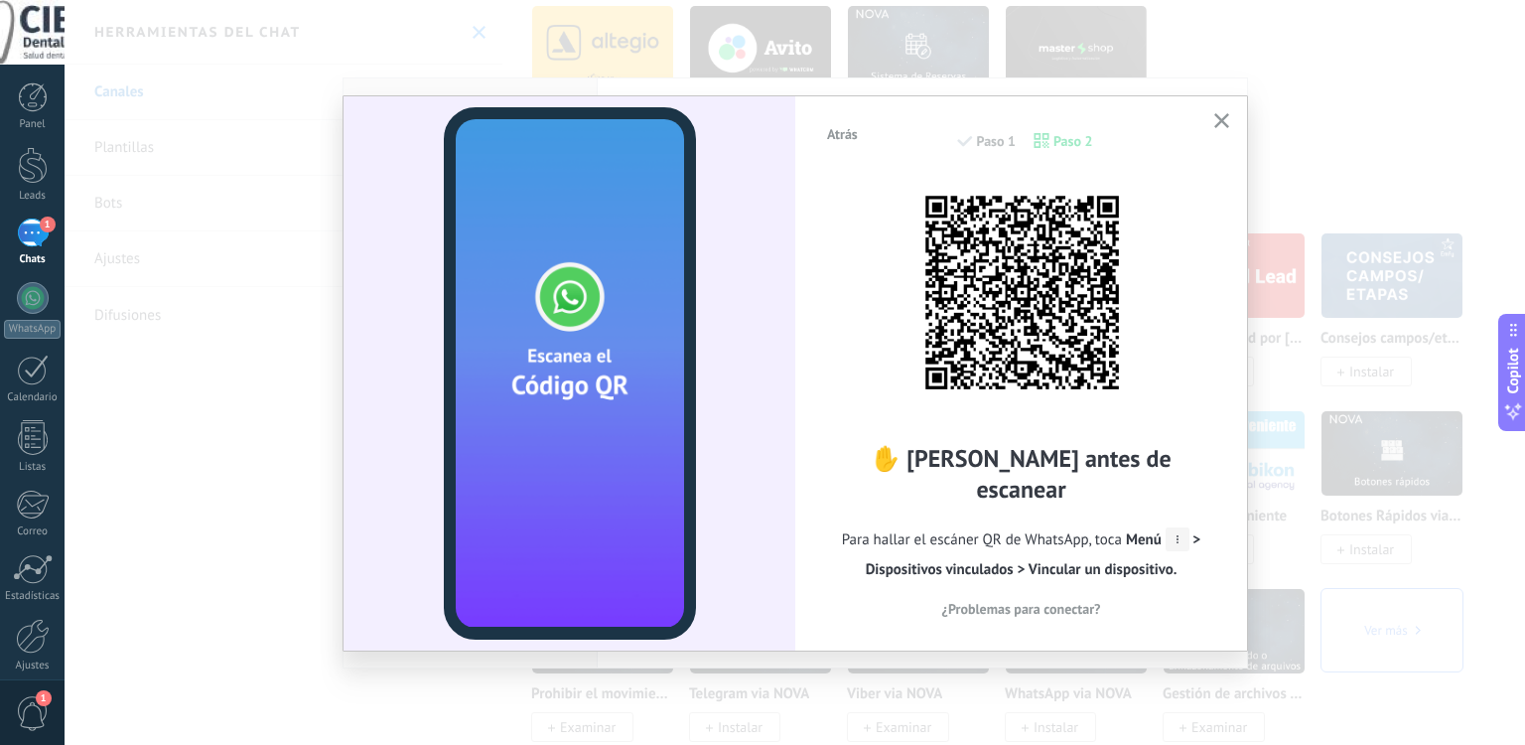
click at [1227, 112] on button "button" at bounding box center [1221, 121] width 25 height 27
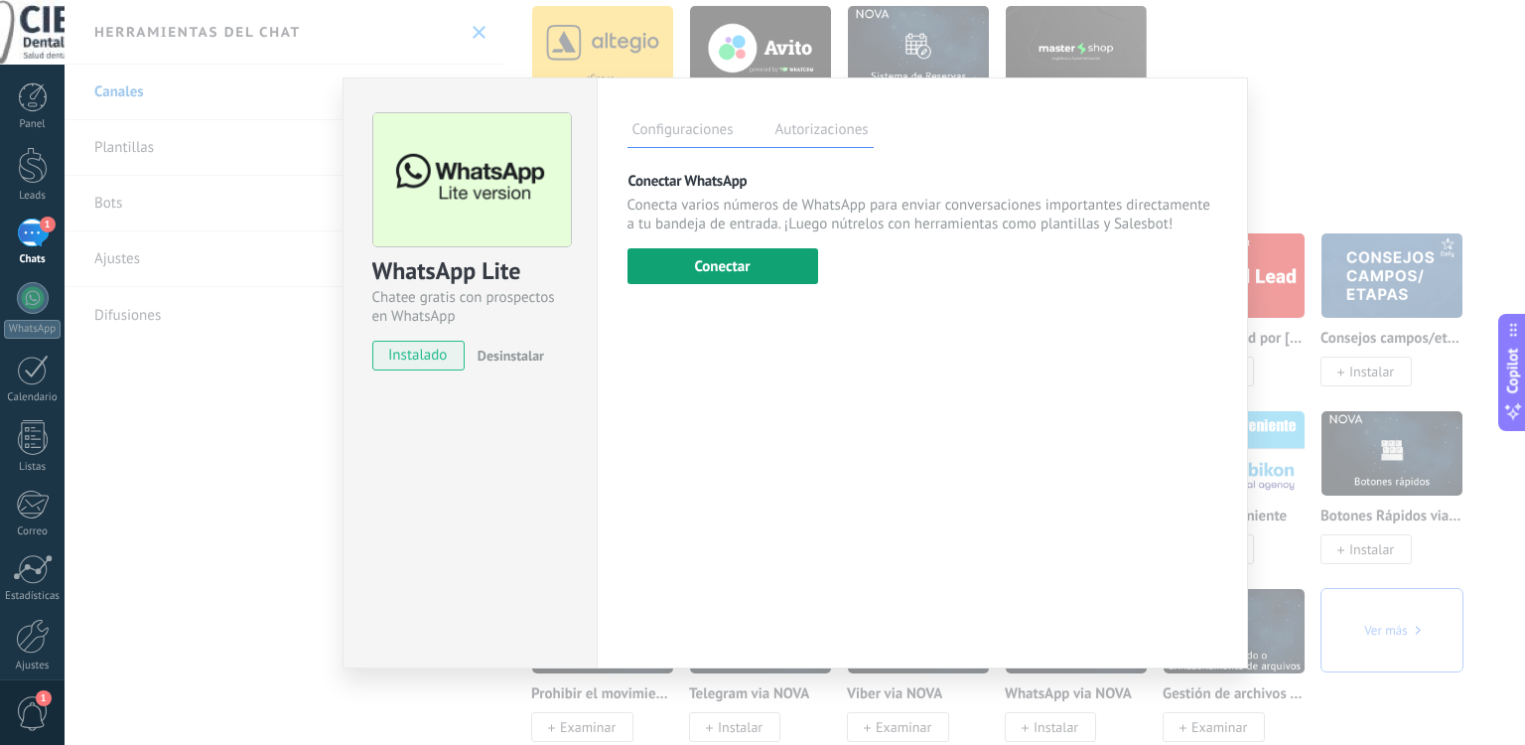
click at [726, 259] on button "Conectar" at bounding box center [723, 266] width 191 height 36
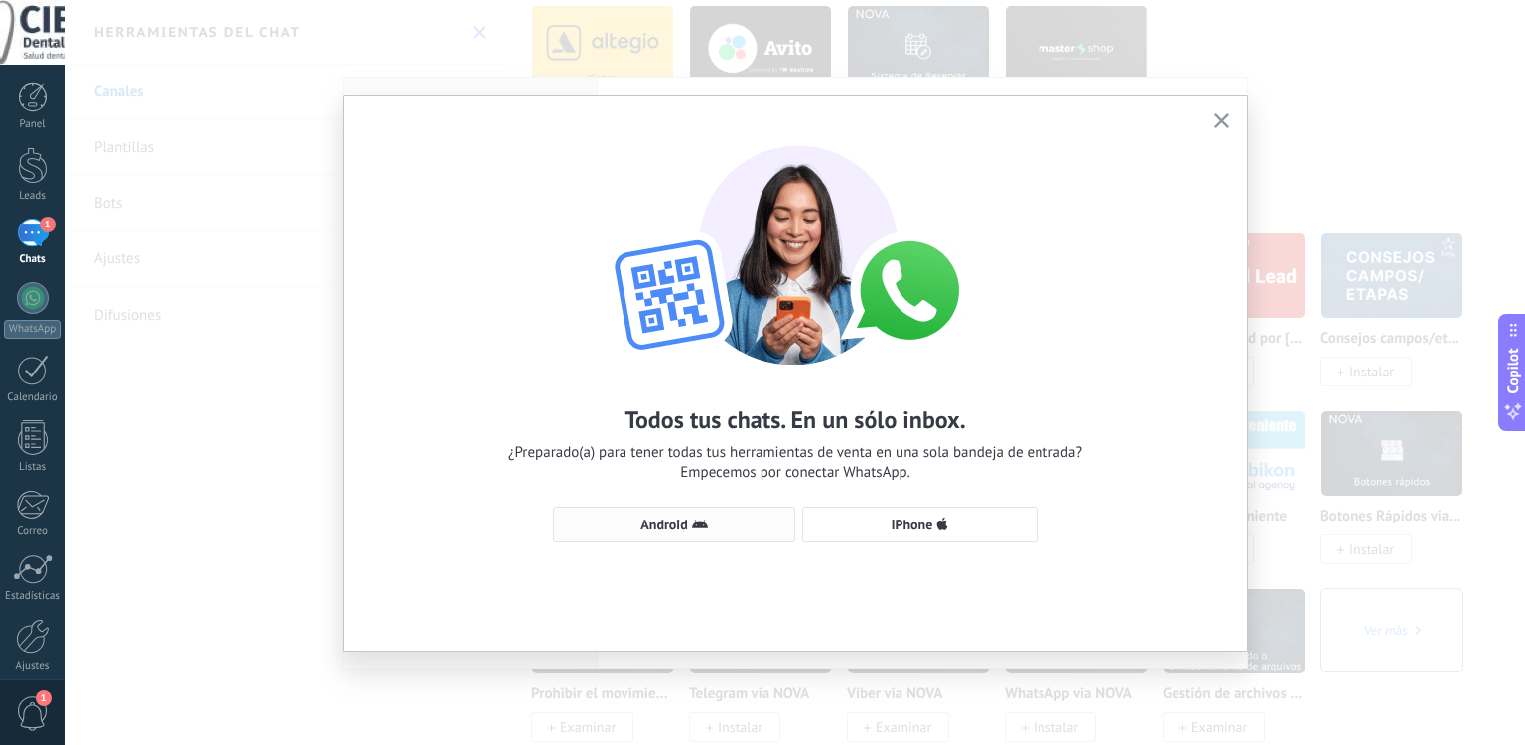
click at [635, 516] on span "Android" at bounding box center [674, 524] width 220 height 16
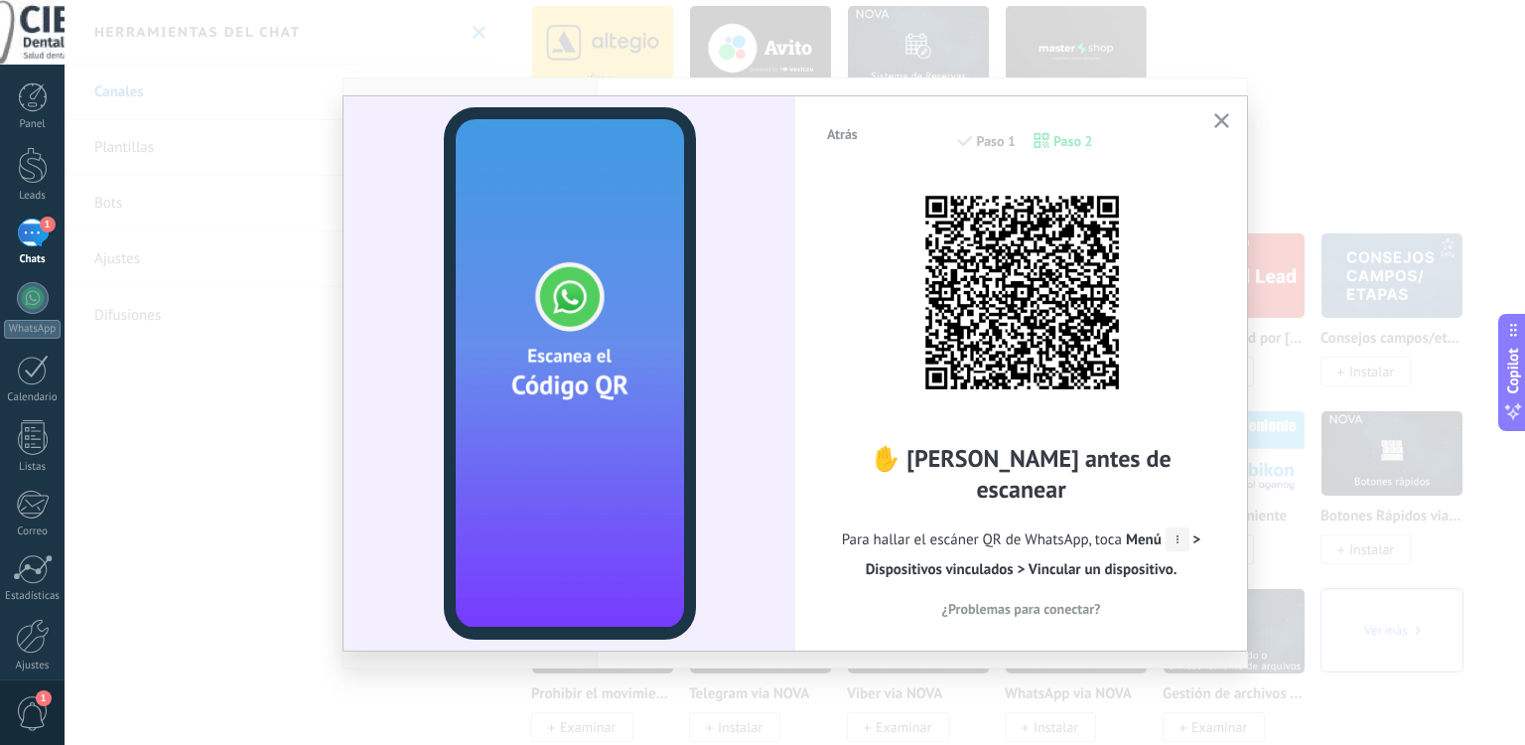
click at [1209, 121] on button "button" at bounding box center [1221, 121] width 25 height 27
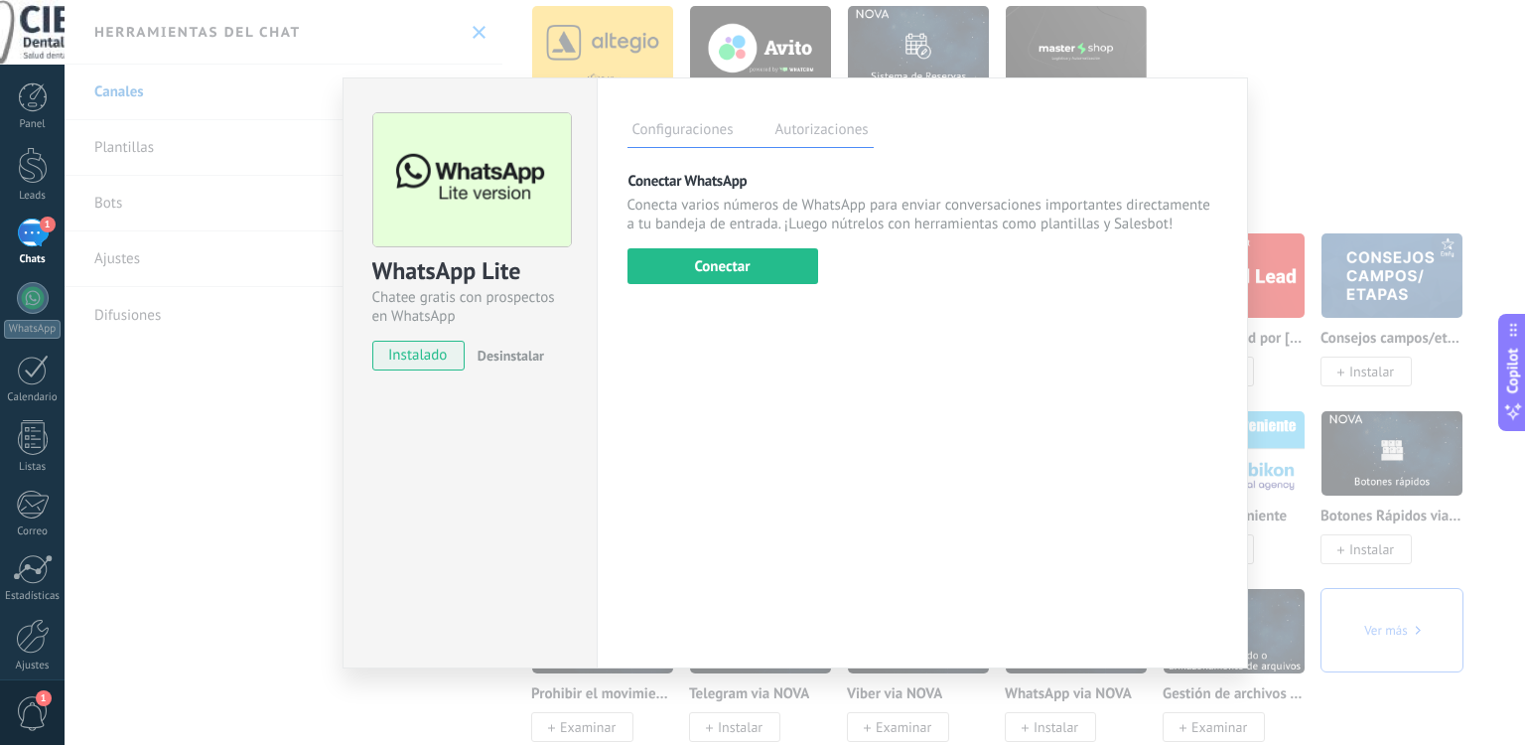
click at [1258, 59] on div "WhatsApp Lite Chatee gratis con prospectos en WhatsApp instalado Desinstalar Co…" at bounding box center [795, 372] width 1461 height 745
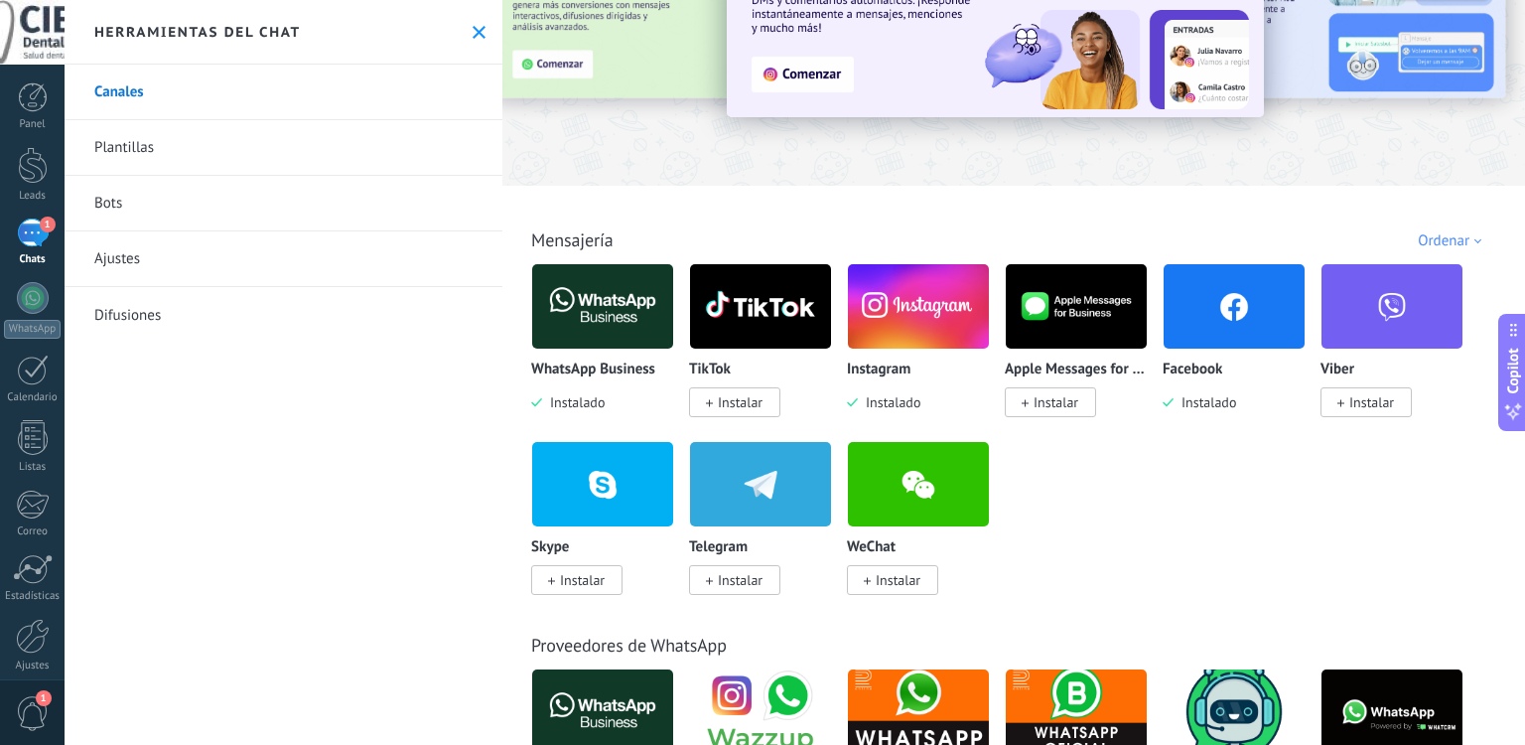
scroll to position [0, 0]
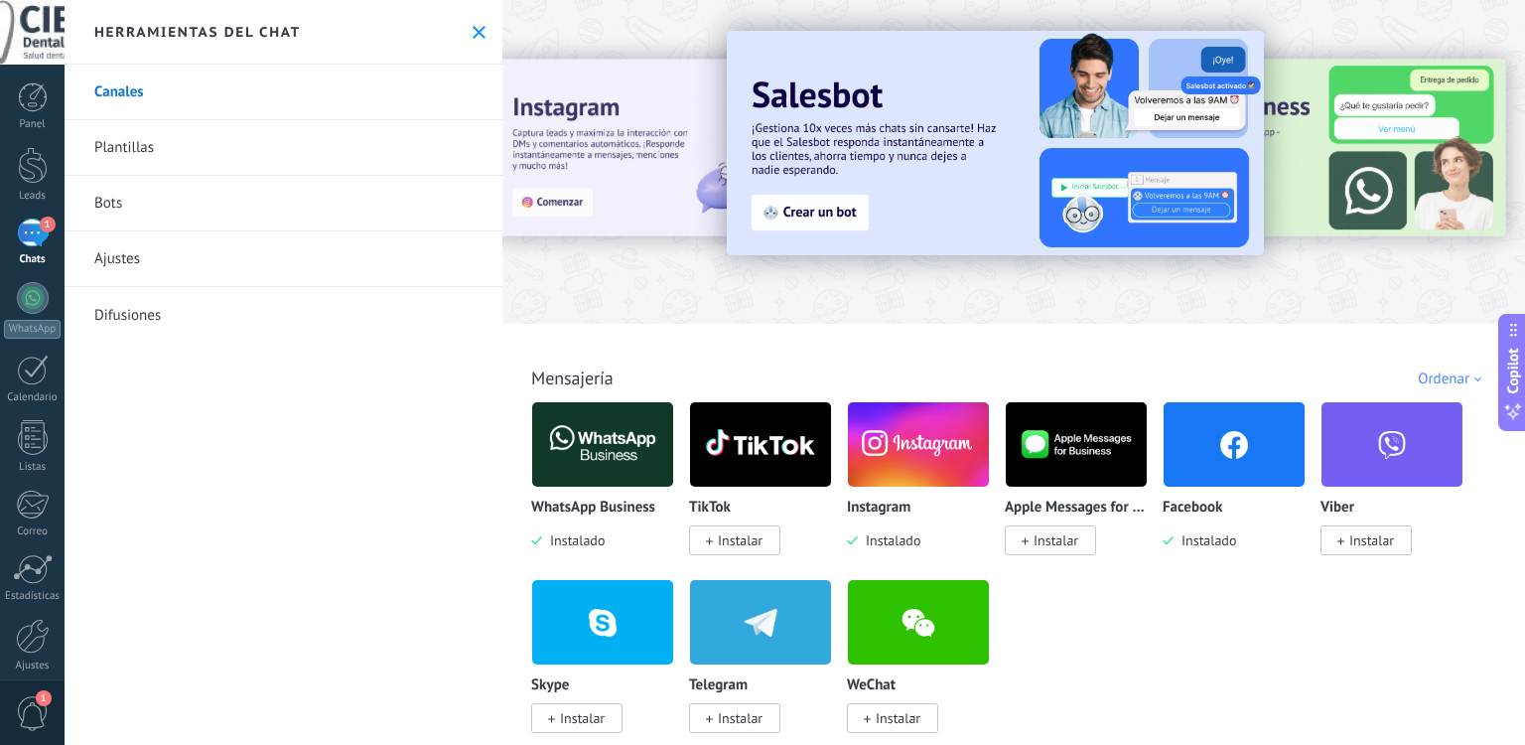
click at [1237, 462] on img at bounding box center [1234, 444] width 141 height 96
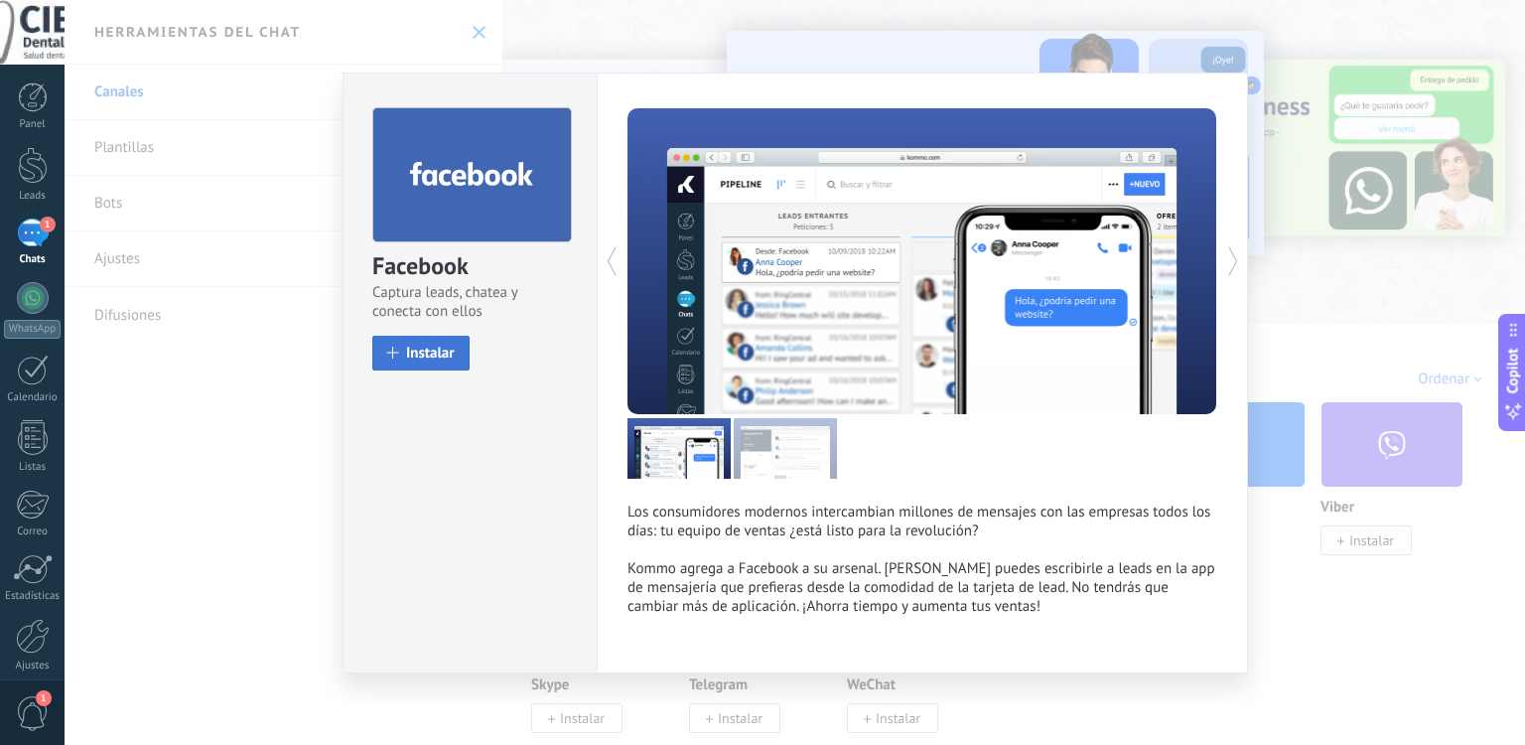
click at [421, 349] on span "Instalar" at bounding box center [430, 353] width 49 height 15
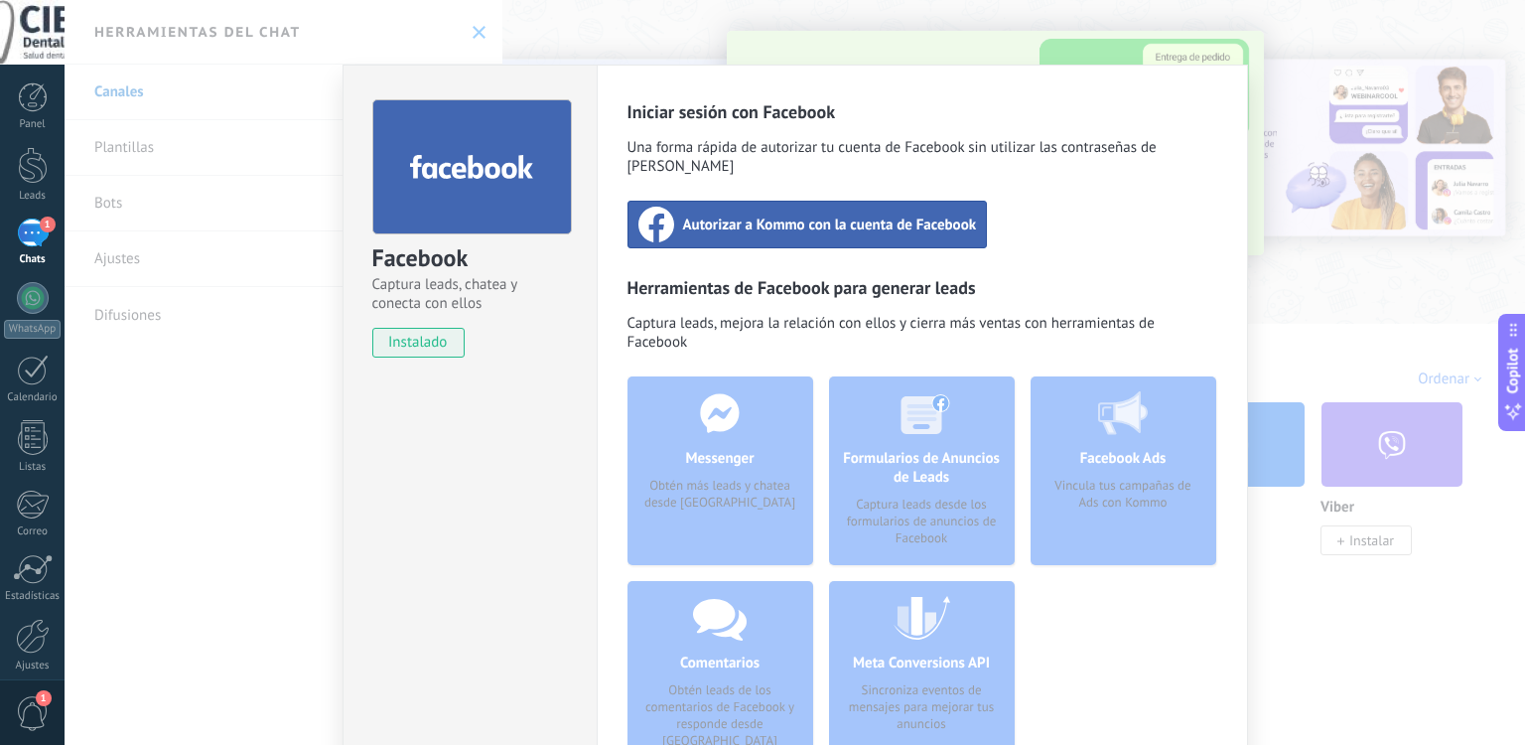
click at [870, 217] on div "Autorizar a Kommo con la cuenta de Facebook" at bounding box center [808, 225] width 360 height 48
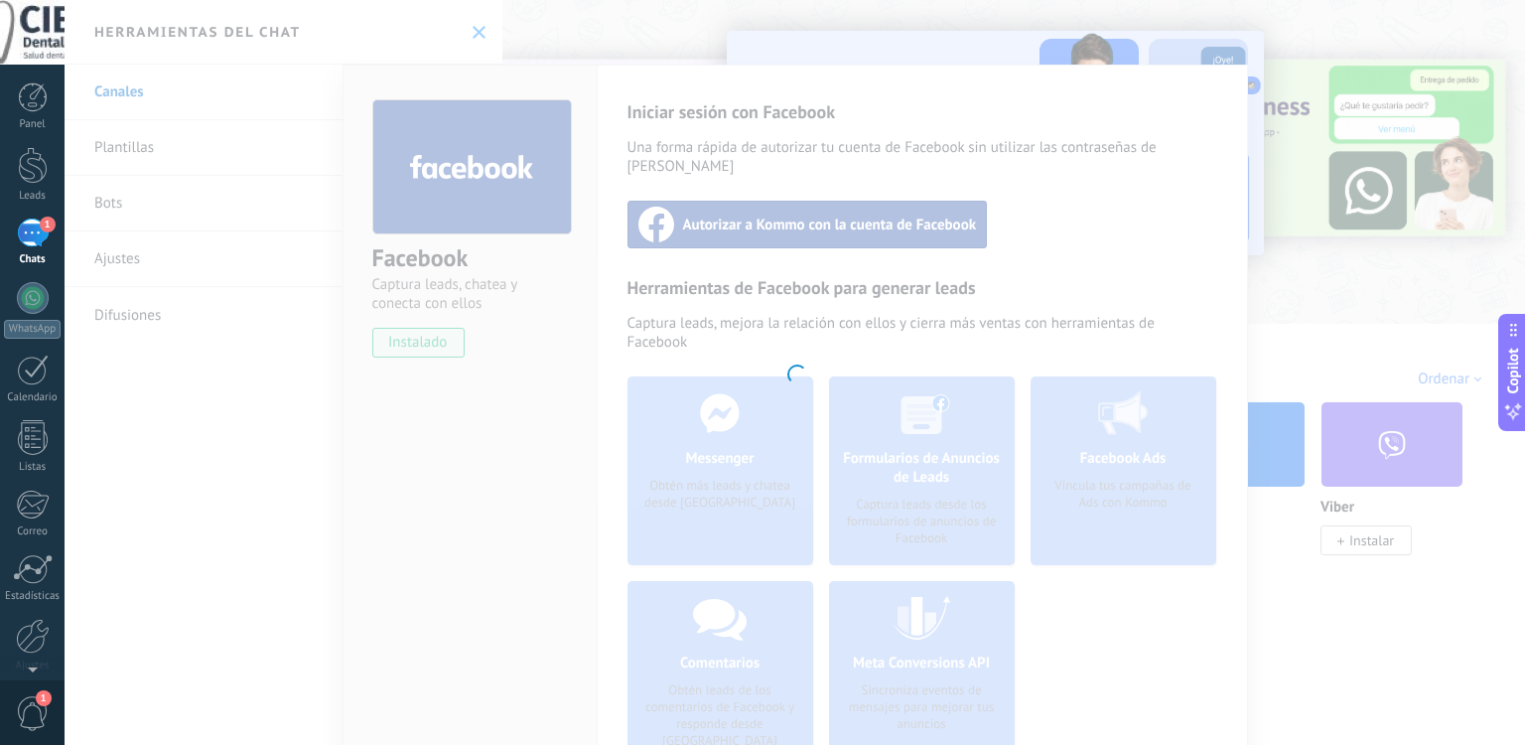
click at [12, 241] on link "1 Chats" at bounding box center [32, 242] width 65 height 48
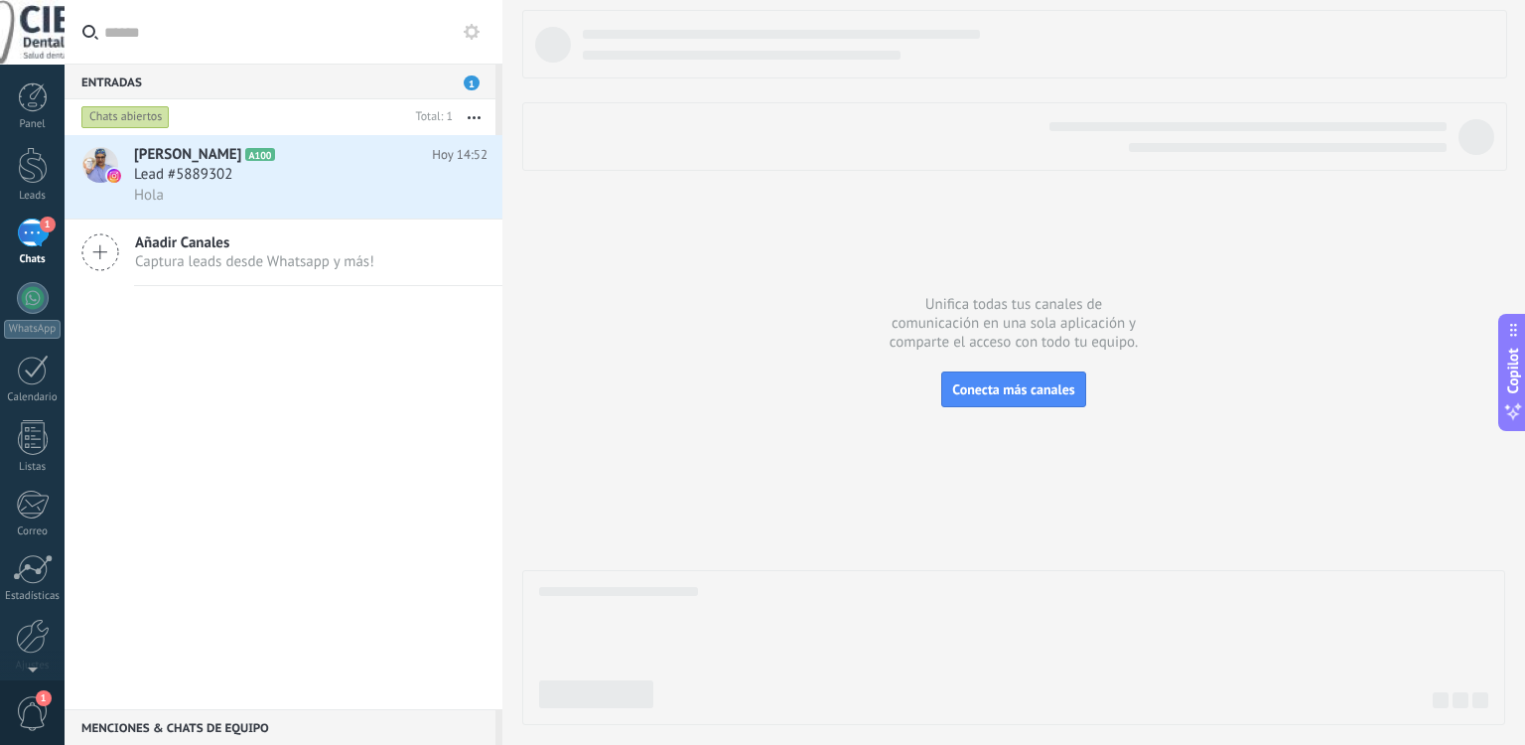
click at [95, 250] on icon at bounding box center [100, 252] width 38 height 38
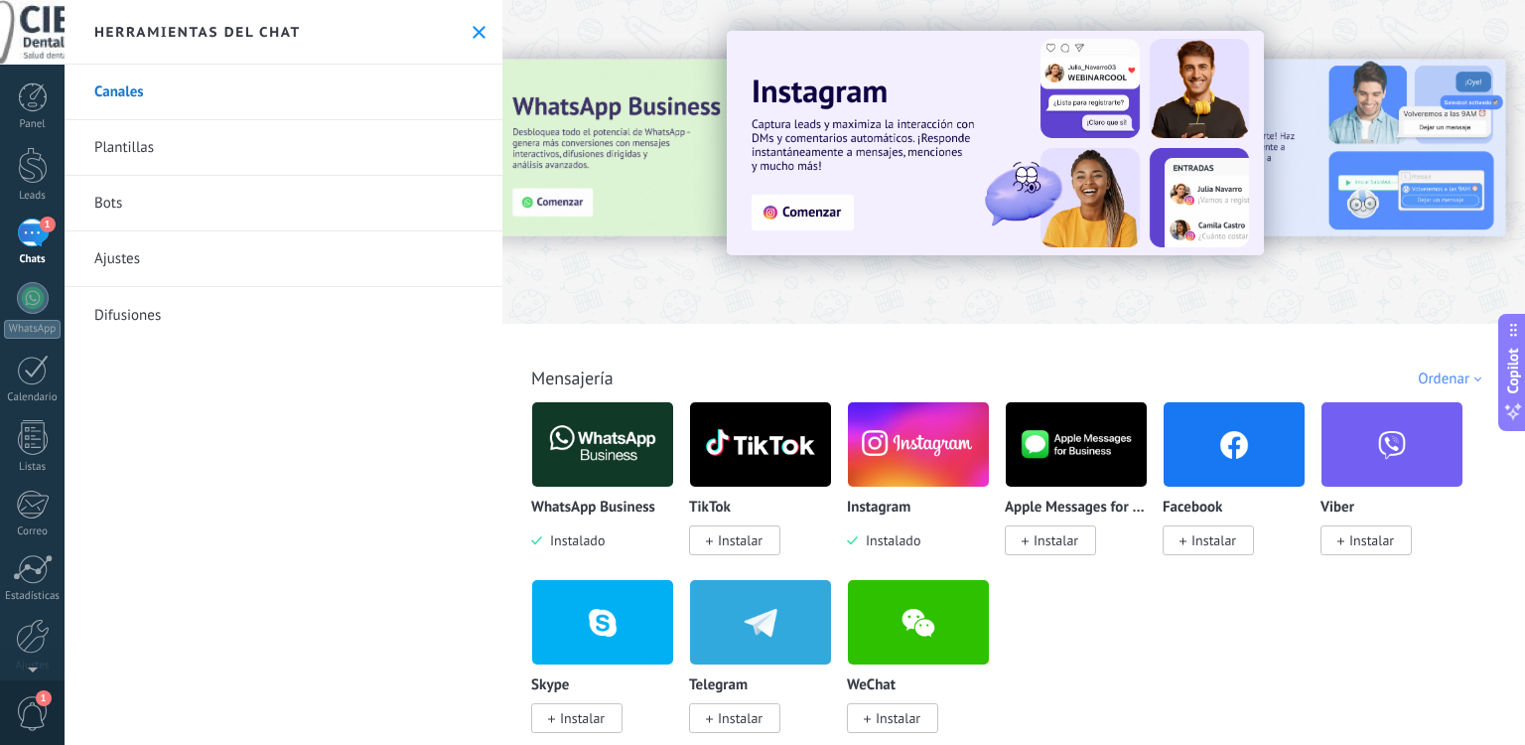
click at [618, 441] on img at bounding box center [602, 444] width 141 height 96
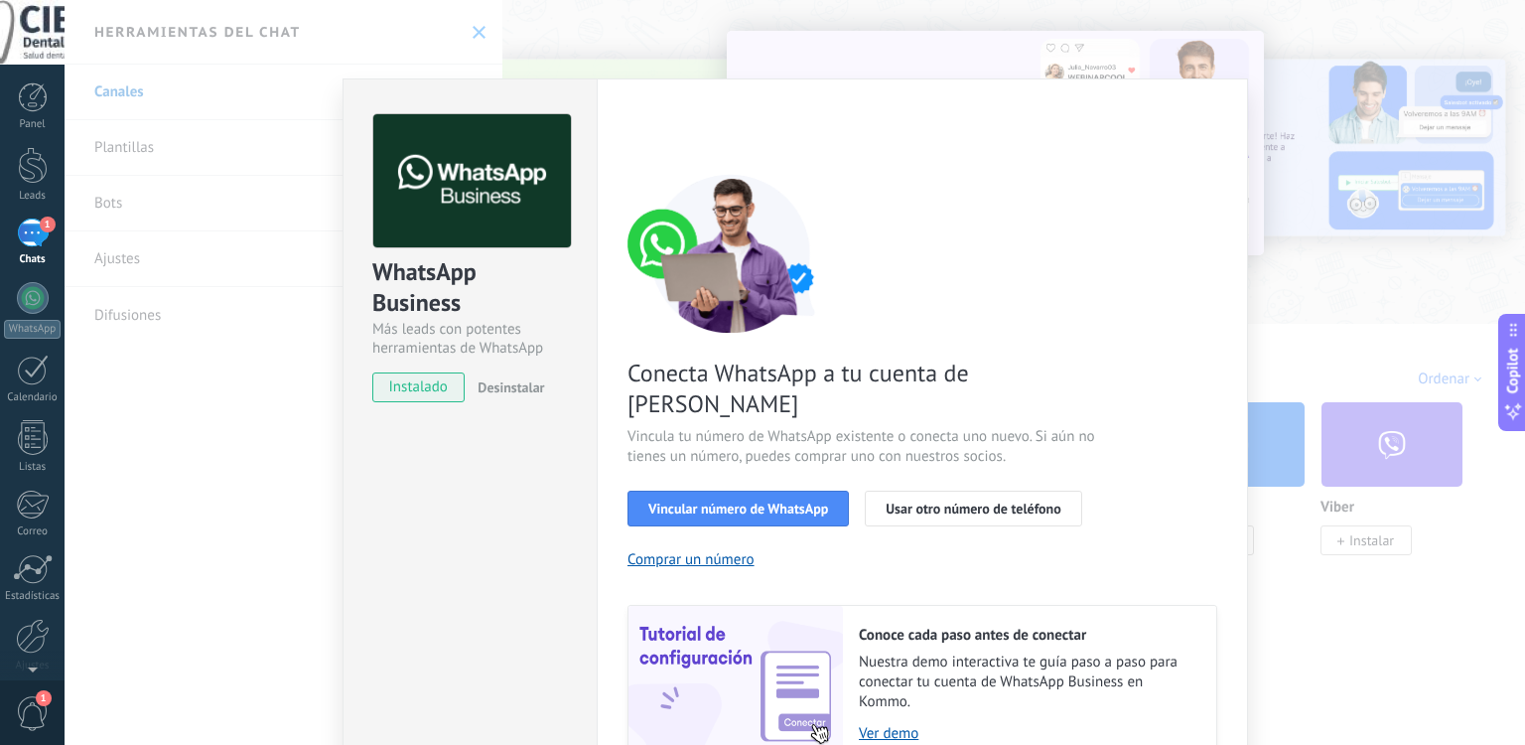
click at [1068, 46] on div "WhatsApp Business Más leads con potentes herramientas de WhatsApp instalado Des…" at bounding box center [795, 372] width 1461 height 745
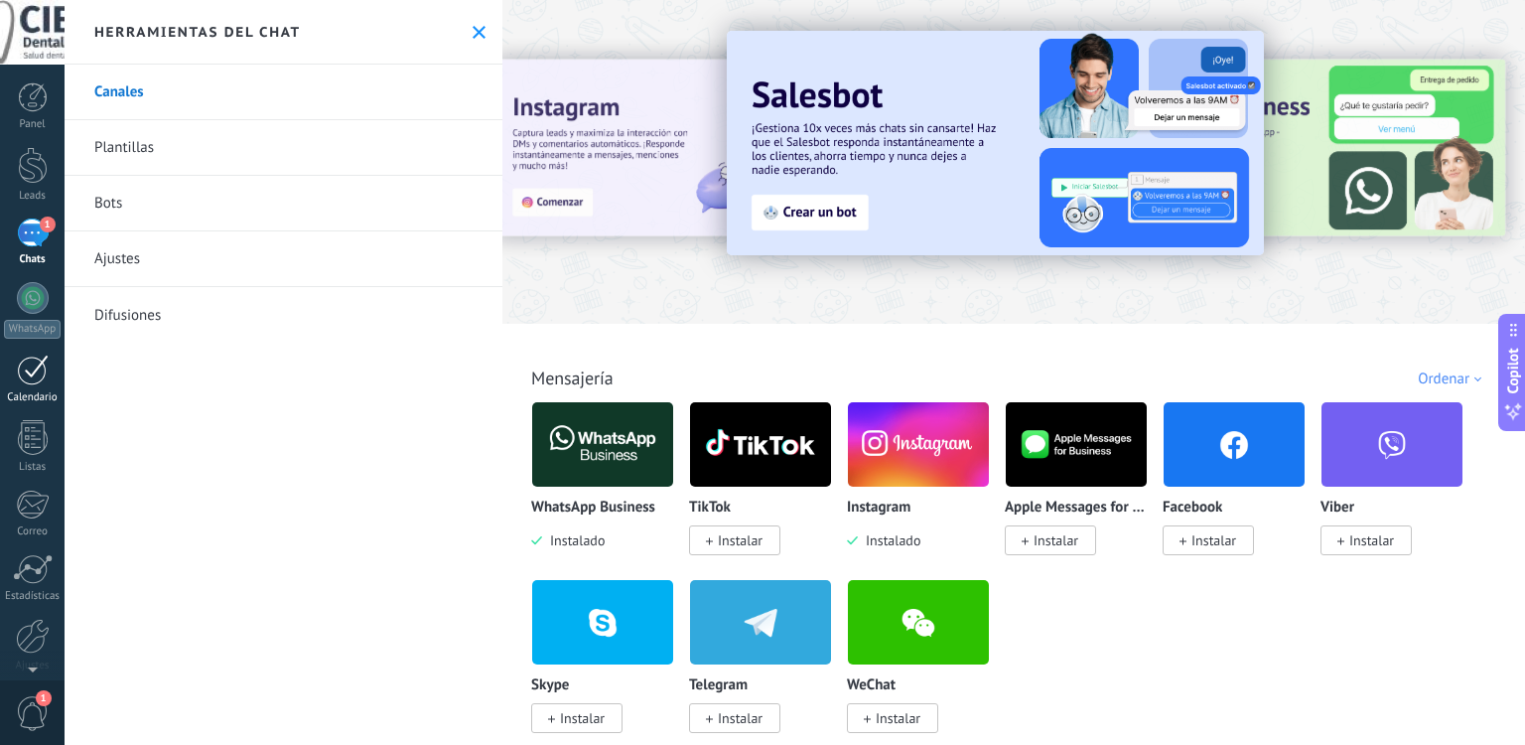
click at [28, 383] on div at bounding box center [33, 369] width 32 height 31
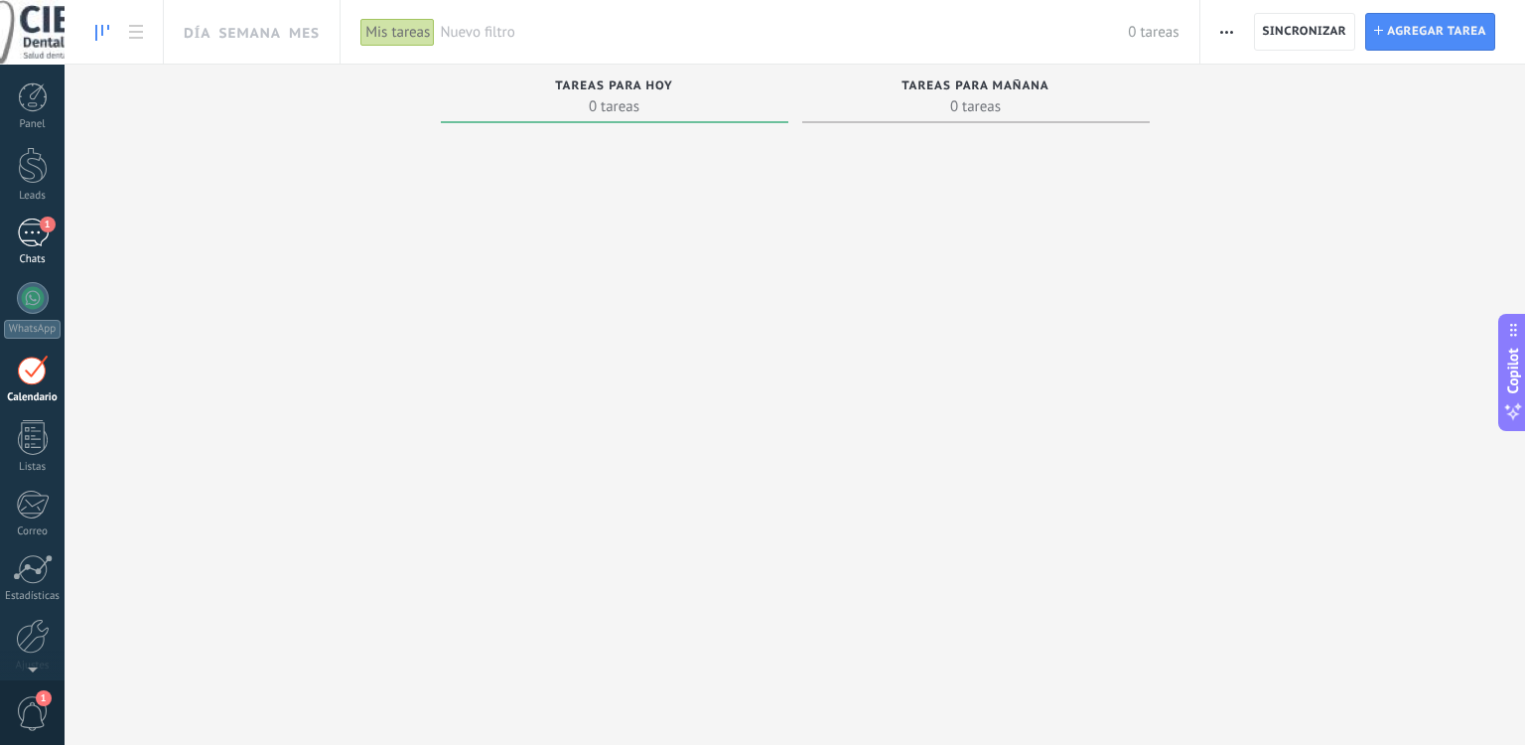
click at [22, 251] on link "1 Chats" at bounding box center [32, 242] width 65 height 48
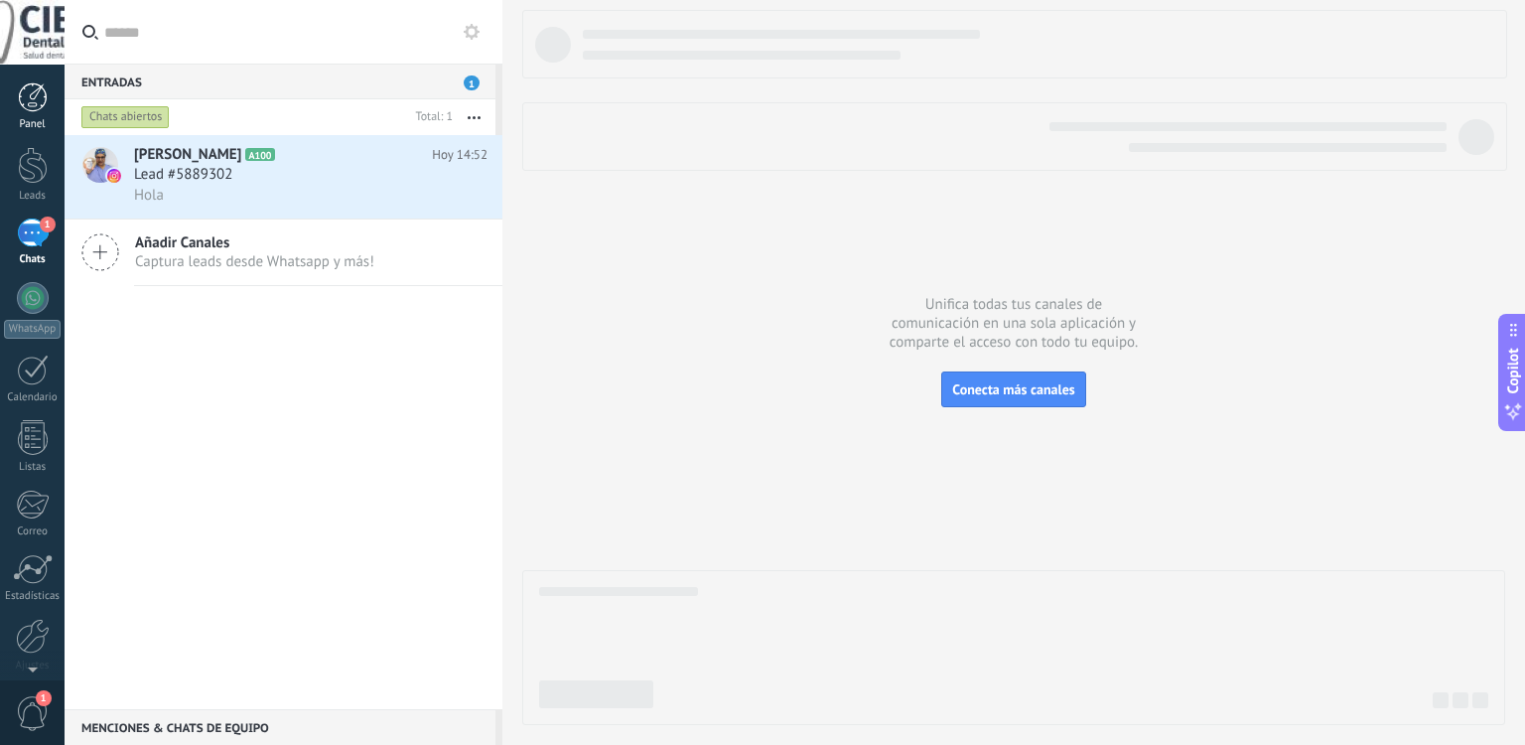
click at [30, 97] on div at bounding box center [33, 97] width 30 height 30
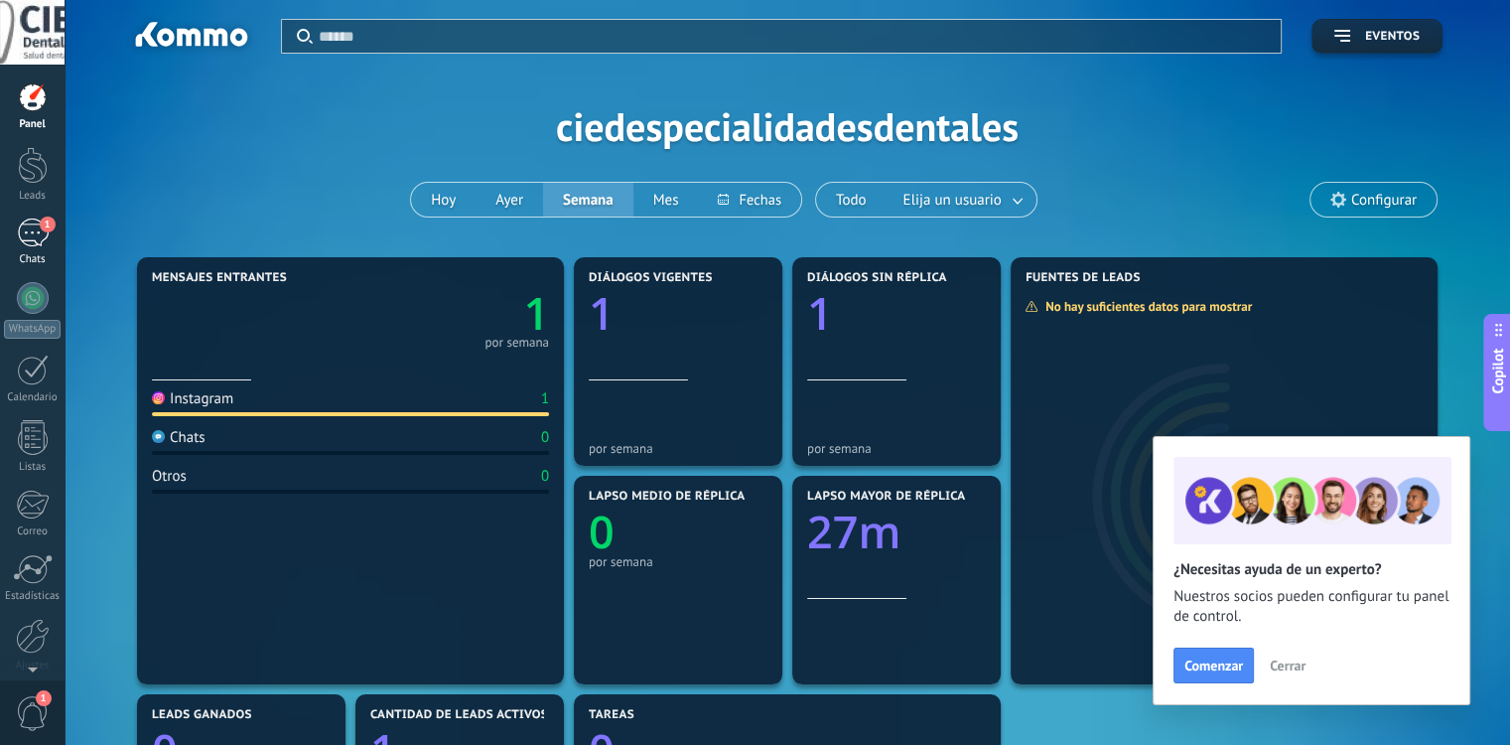
click at [17, 237] on div "1" at bounding box center [33, 232] width 32 height 29
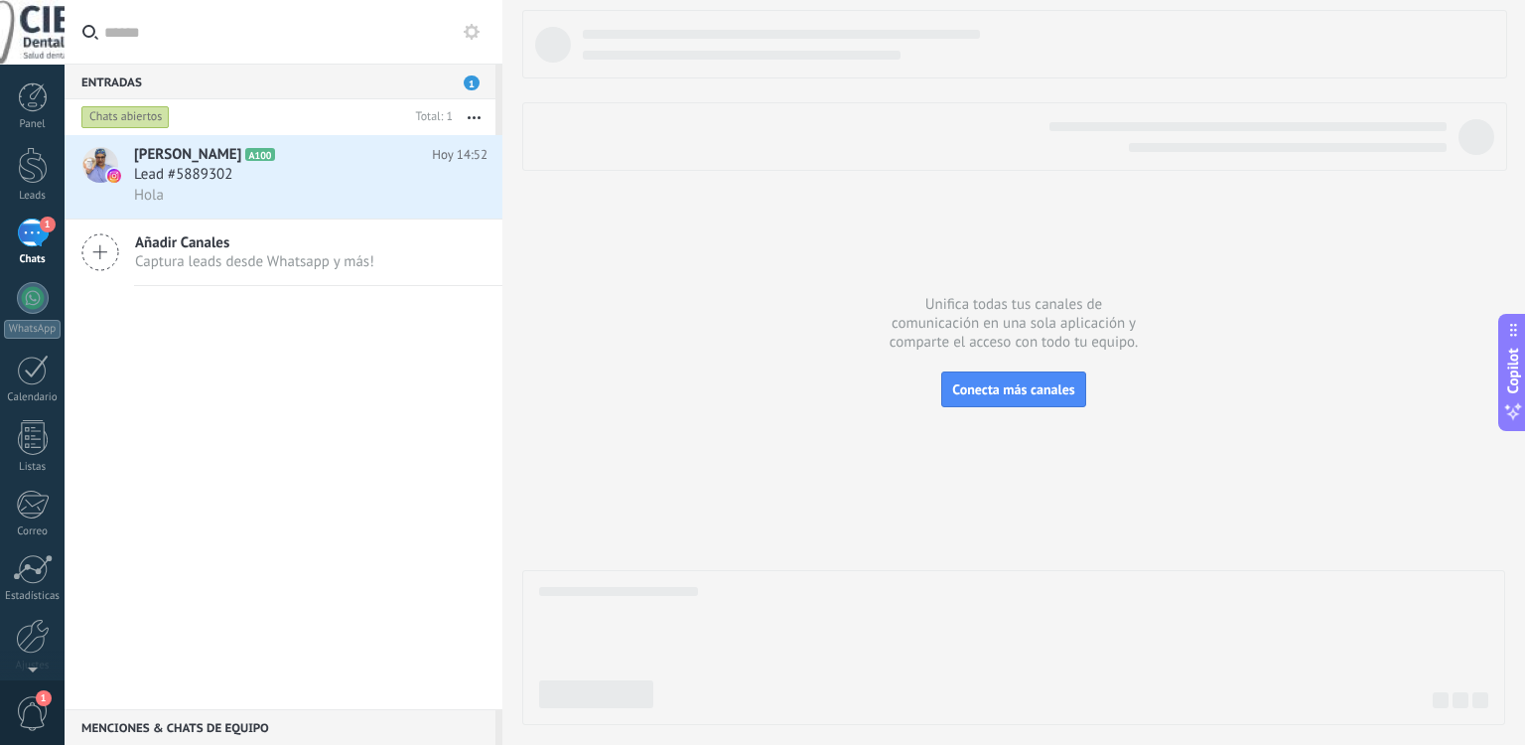
click at [479, 80] on span "1" at bounding box center [472, 82] width 16 height 15
